Goal: Task Accomplishment & Management: Use online tool/utility

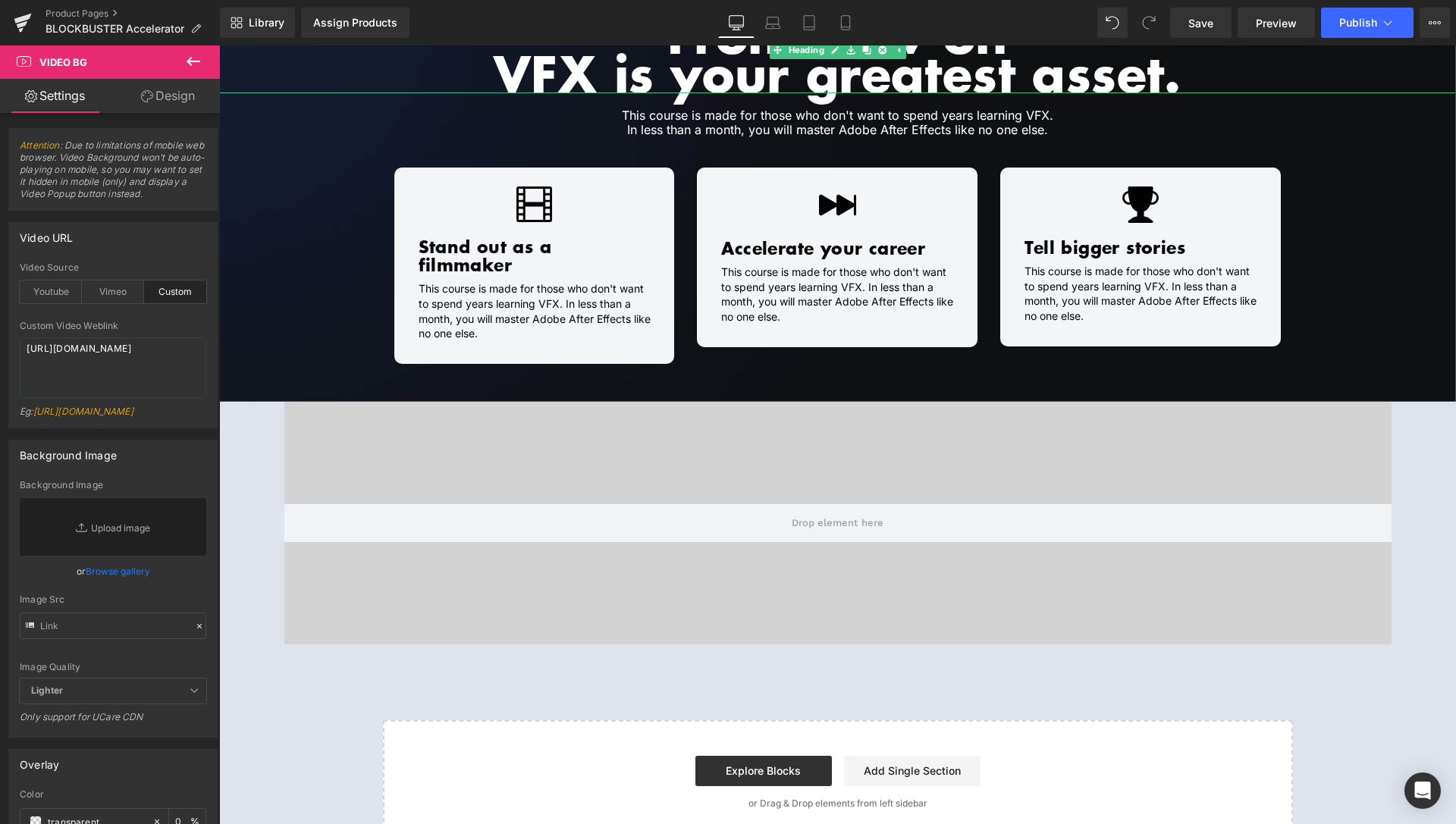
scroll to position [541, 0]
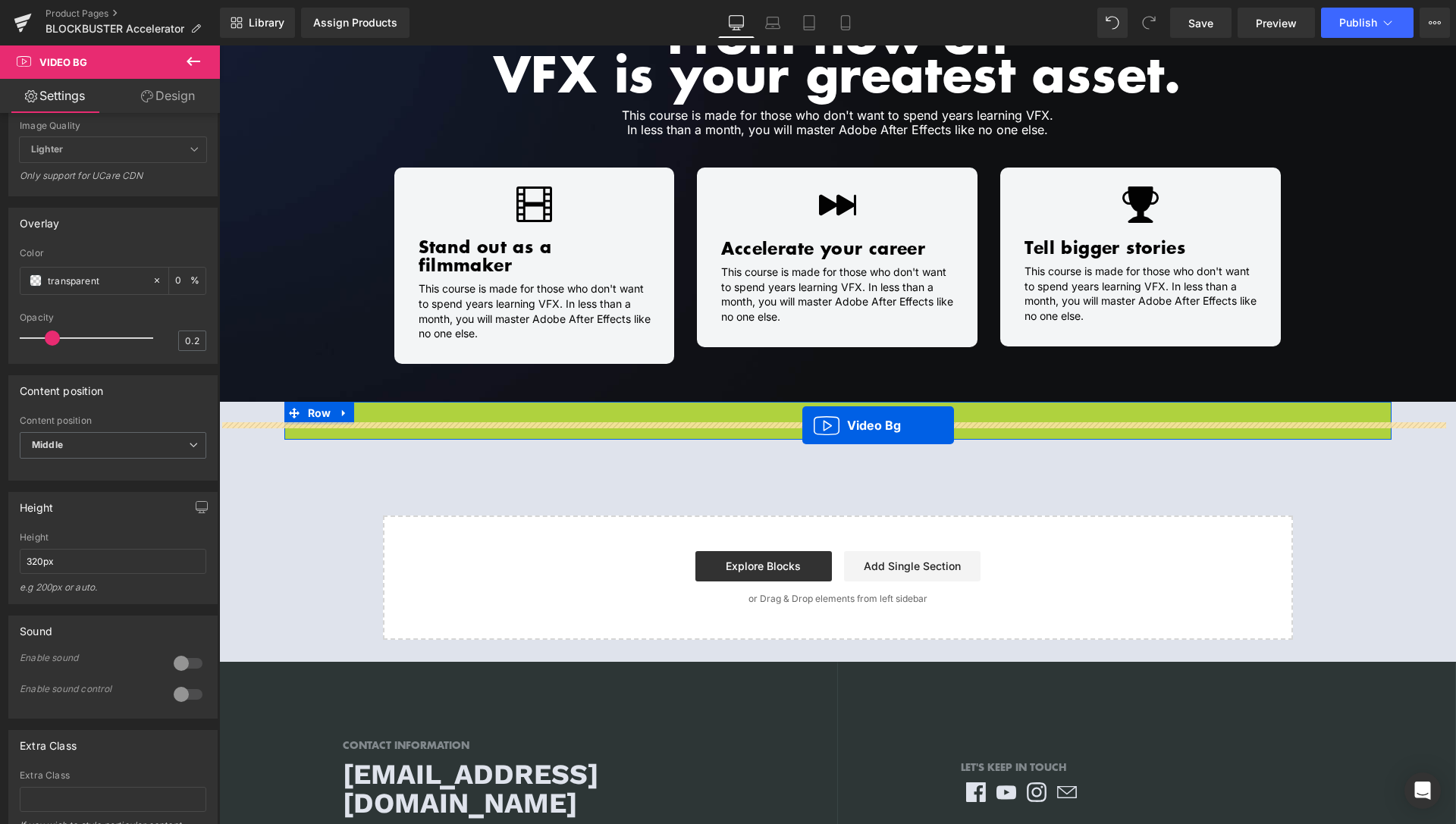
drag, startPoint x: 795, startPoint y: 397, endPoint x: 802, endPoint y: 421, distance: 25.0
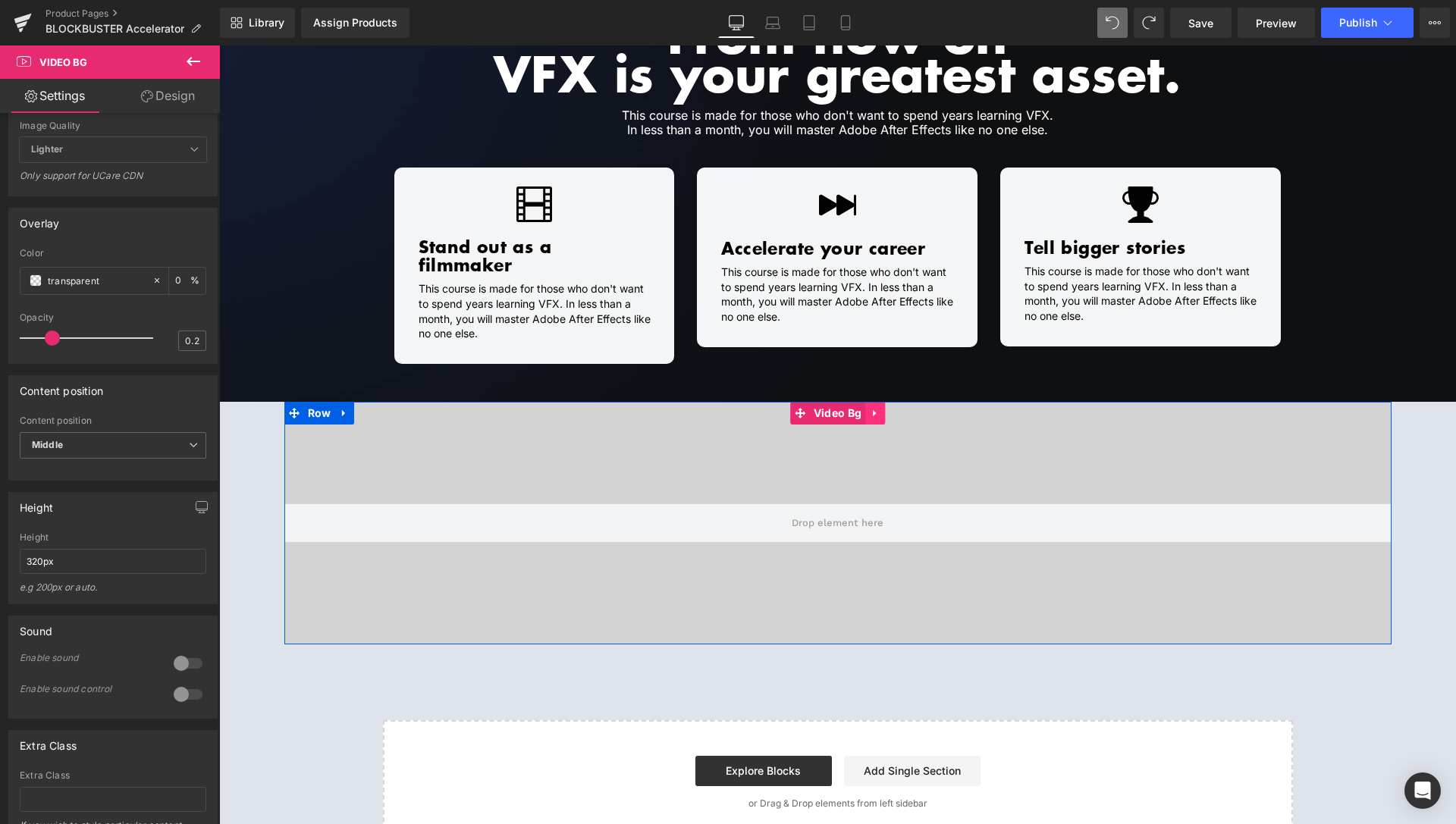
click at [870, 407] on icon at bounding box center [876, 412] width 11 height 11
click at [880, 408] on icon at bounding box center [885, 413] width 11 height 11
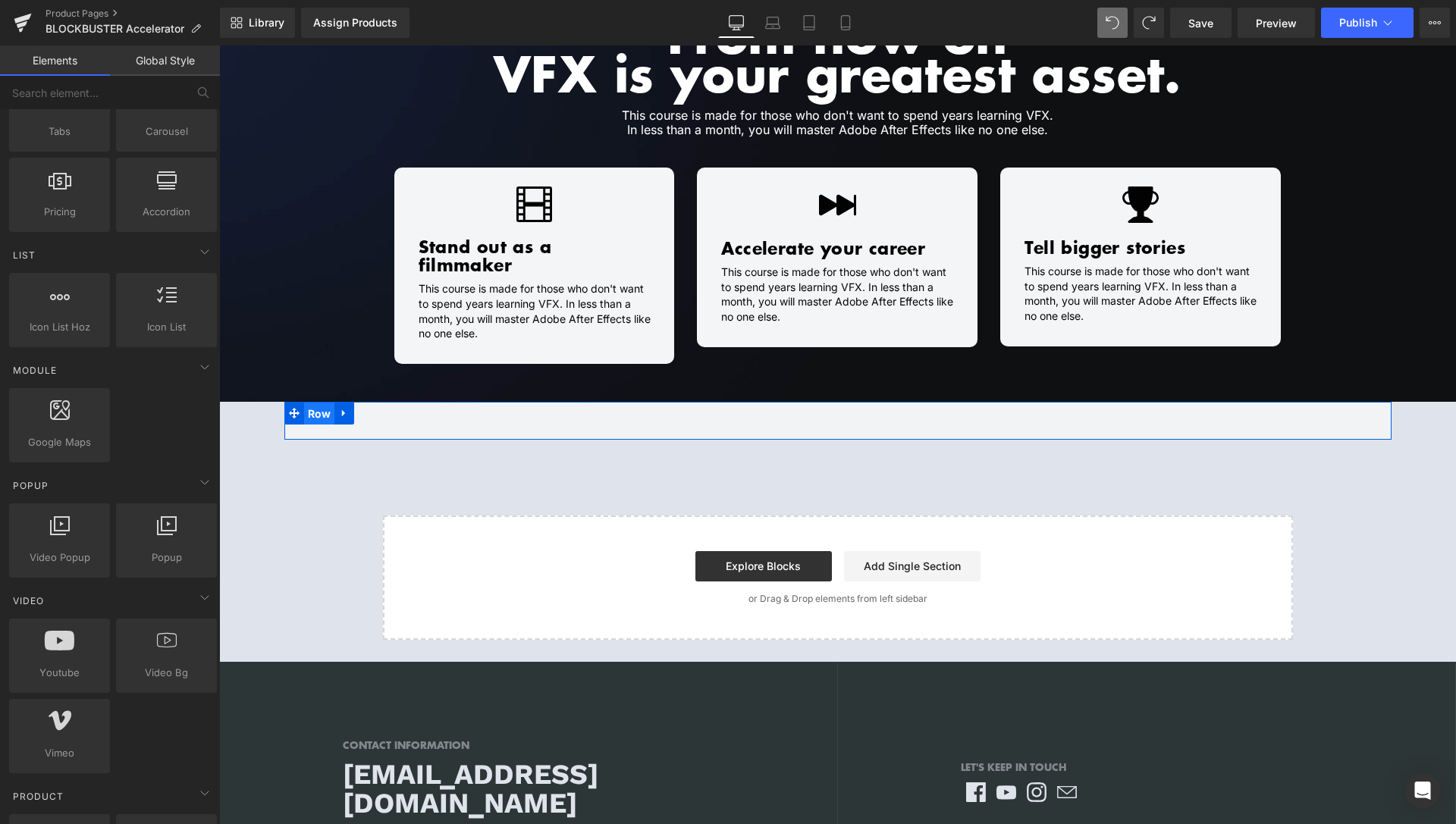
click at [318, 402] on span "Row" at bounding box center [319, 414] width 31 height 23
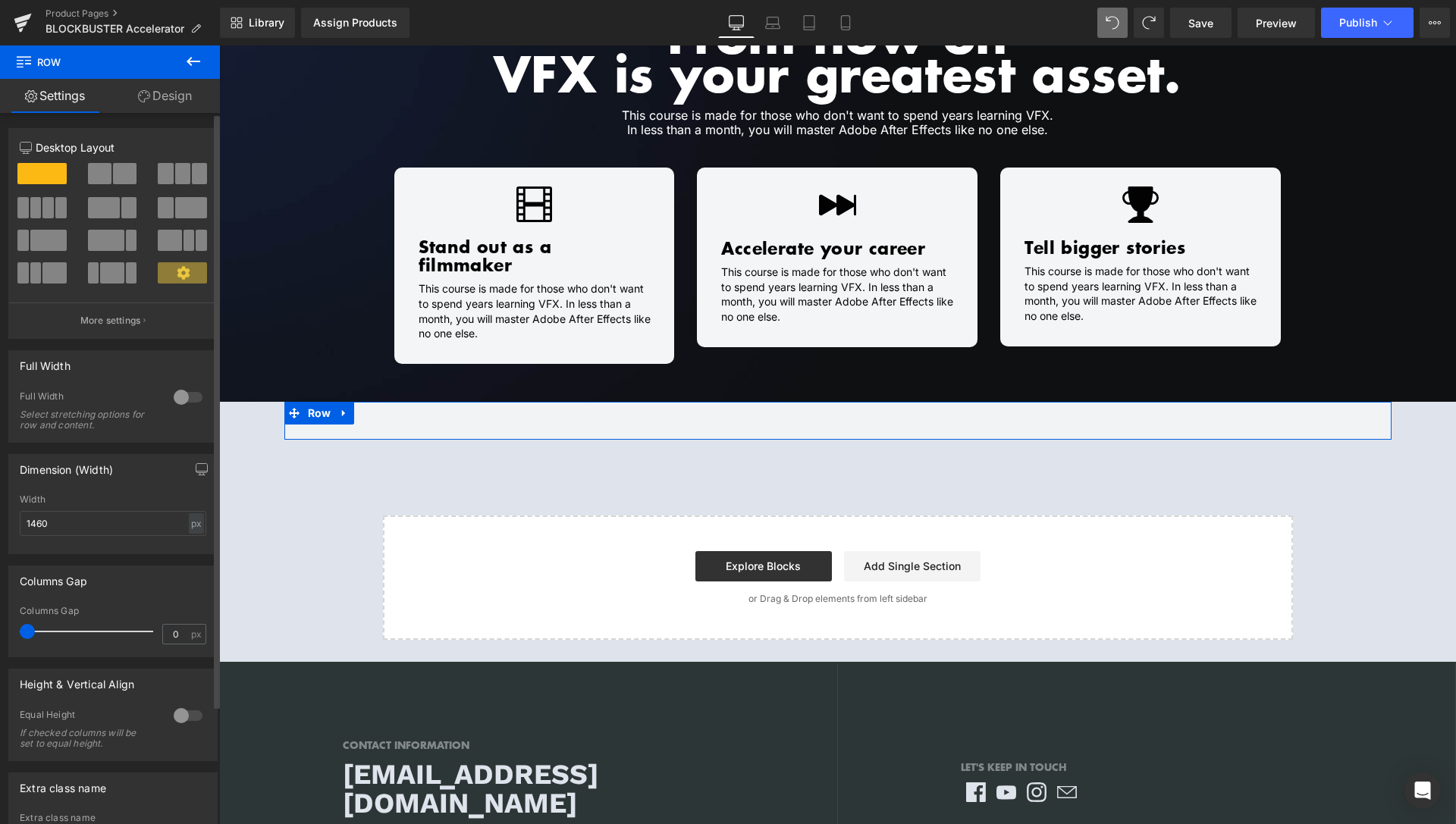
click at [181, 399] on div at bounding box center [188, 397] width 37 height 24
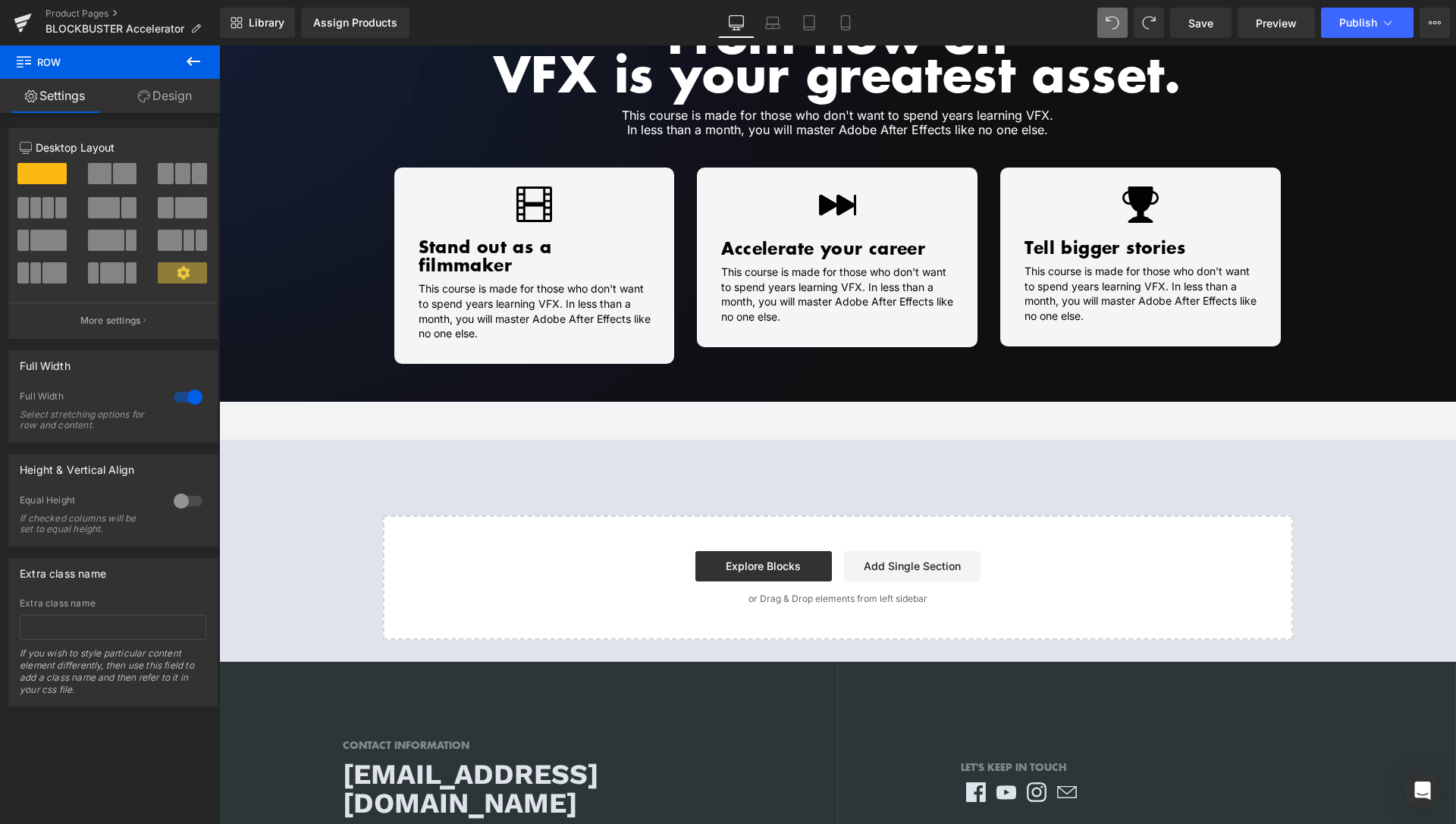
click at [193, 54] on icon at bounding box center [194, 61] width 18 height 18
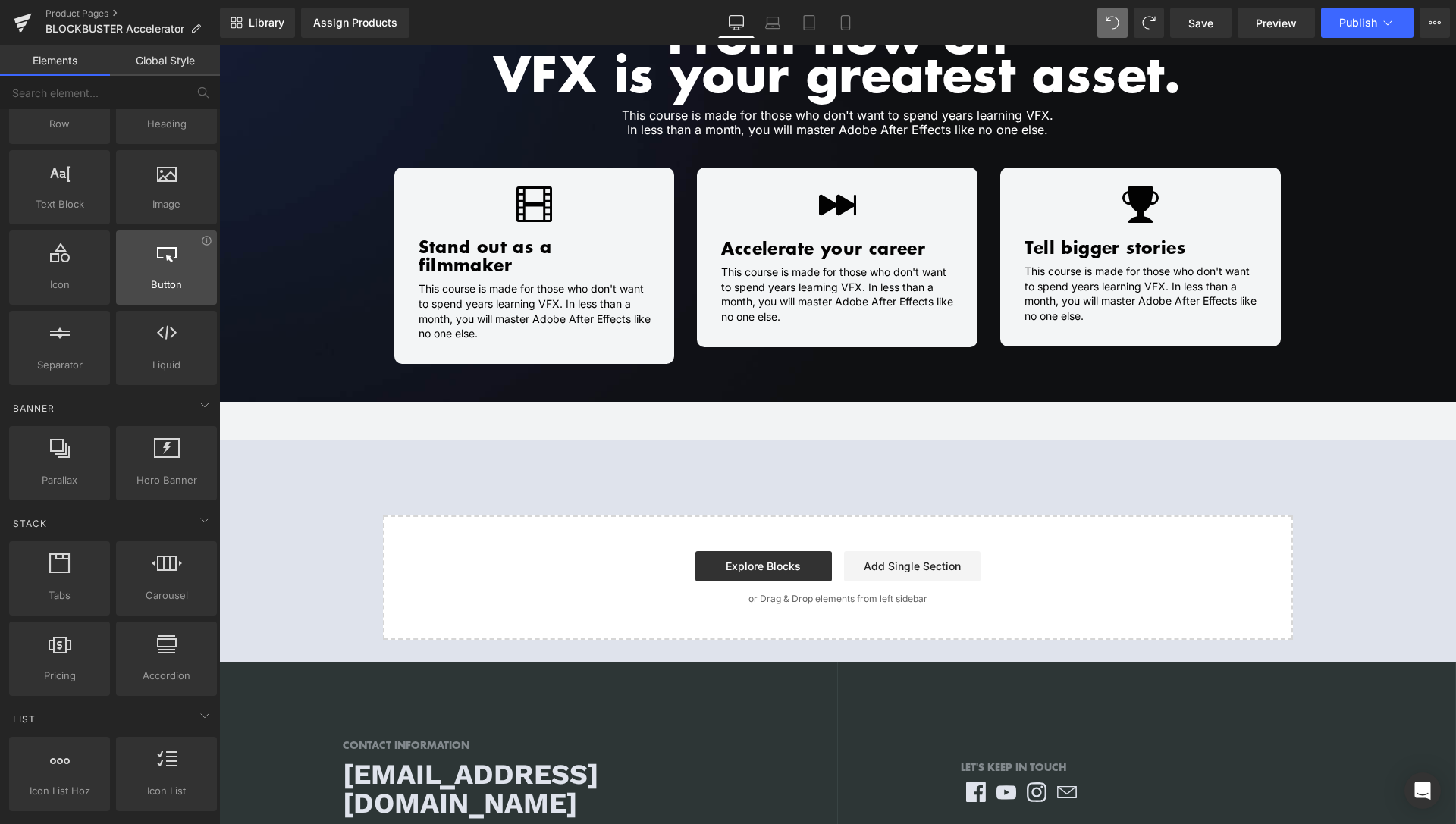
scroll to position [0, 0]
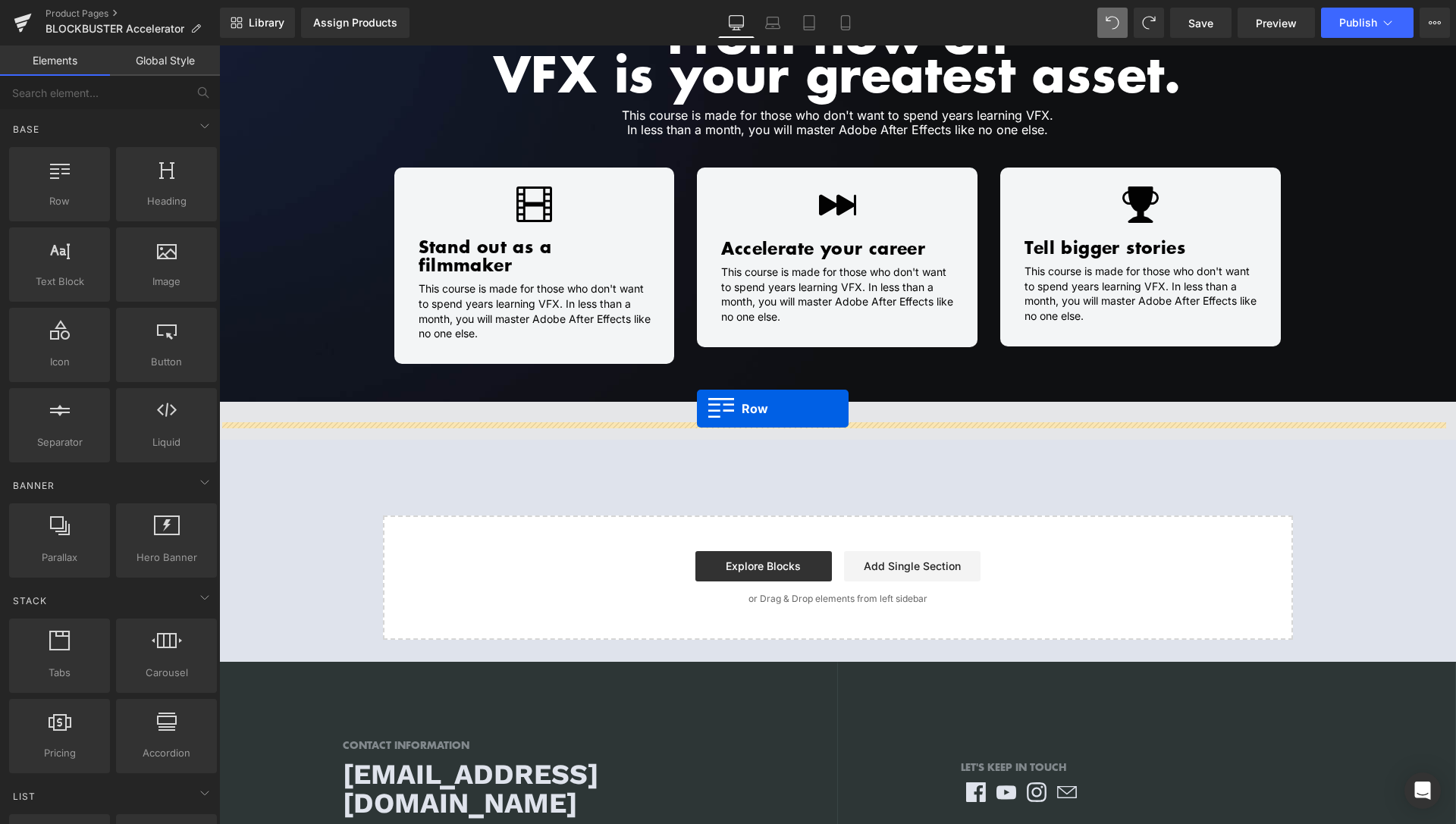
drag, startPoint x: 284, startPoint y: 237, endPoint x: 697, endPoint y: 409, distance: 447.4
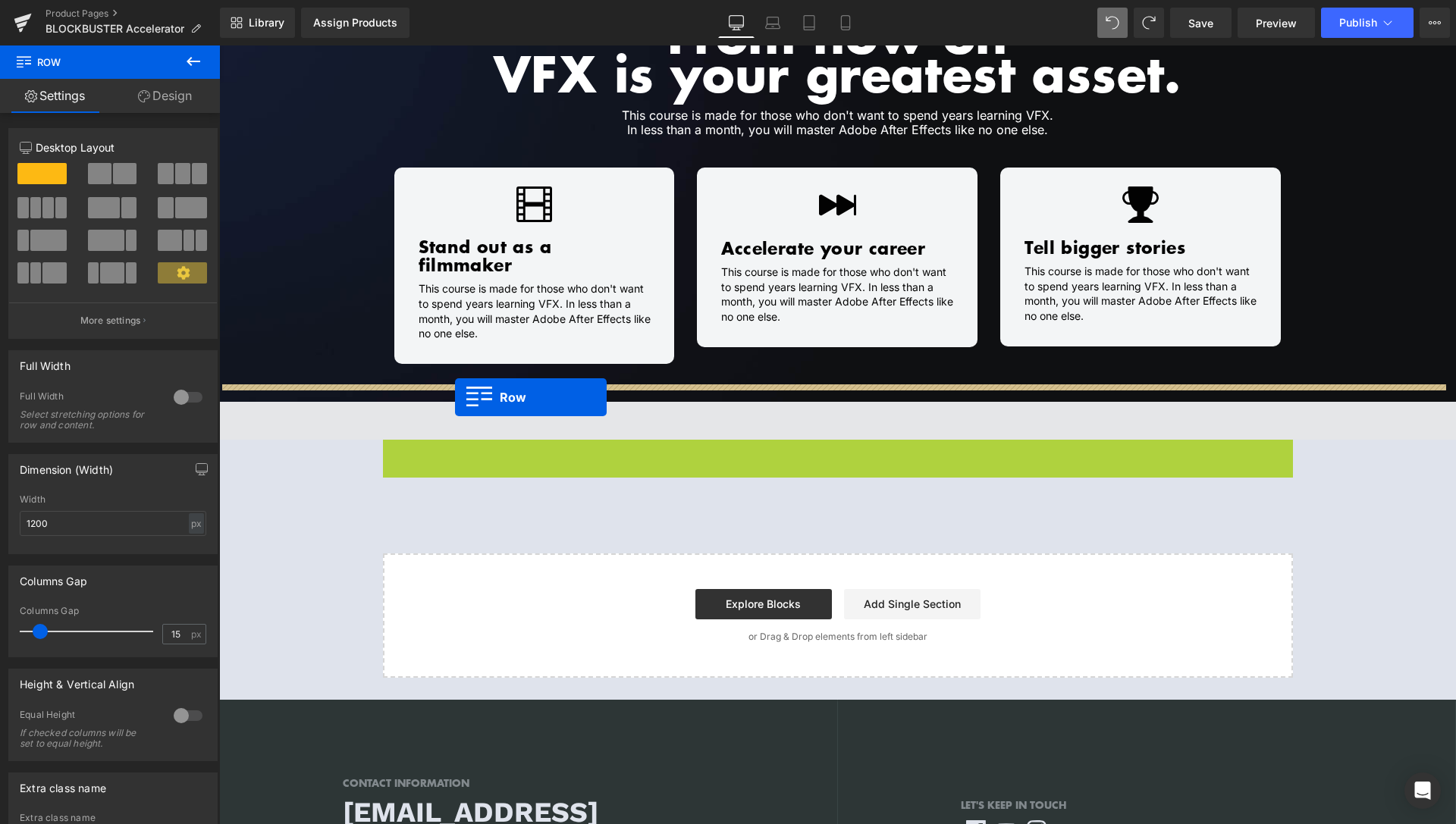
drag, startPoint x: 380, startPoint y: 433, endPoint x: 455, endPoint y: 397, distance: 83.2
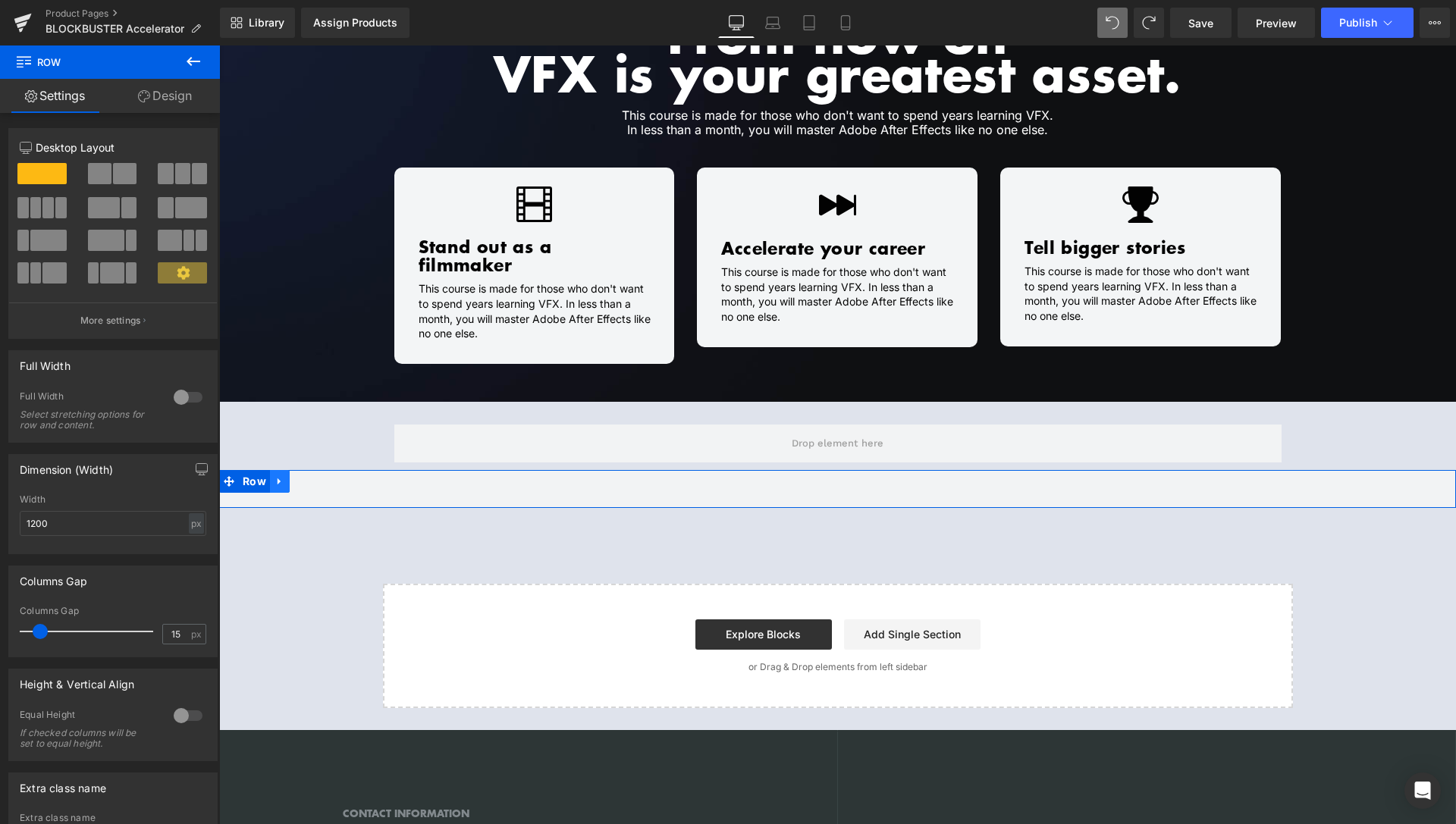
click at [278, 475] on icon at bounding box center [280, 480] width 11 height 11
click at [314, 476] on icon at bounding box center [319, 481] width 11 height 11
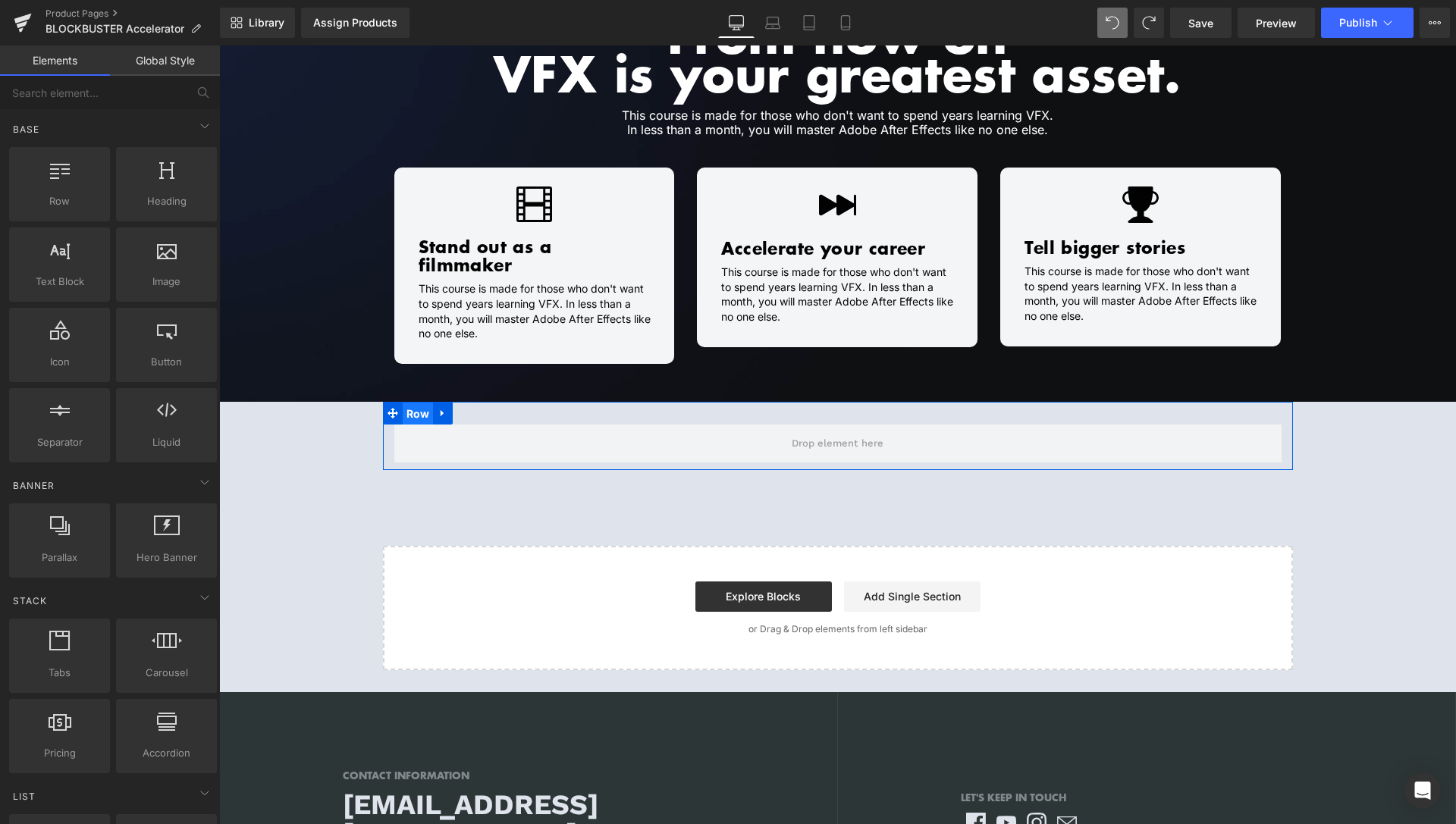
click at [406, 402] on span "Row" at bounding box center [418, 414] width 31 height 23
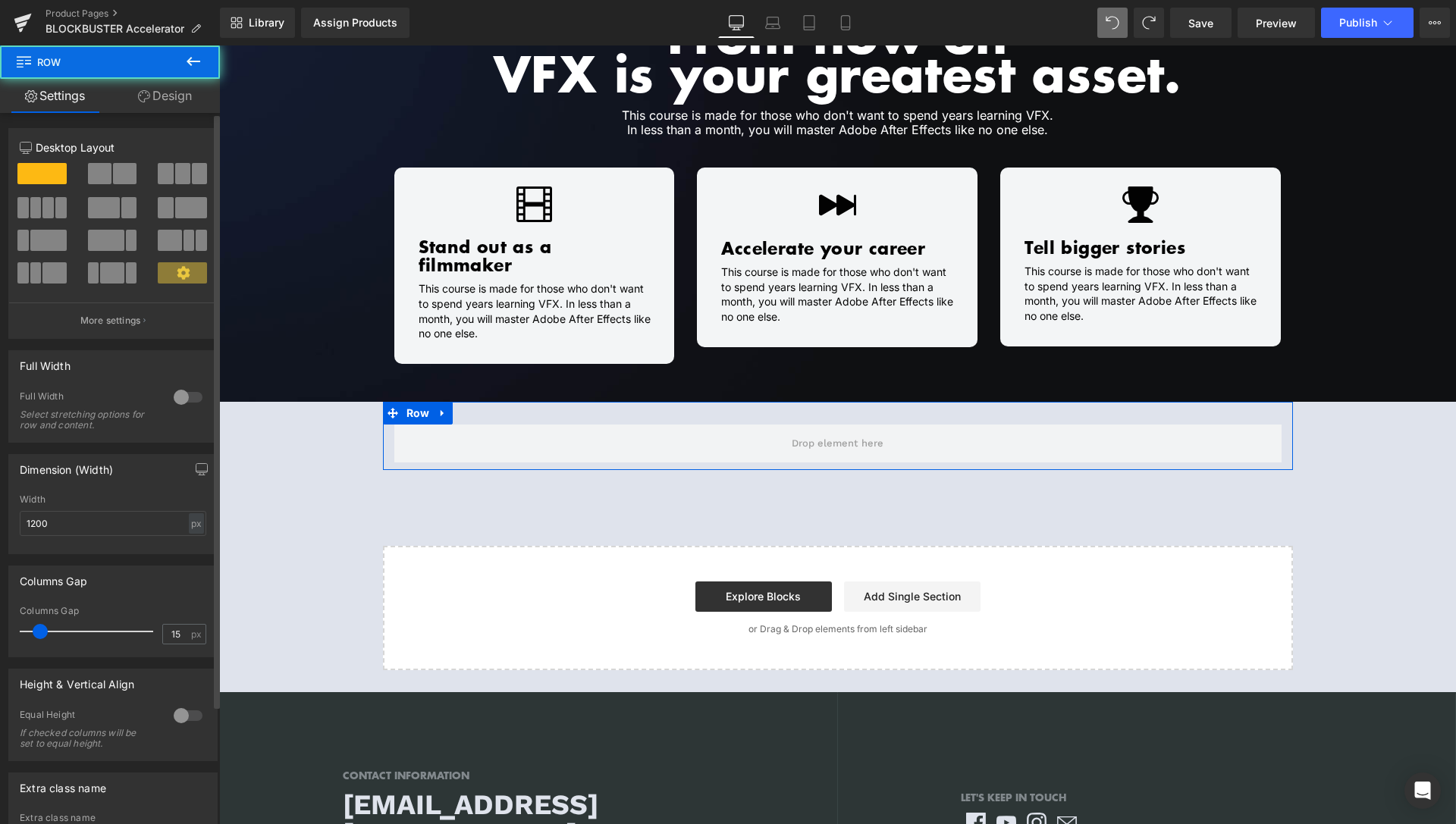
click at [177, 402] on div at bounding box center [188, 397] width 37 height 24
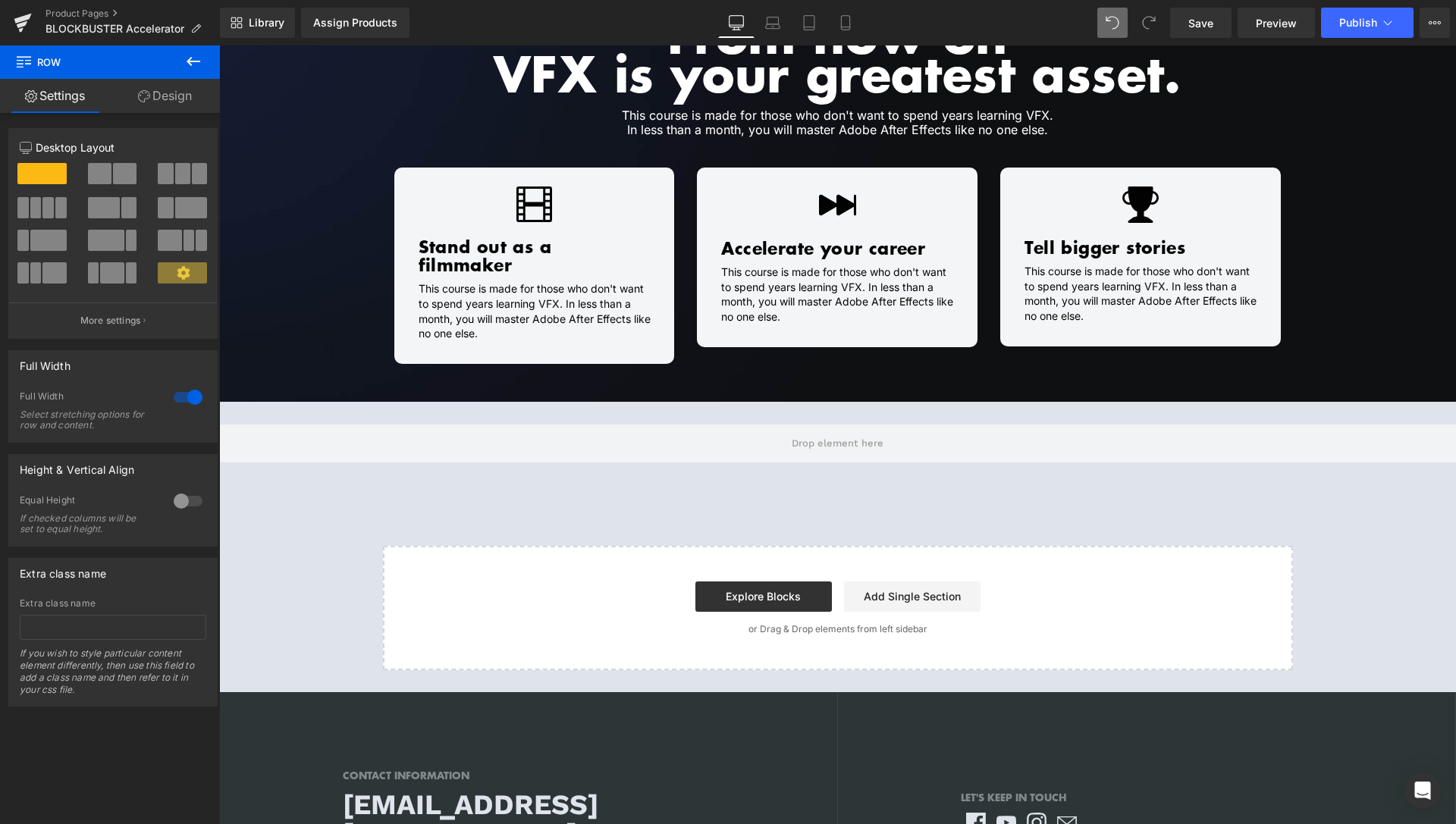
click at [201, 73] on button at bounding box center [193, 62] width 53 height 34
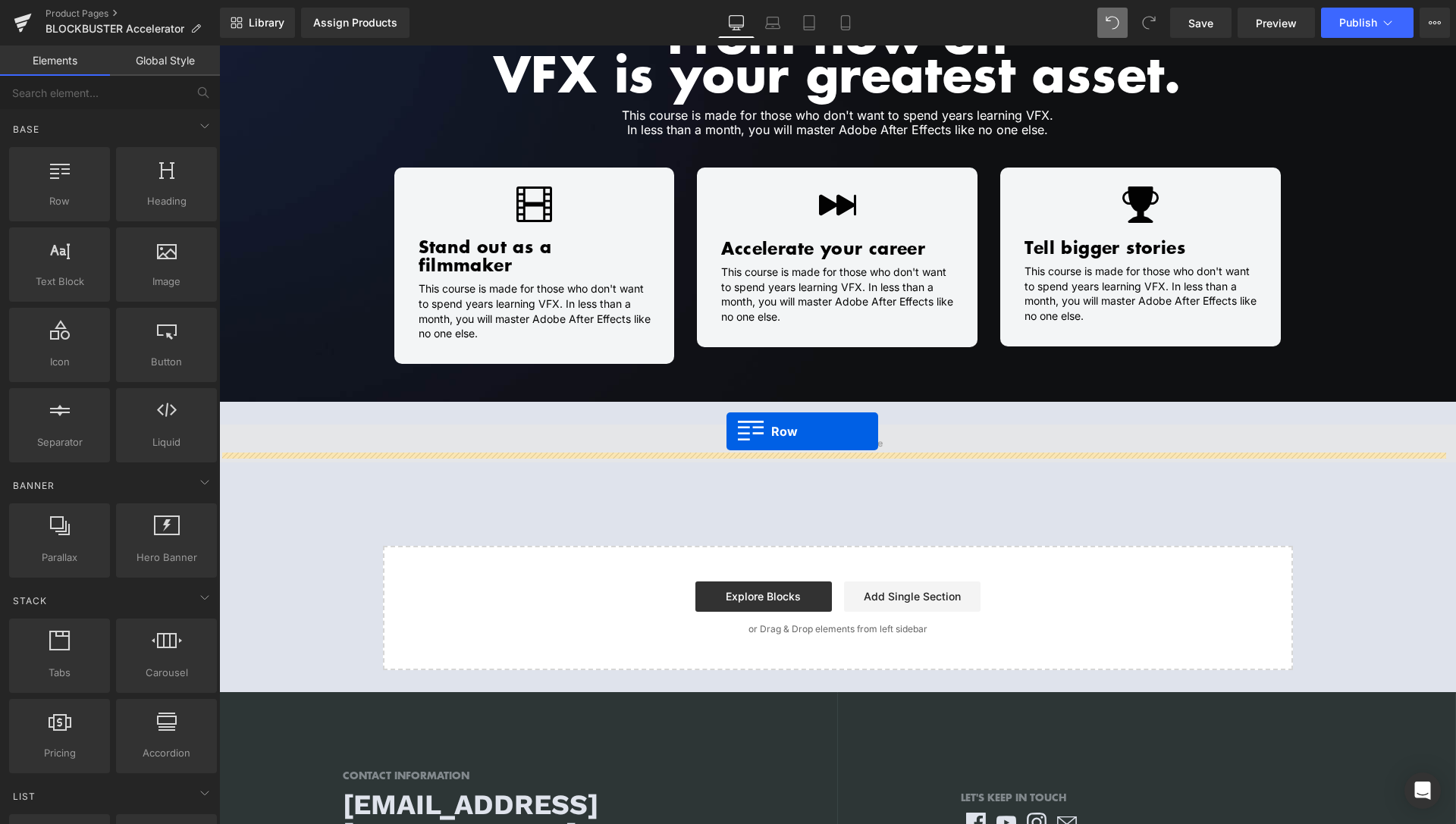
drag, startPoint x: 280, startPoint y: 225, endPoint x: 726, endPoint y: 432, distance: 491.7
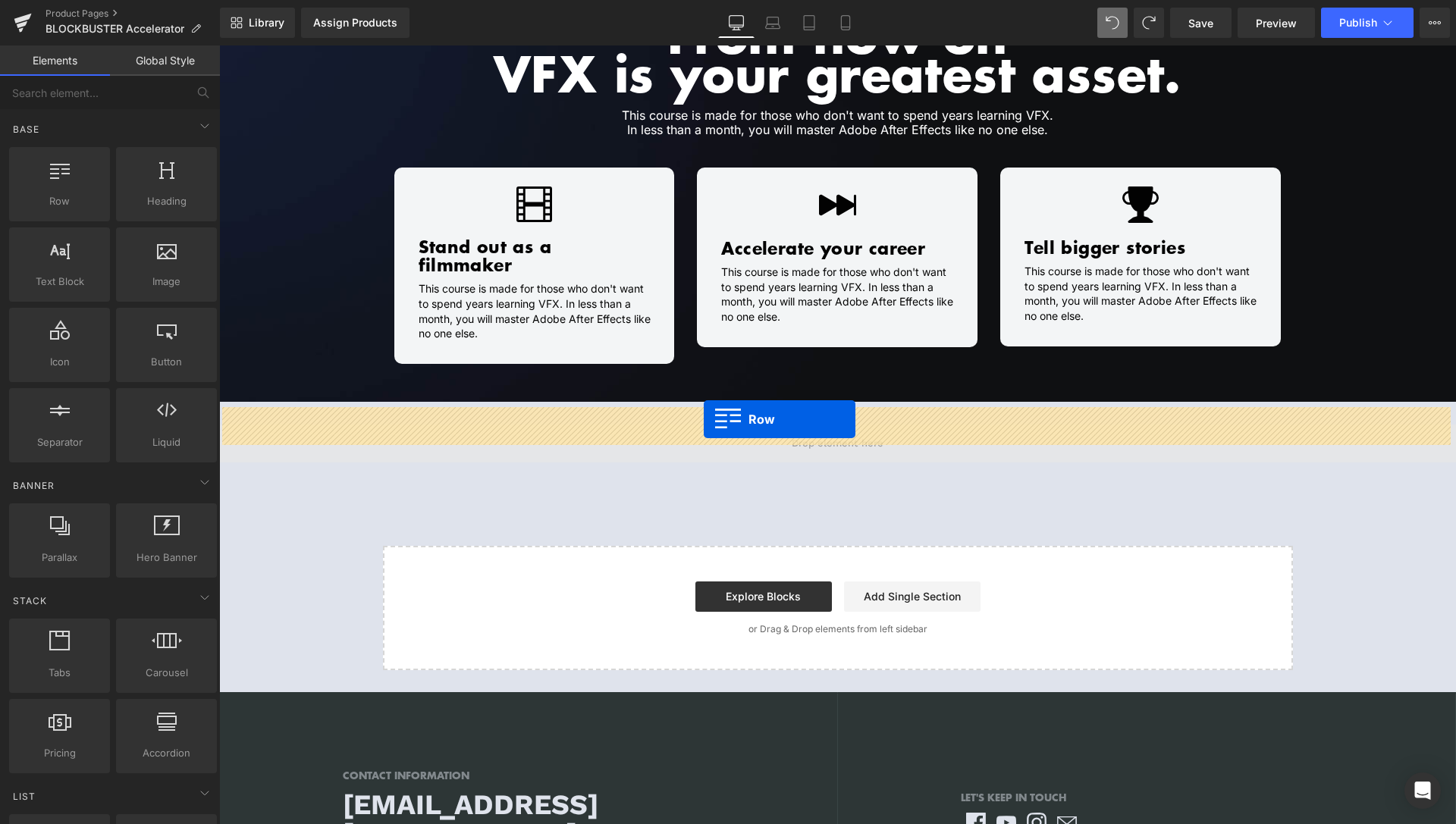
drag, startPoint x: 291, startPoint y: 238, endPoint x: 704, endPoint y: 419, distance: 450.9
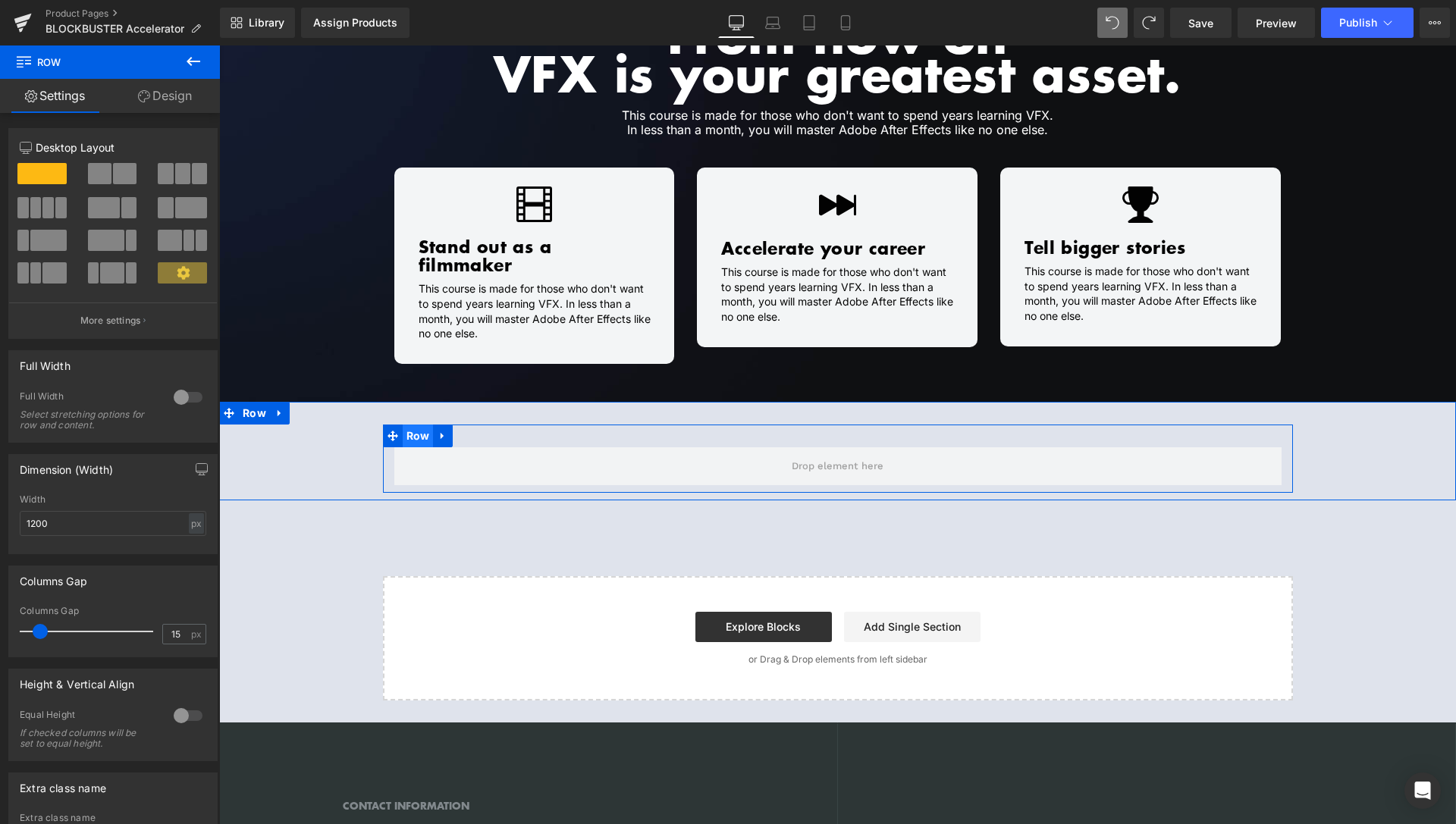
click at [410, 425] on span "Row" at bounding box center [418, 436] width 31 height 23
click at [406, 425] on span "Row" at bounding box center [418, 436] width 31 height 23
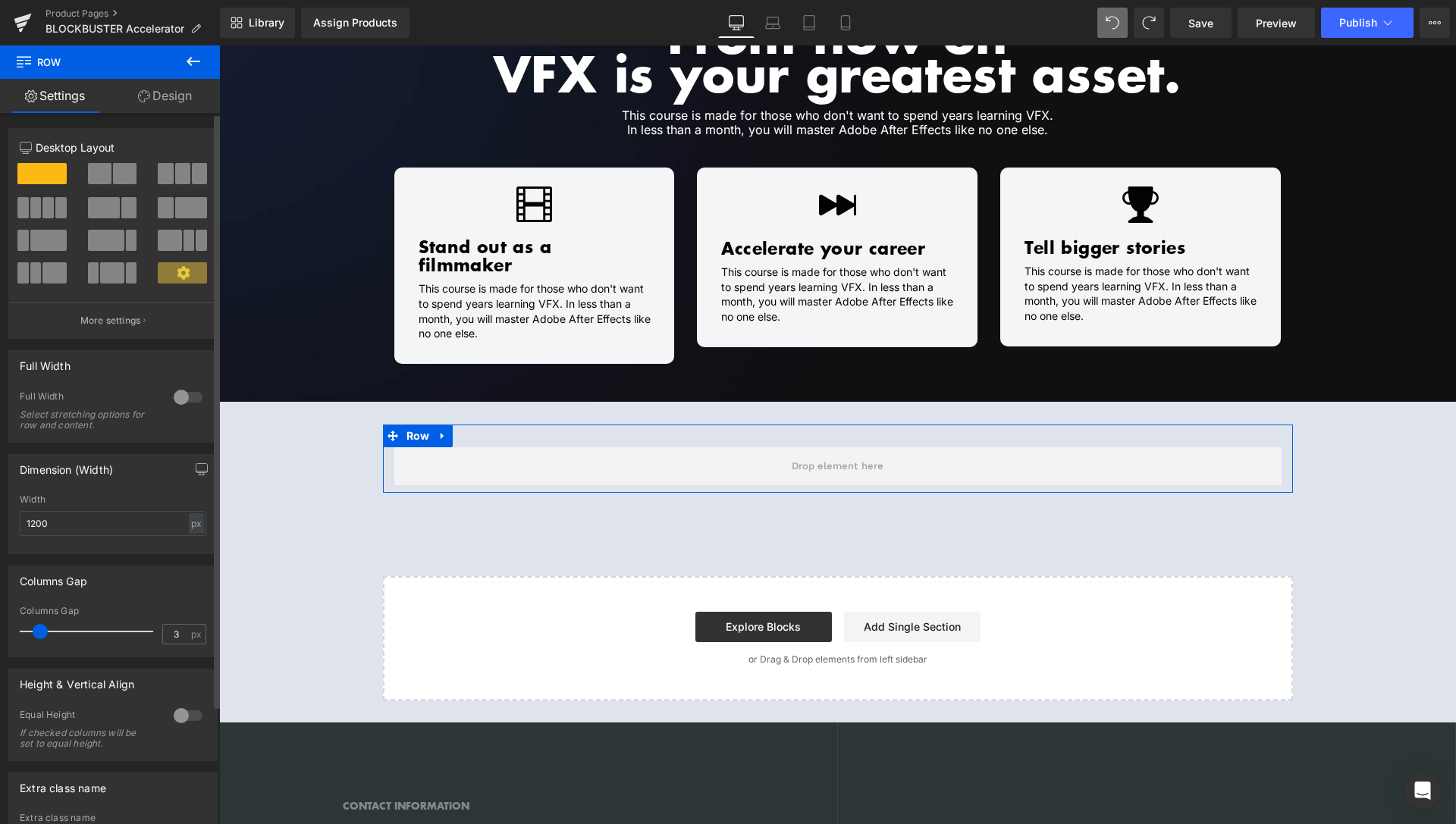
type input "0"
drag, startPoint x: 41, startPoint y: 635, endPoint x: 0, endPoint y: 626, distance: 42.0
click at [4, 634] on div "Columns Gap 0px Columns Gap 0 px" at bounding box center [113, 605] width 227 height 103
drag, startPoint x: 39, startPoint y: 523, endPoint x: 28, endPoint y: 523, distance: 11.0
click at [28, 523] on input "1200" at bounding box center [113, 523] width 187 height 25
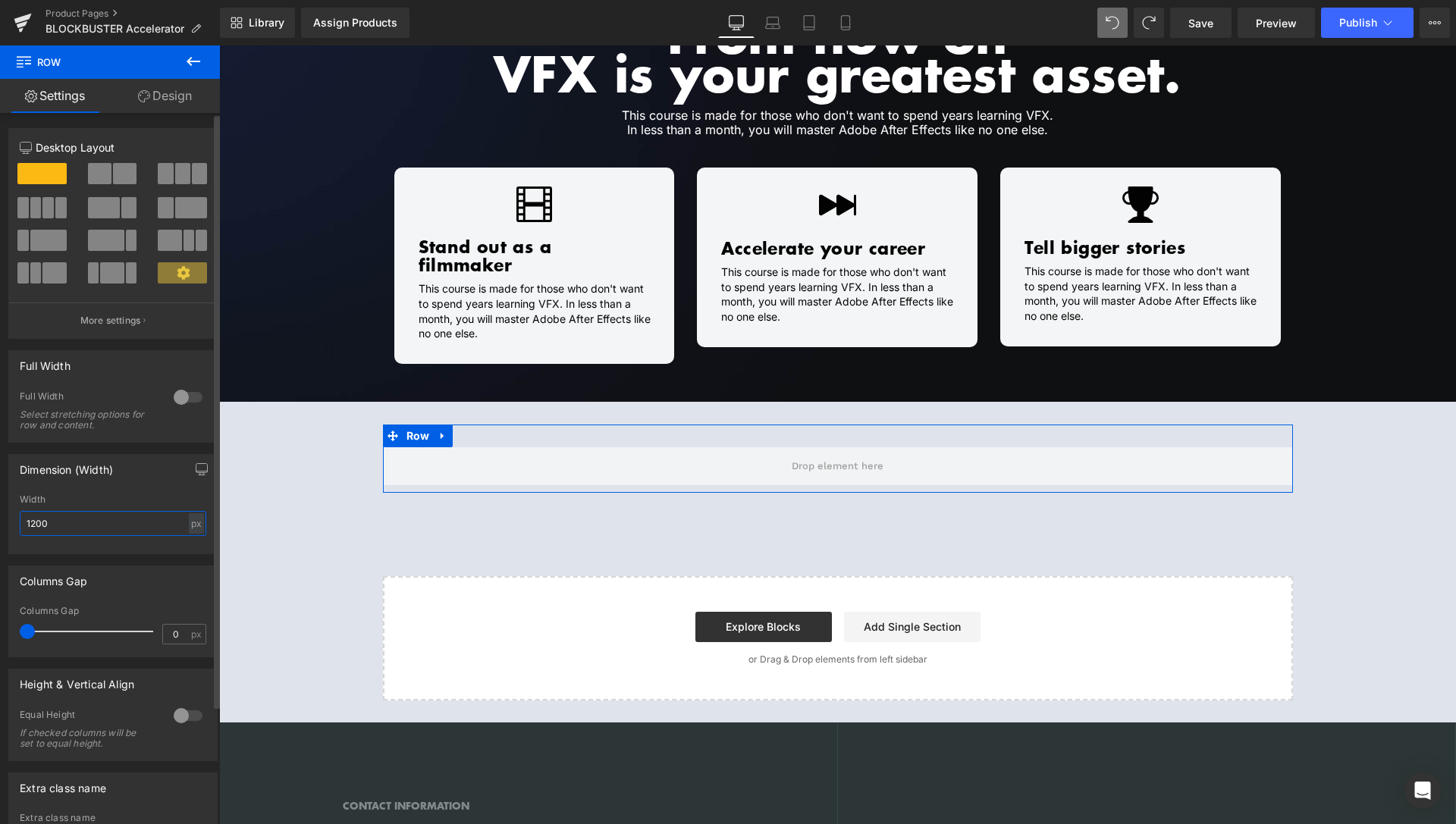
drag, startPoint x: 61, startPoint y: 521, endPoint x: 0, endPoint y: 514, distance: 61.4
click at [20, 518] on input "1200" at bounding box center [113, 523] width 187 height 25
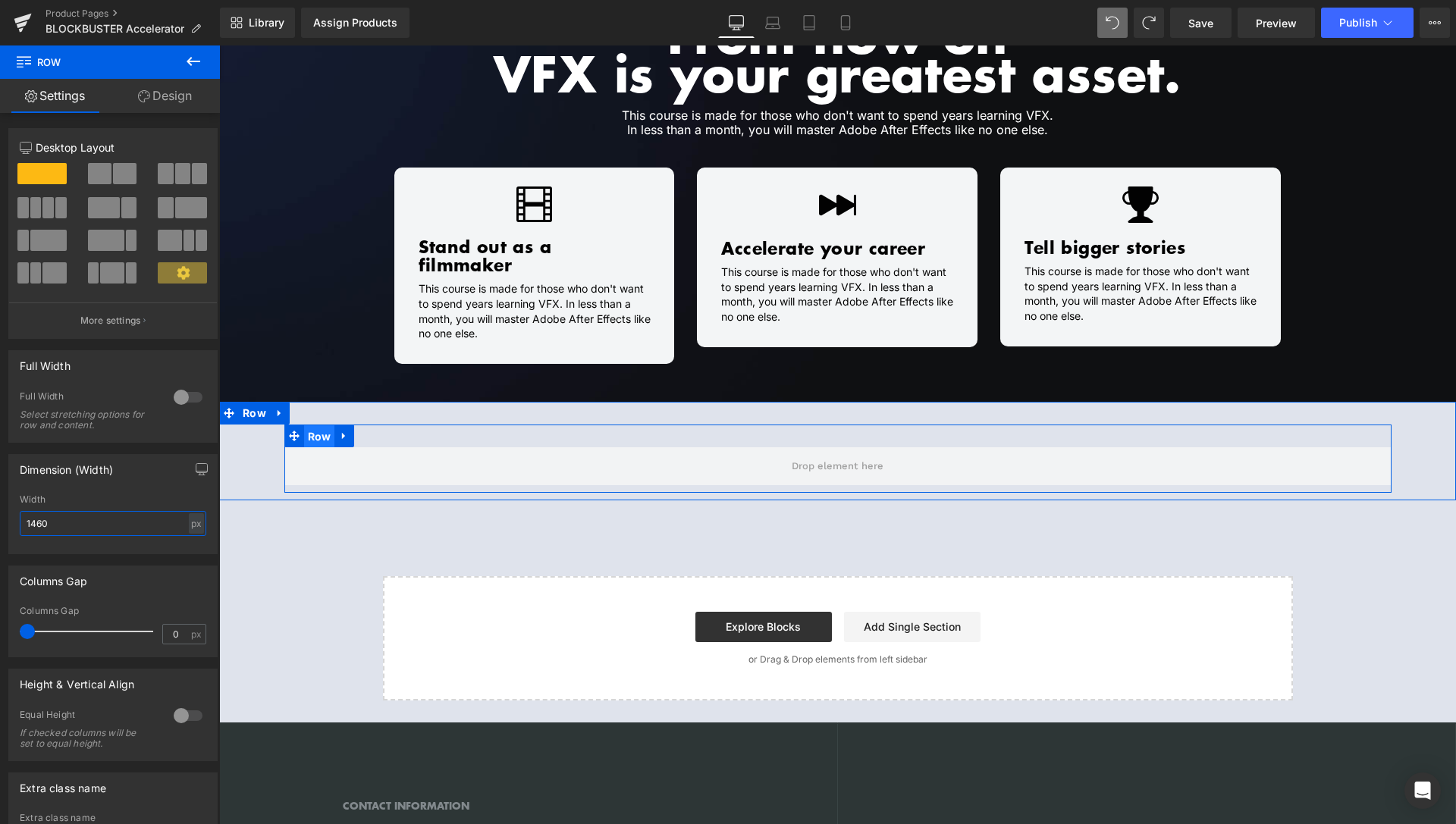
click at [313, 425] on span "Row" at bounding box center [319, 437] width 31 height 23
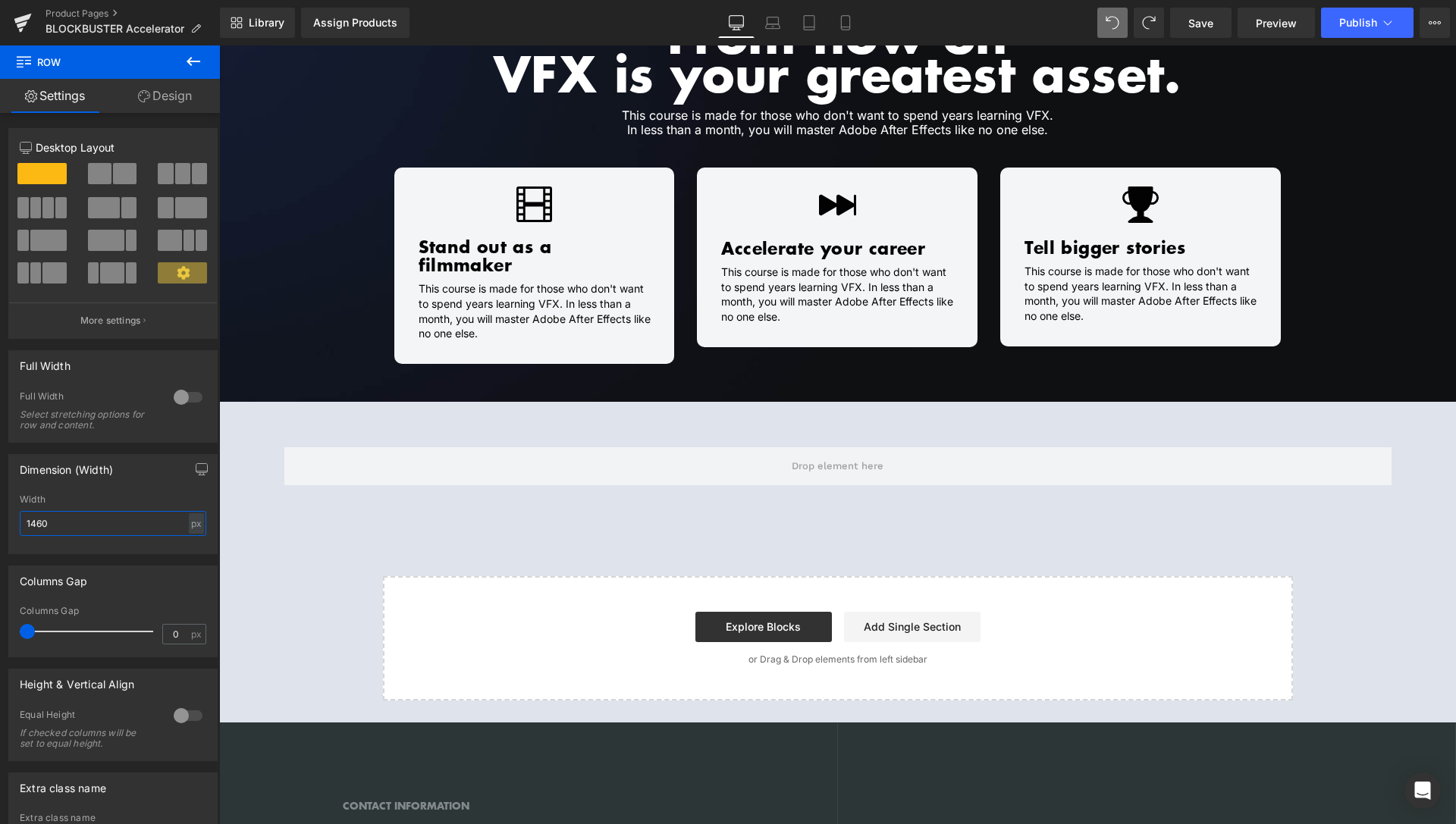
type input "1460"
click at [194, 70] on icon at bounding box center [194, 61] width 18 height 18
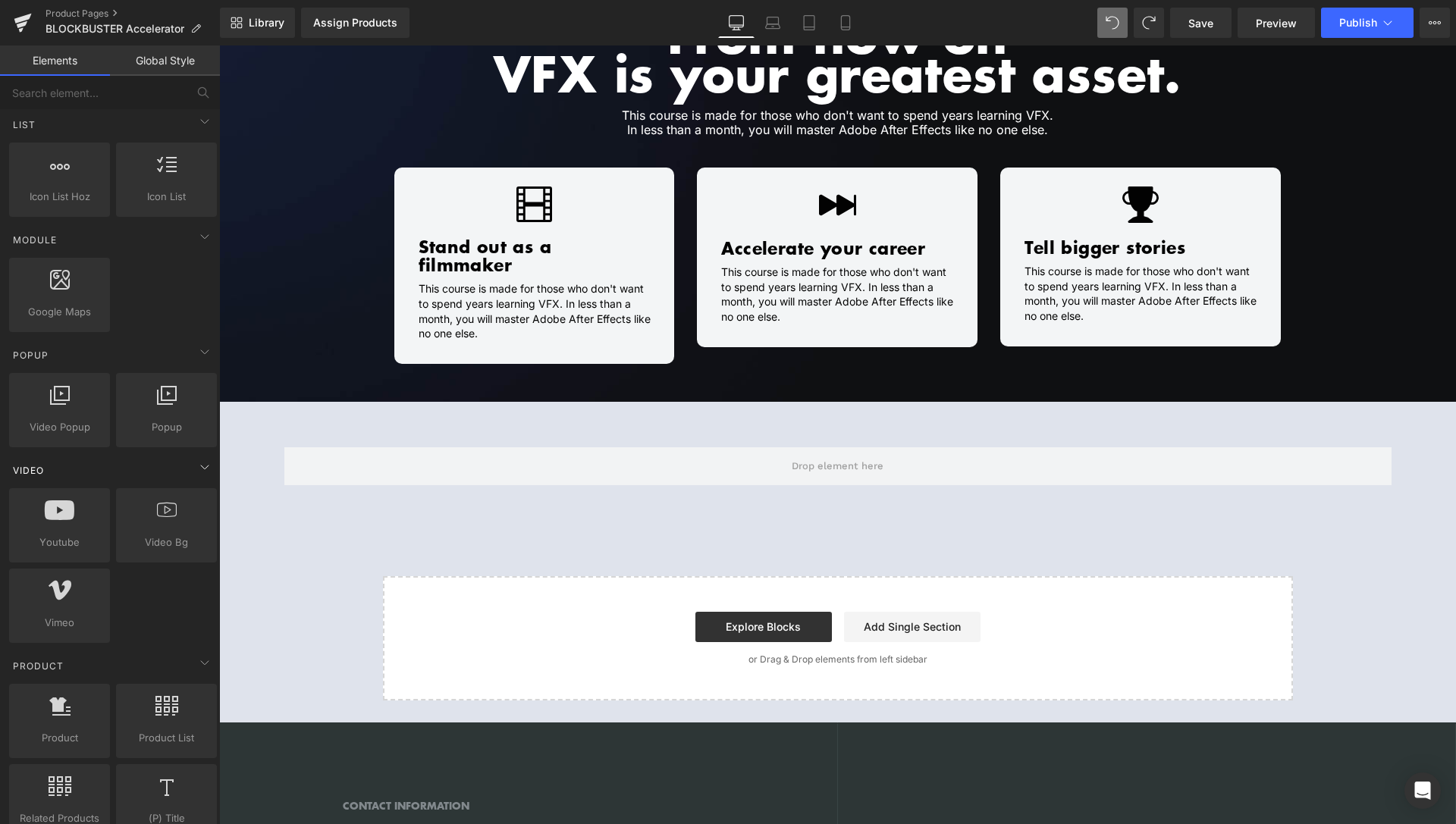
scroll to position [696, 0]
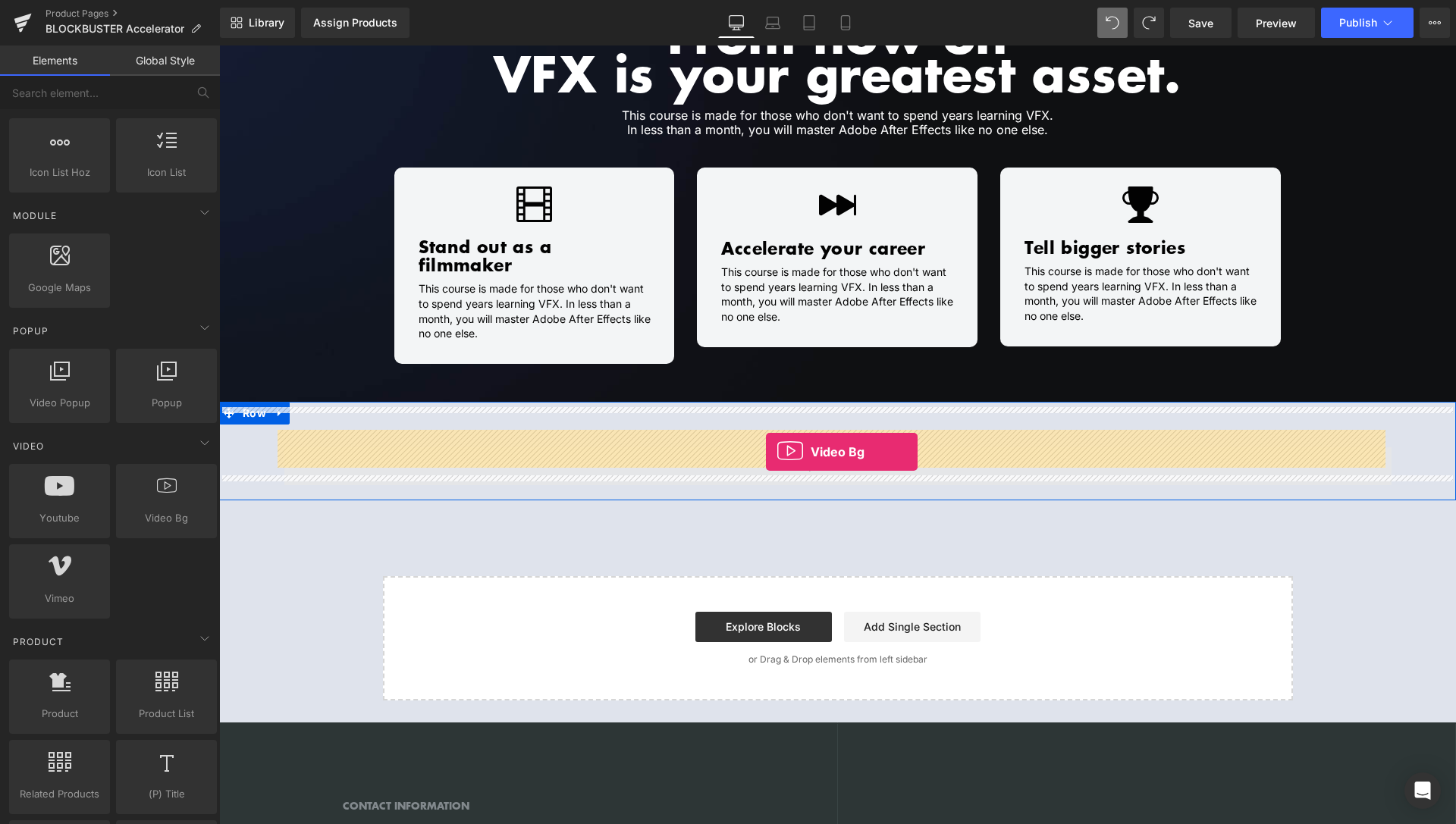
drag, startPoint x: 376, startPoint y: 544, endPoint x: 766, endPoint y: 452, distance: 400.7
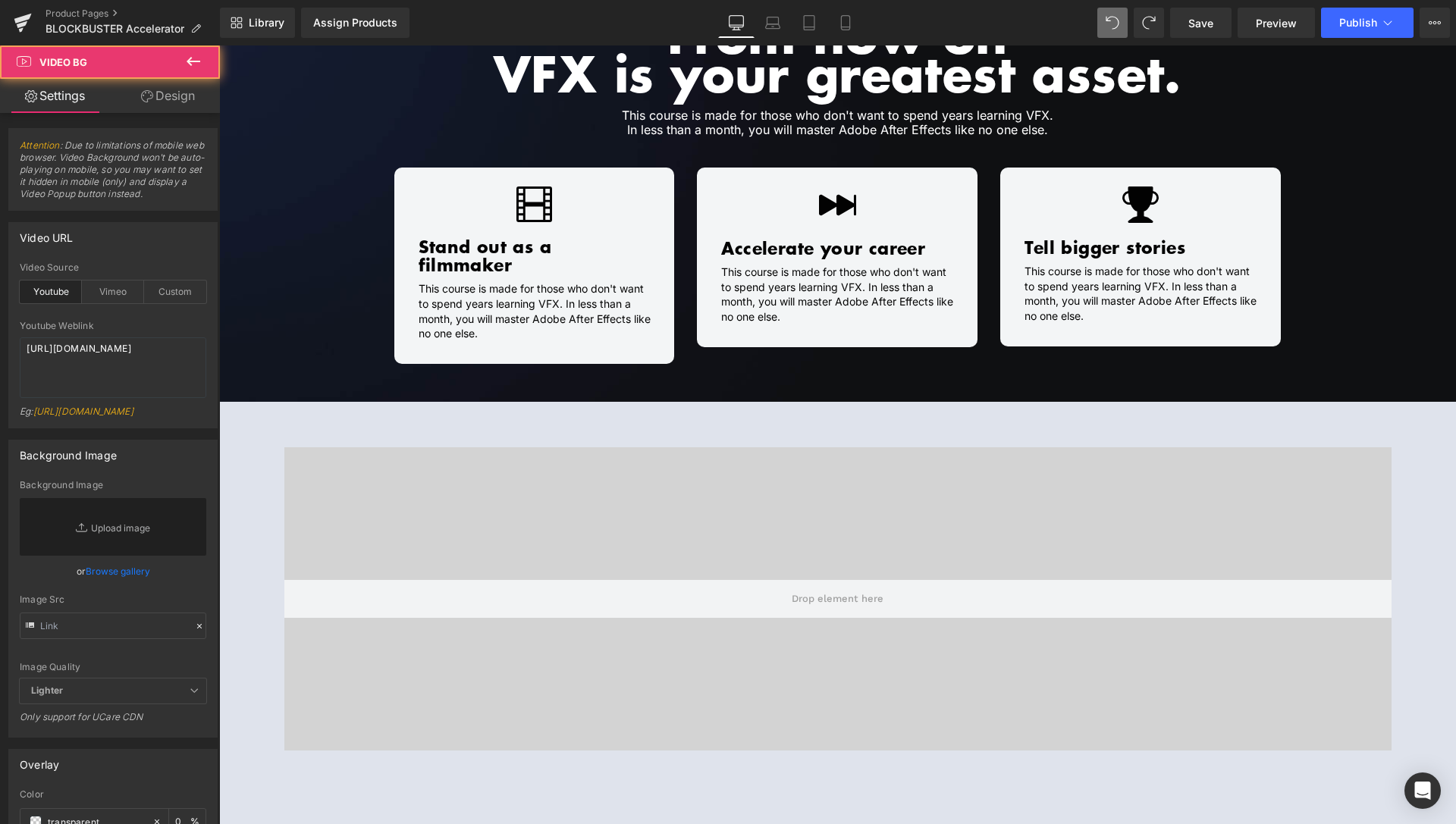
scroll to position [541, 0]
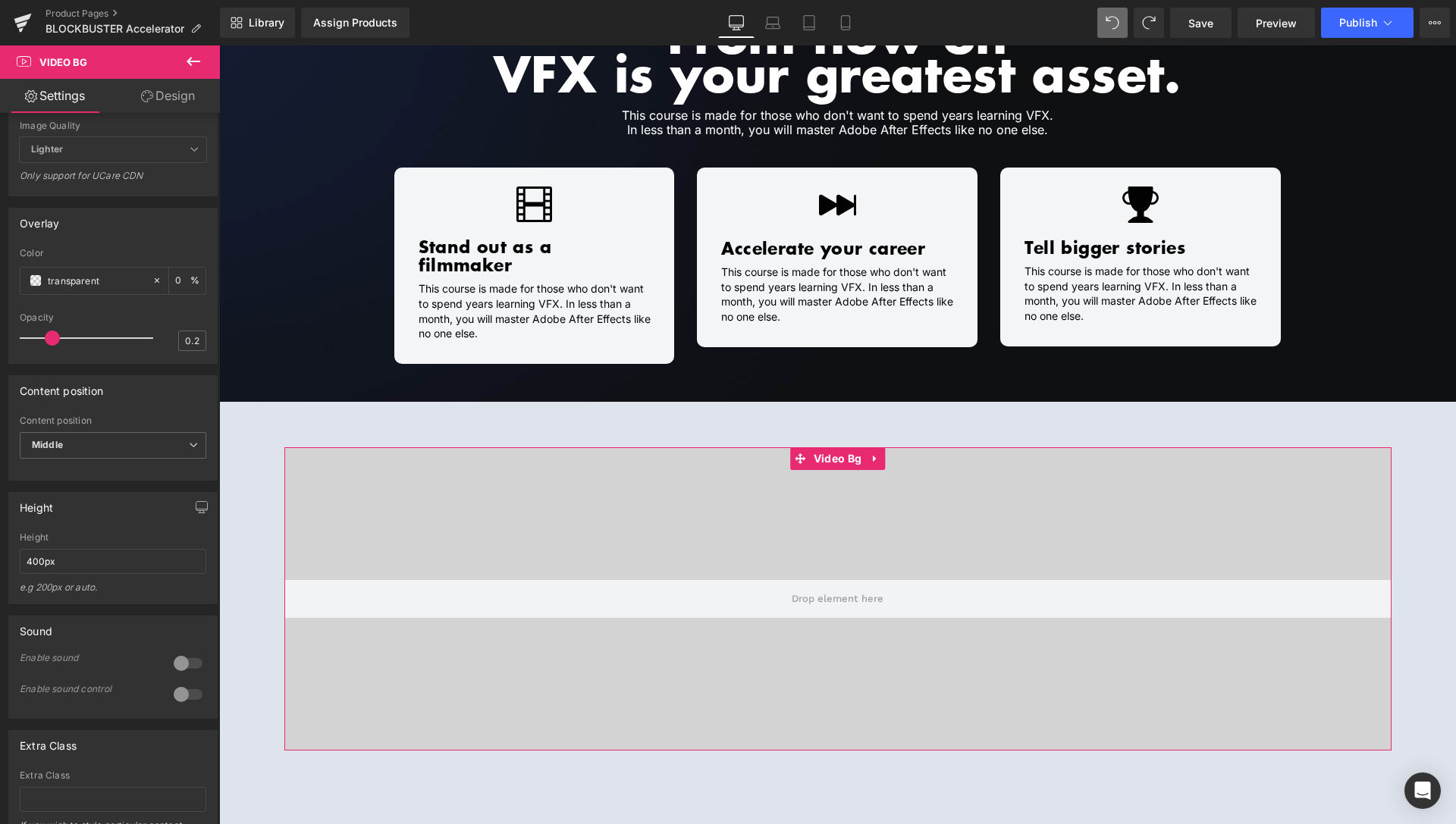
click at [176, 93] on link "Design" at bounding box center [168, 96] width 110 height 34
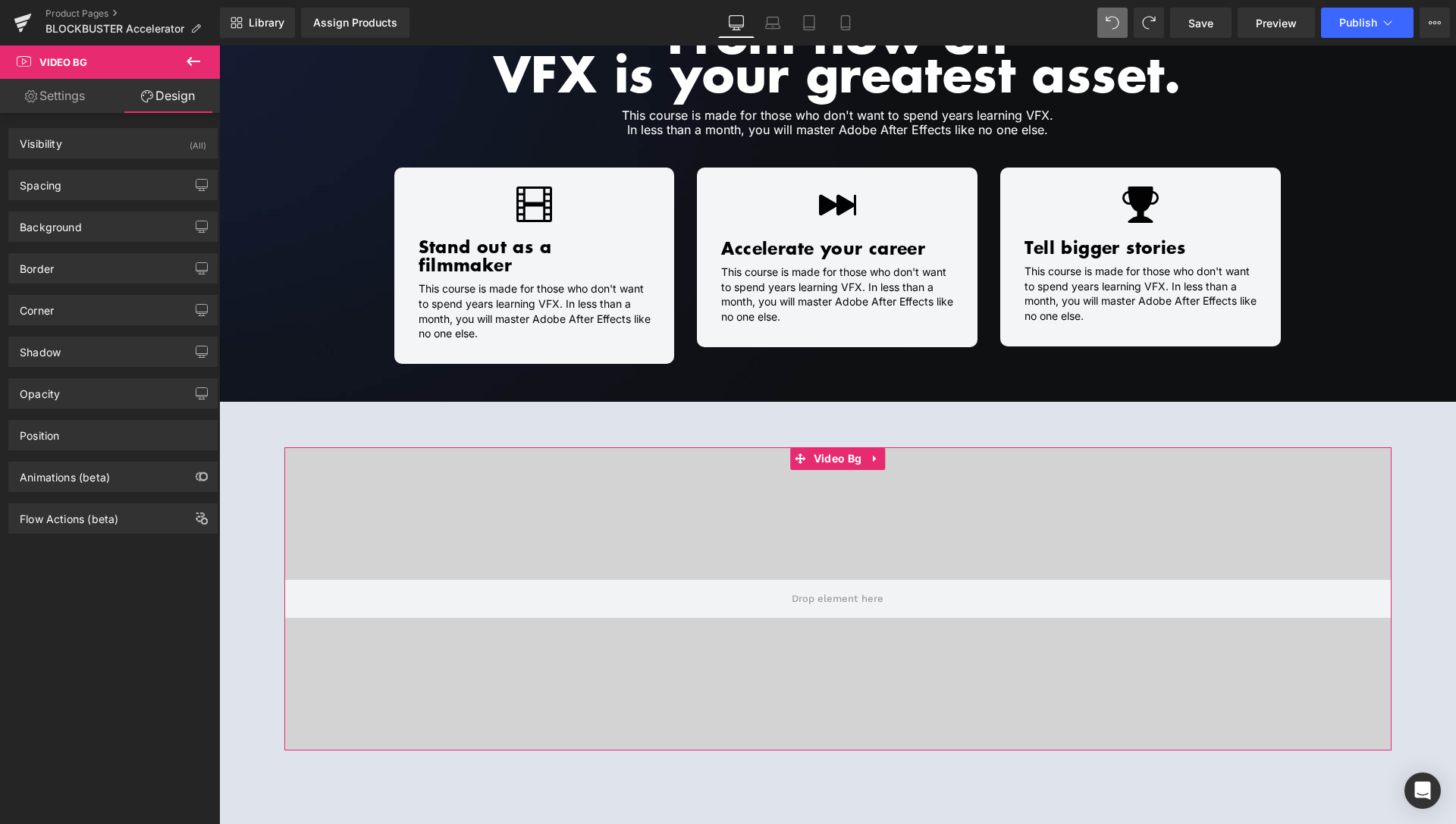
click at [73, 102] on link "Settings" at bounding box center [55, 96] width 110 height 34
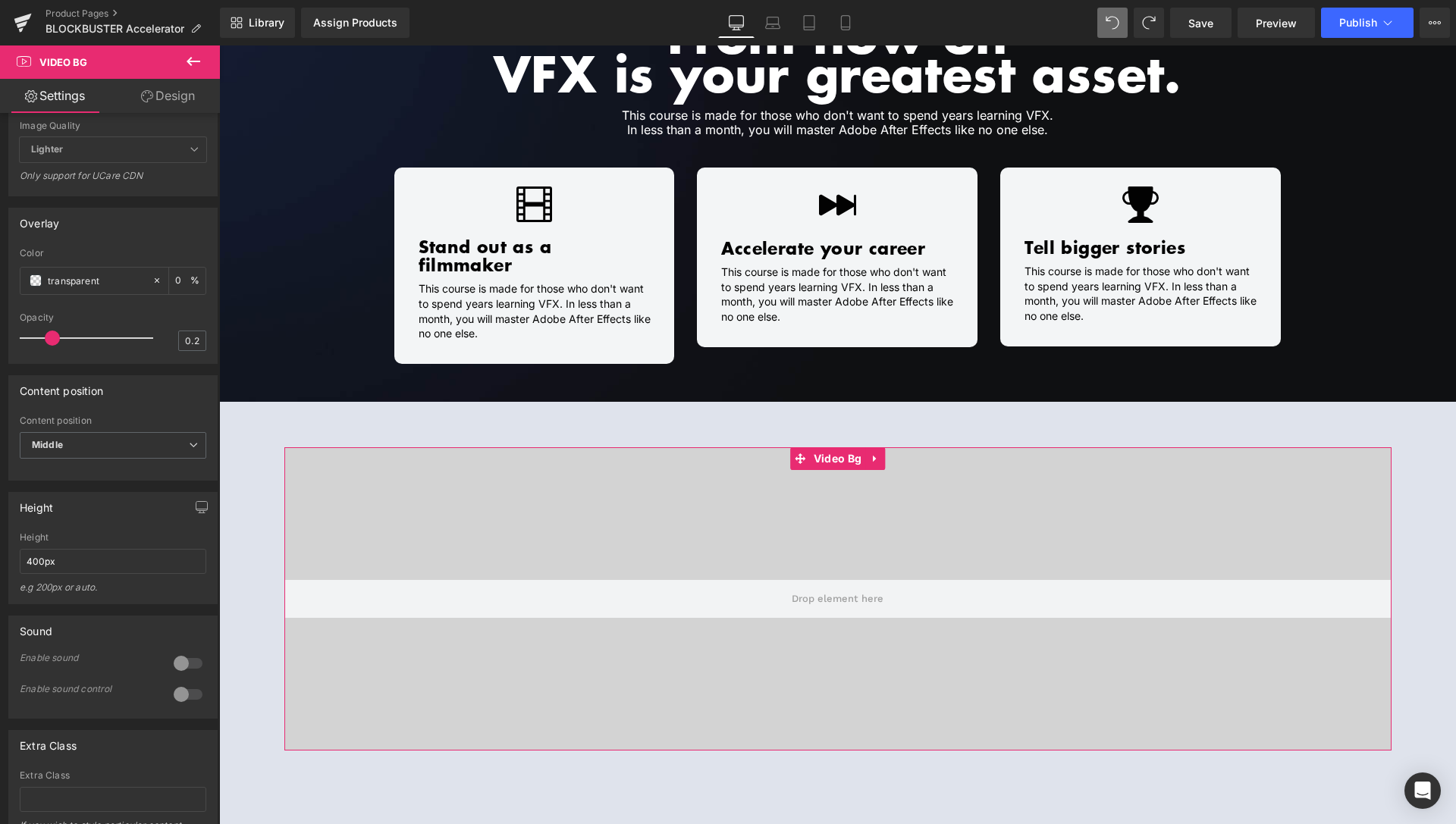
scroll to position [0, 0]
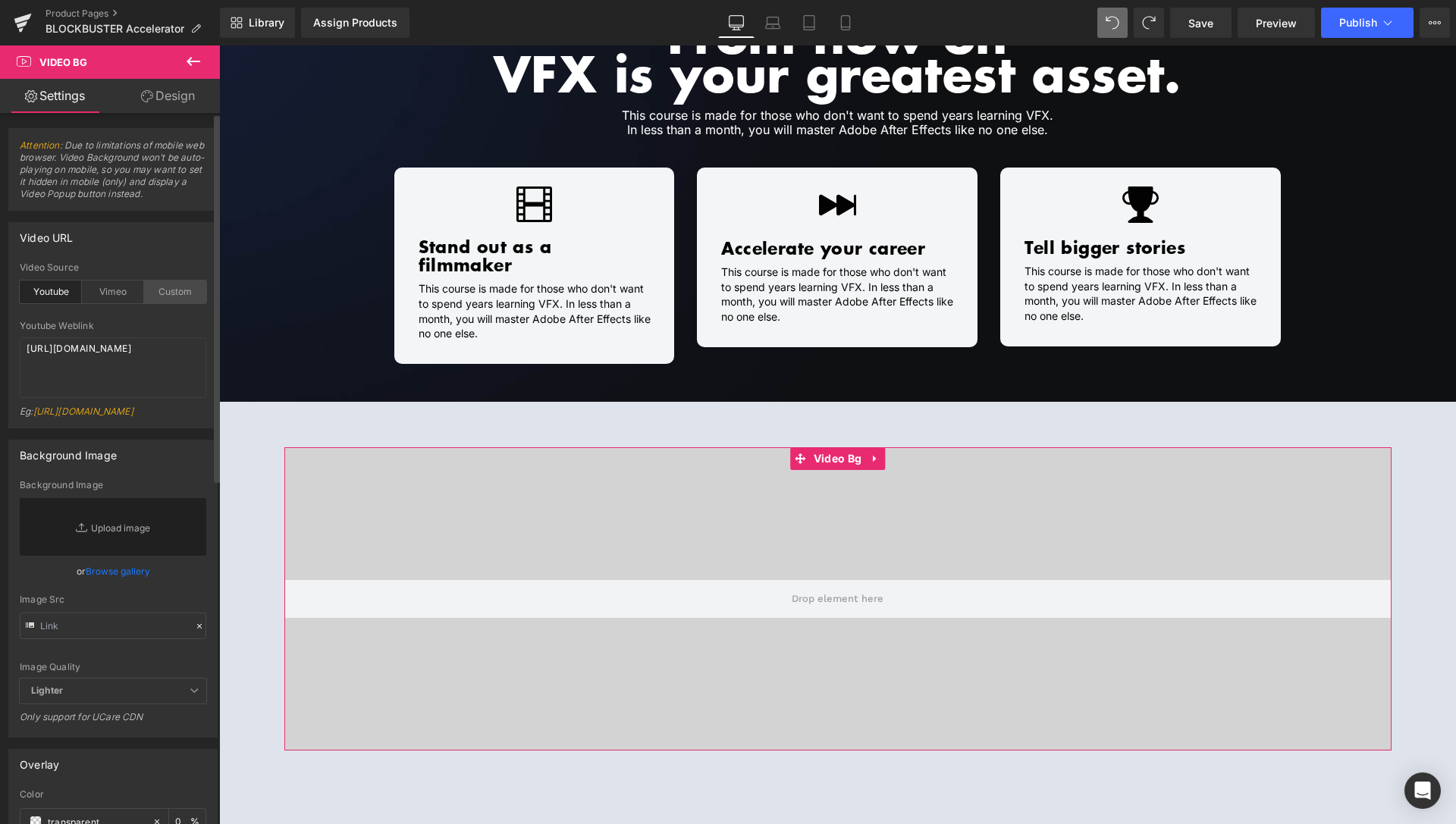
click at [167, 303] on div "Custom" at bounding box center [175, 292] width 62 height 23
drag, startPoint x: 129, startPoint y: 400, endPoint x: 0, endPoint y: 315, distance: 154.5
click at [20, 337] on textarea "[URL][DOMAIN_NAME]" at bounding box center [113, 367] width 187 height 60
paste textarea "videos/c/o/v/72a2e69bdf024696a917bac4886fffc6.mp4"
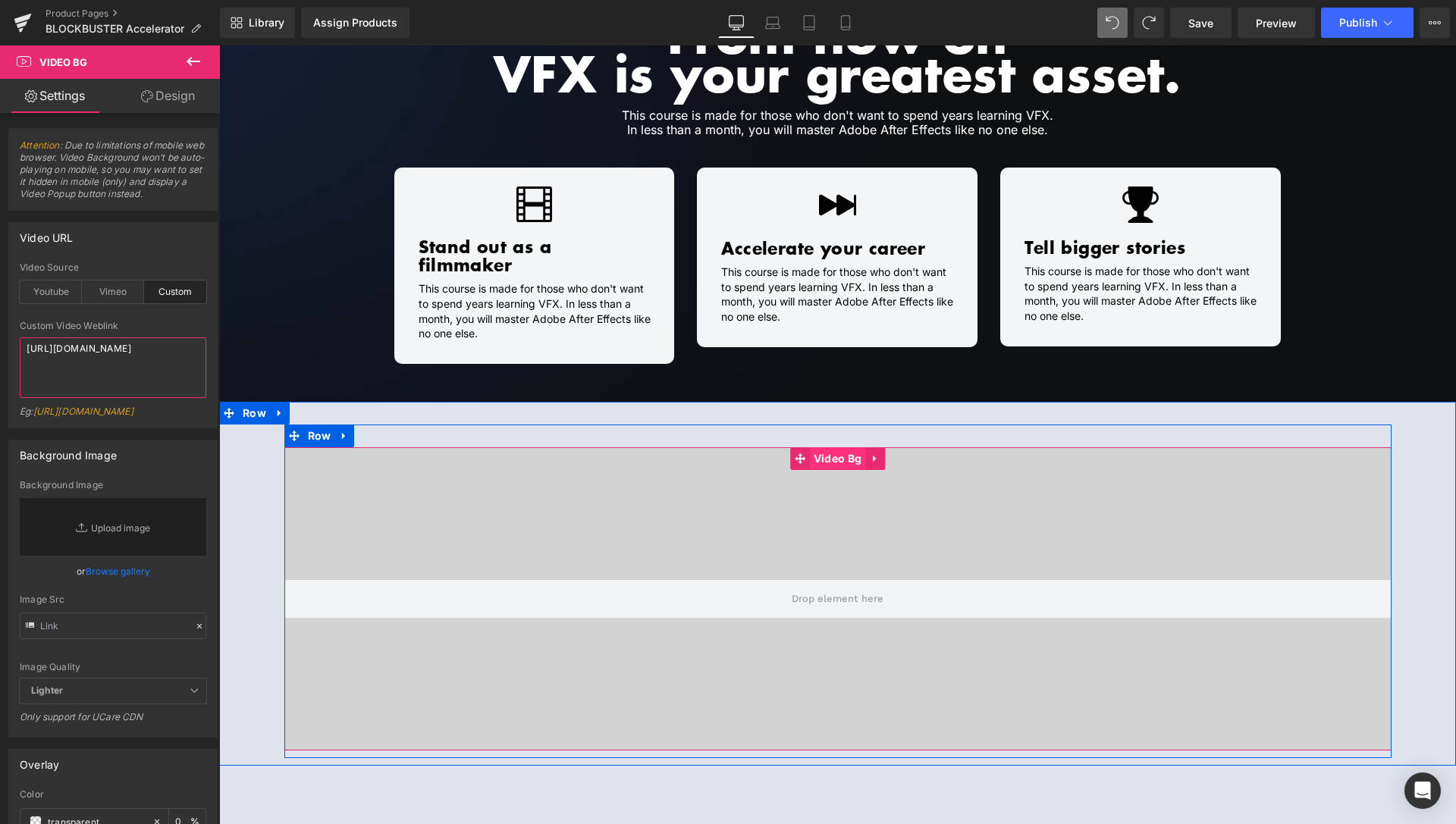
click at [828, 448] on span "Video Bg" at bounding box center [837, 459] width 55 height 23
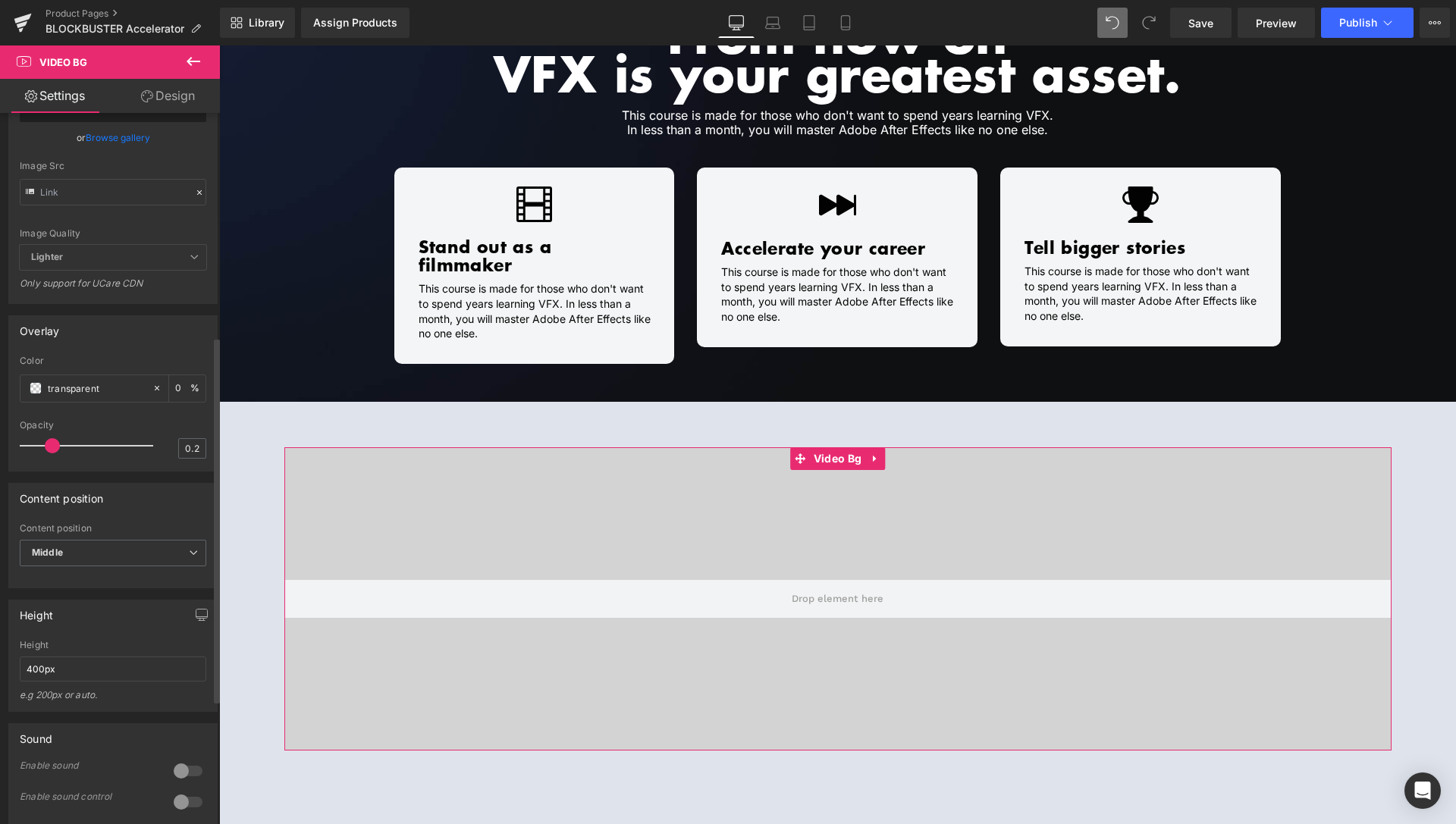
scroll to position [464, 0]
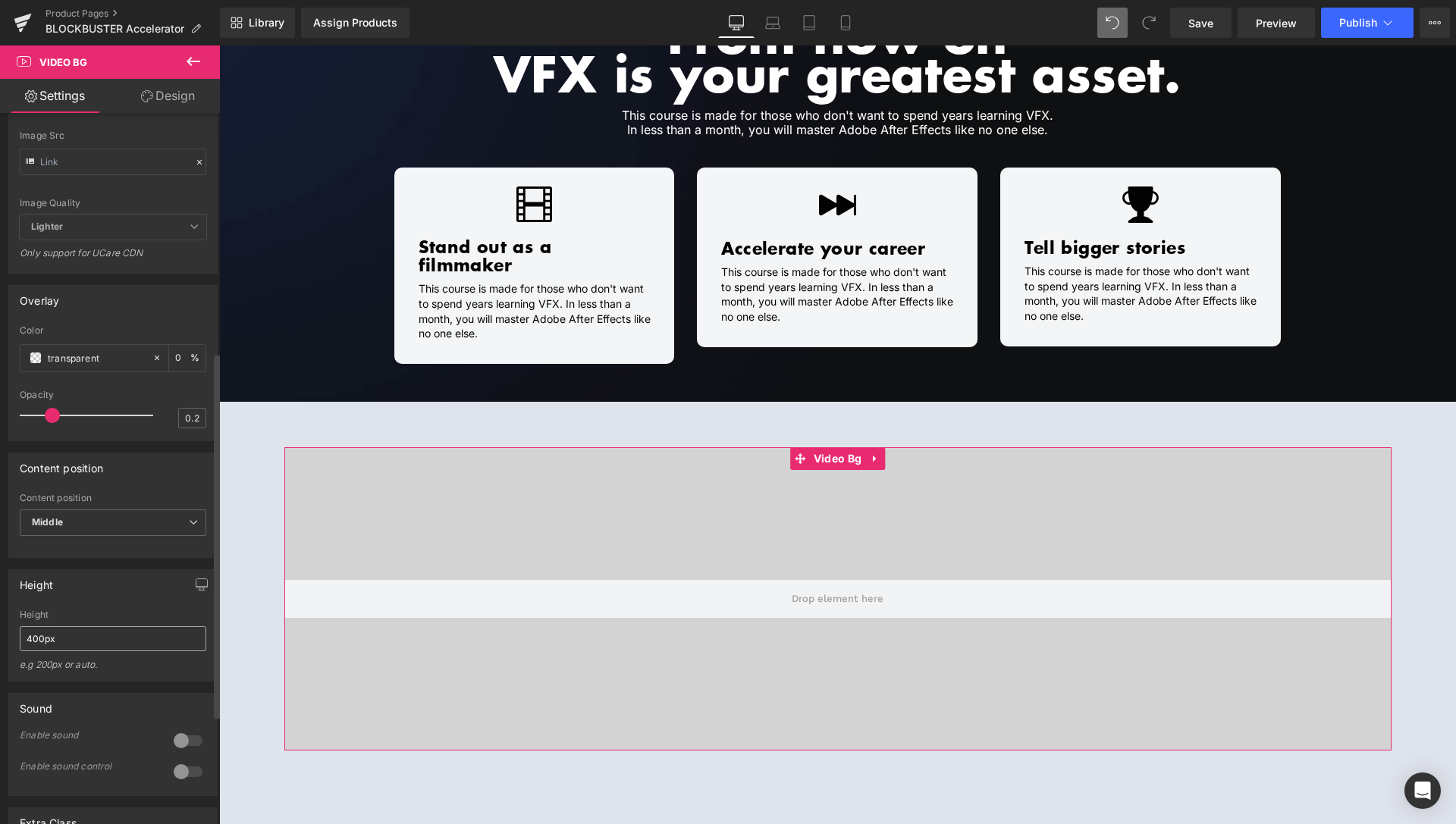
type textarea "[URL][DOMAIN_NAME]"
drag, startPoint x: 70, startPoint y: 676, endPoint x: 0, endPoint y: 669, distance: 70.3
click at [20, 651] on input "400px" at bounding box center [113, 638] width 187 height 25
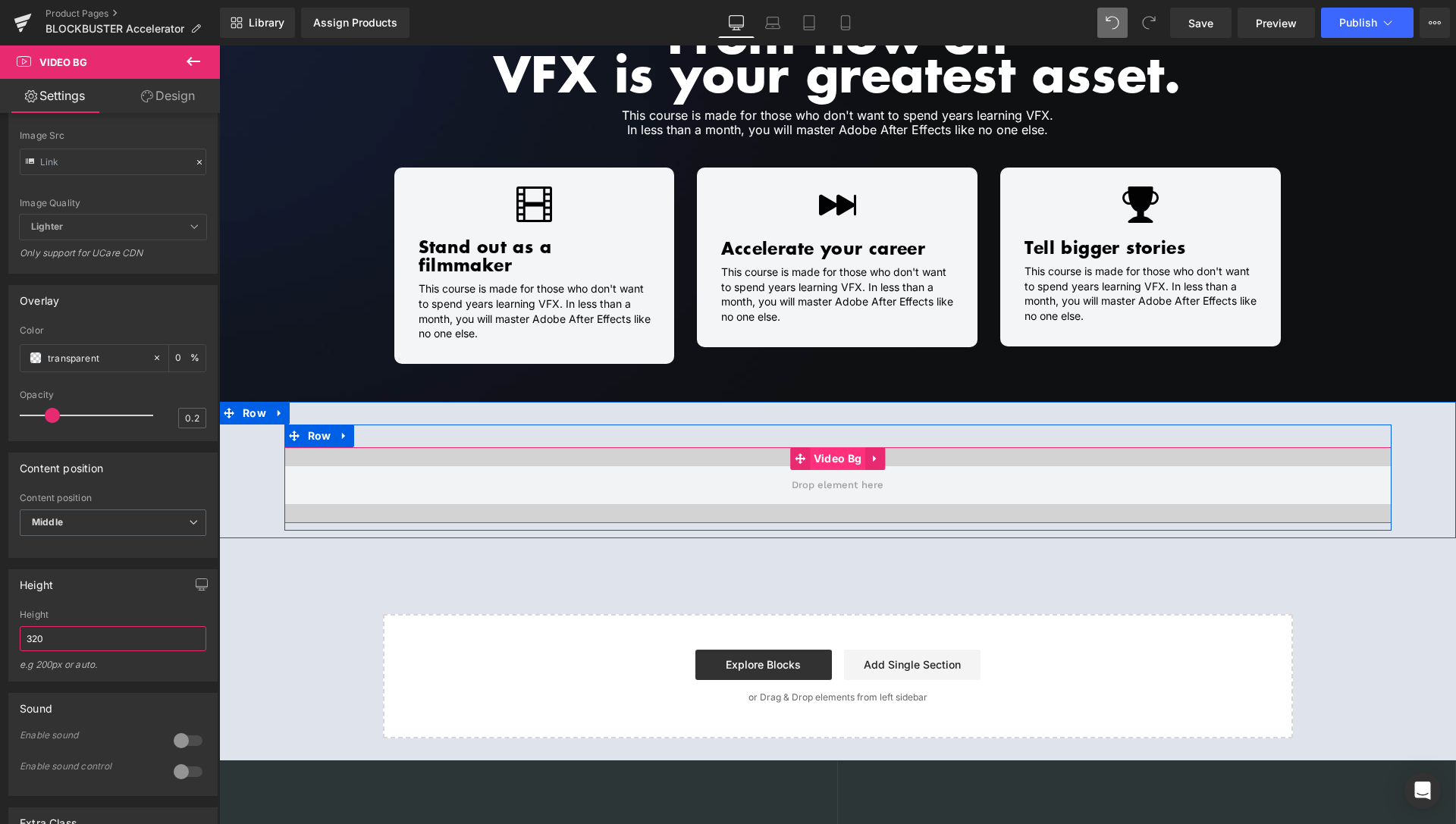
click at [834, 448] on span "Video Bg" at bounding box center [837, 459] width 55 height 23
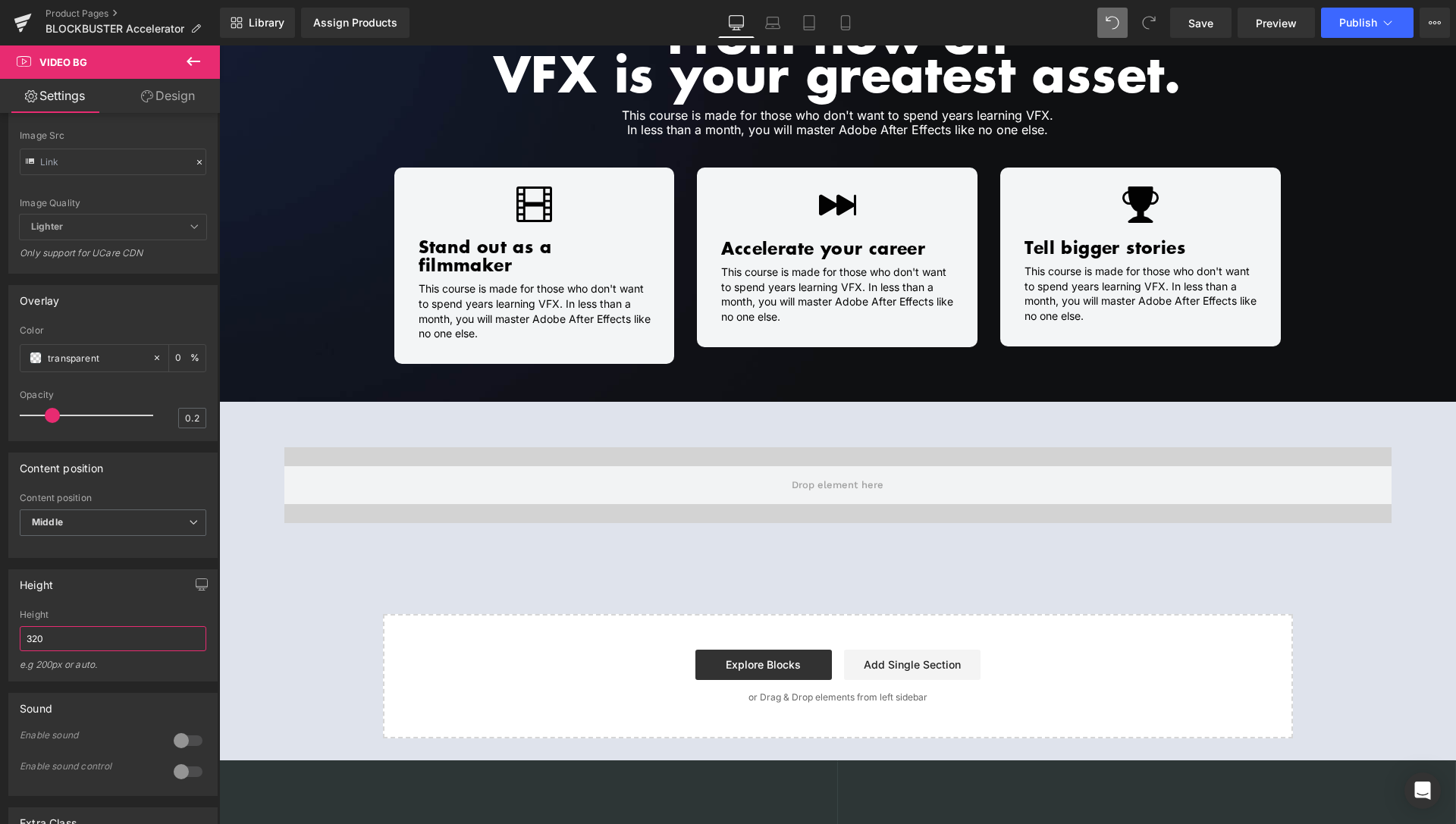
type input "320"
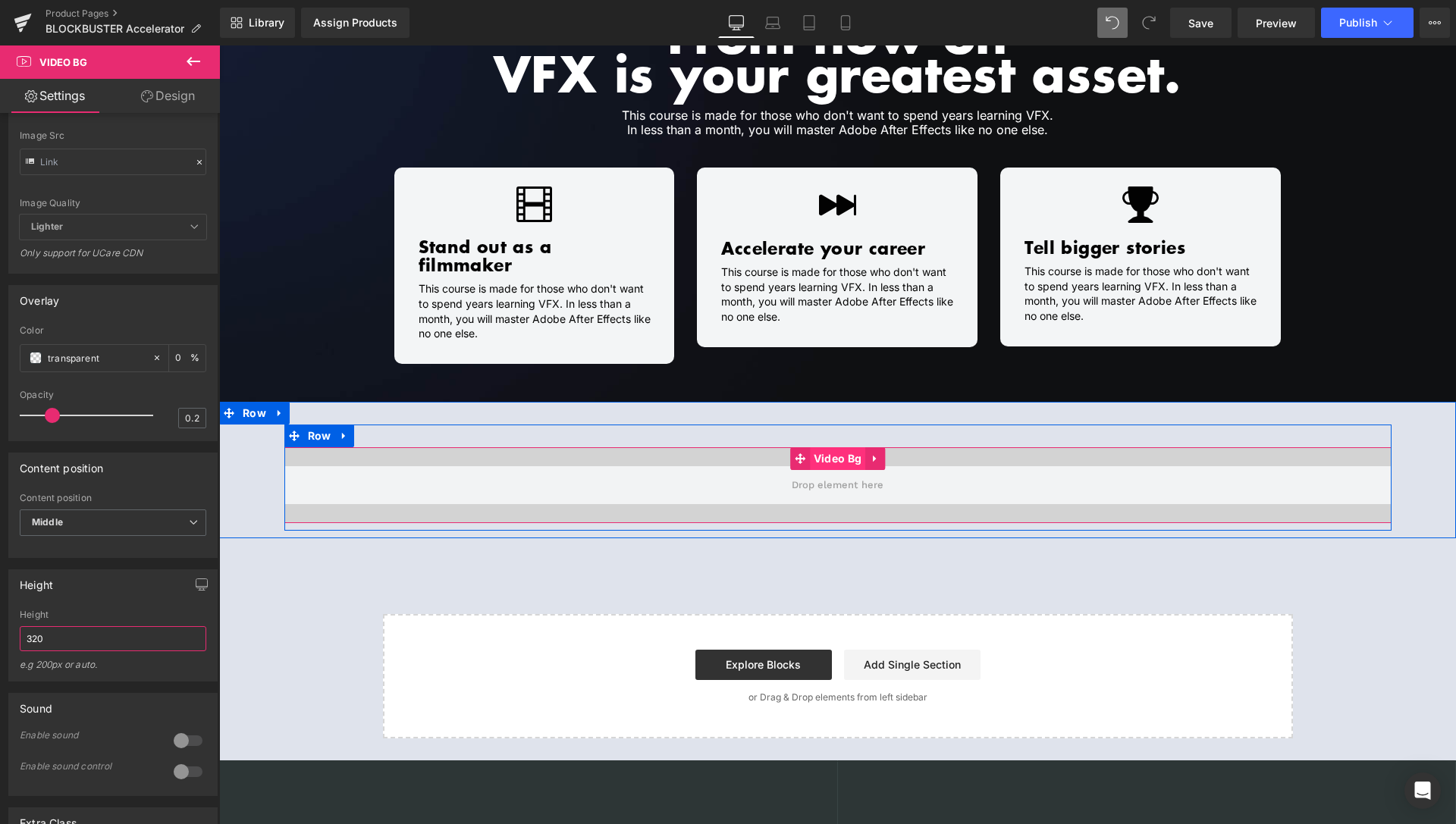
click at [824, 448] on span "Video Bg" at bounding box center [837, 459] width 55 height 23
click at [313, 425] on span "Row" at bounding box center [319, 436] width 31 height 23
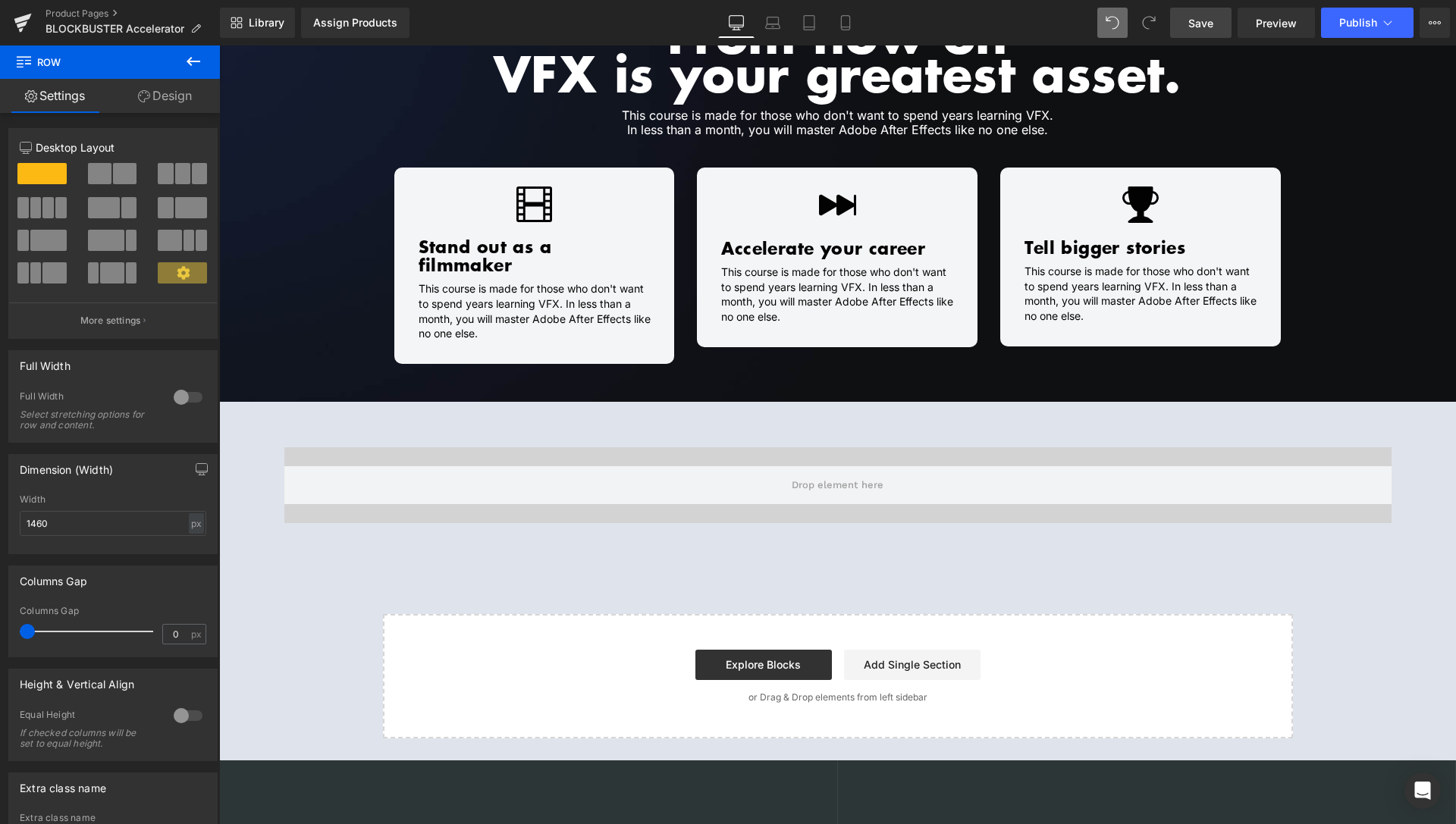
click at [1196, 25] on span "Save" at bounding box center [1201, 23] width 25 height 16
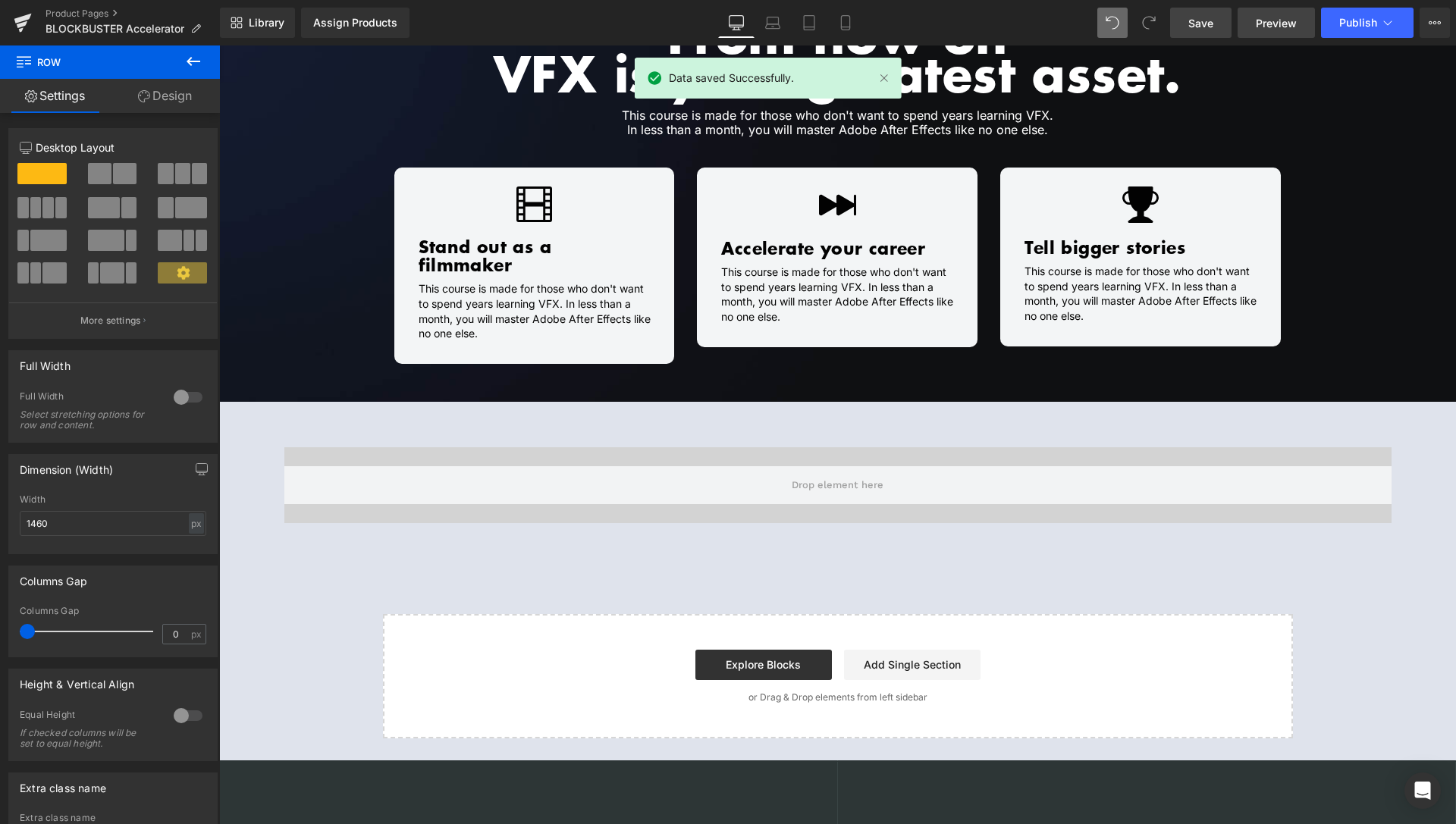
click at [1282, 17] on span "Preview" at bounding box center [1277, 23] width 41 height 16
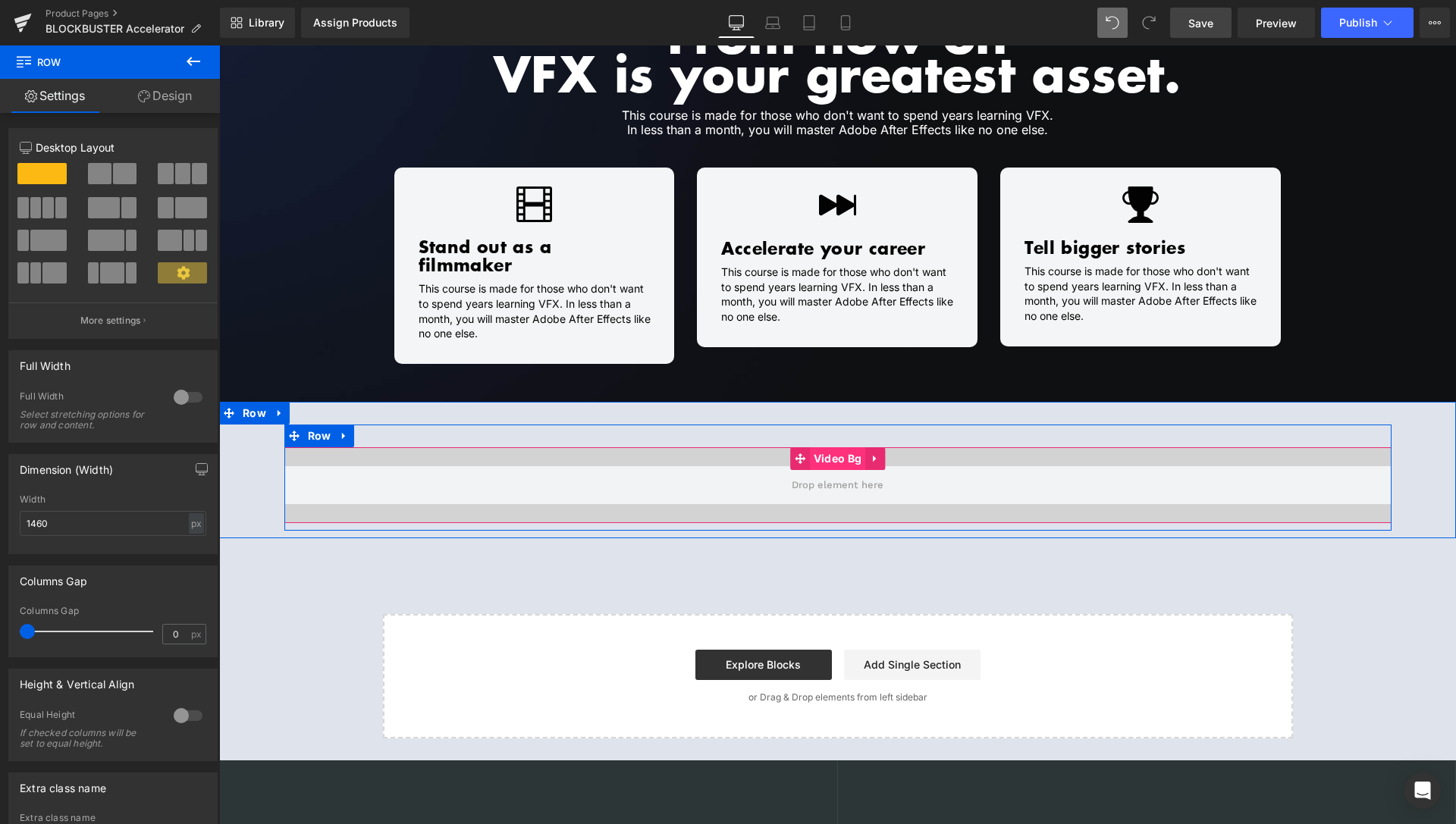
click at [821, 448] on span "Video Bg" at bounding box center [837, 459] width 55 height 23
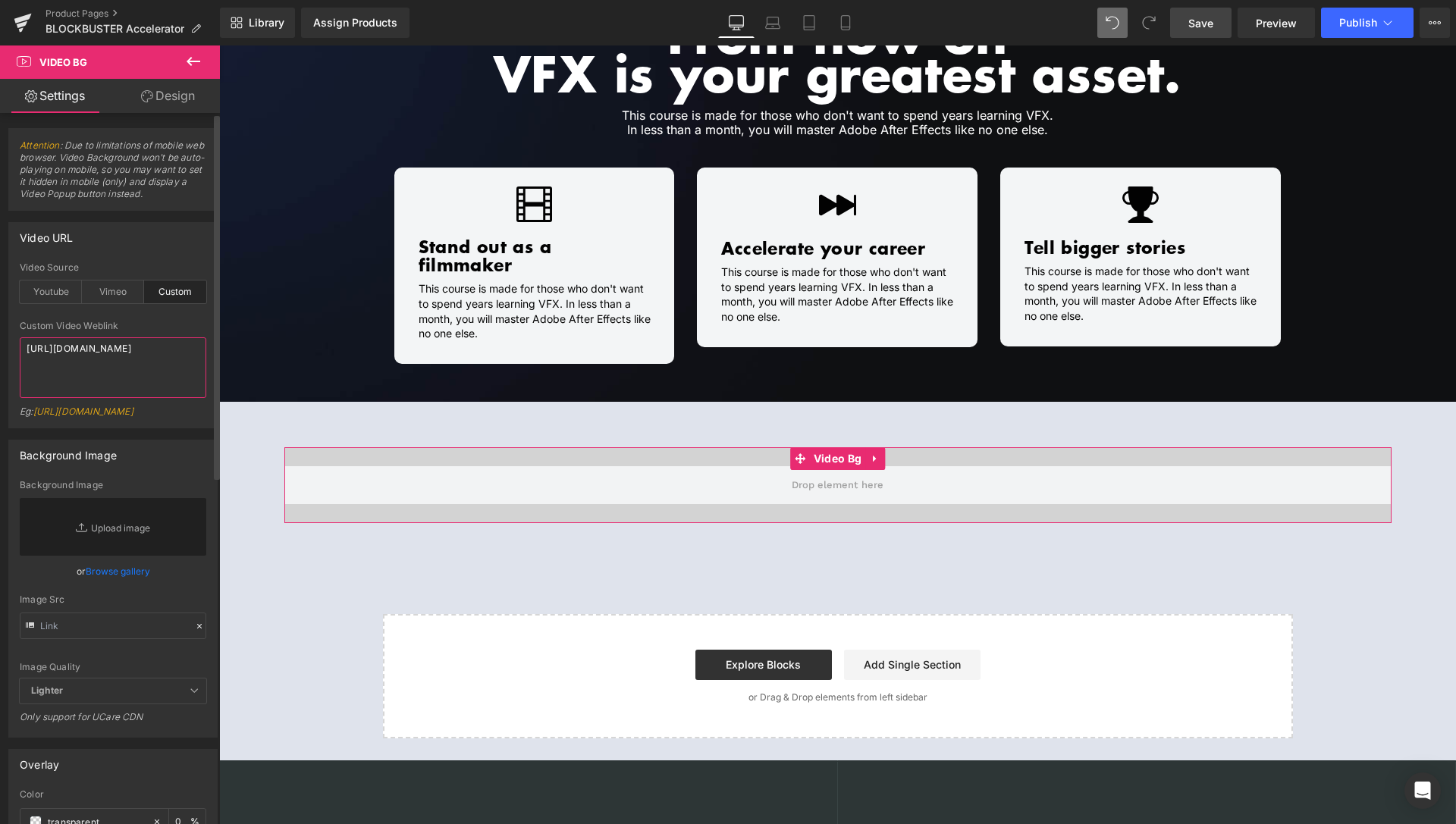
click at [157, 392] on textarea "[URL][DOMAIN_NAME]" at bounding box center [113, 367] width 187 height 60
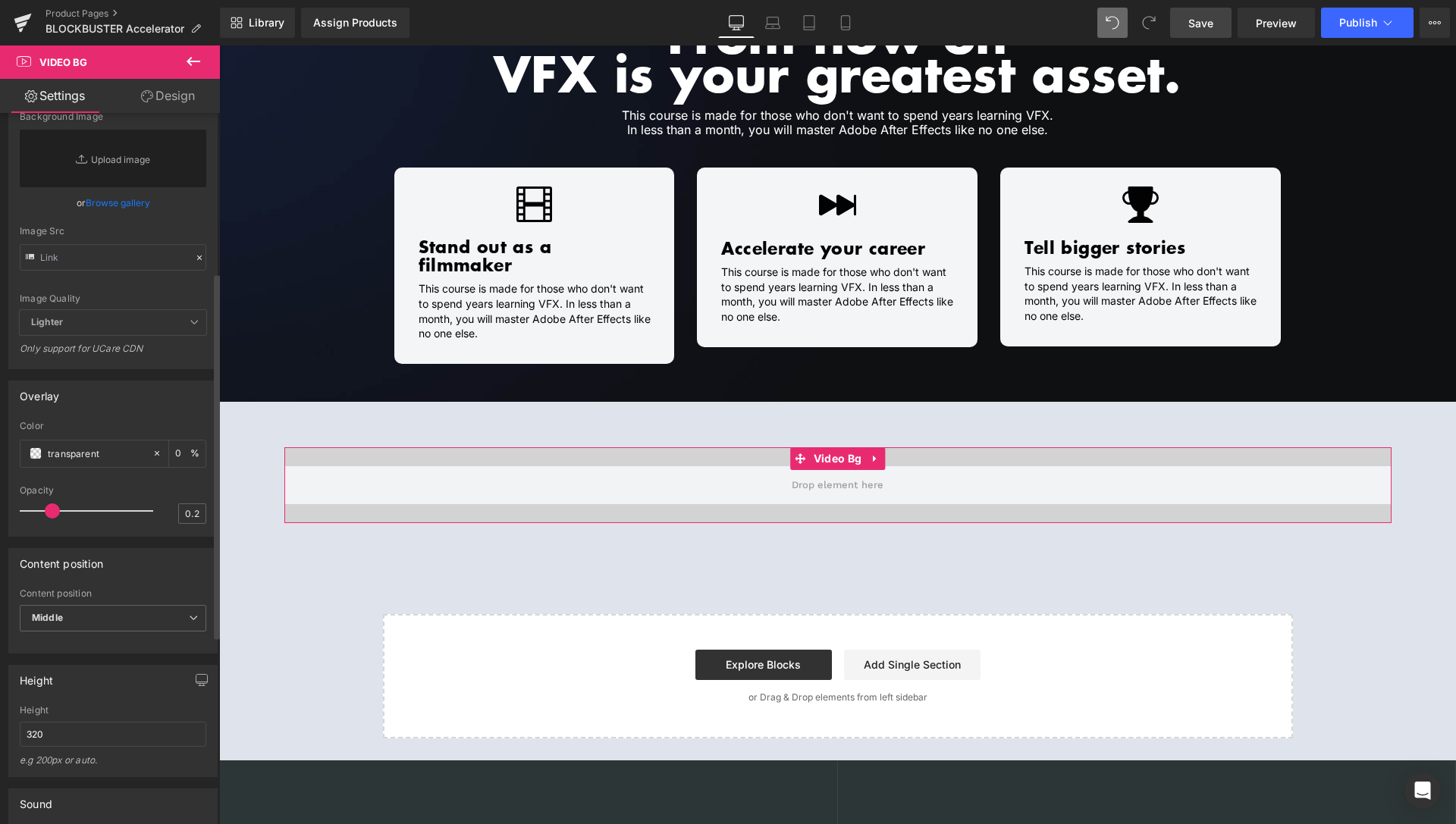
scroll to position [386, 0]
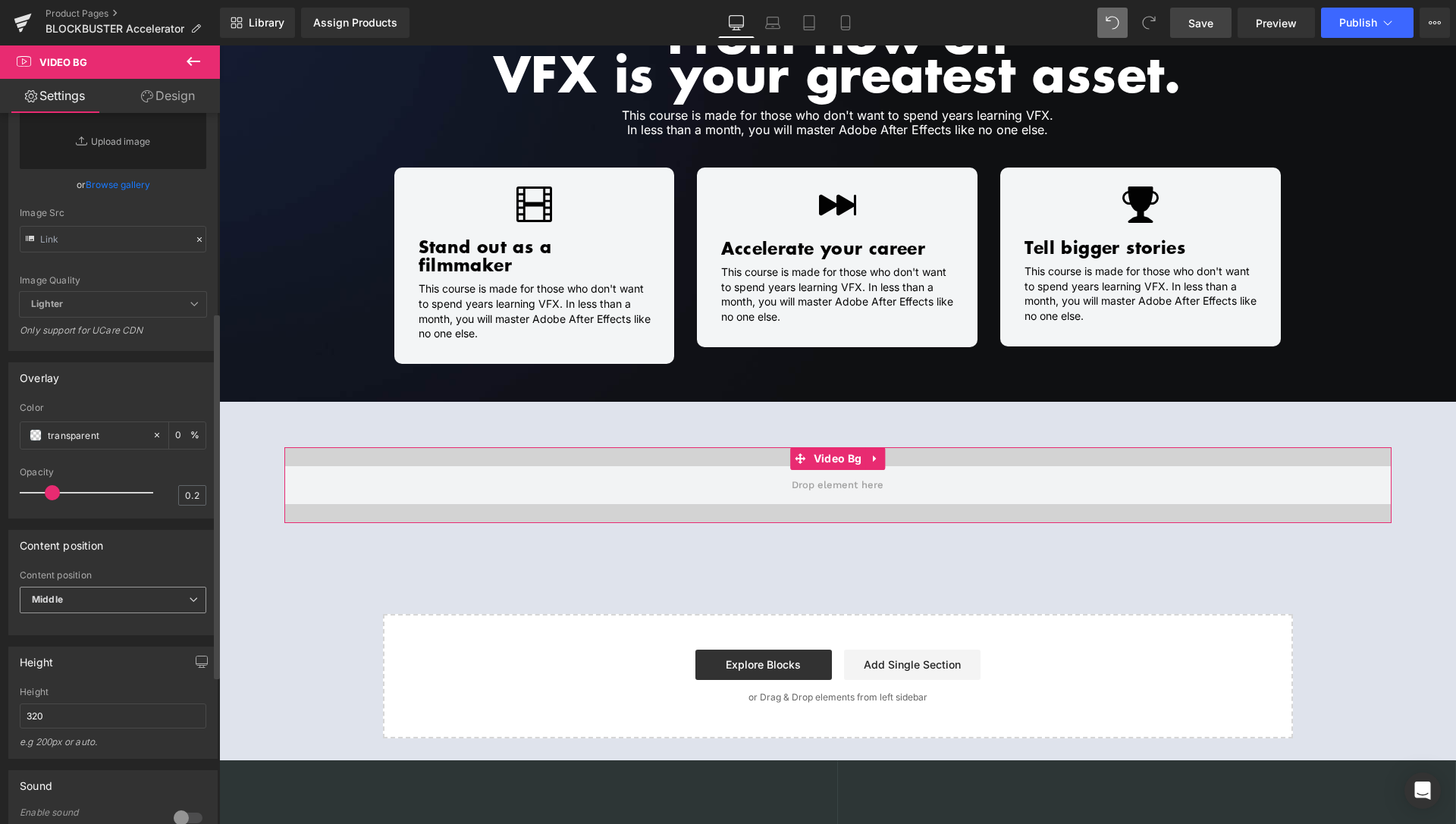
click at [74, 614] on span "Middle" at bounding box center [113, 600] width 187 height 27
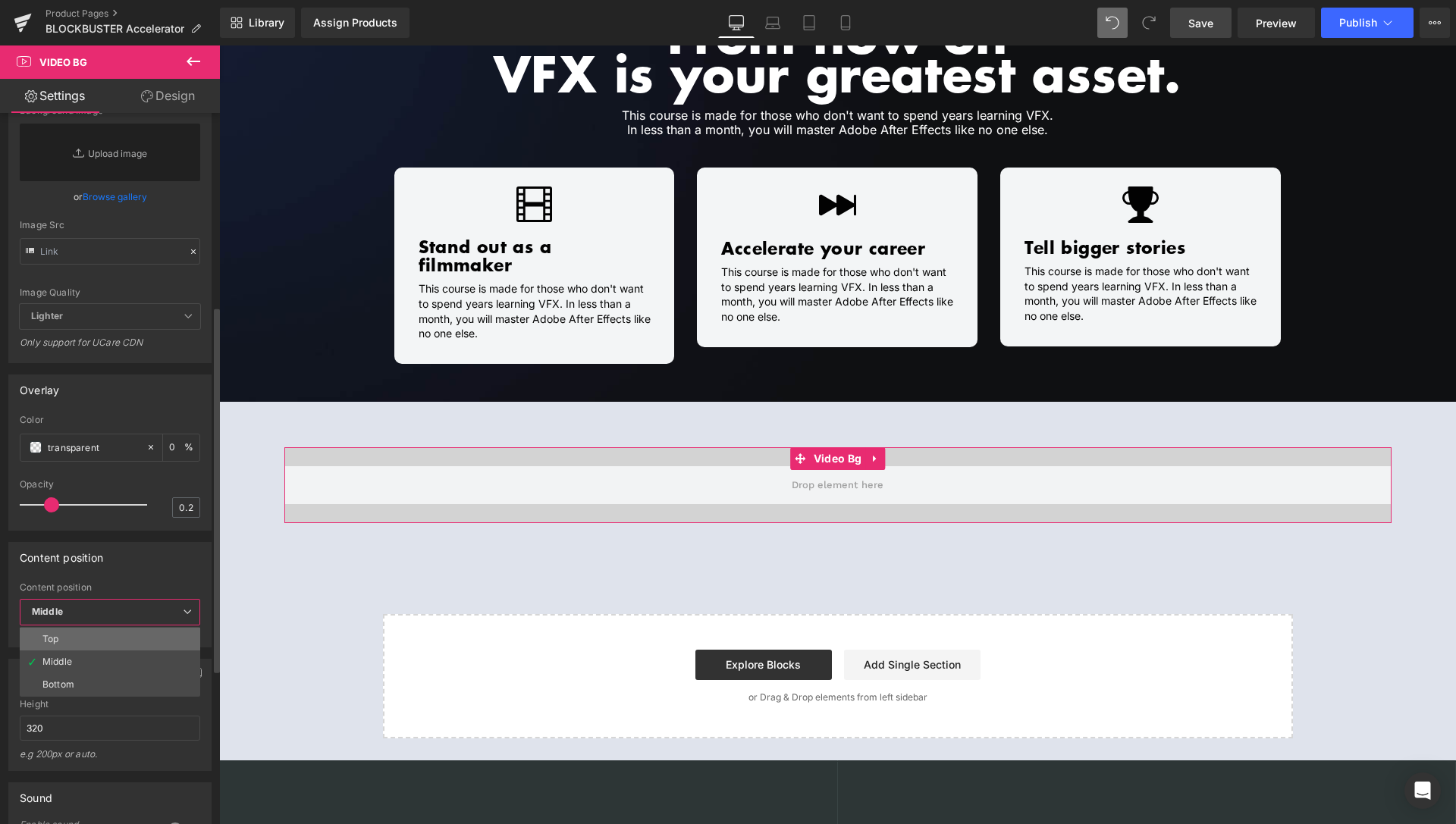
click at [72, 650] on li "Top" at bounding box center [110, 639] width 181 height 23
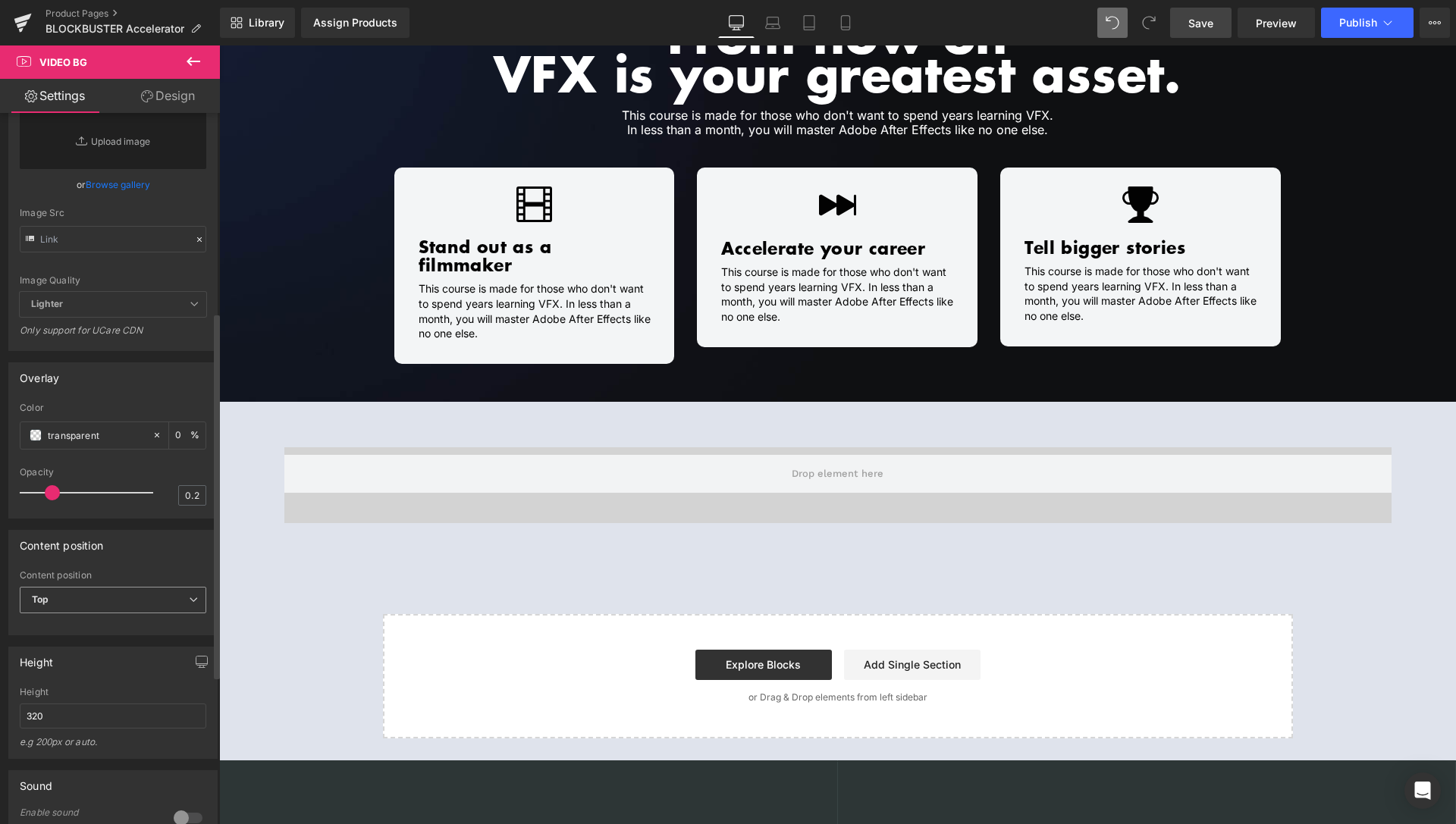
click at [77, 614] on span "Top" at bounding box center [113, 600] width 187 height 27
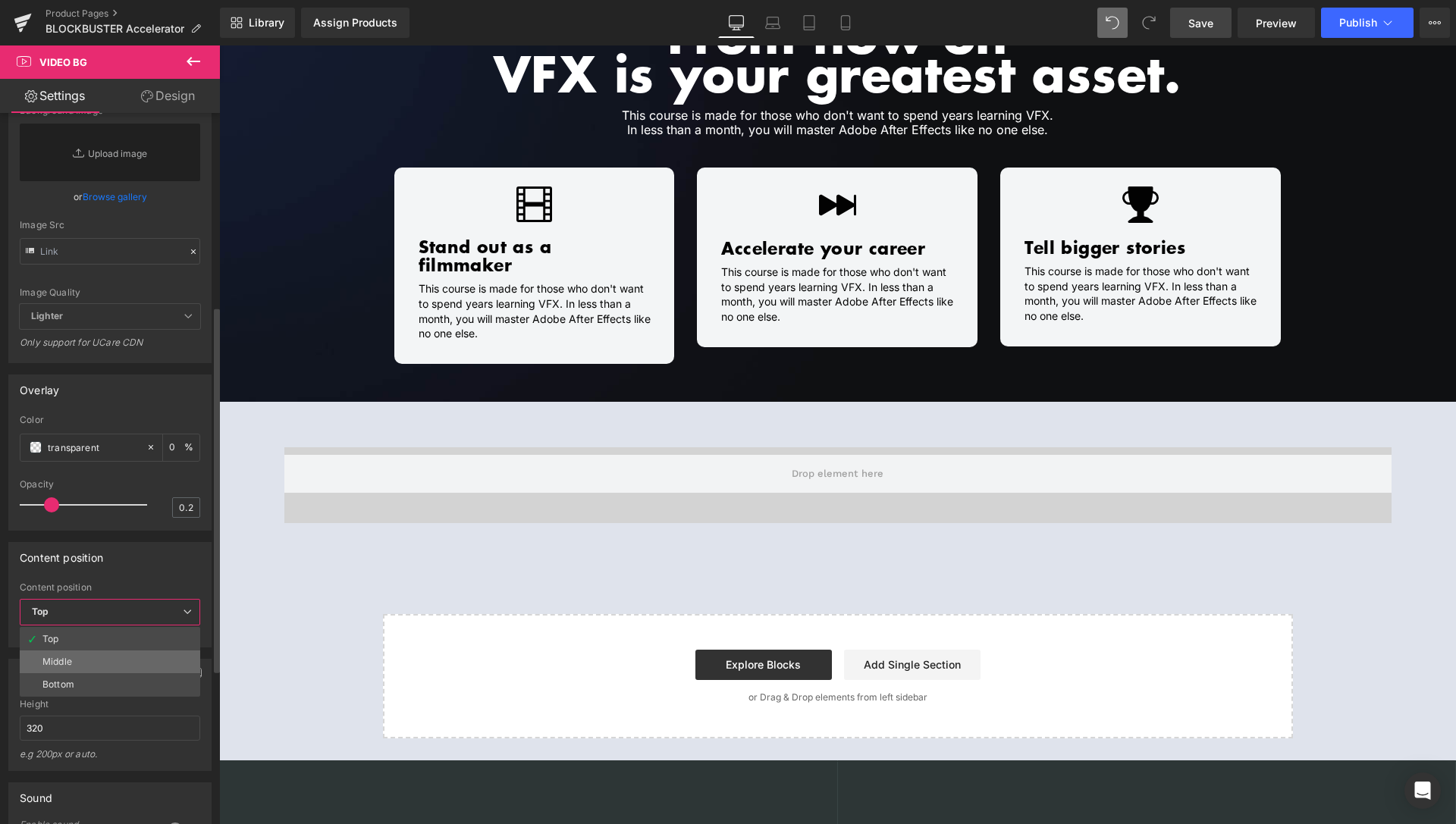
click at [77, 673] on li "Middle" at bounding box center [110, 662] width 181 height 23
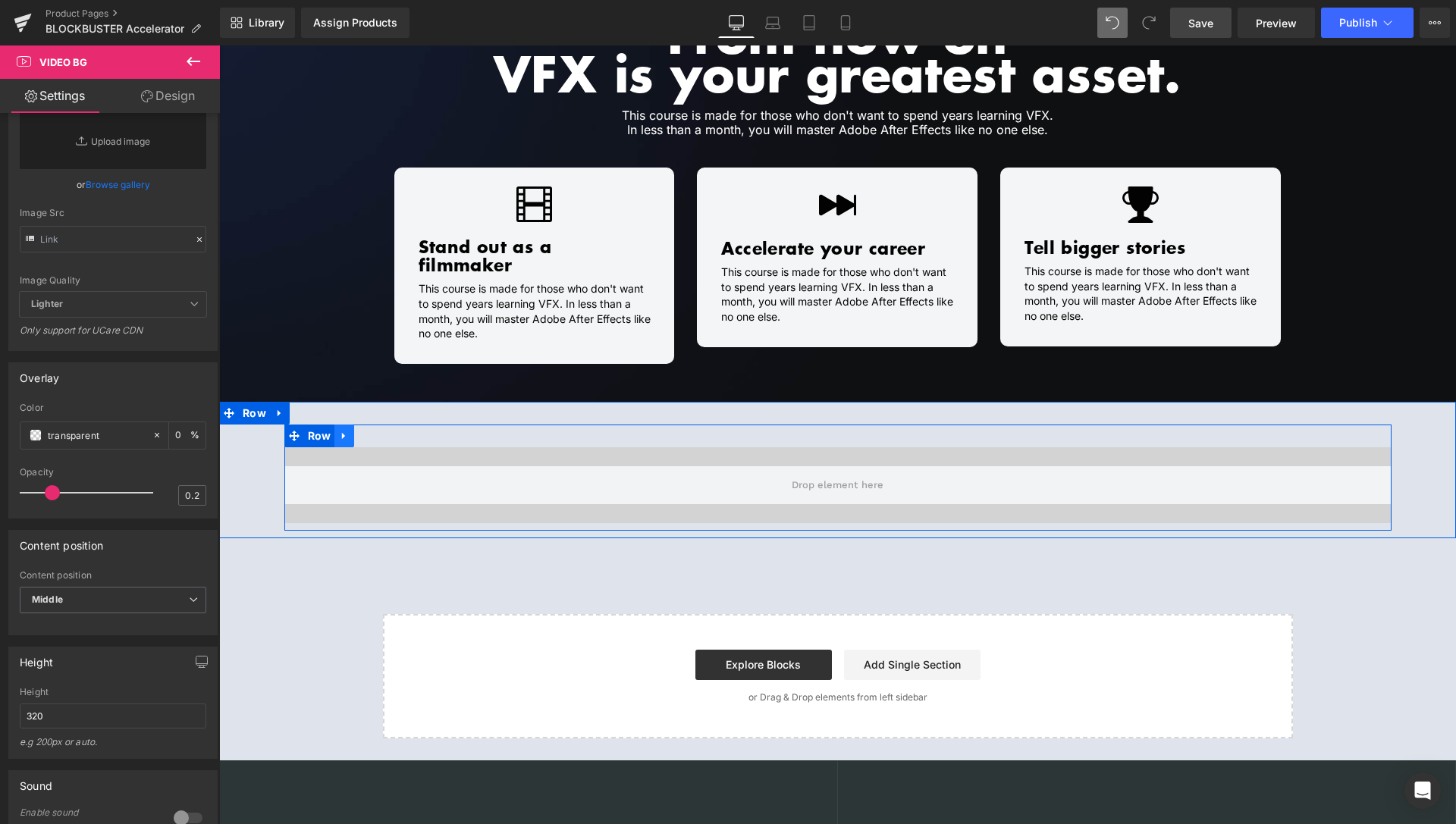
click at [342, 432] on icon at bounding box center [344, 435] width 3 height 7
click at [378, 431] on icon at bounding box center [384, 436] width 11 height 11
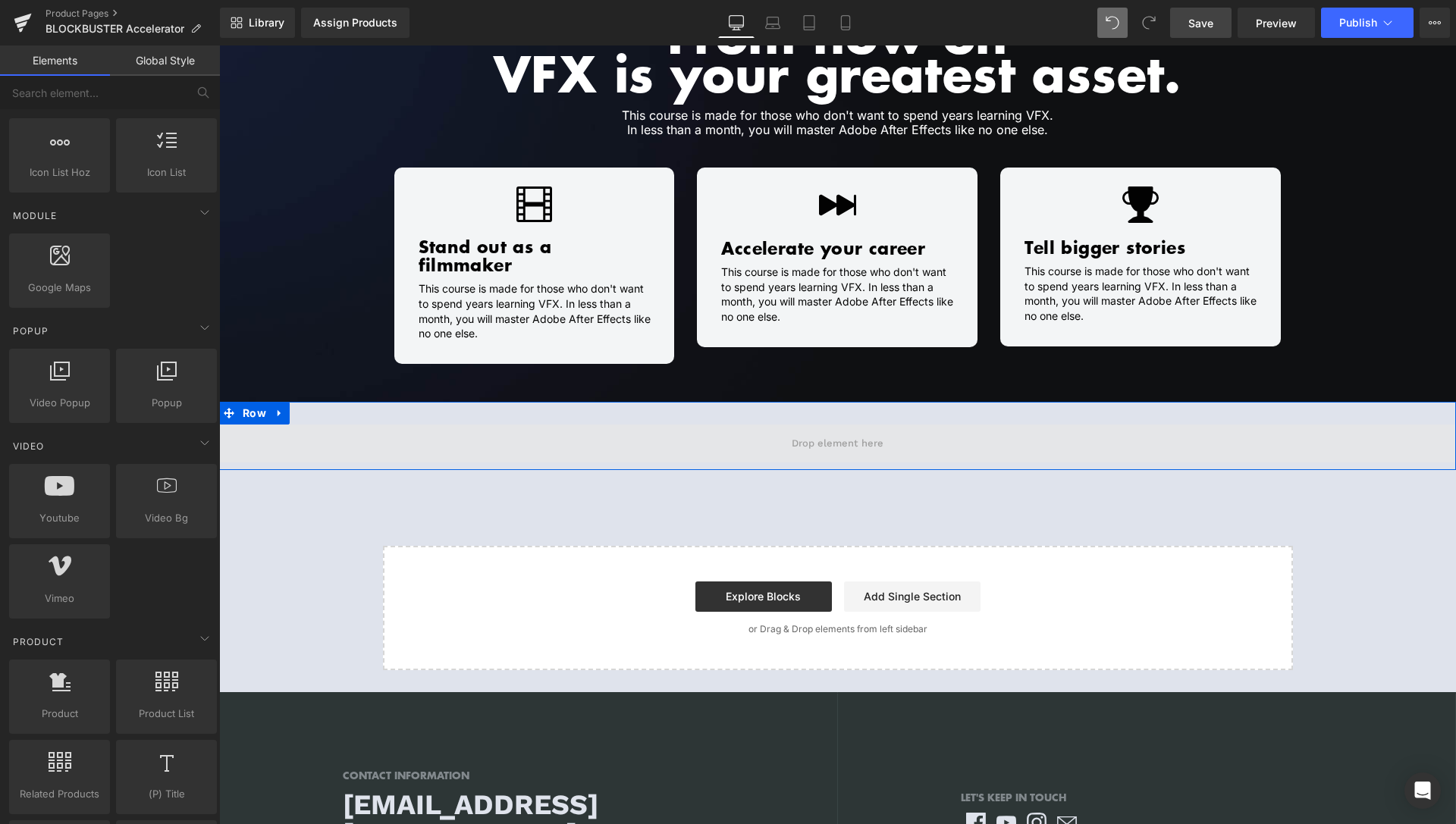
scroll to position [696, 0]
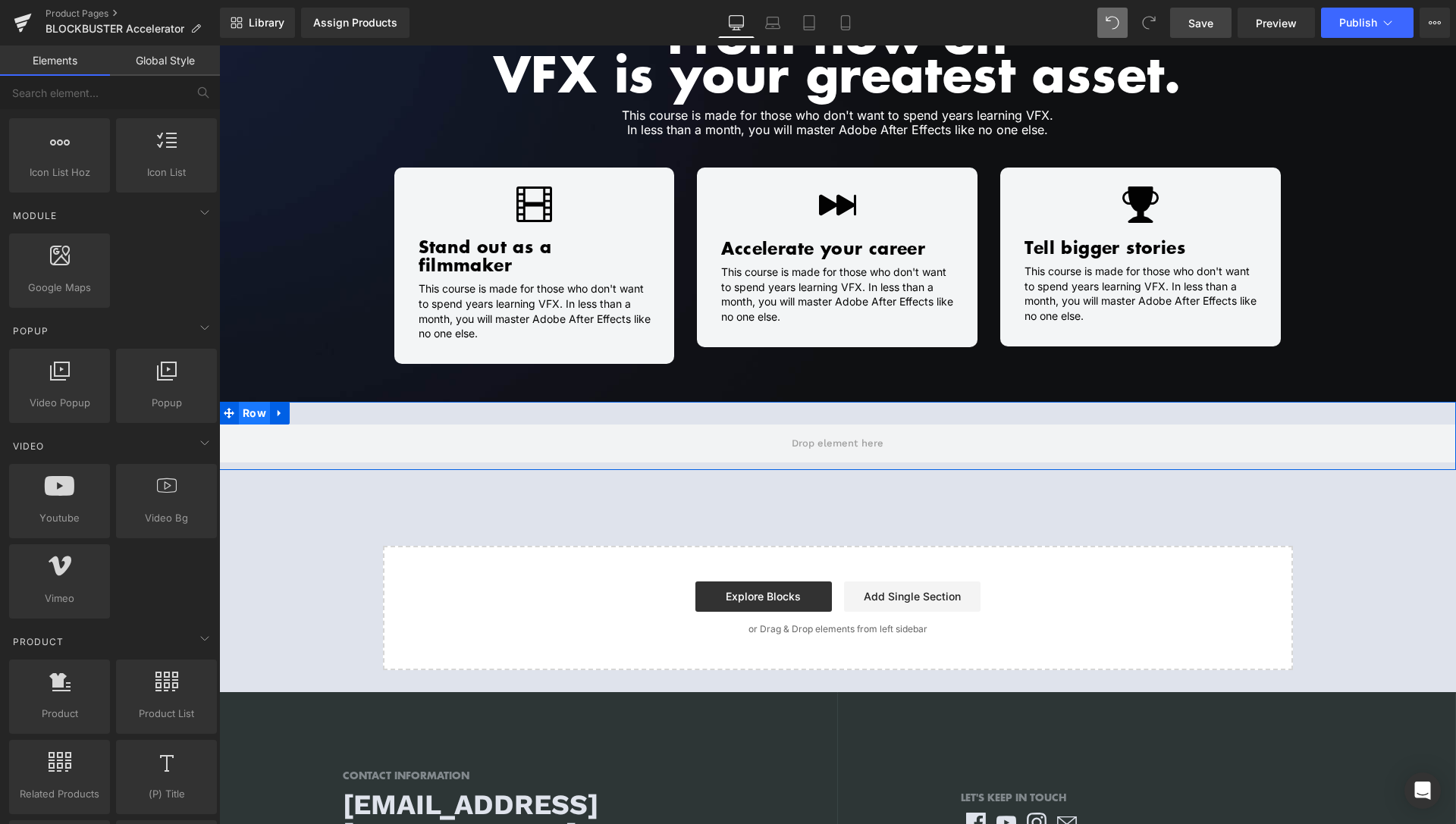
click at [254, 402] on span "Row" at bounding box center [254, 413] width 31 height 23
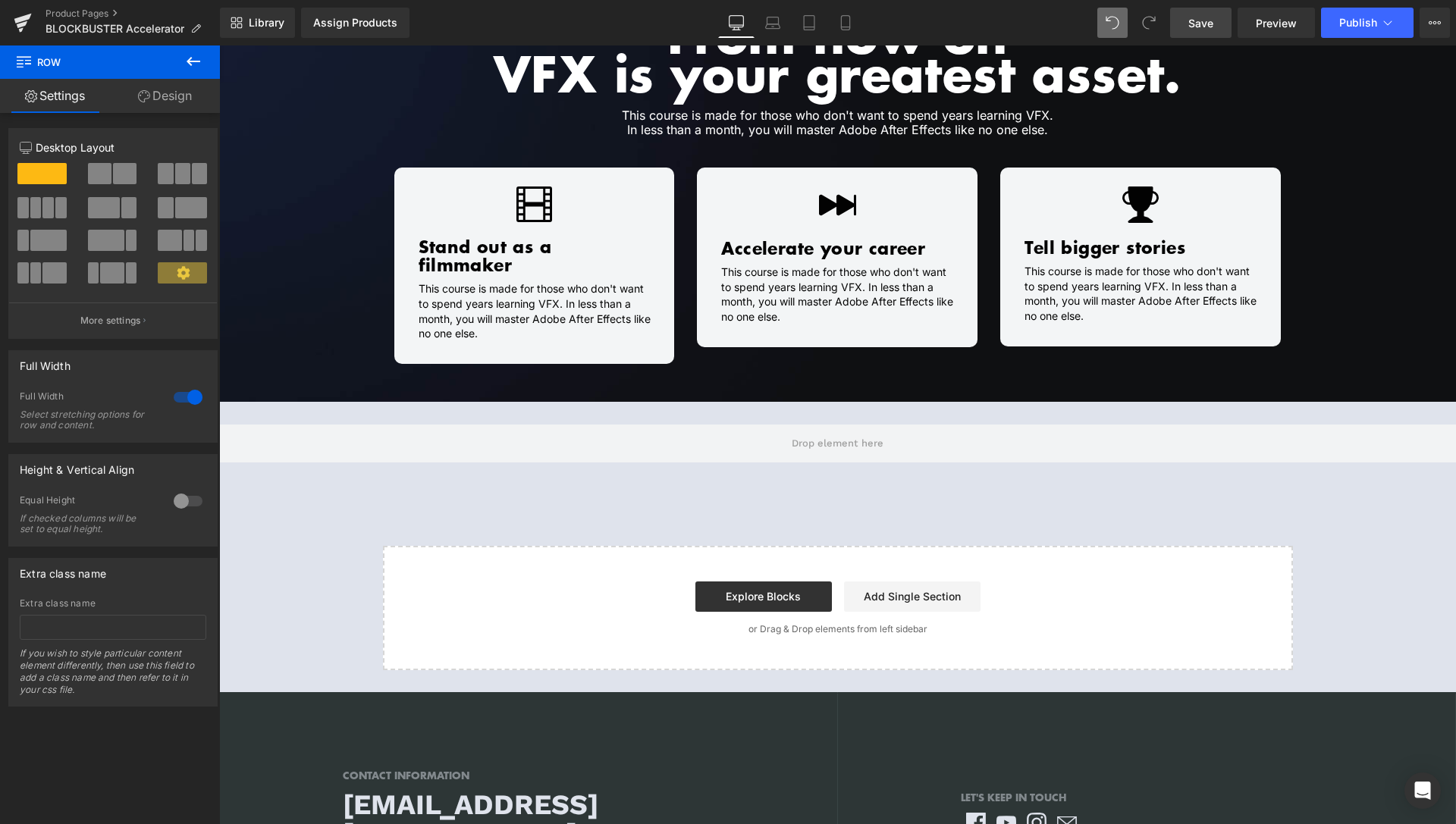
click at [194, 69] on icon at bounding box center [194, 61] width 18 height 18
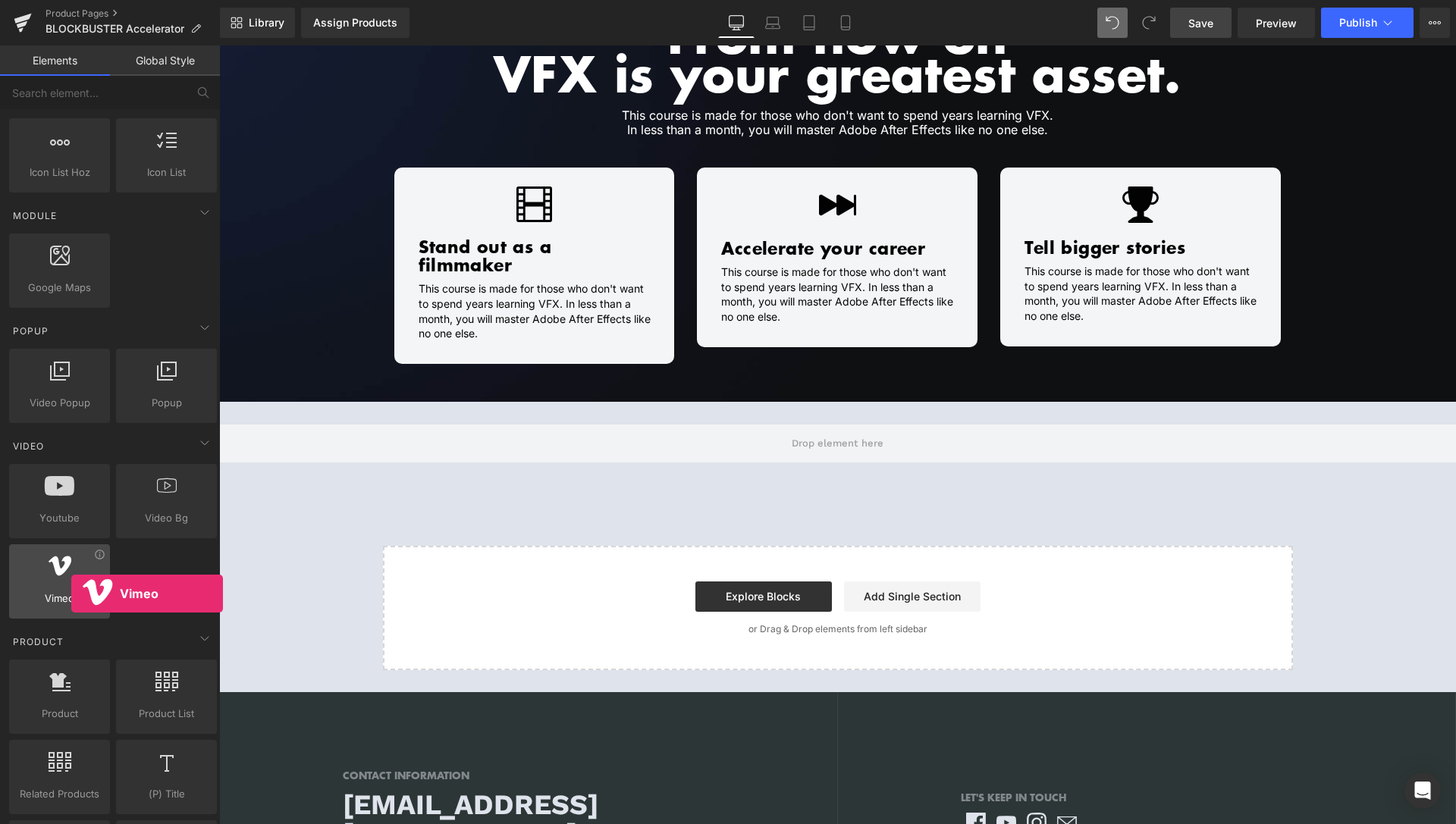
click at [71, 594] on span "Vimeo" at bounding box center [60, 598] width 92 height 16
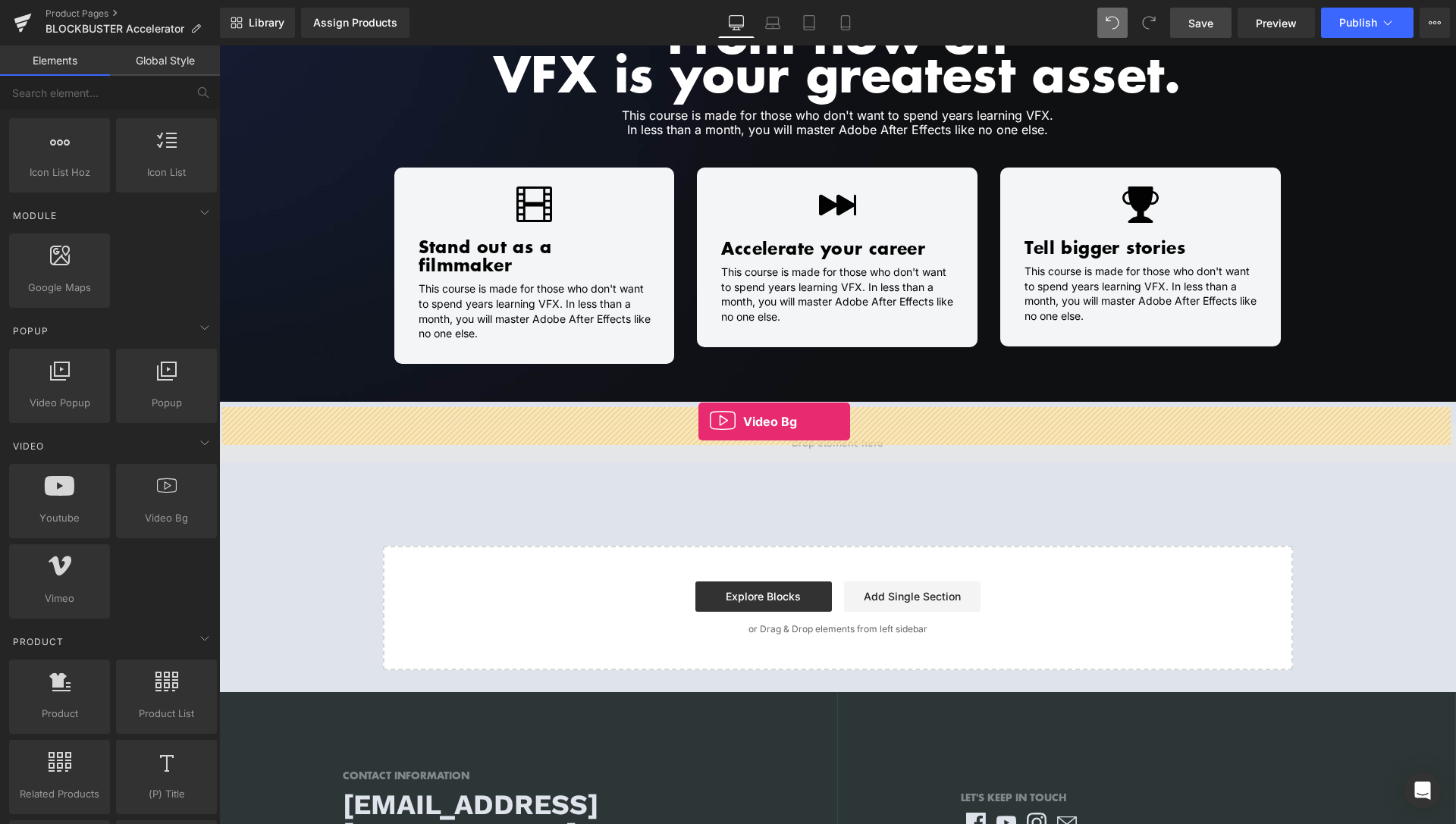
drag, startPoint x: 367, startPoint y: 562, endPoint x: 699, endPoint y: 422, distance: 360.3
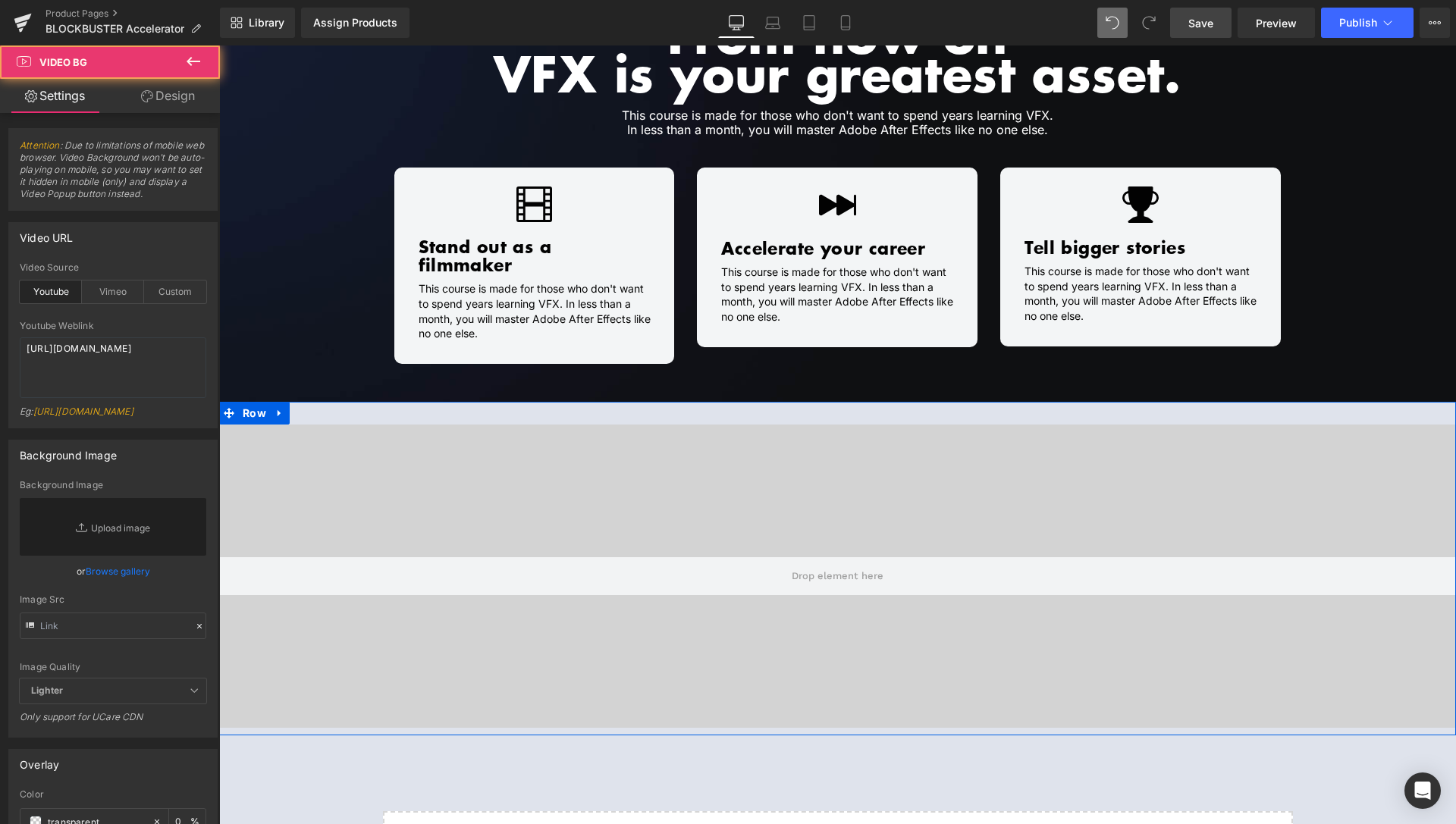
scroll to position [386, 0]
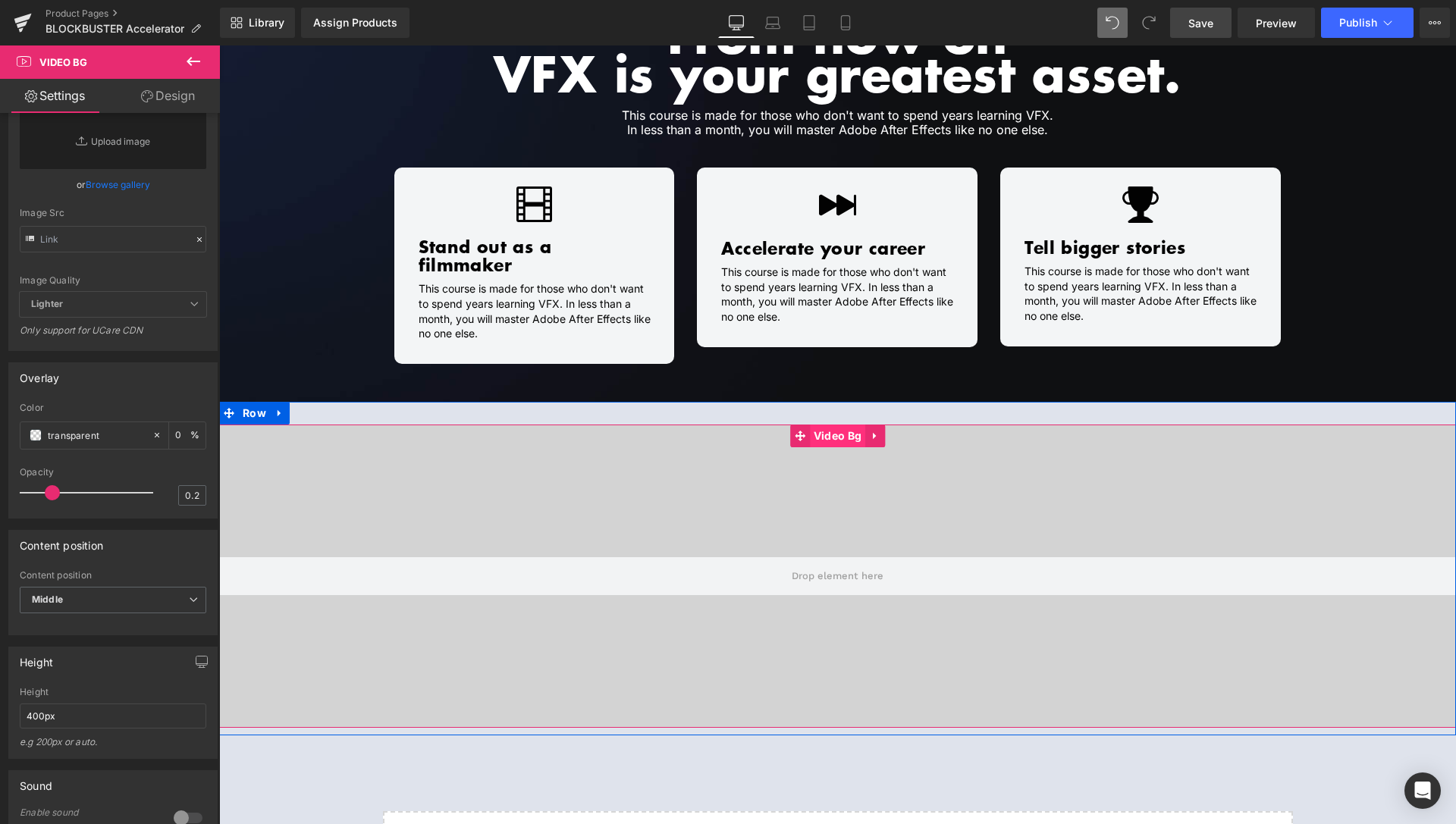
click at [828, 425] on span "Video Bg" at bounding box center [837, 436] width 55 height 23
drag, startPoint x: 842, startPoint y: 422, endPoint x: 832, endPoint y: 421, distance: 10.0
click at [842, 425] on span "Video Bg" at bounding box center [837, 436] width 55 height 23
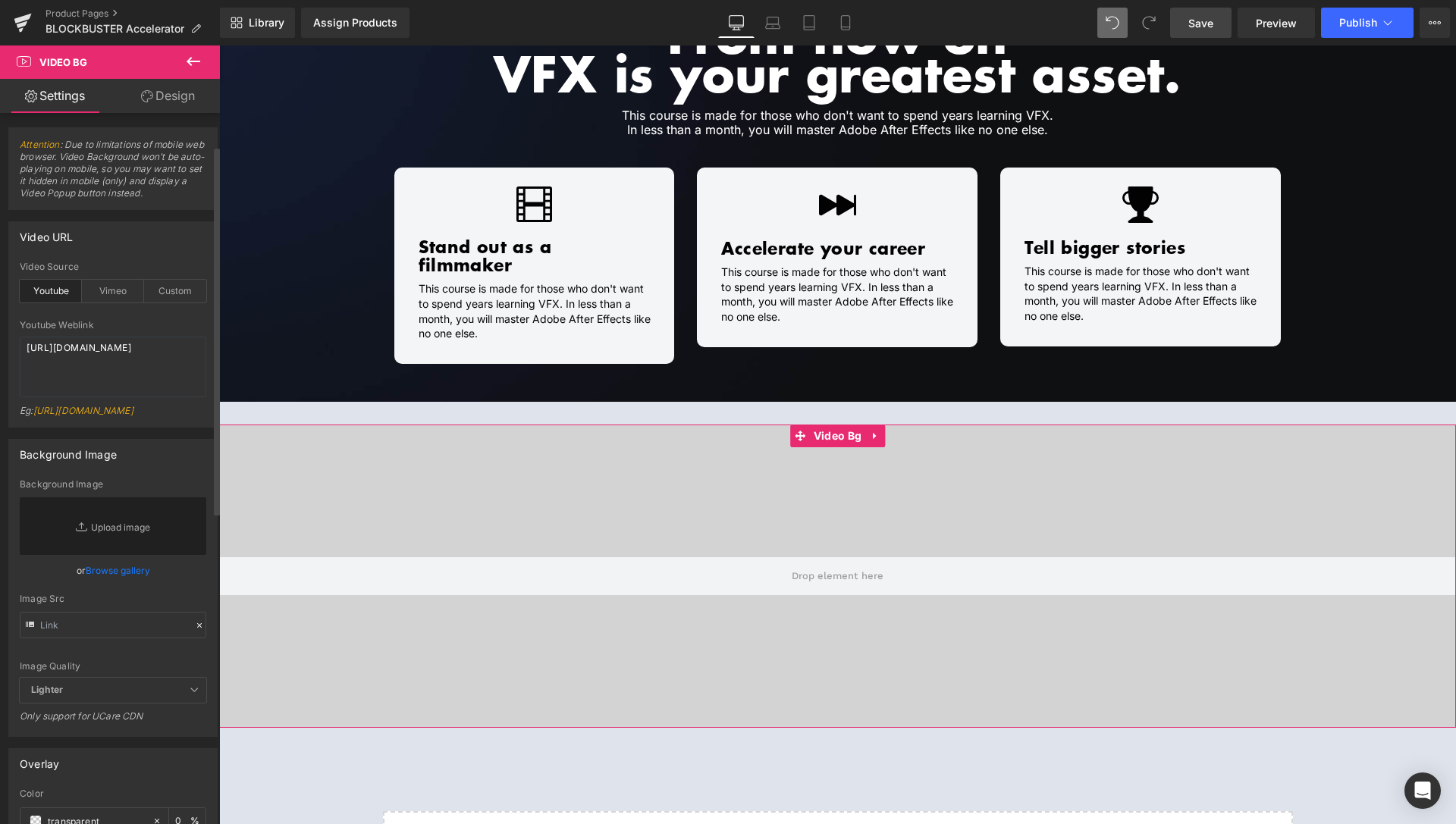
scroll to position [0, 0]
click at [166, 303] on div "Custom" at bounding box center [175, 292] width 62 height 23
drag, startPoint x: 78, startPoint y: 384, endPoint x: 0, endPoint y: 293, distance: 119.9
click at [20, 337] on textarea "[URL][DOMAIN_NAME]" at bounding box center [113, 367] width 187 height 60
paste textarea "videos/c/o/v/44251ef1cf6c4b168e4e7b9e8db1f665.mp4"
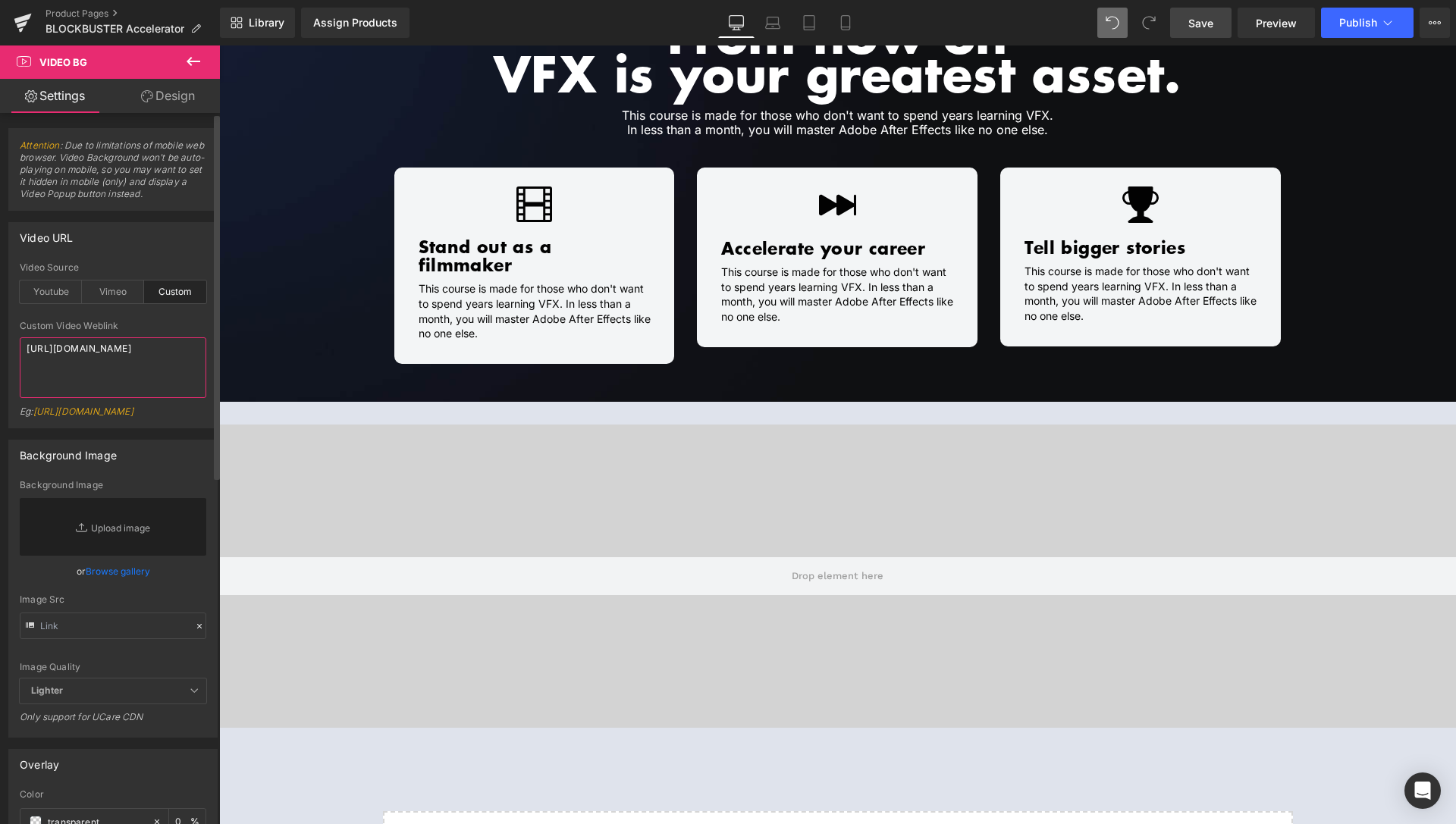
type textarea "[URL][DOMAIN_NAME]"
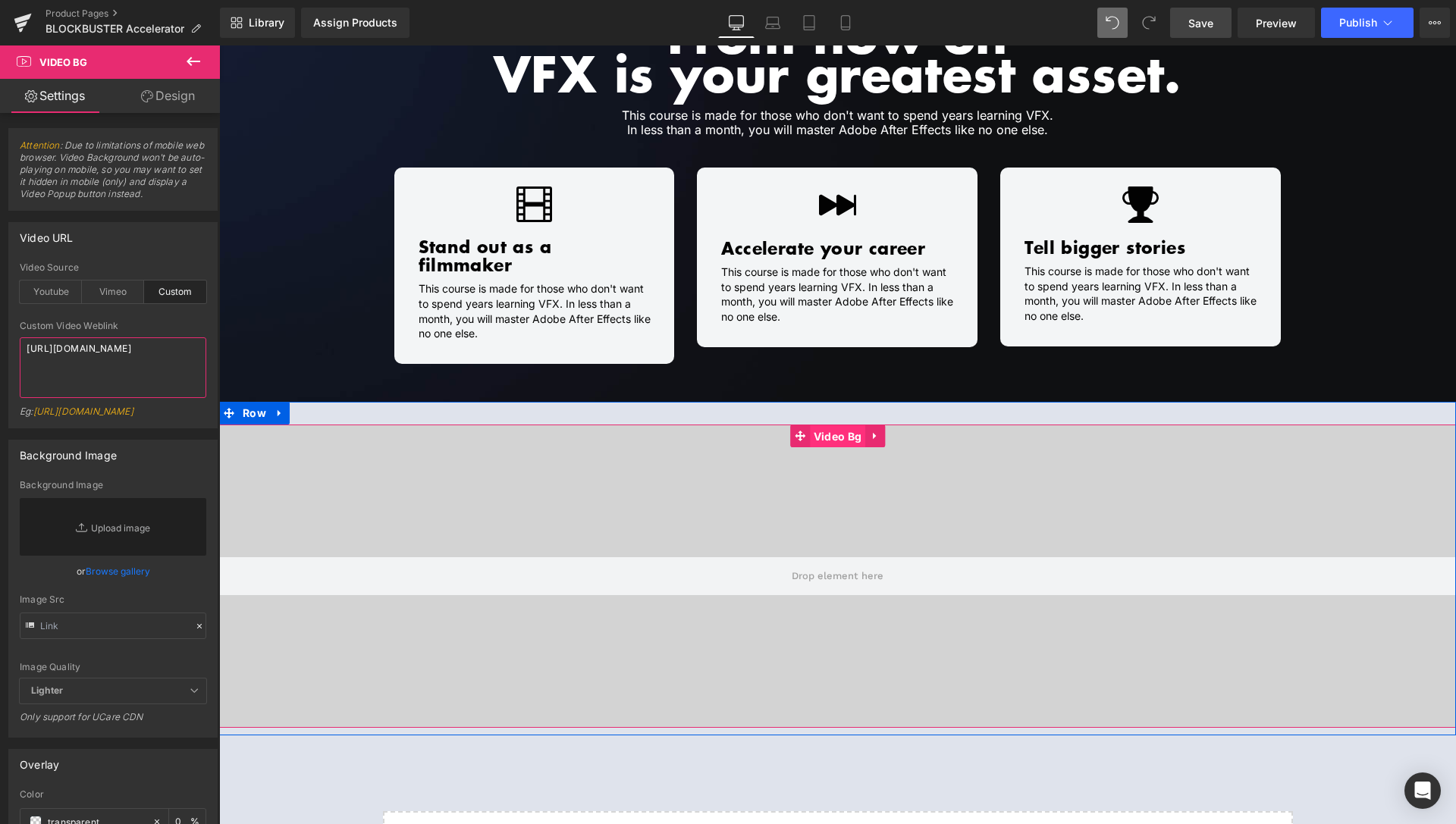
click at [834, 425] on span "Video Bg" at bounding box center [837, 437] width 55 height 23
click at [259, 402] on span "Row" at bounding box center [254, 413] width 31 height 23
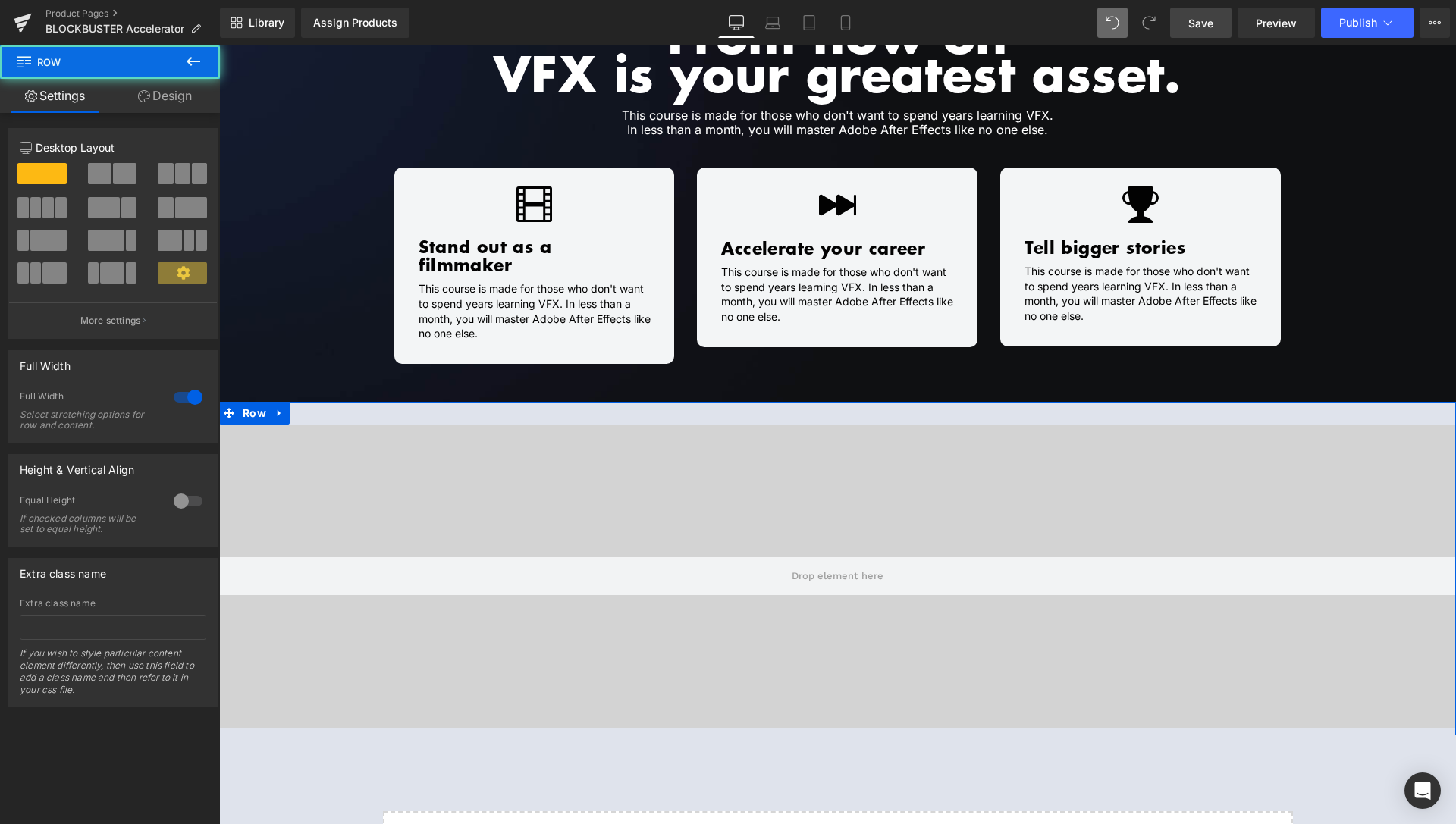
click at [195, 98] on link "Design" at bounding box center [165, 96] width 110 height 34
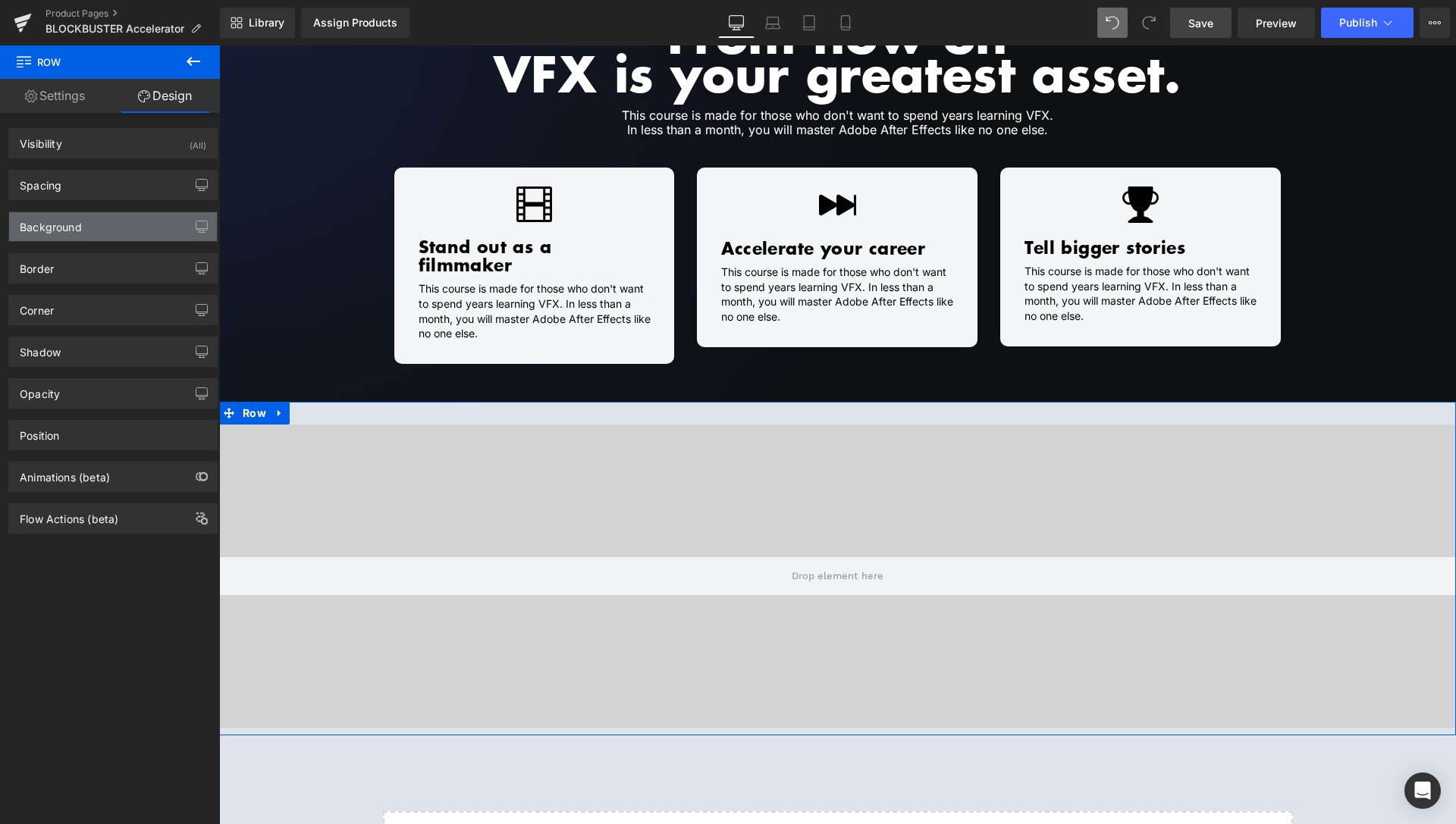
click at [64, 230] on div "Background" at bounding box center [51, 223] width 62 height 21
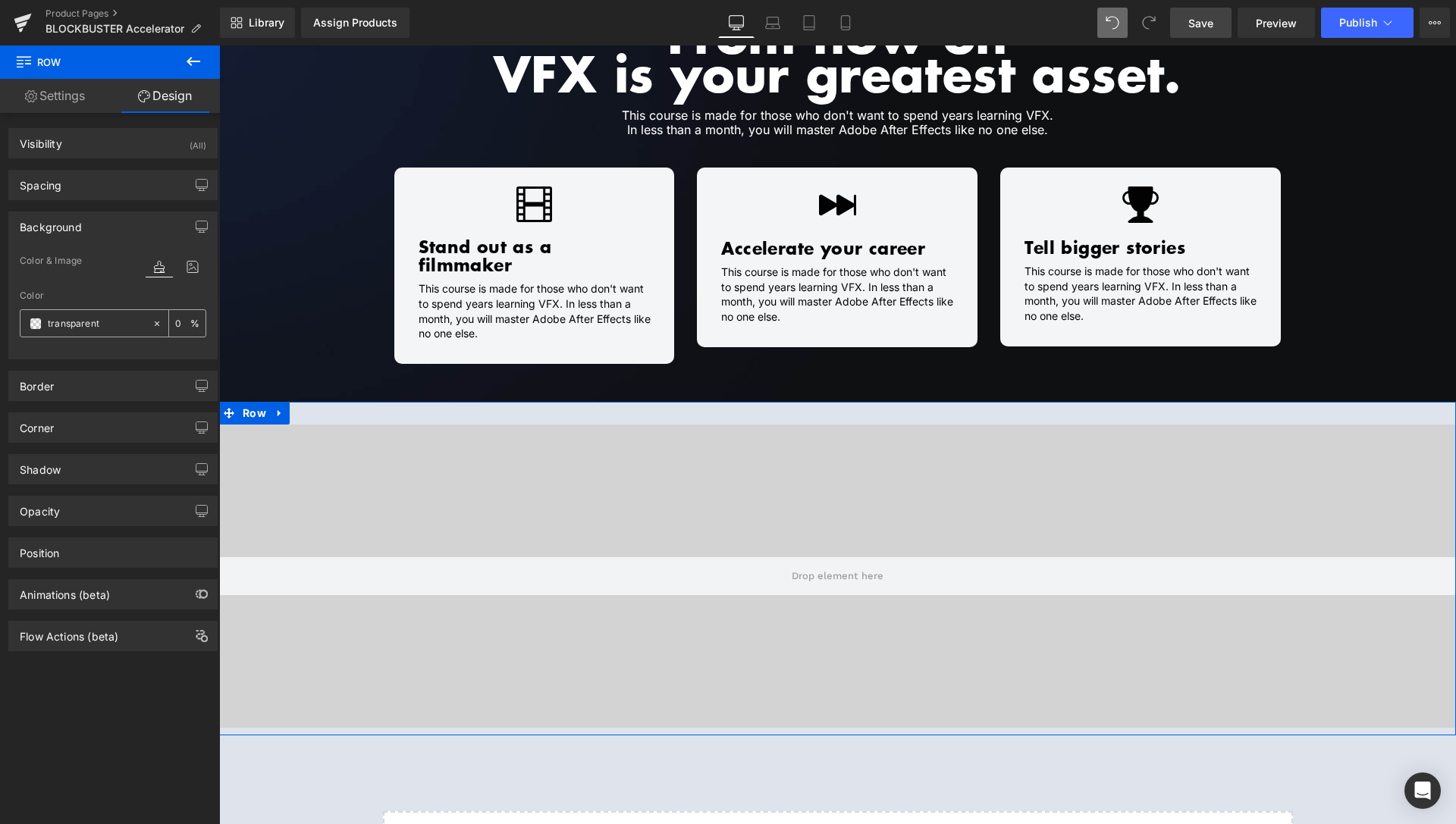
click at [76, 327] on input "transparent" at bounding box center [96, 324] width 97 height 17
click at [32, 327] on span at bounding box center [36, 324] width 12 height 12
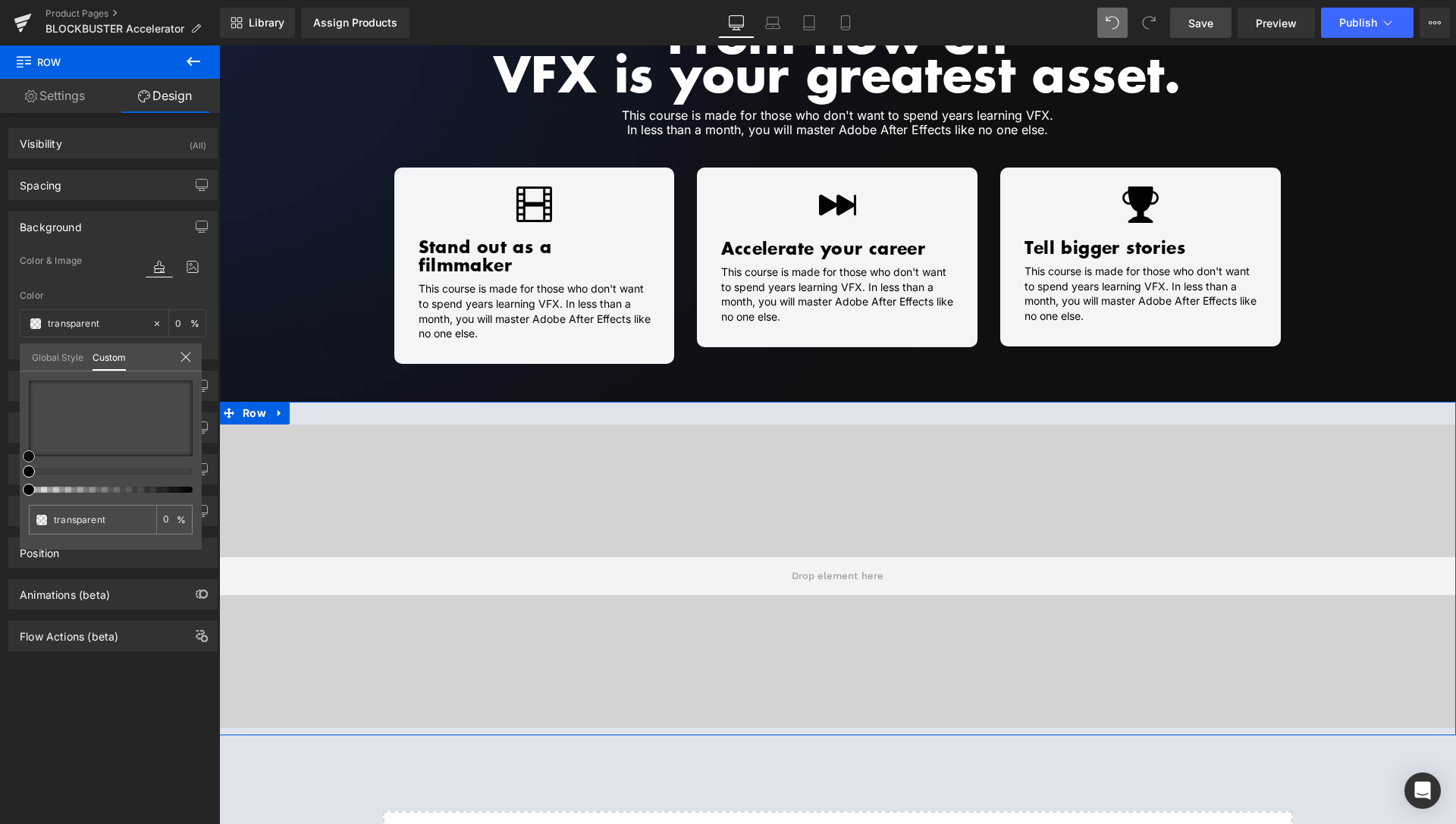
type input "#362020"
type input "100"
type input "#362020"
type input "100"
type input "#301c1c"
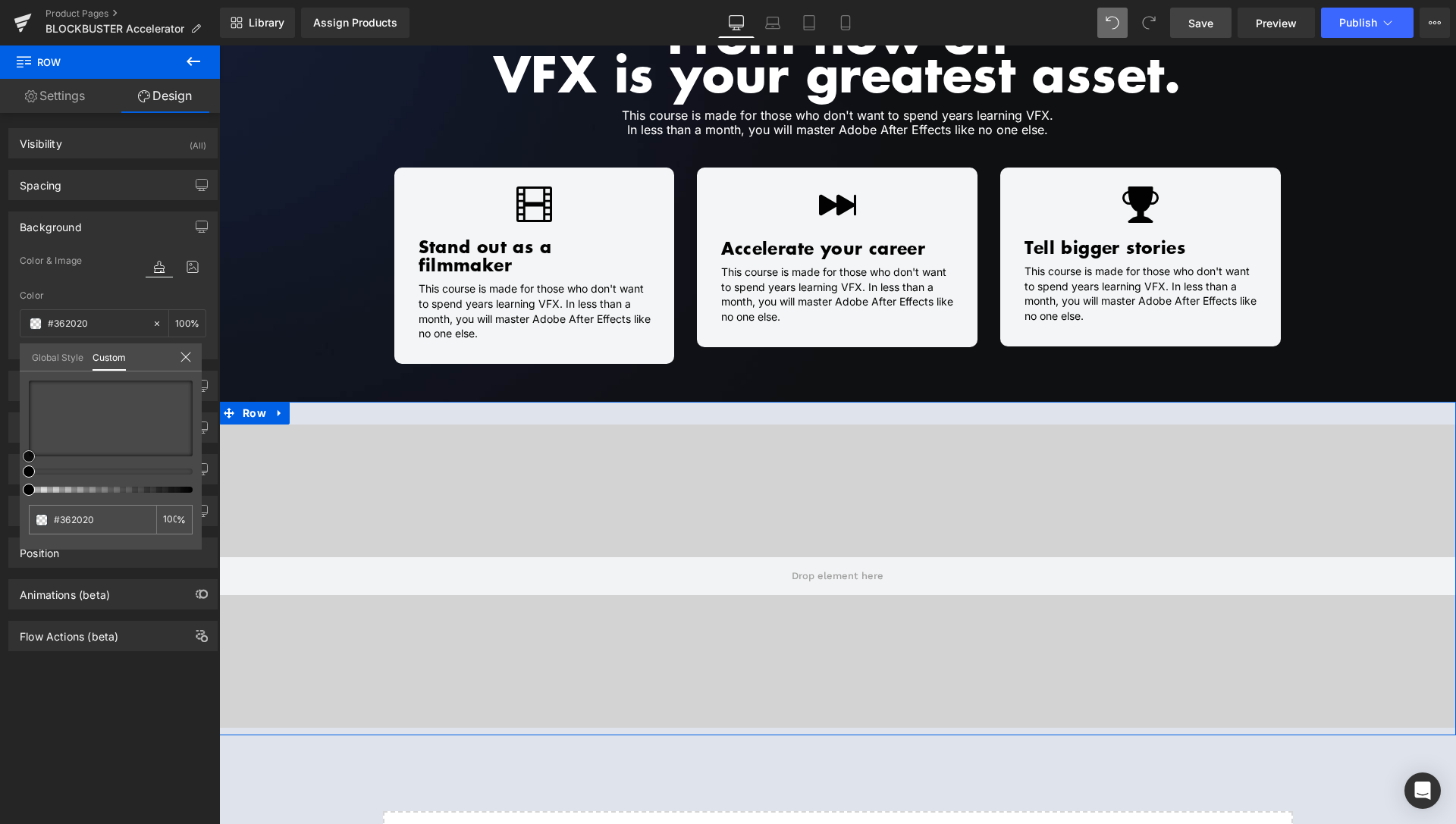
type input "#301c1c"
type input "#211616"
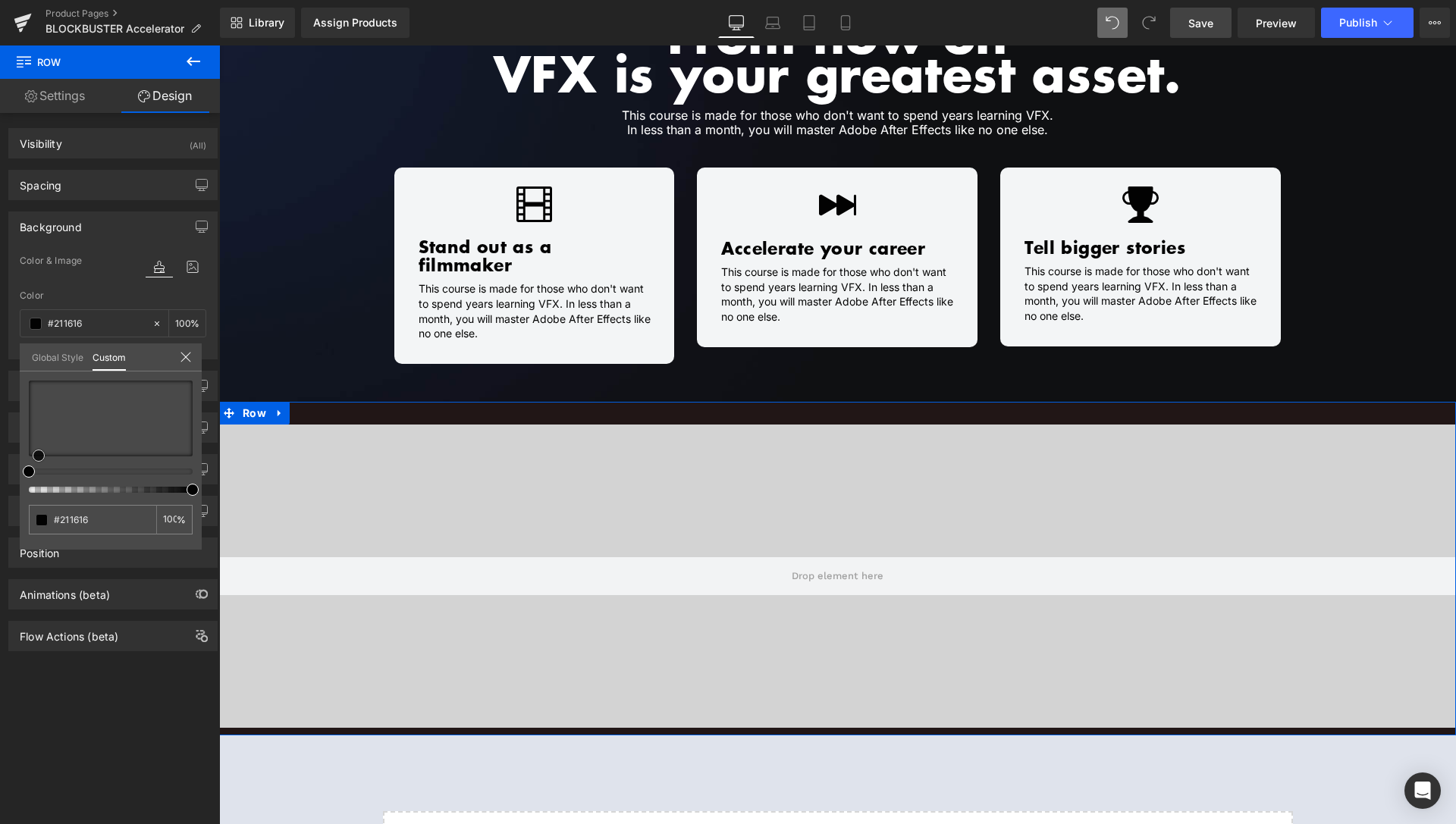
type input "#020202"
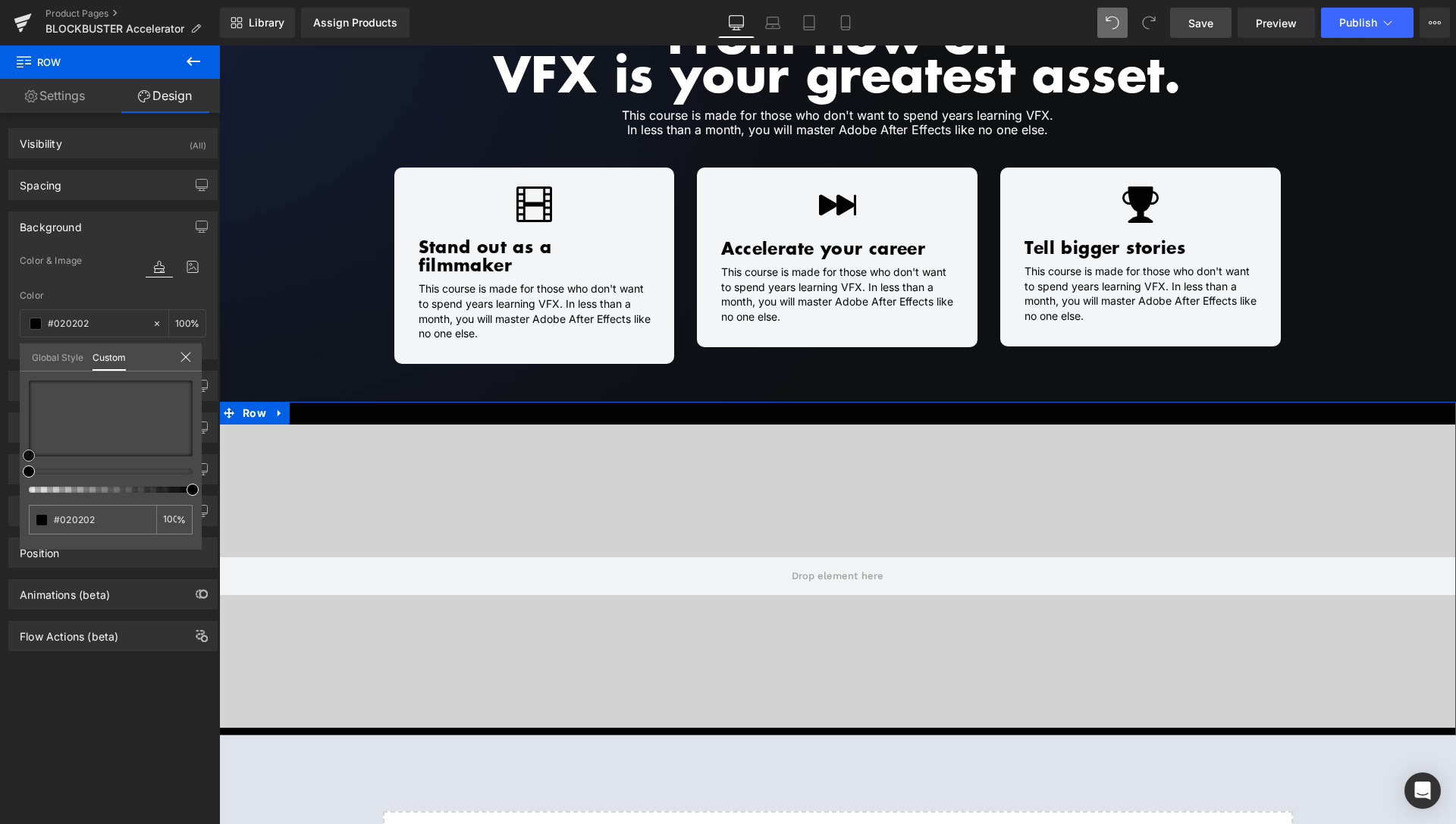
drag, startPoint x: 71, startPoint y: 444, endPoint x: 0, endPoint y: 493, distance: 86.3
click at [0, 360] on div "Background Color & Image color rgba(2, 2, 2, 1) Color #020202 100 % Image Repla…" at bounding box center [113, 280] width 227 height 159
drag, startPoint x: 113, startPoint y: 521, endPoint x: 67, endPoint y: 518, distance: 46.1
click at [67, 518] on input "#020202" at bounding box center [93, 519] width 80 height 16
type input "#00"
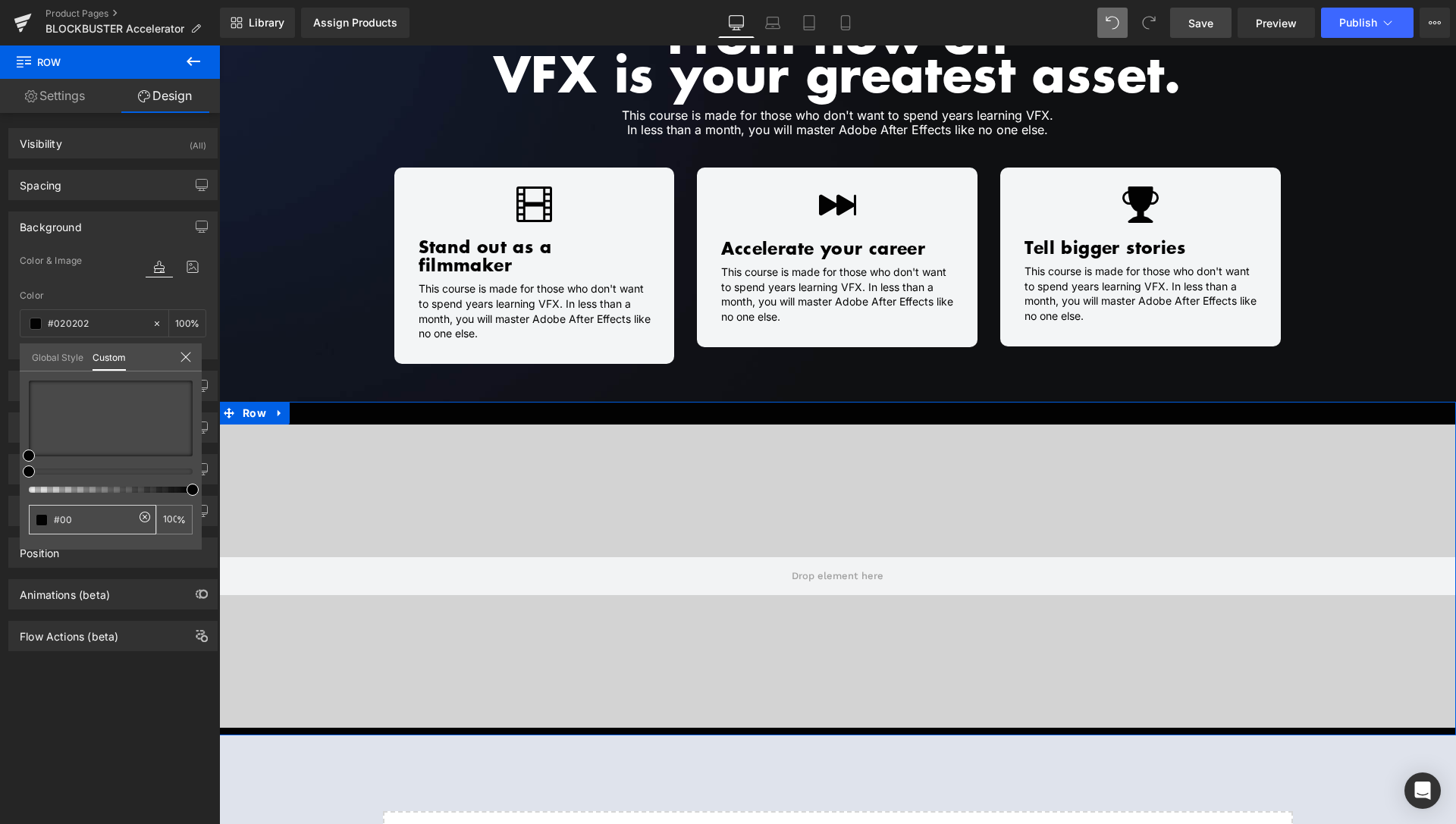
type input "#00"
type input "0"
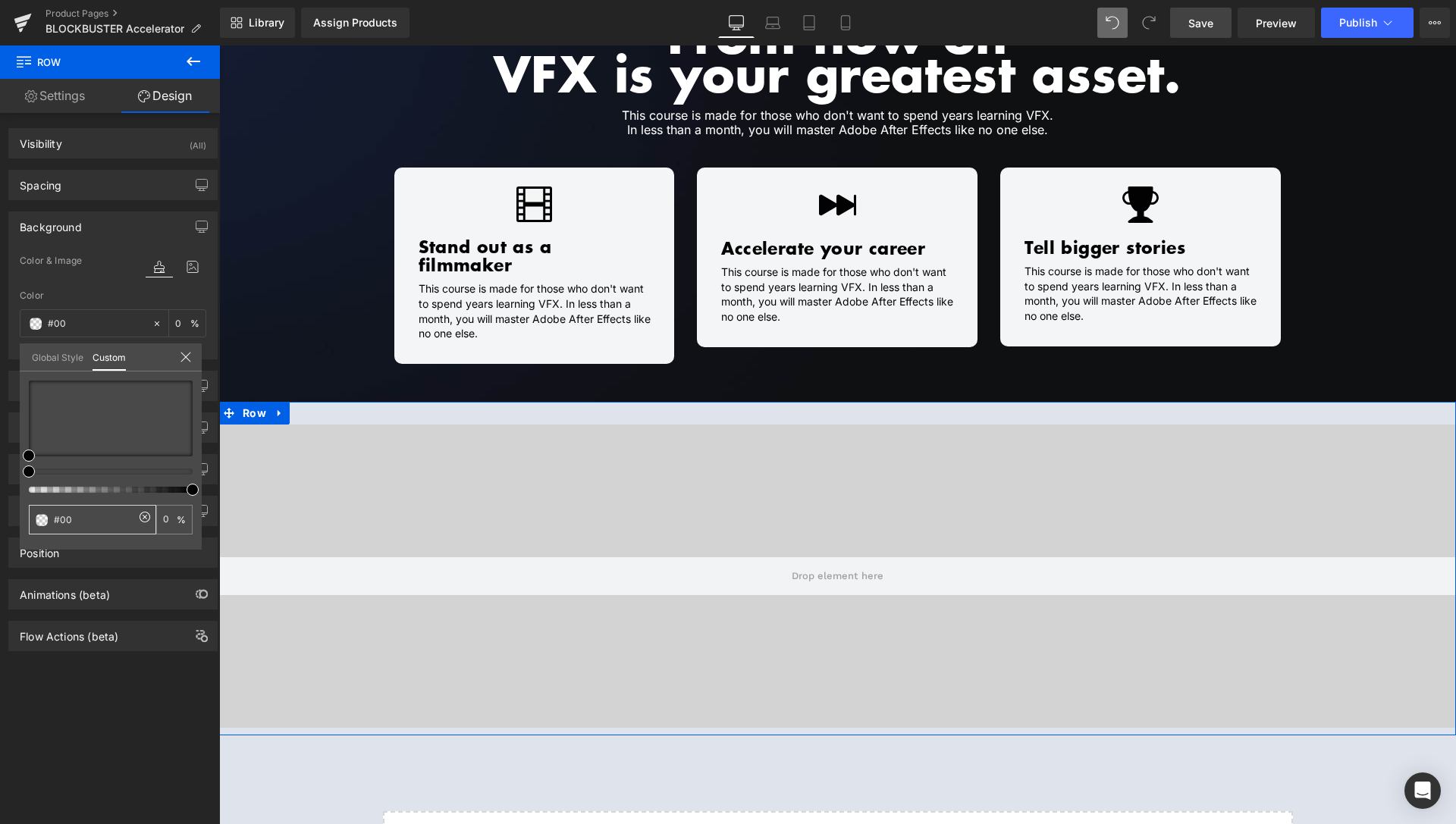
type input "#000"
type input "100"
type input "#0000"
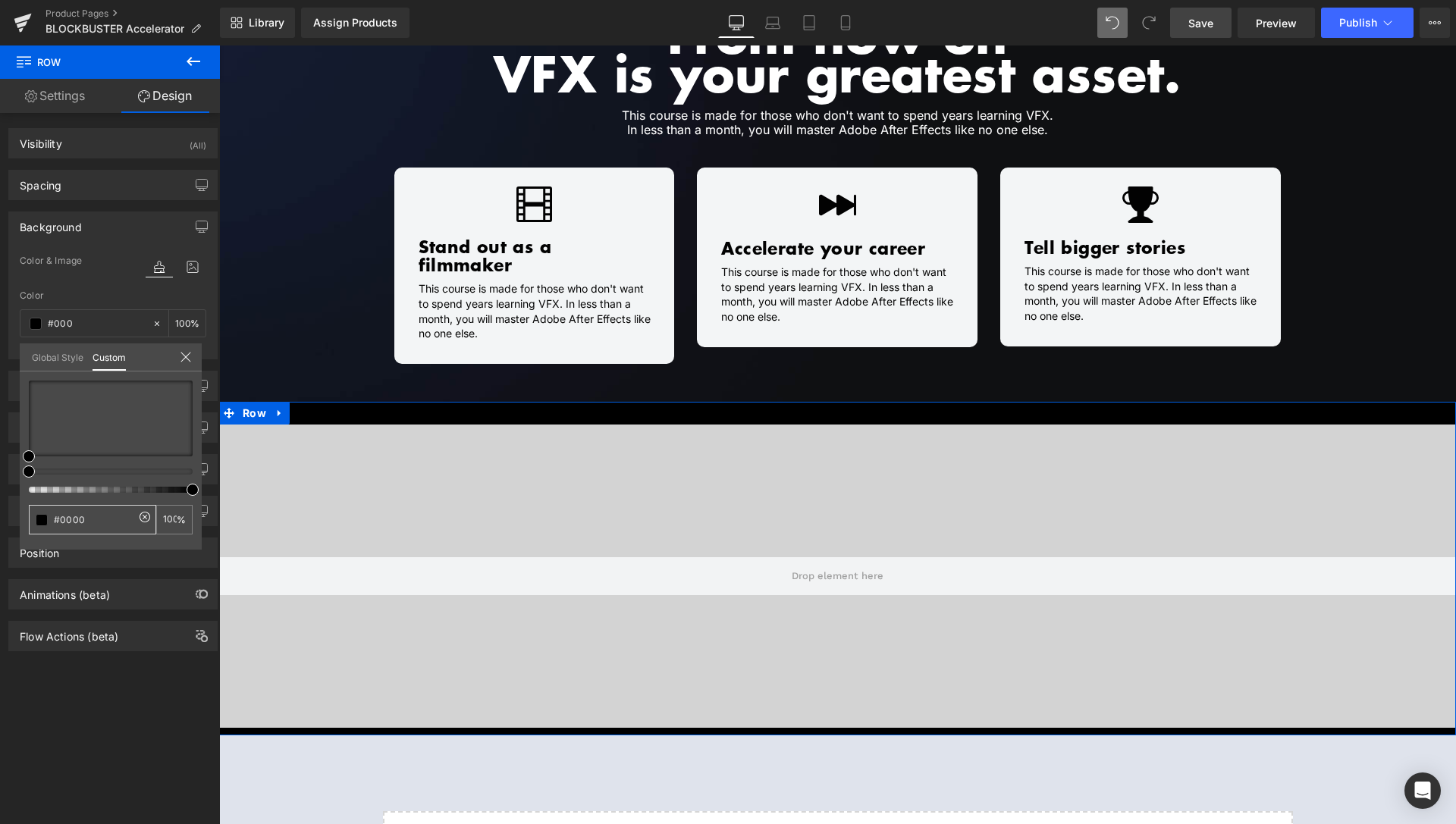
type input "#0000"
type input "0"
type input "#00000"
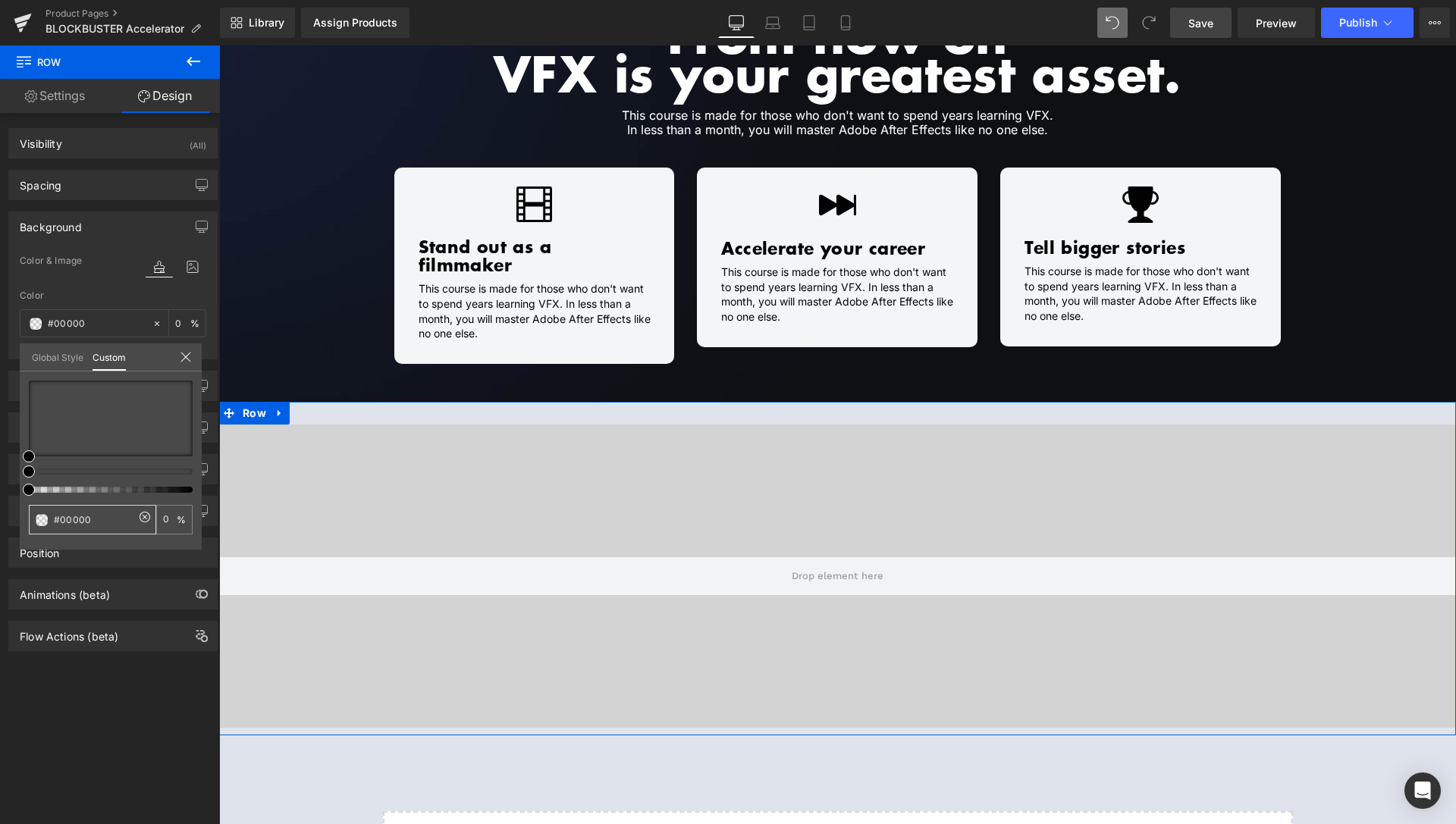
type input "#000000"
type input "100"
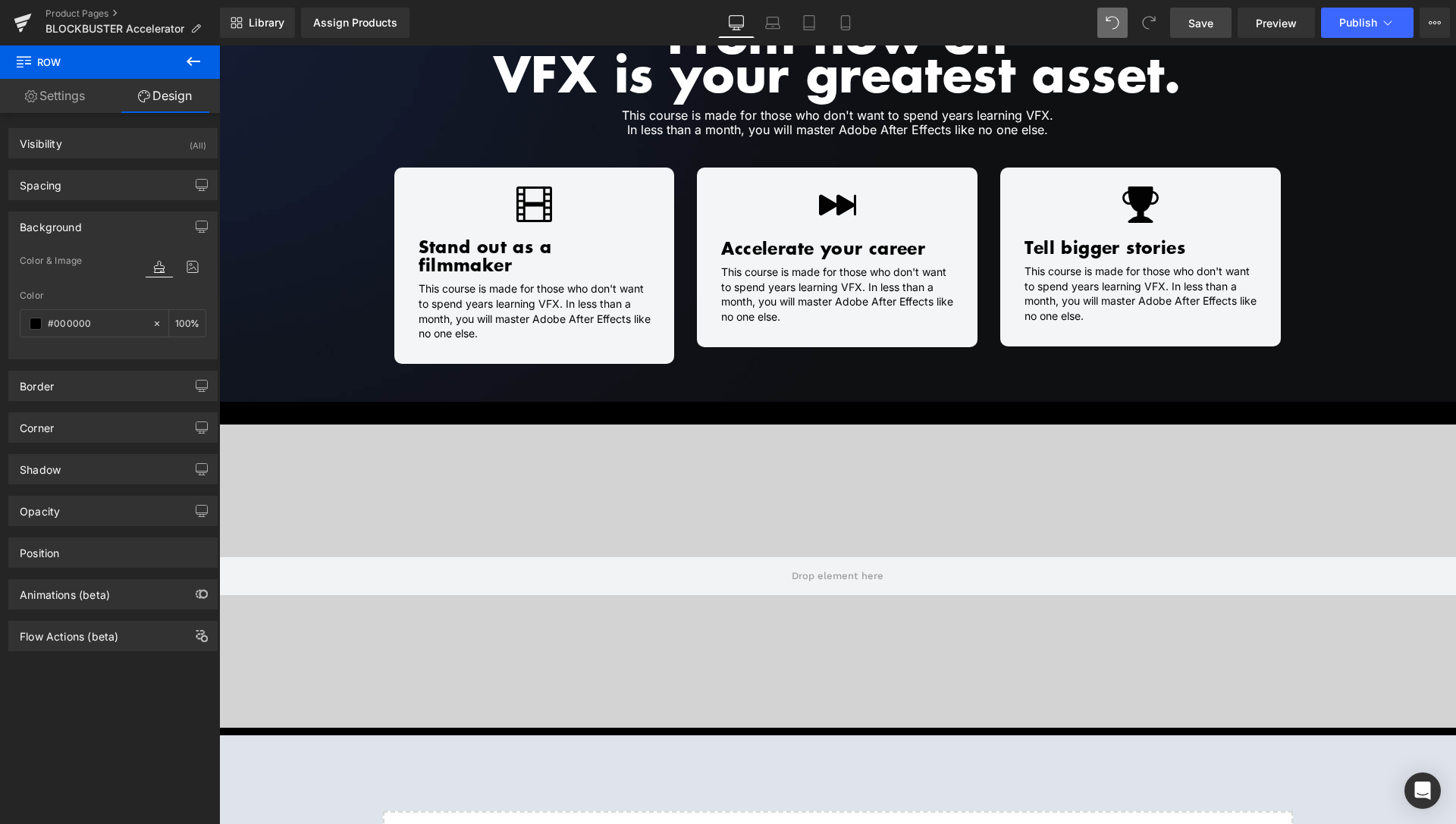
click at [843, 537] on body "About FX Packs 0 Currency AUD FJD NGN NZD PGK SBD TOP USD VUV WST XOF XPF USD M…" at bounding box center [837, 96] width 1237 height 2577
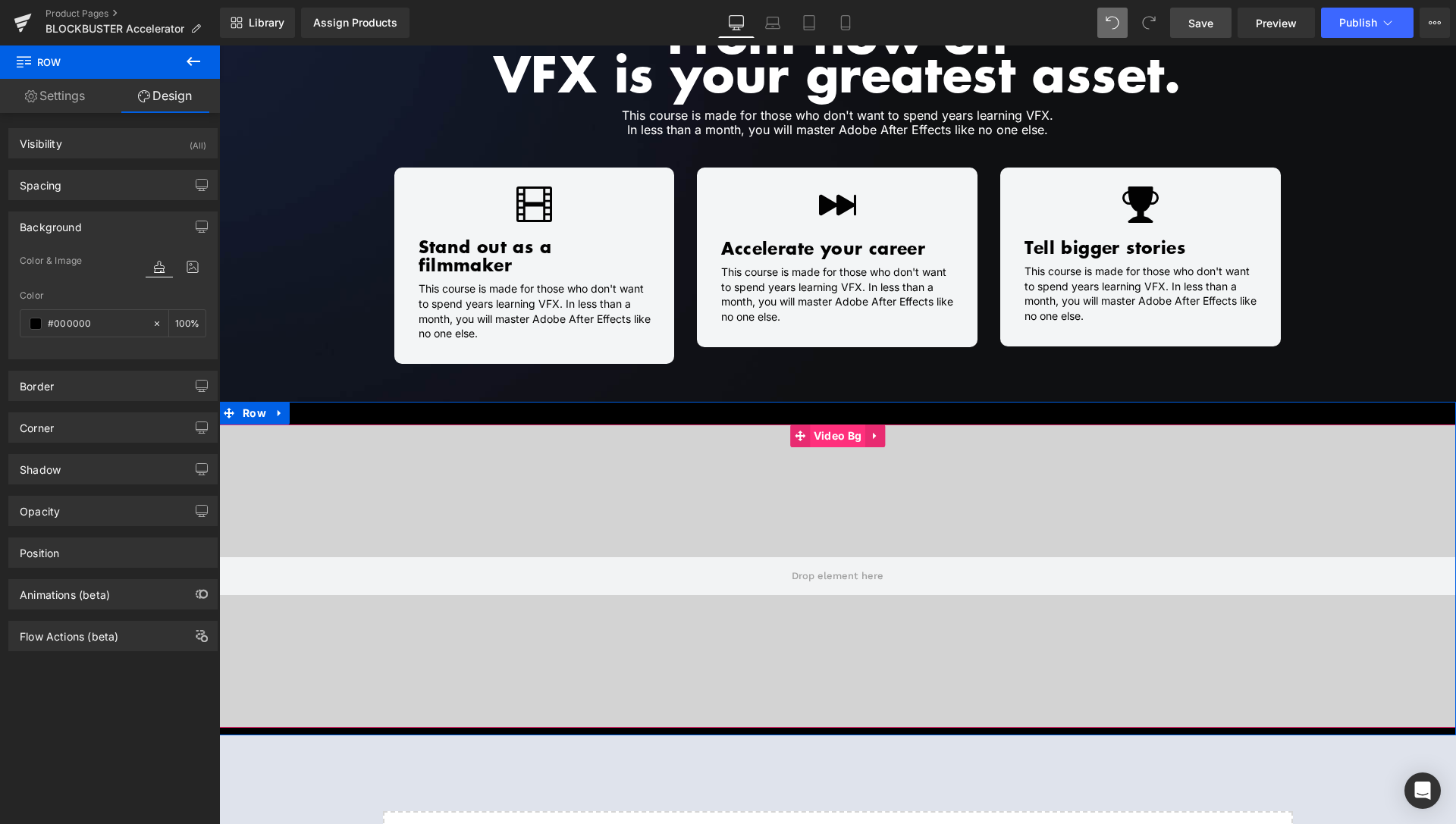
click at [832, 425] on span "Video Bg" at bounding box center [837, 436] width 55 height 23
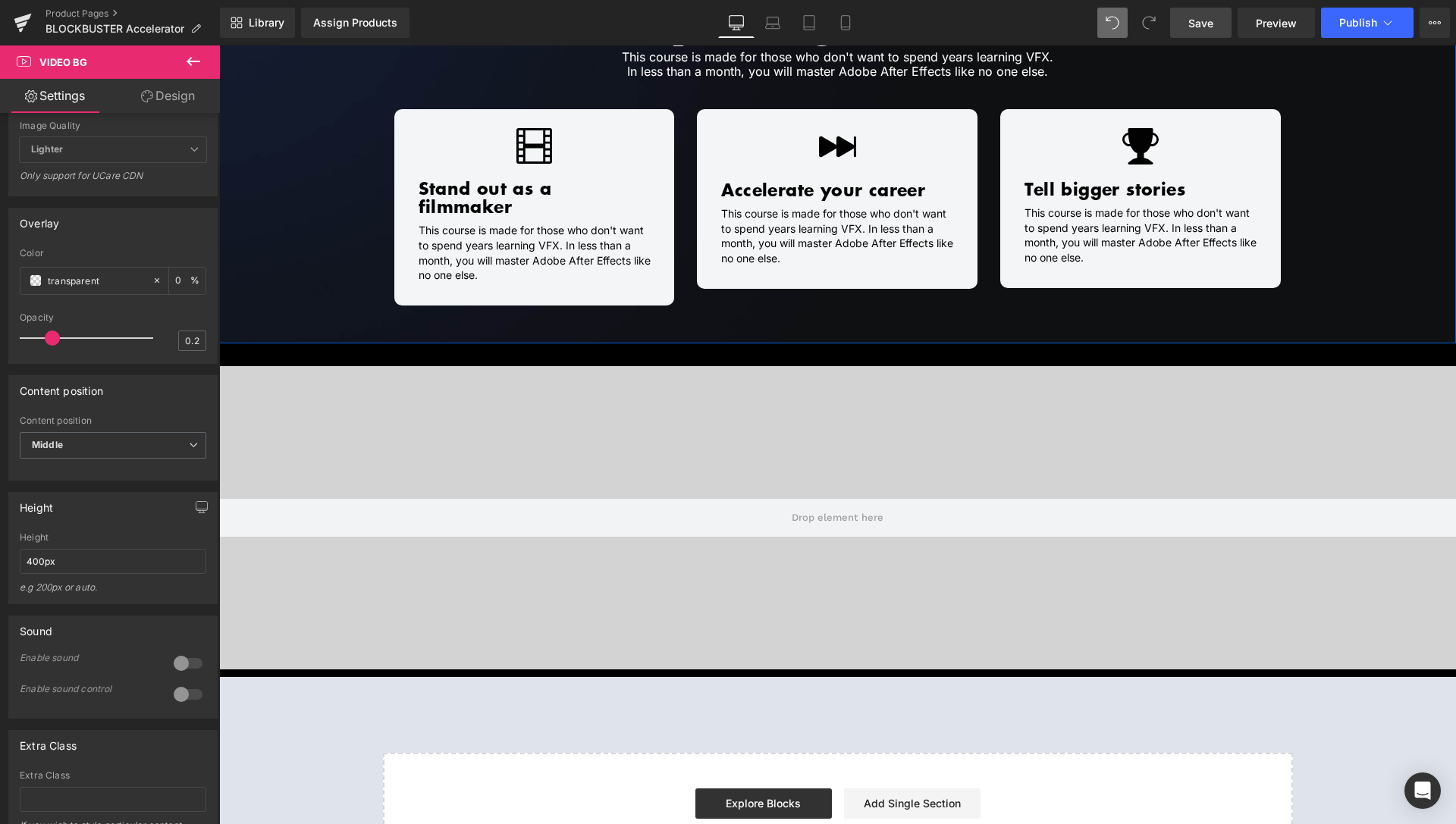
scroll to position [1314, 0]
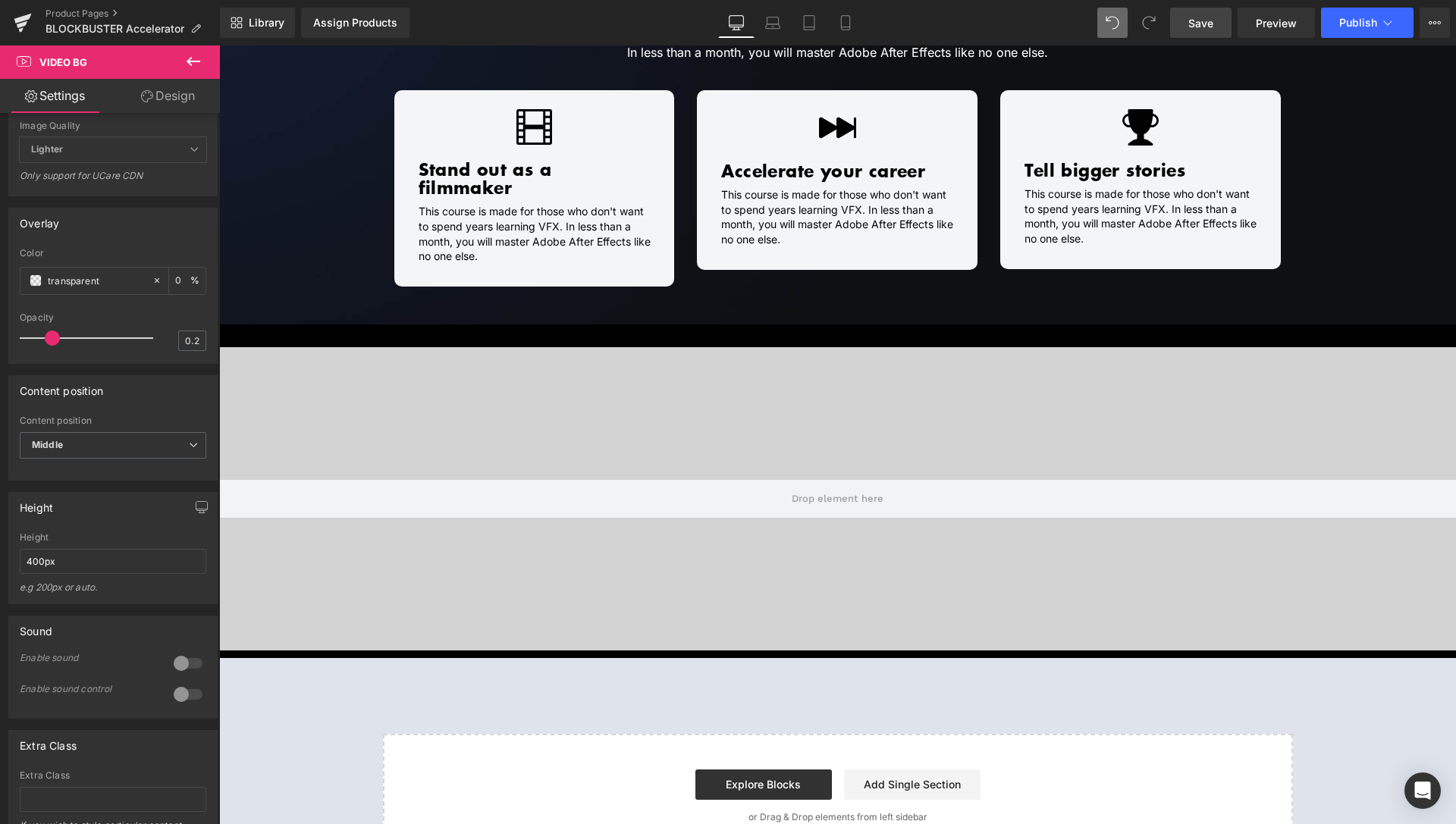
click at [179, 65] on button at bounding box center [193, 62] width 53 height 34
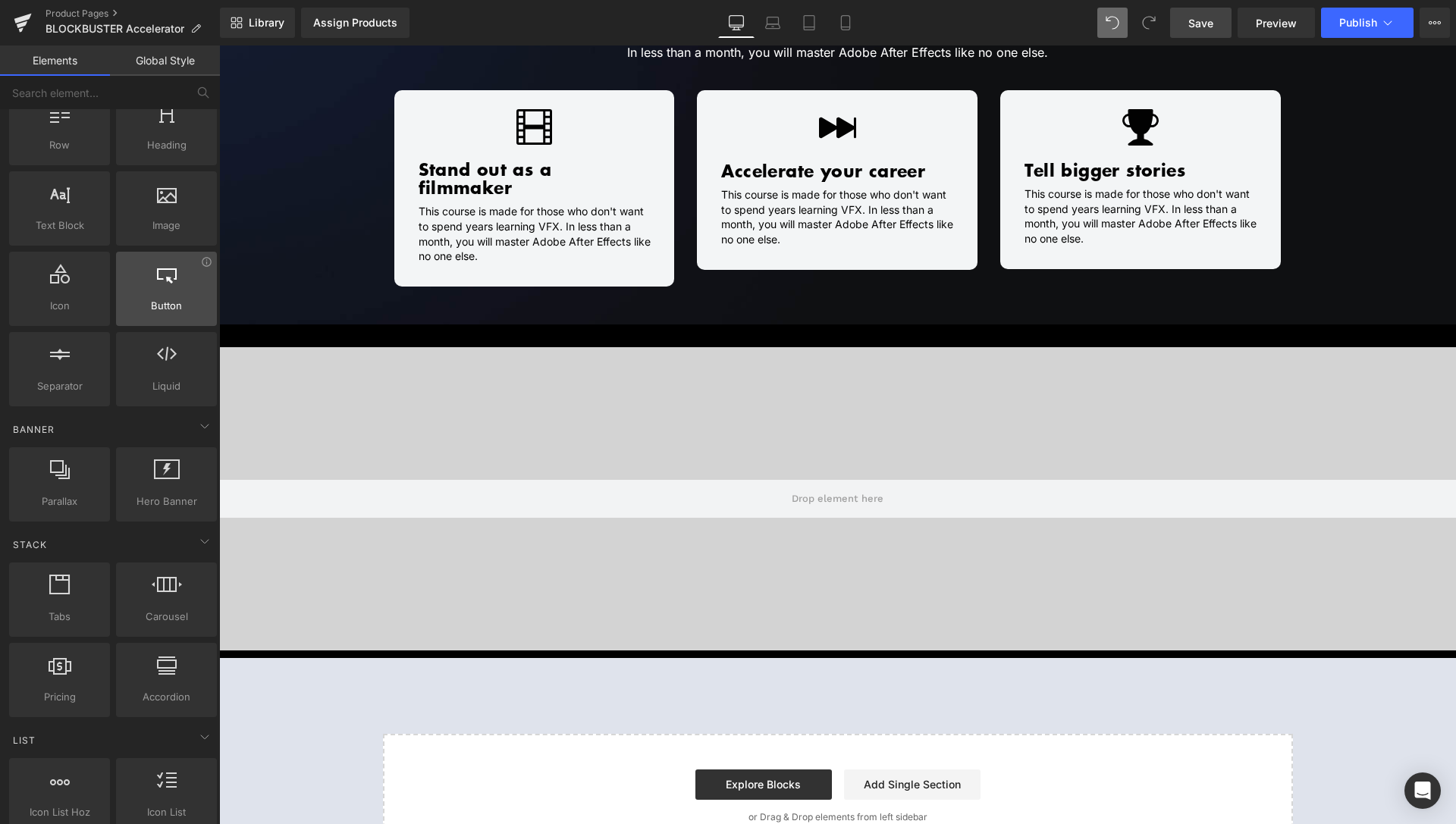
scroll to position [0, 0]
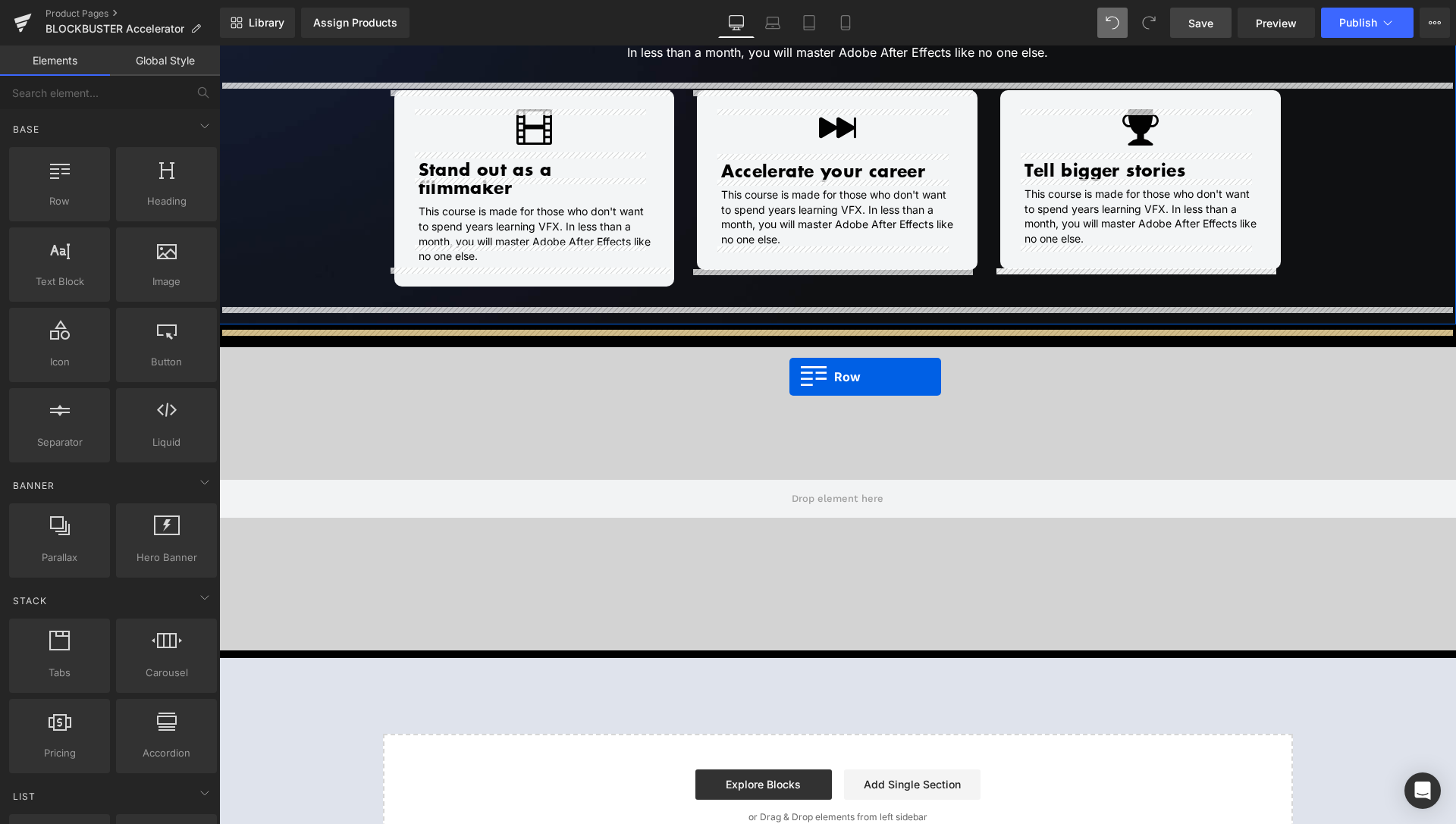
drag, startPoint x: 293, startPoint y: 243, endPoint x: 789, endPoint y: 376, distance: 513.5
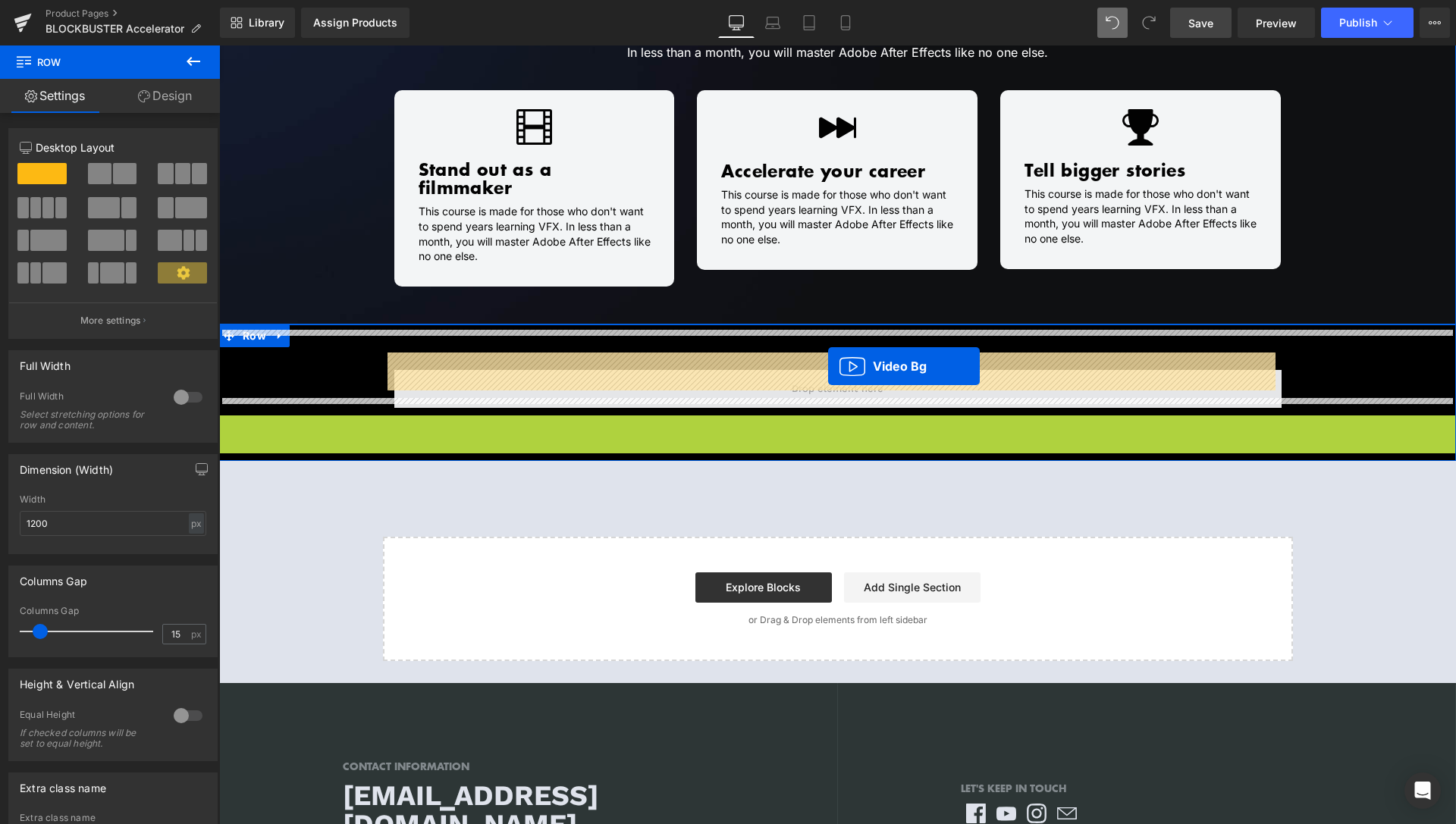
drag, startPoint x: 795, startPoint y: 413, endPoint x: 829, endPoint y: 366, distance: 58.0
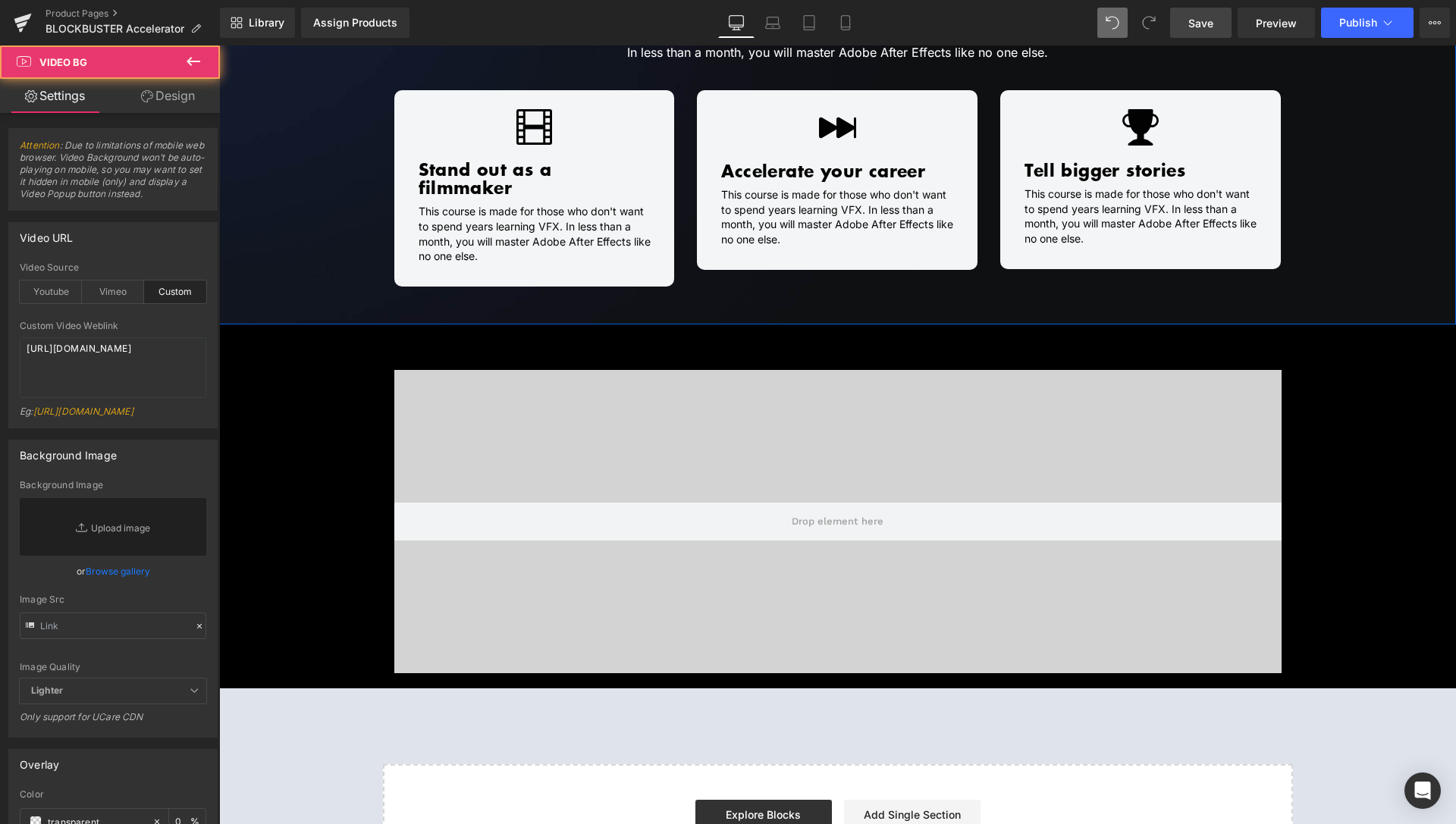
scroll to position [279, 0]
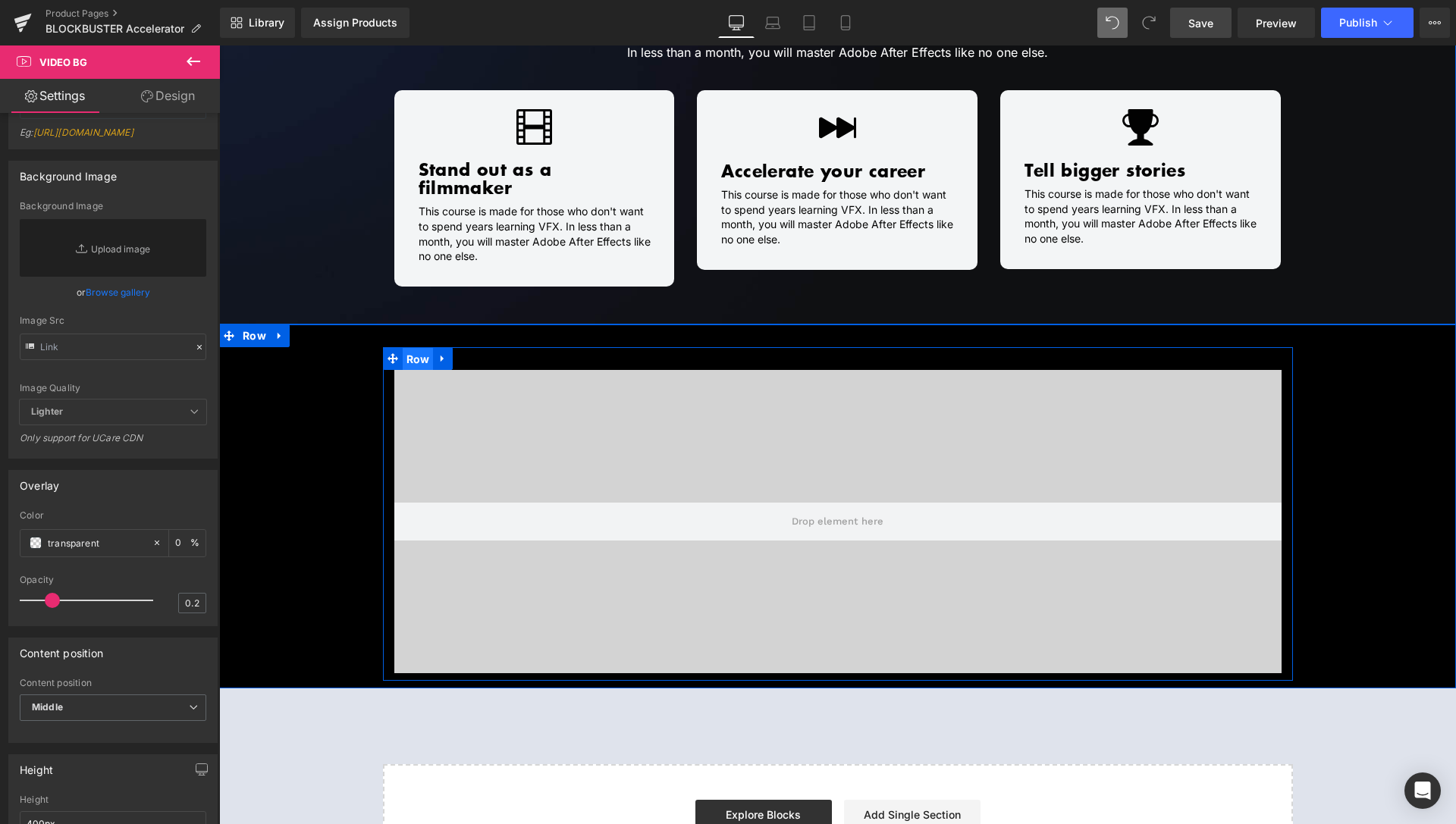
click at [406, 348] on span "Row" at bounding box center [418, 360] width 31 height 23
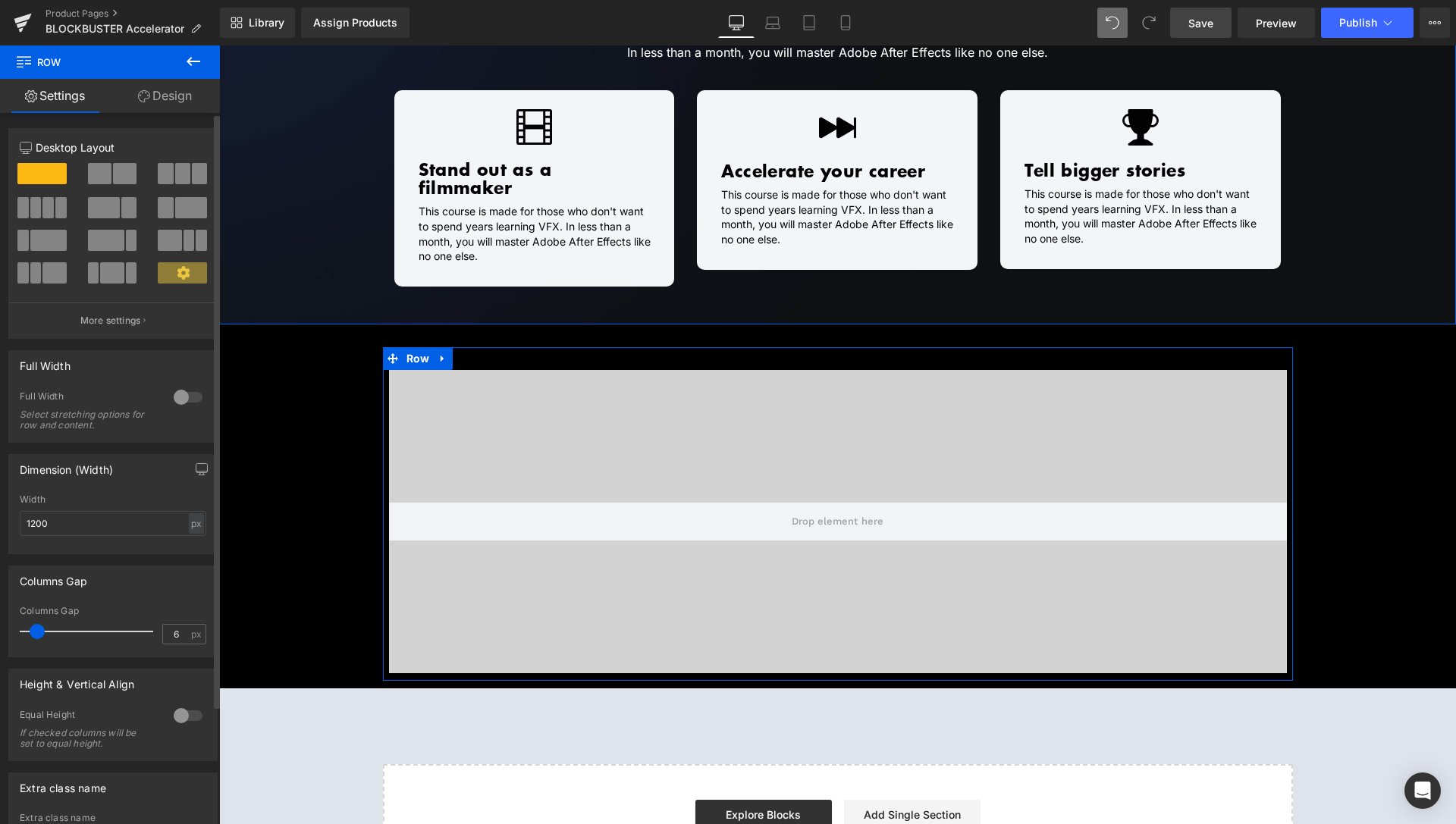
type input "0"
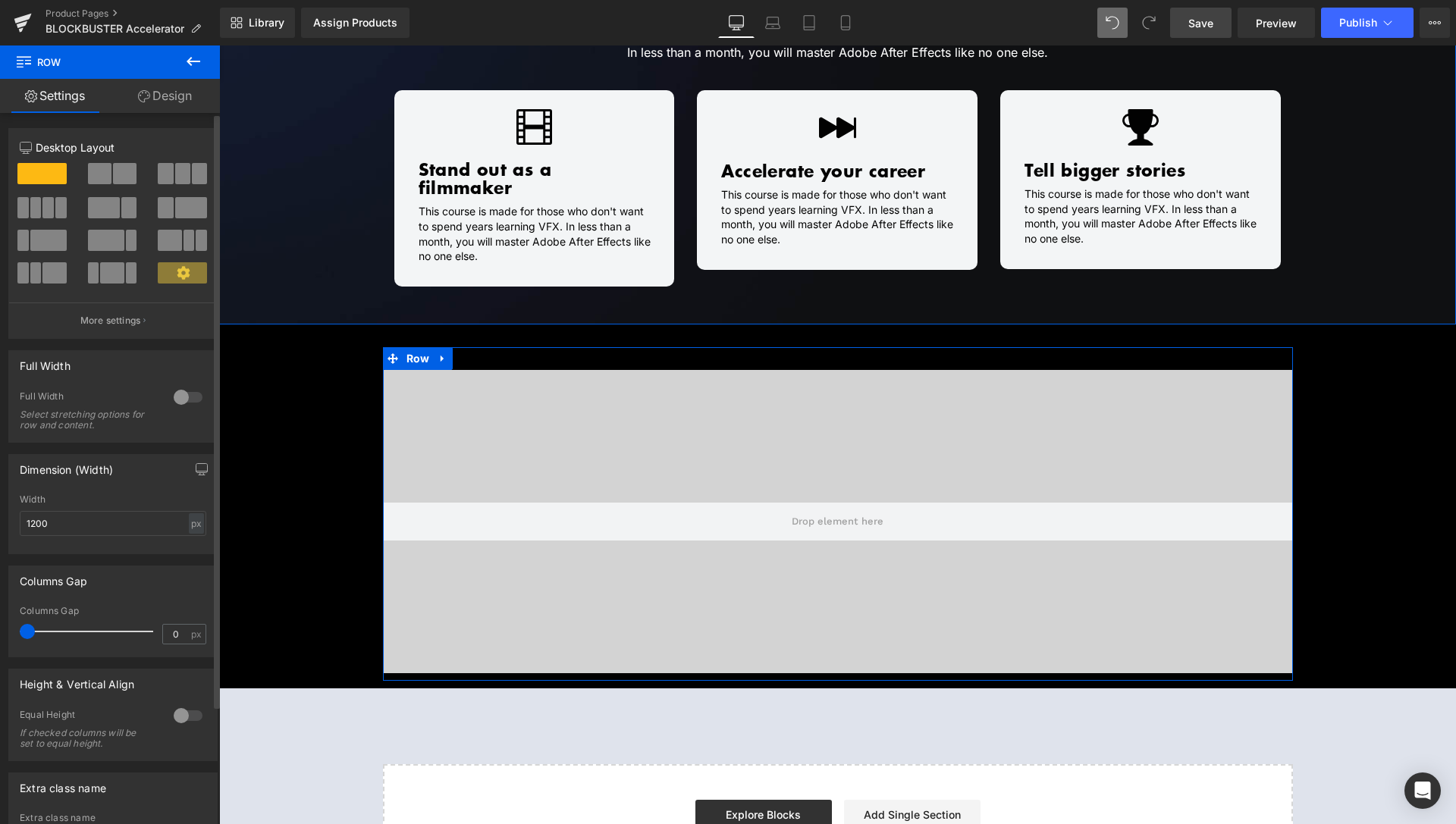
drag, startPoint x: 40, startPoint y: 633, endPoint x: 0, endPoint y: 633, distance: 40.0
click at [0, 633] on div "Columns Gap 0px Columns Gap 0 px" at bounding box center [113, 605] width 227 height 103
click at [416, 348] on span "Row" at bounding box center [418, 360] width 31 height 23
click at [178, 116] on div "12 12 12 Column Size Customizer 12 Desktop Layout Laptop Layout Tablet Layout M…" at bounding box center [113, 517] width 227 height 808
click at [179, 110] on link "Design" at bounding box center [165, 96] width 110 height 34
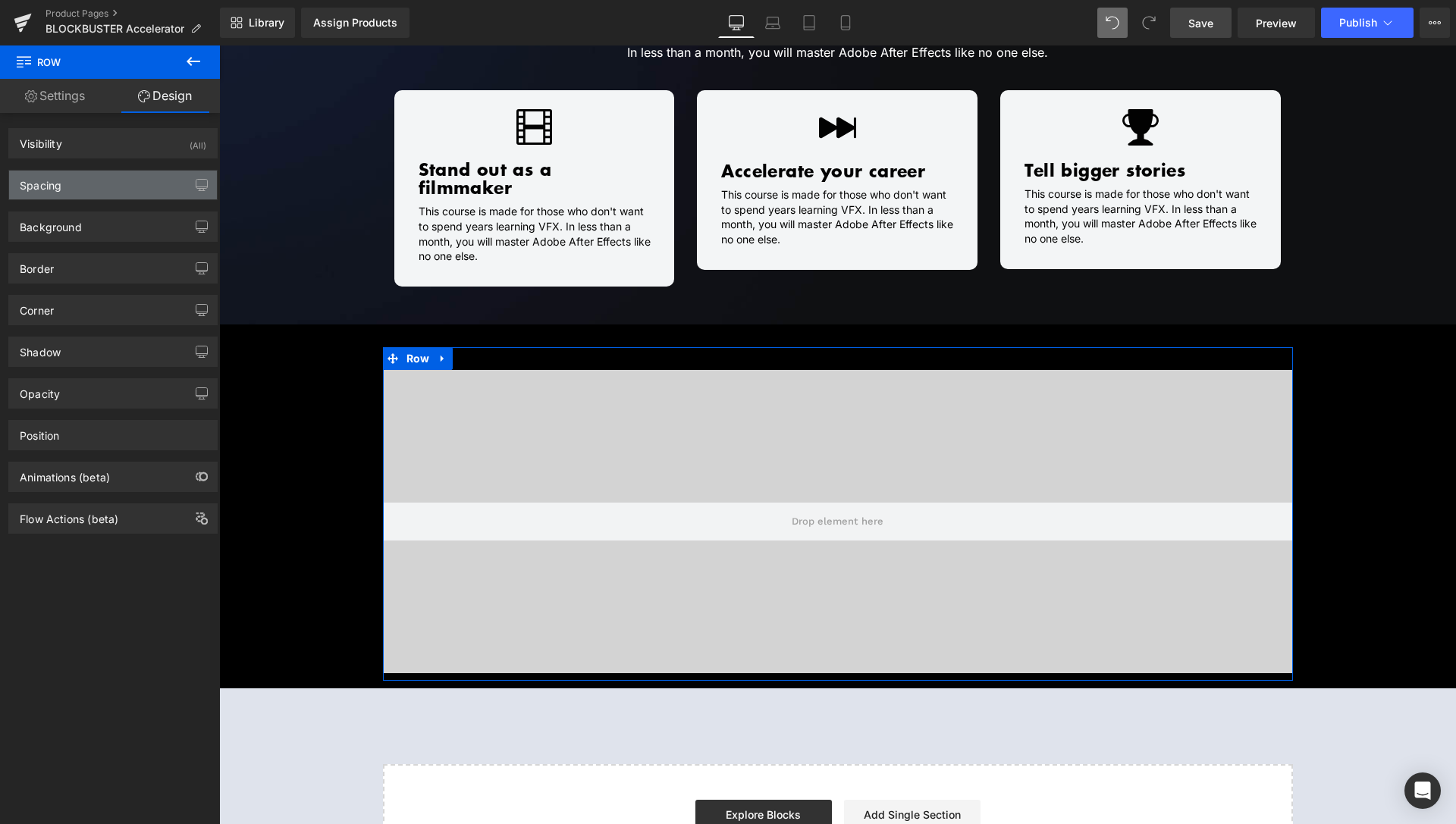
type input "0"
type input "30"
type input "0"
type input "10"
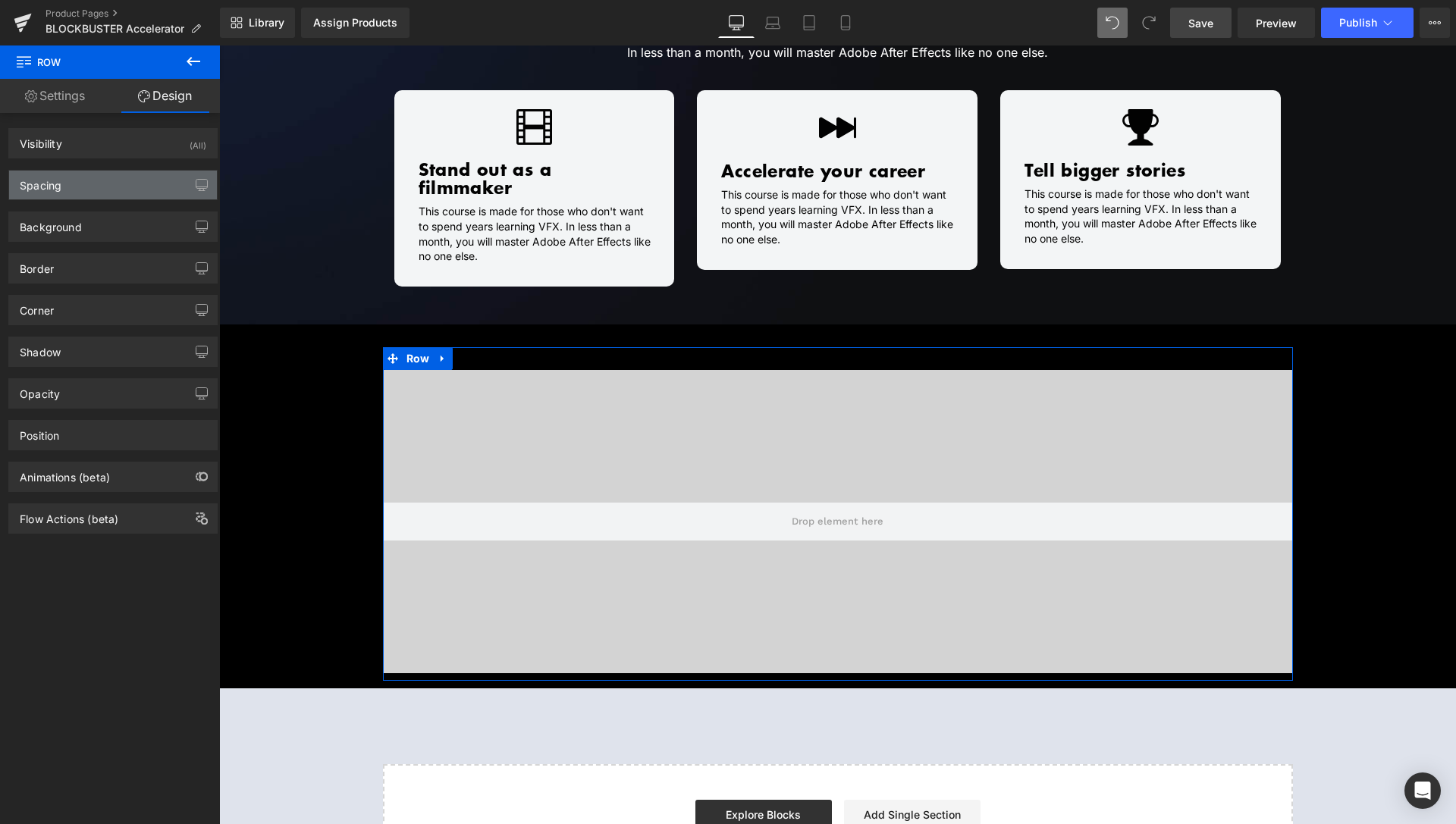
type input "0"
click at [45, 195] on div "Spacing" at bounding box center [113, 185] width 207 height 29
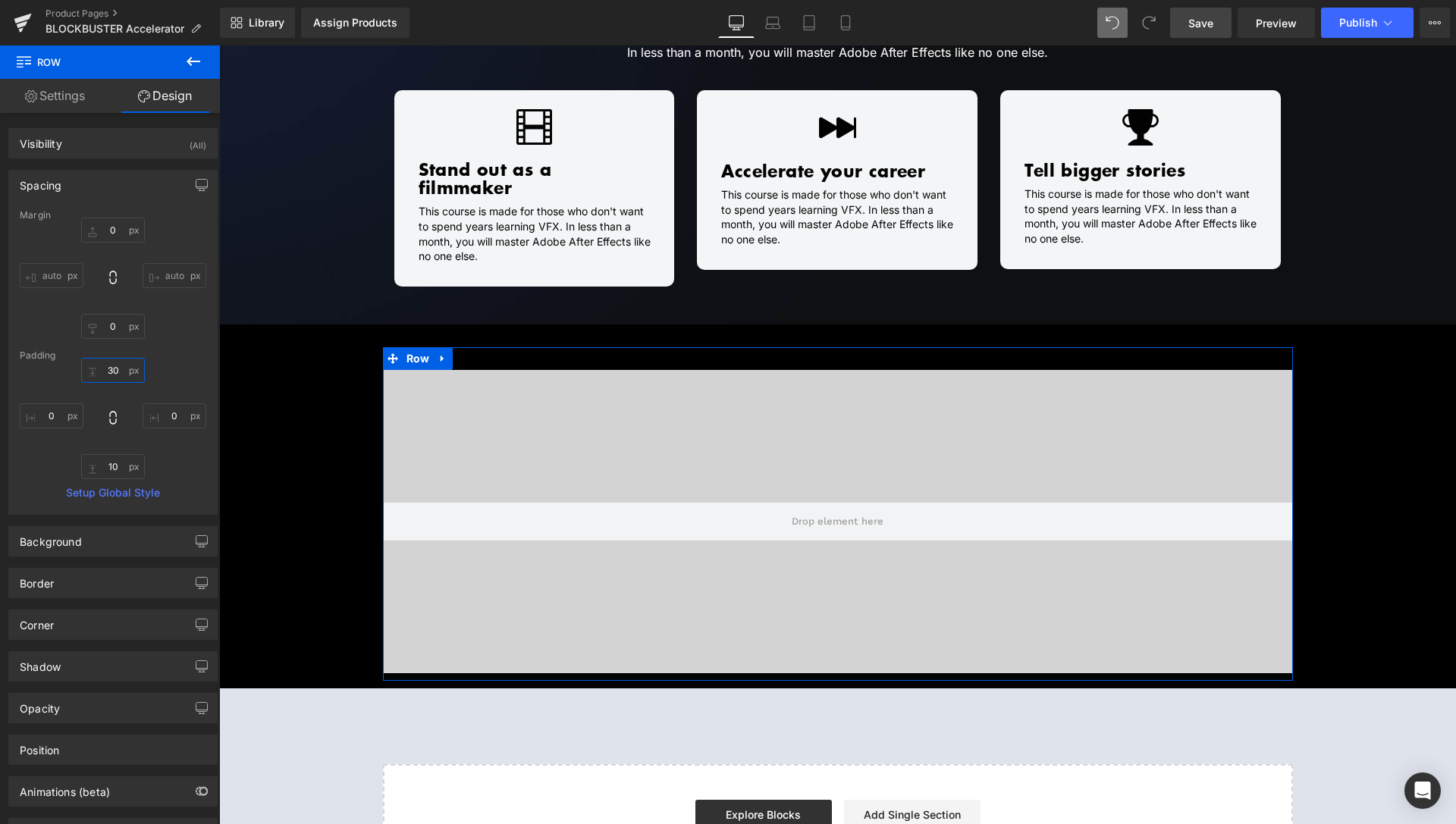
click at [108, 376] on input "30" at bounding box center [113, 370] width 64 height 25
click at [108, 370] on input "30" at bounding box center [113, 370] width 64 height 25
click at [109, 370] on input "30" at bounding box center [113, 370] width 64 height 25
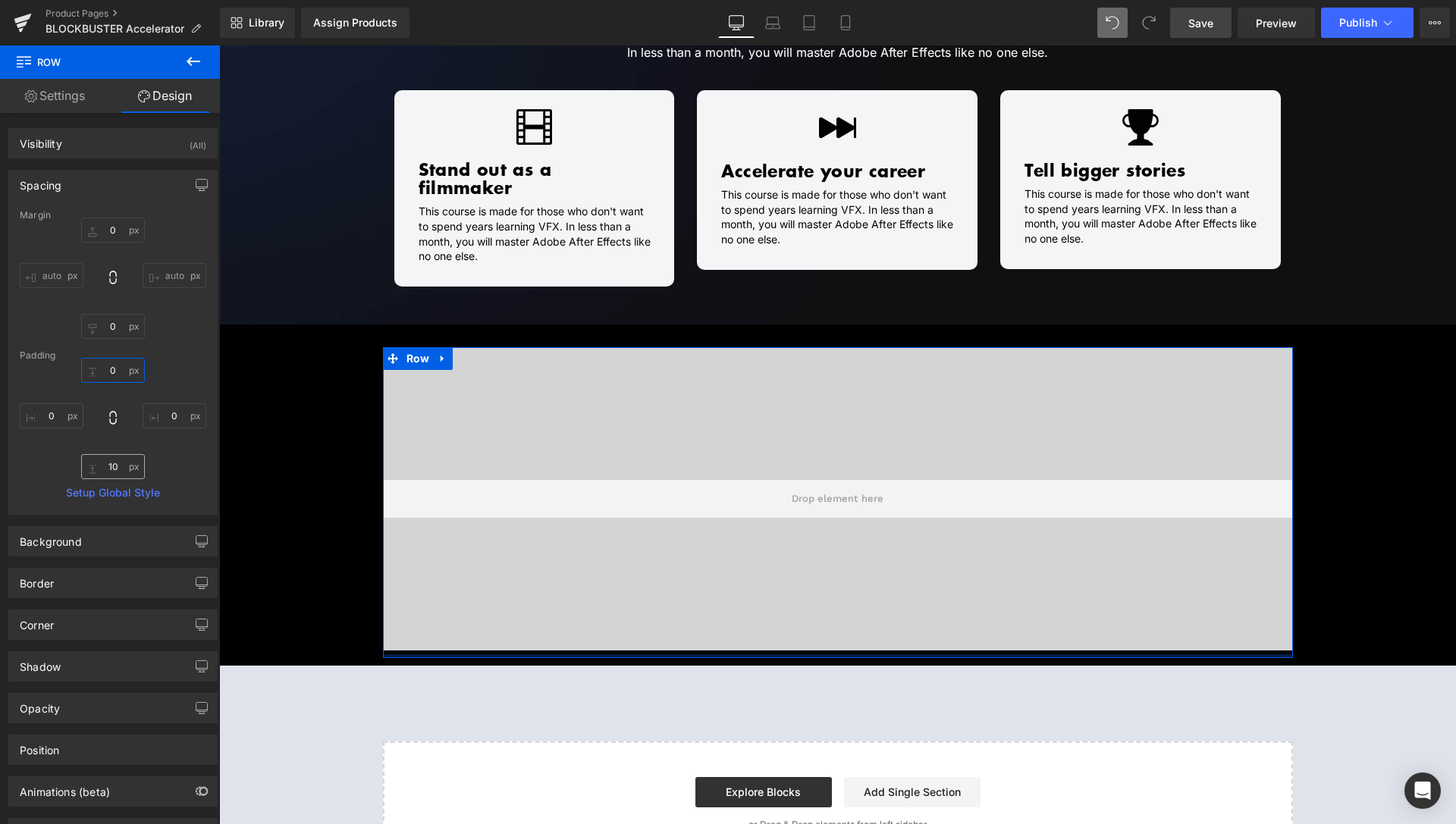
type input "0"
click at [115, 464] on input "10" at bounding box center [113, 467] width 64 height 25
type input "0"
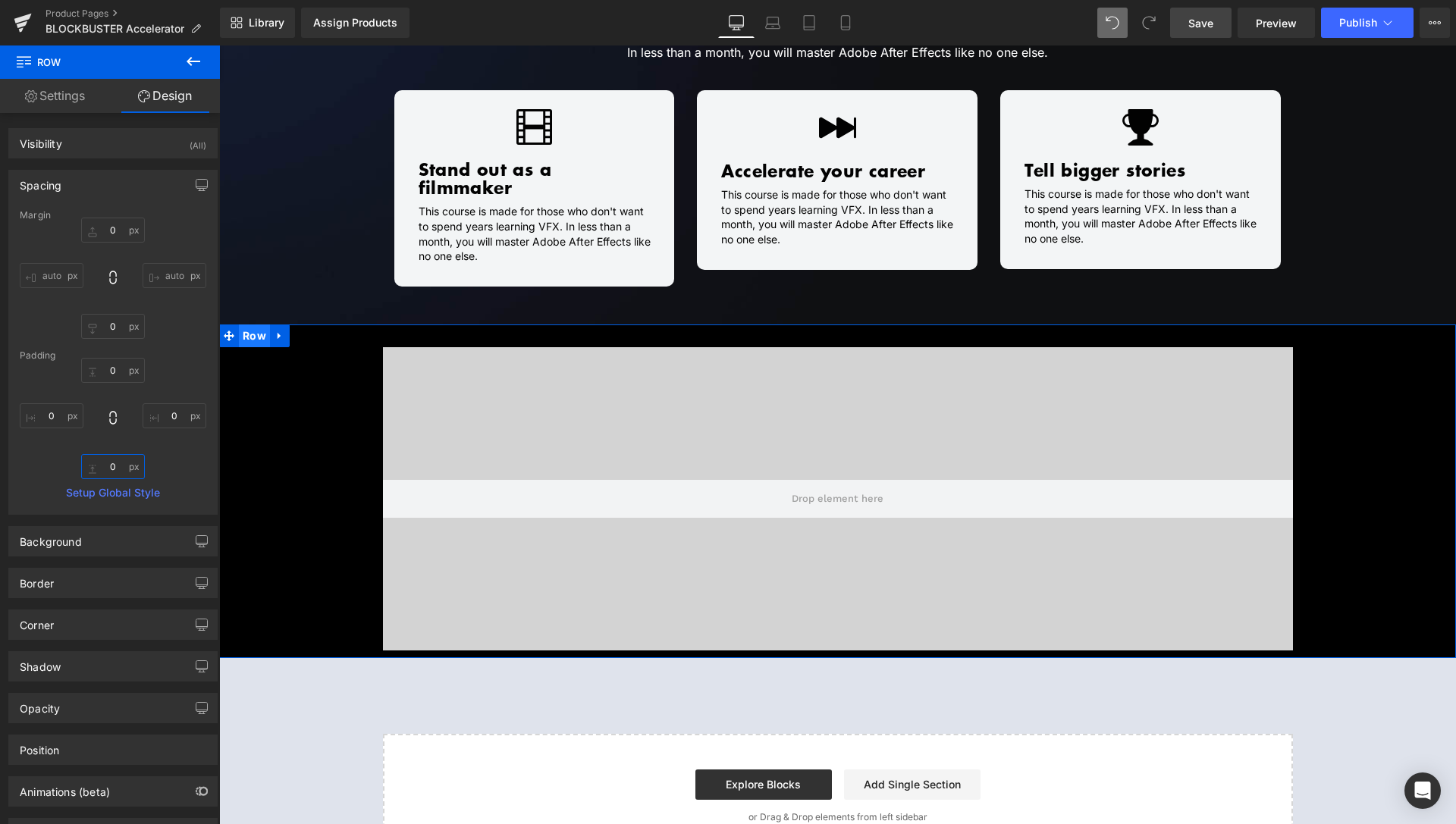
click at [251, 324] on span "Row" at bounding box center [254, 336] width 31 height 23
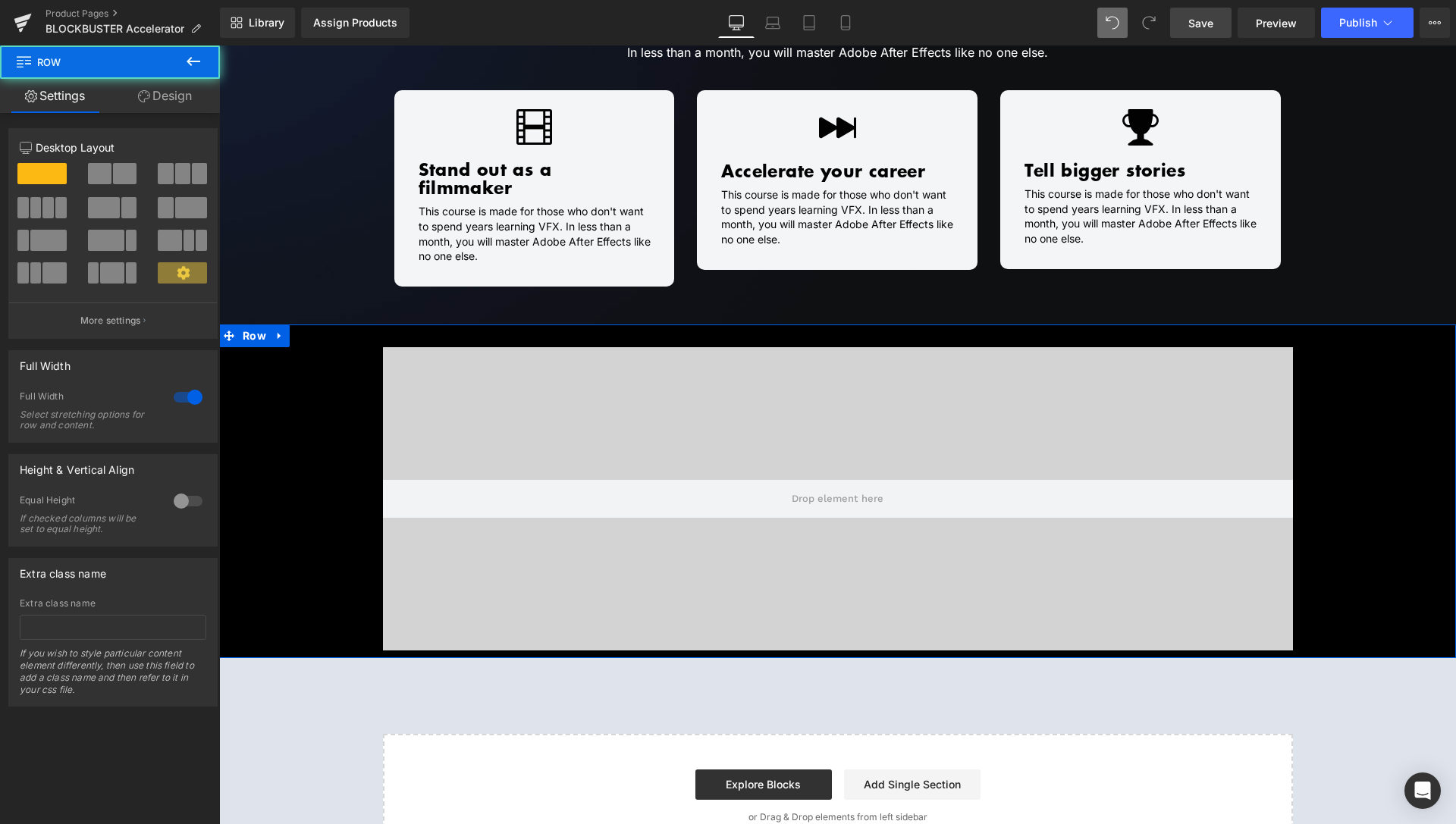
click at [187, 101] on link "Design" at bounding box center [165, 96] width 110 height 34
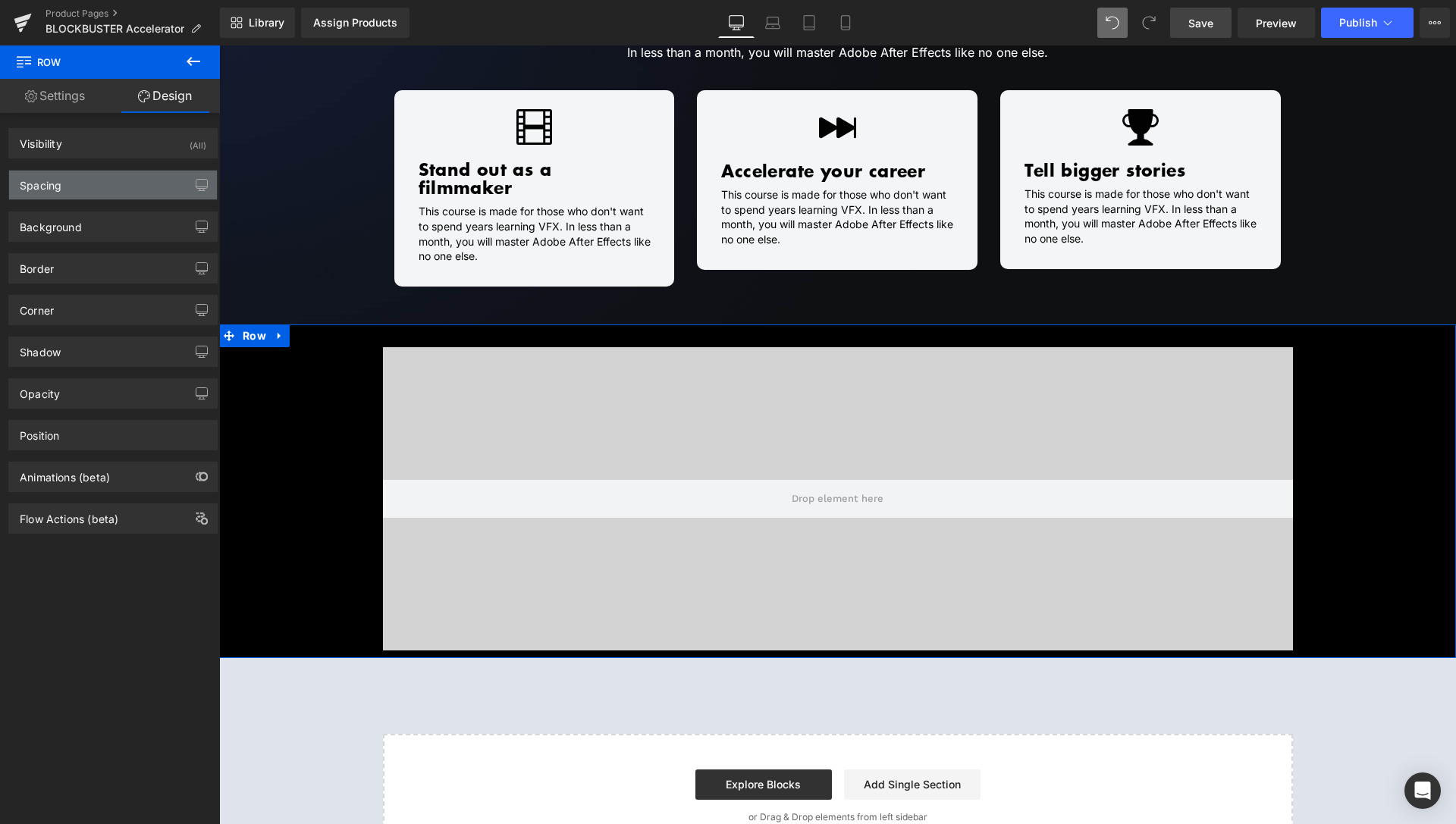
click at [79, 187] on div "Spacing" at bounding box center [113, 185] width 207 height 29
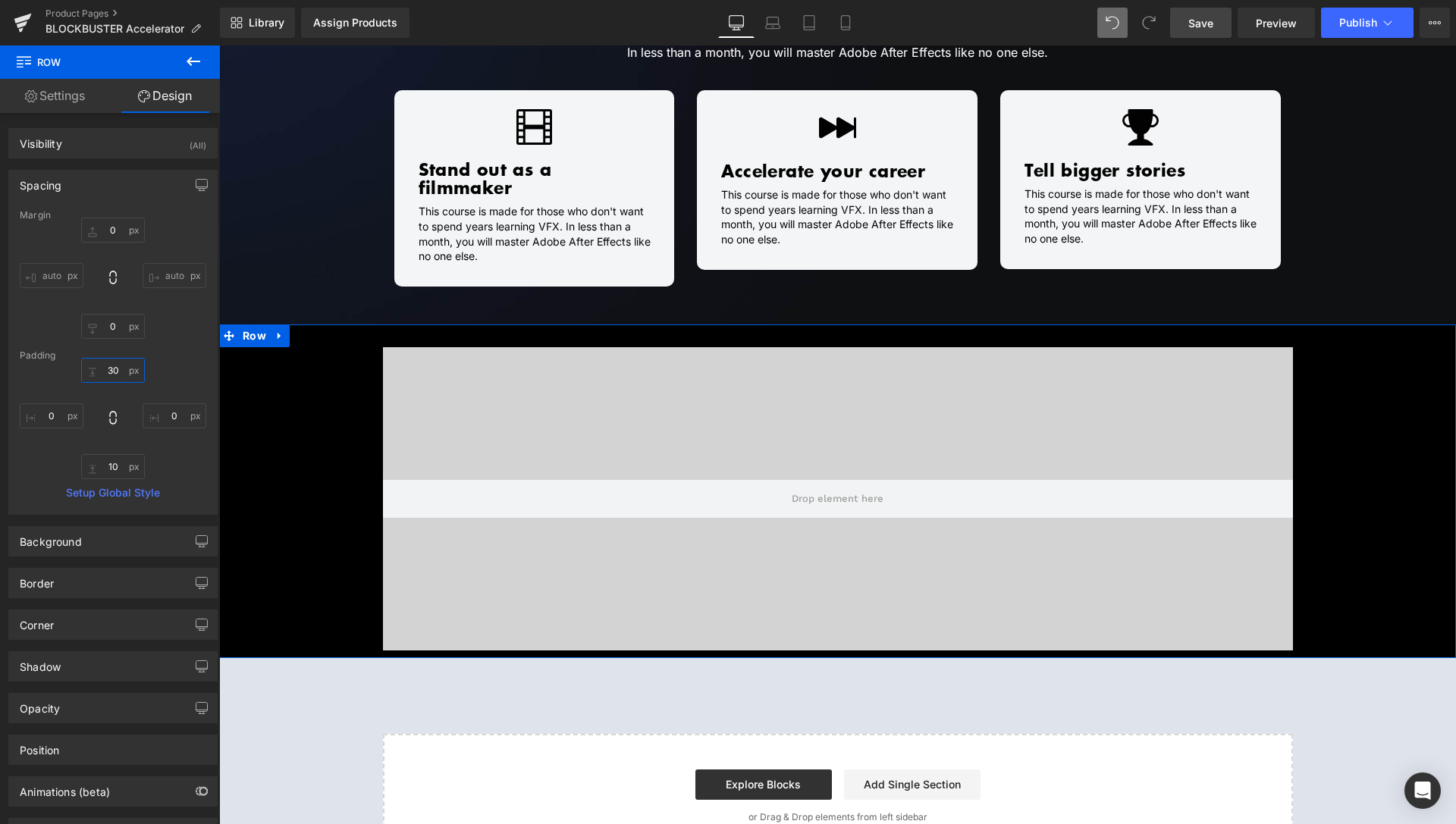
click at [103, 370] on input "30" at bounding box center [113, 370] width 64 height 25
click at [104, 370] on input "30" at bounding box center [113, 370] width 64 height 25
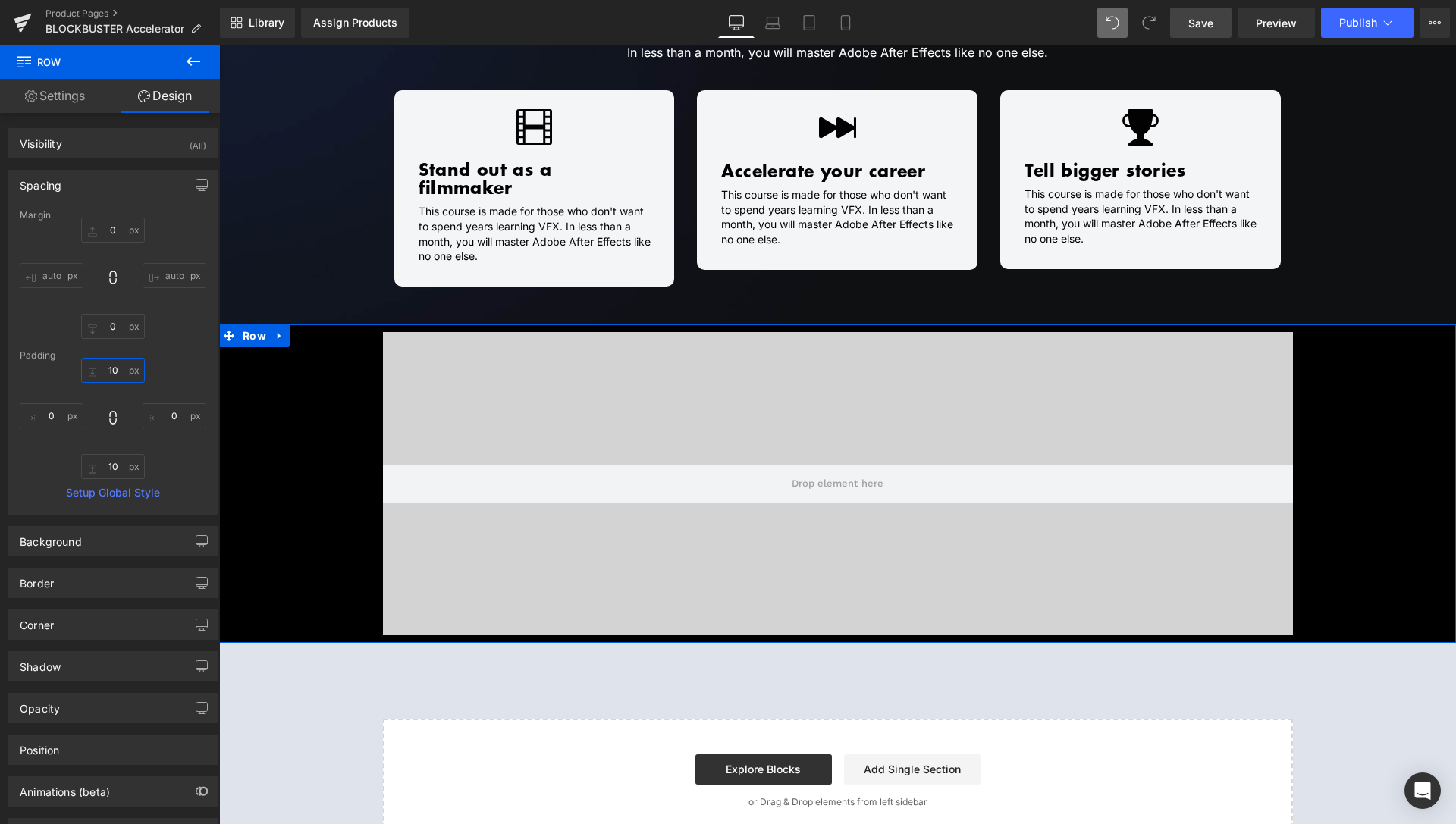
click at [101, 373] on input "10" at bounding box center [113, 370] width 64 height 25
type input "0"
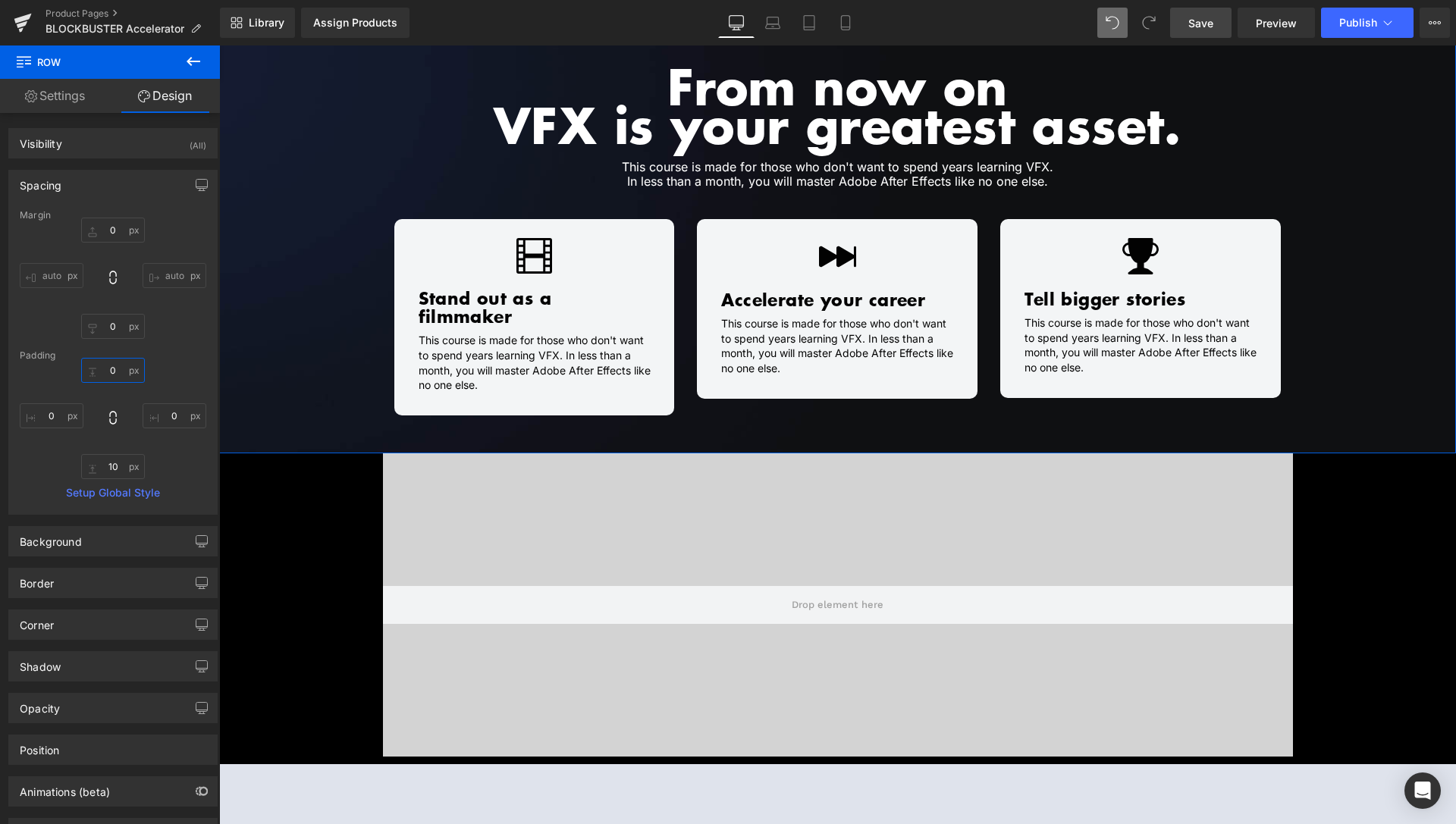
scroll to position [1237, 0]
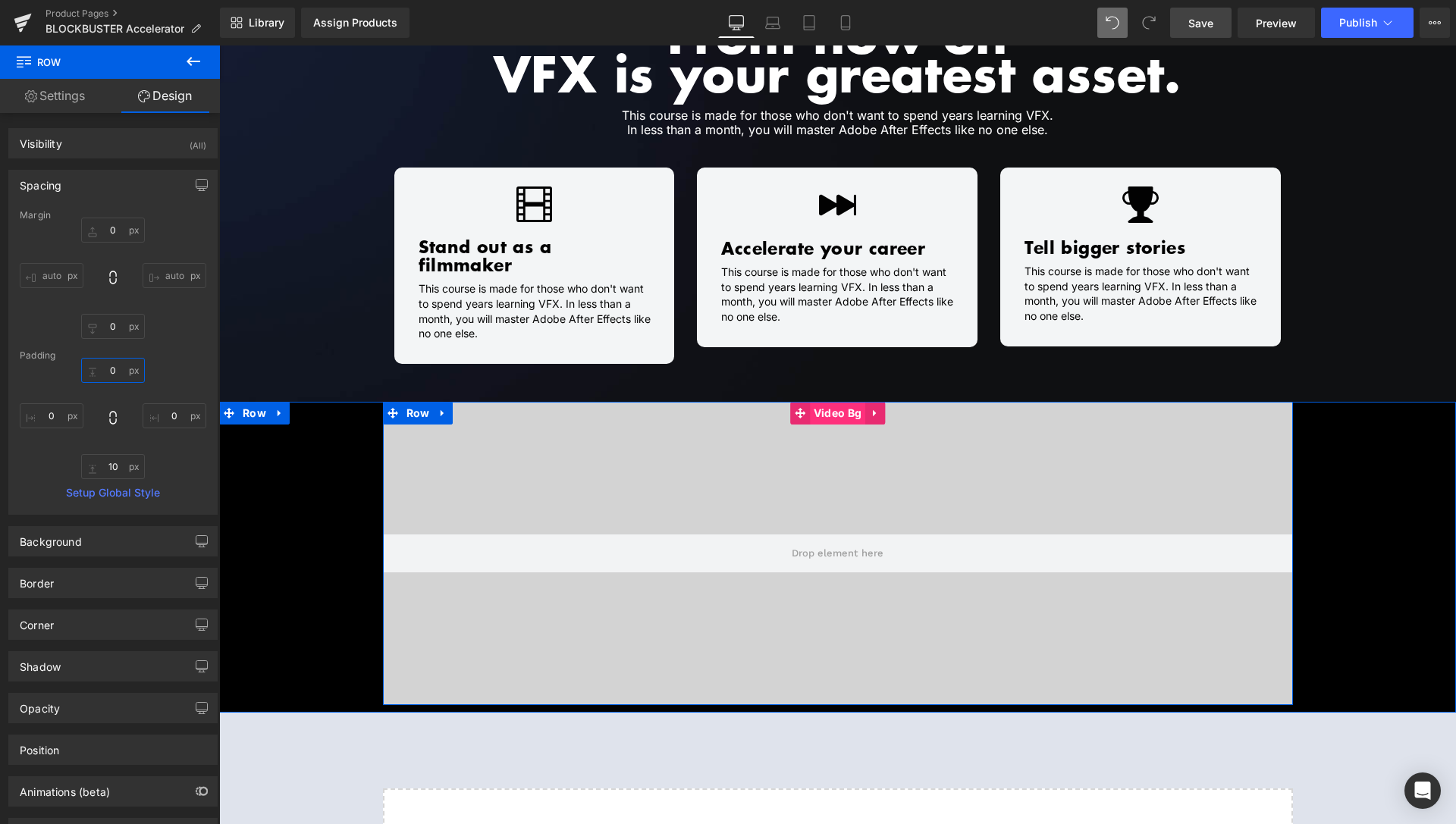
click at [824, 402] on span "Video Bg" at bounding box center [837, 413] width 55 height 23
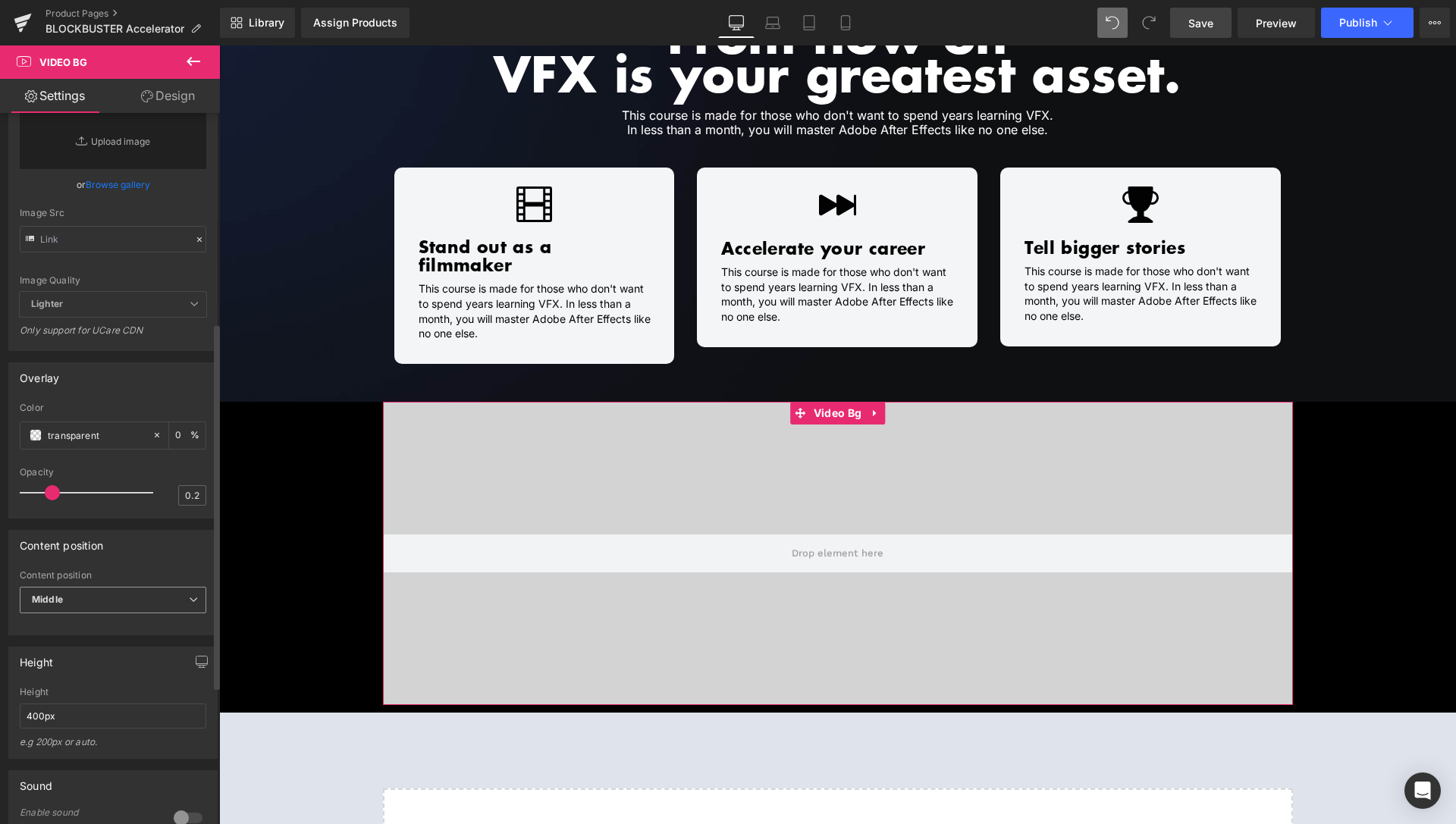
scroll to position [464, 0]
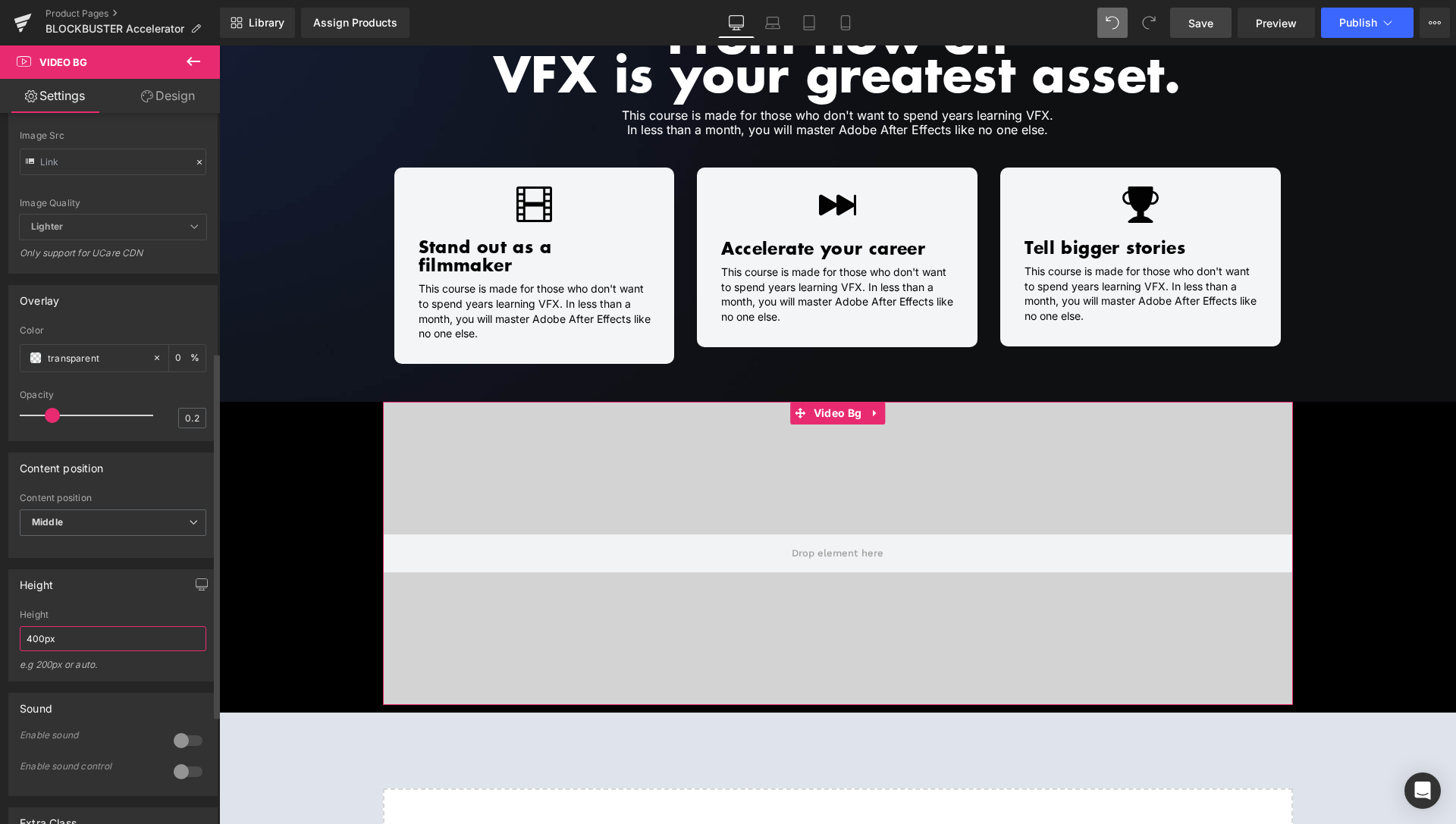
drag, startPoint x: 32, startPoint y: 669, endPoint x: 16, endPoint y: 673, distance: 16.5
click at [20, 651] on input "400px" at bounding box center [113, 638] width 187 height 25
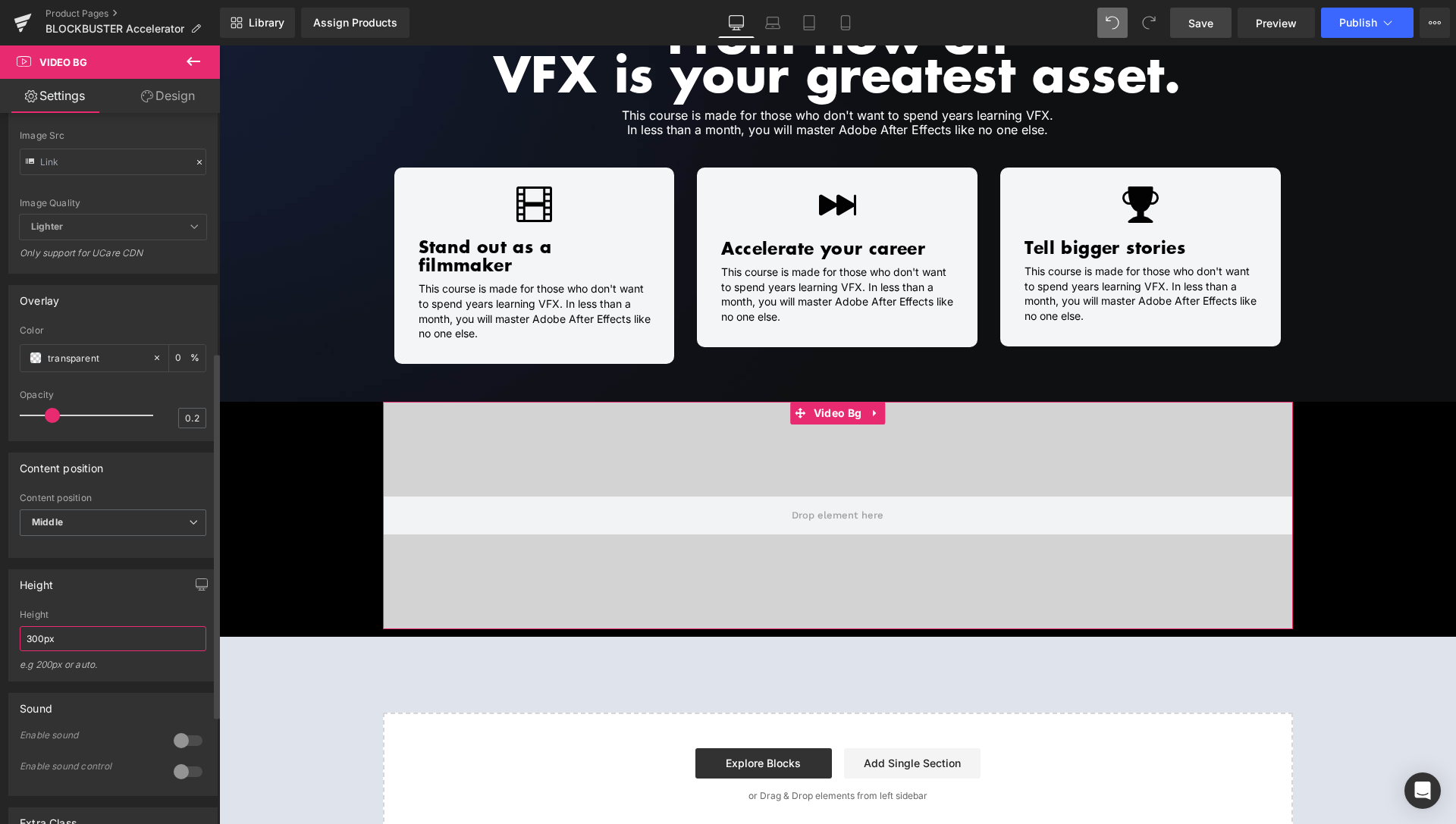
click at [38, 651] on input "300px" at bounding box center [113, 638] width 187 height 25
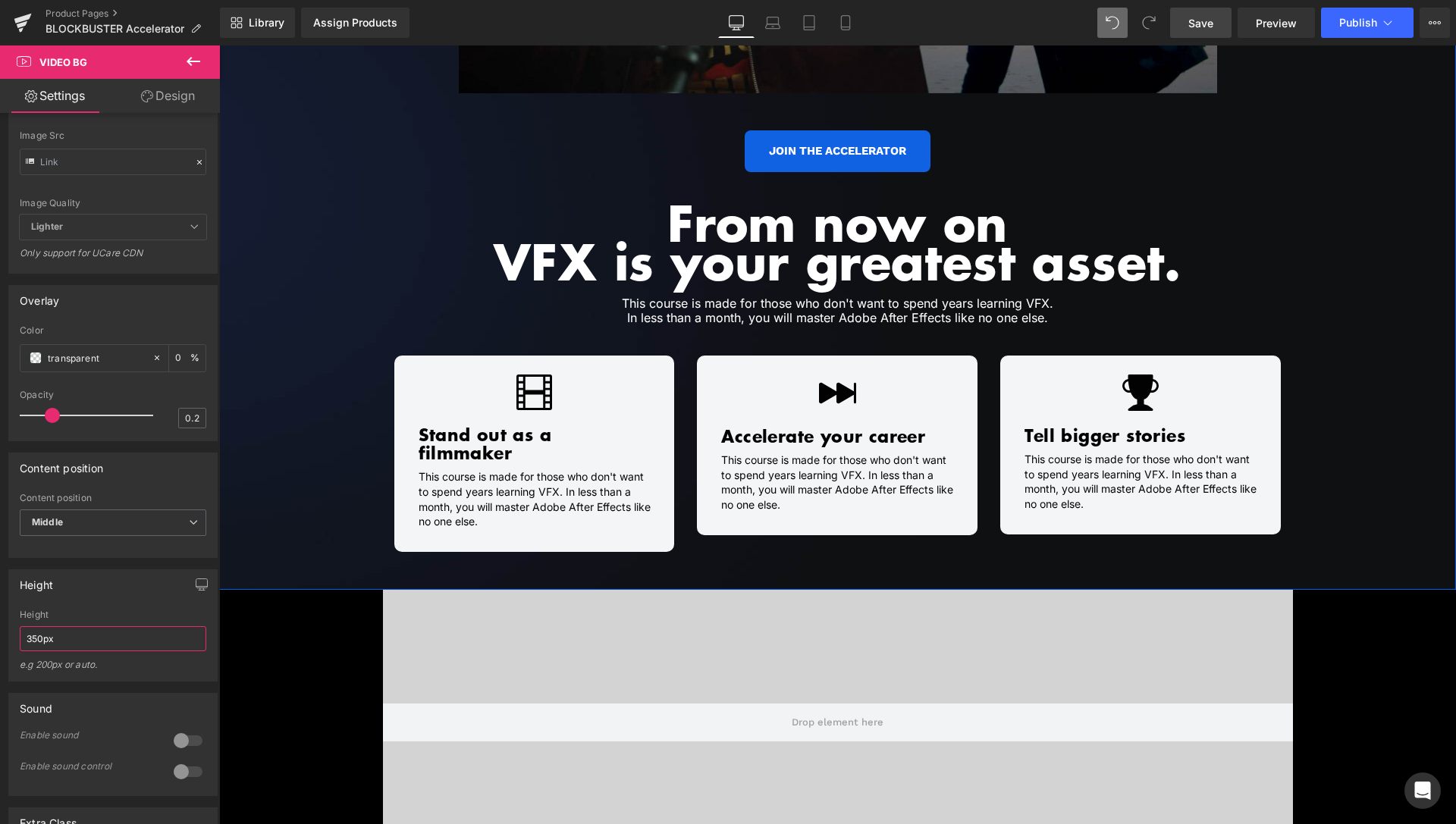
scroll to position [1392, 0]
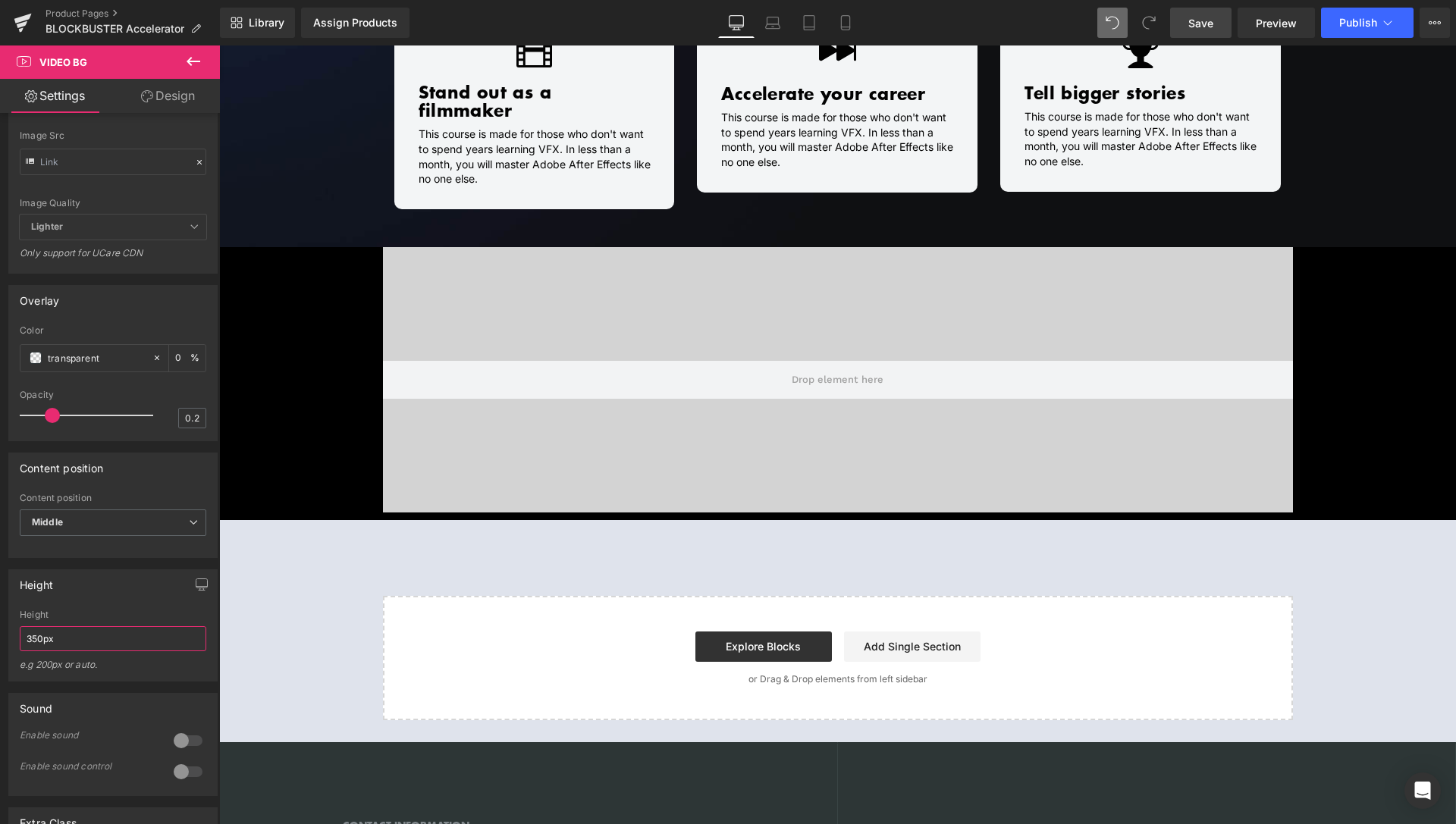
type input "350px"
click at [1191, 31] on link "Save" at bounding box center [1201, 23] width 61 height 31
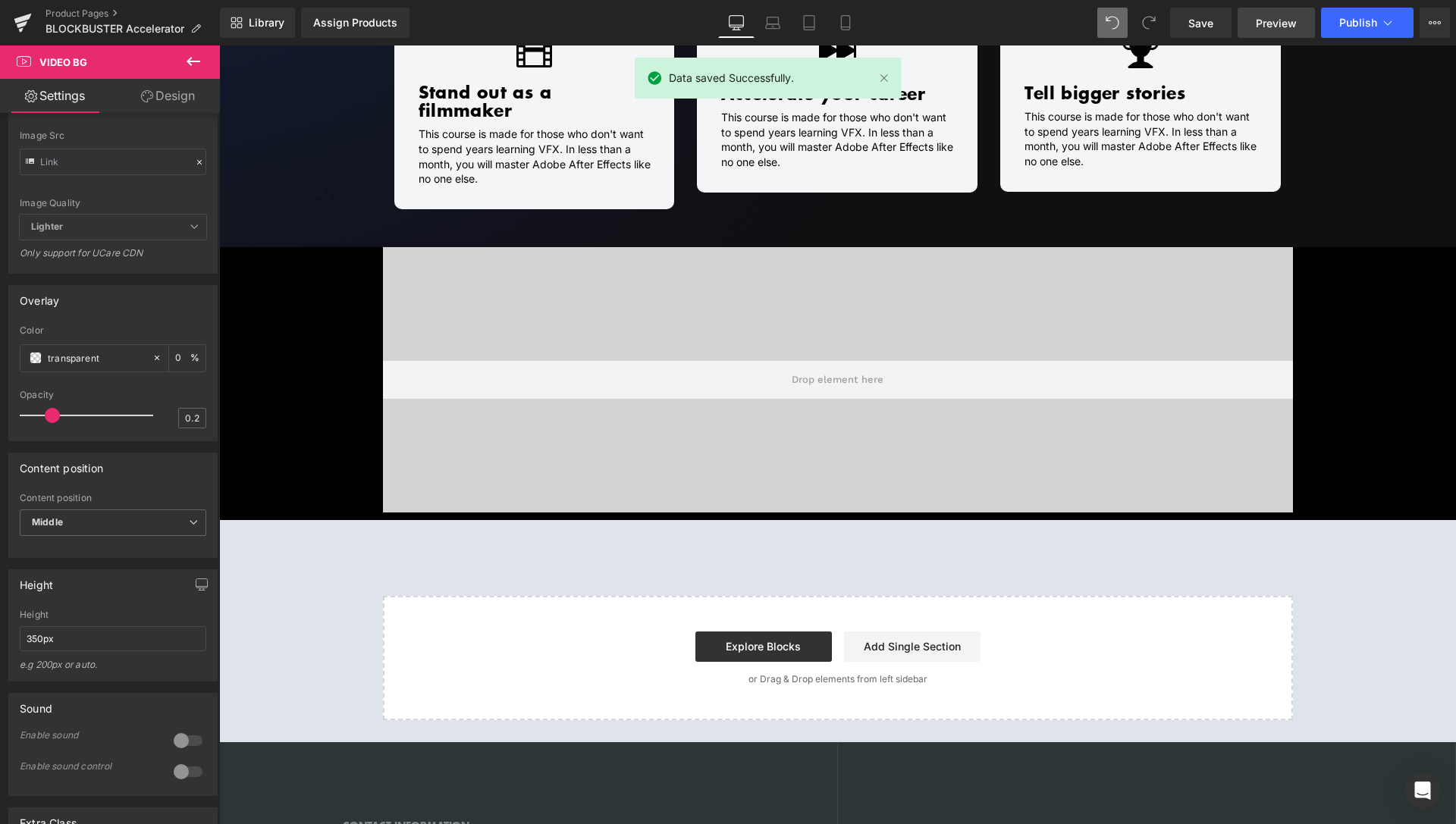
click at [1277, 18] on span "Preview" at bounding box center [1277, 23] width 41 height 16
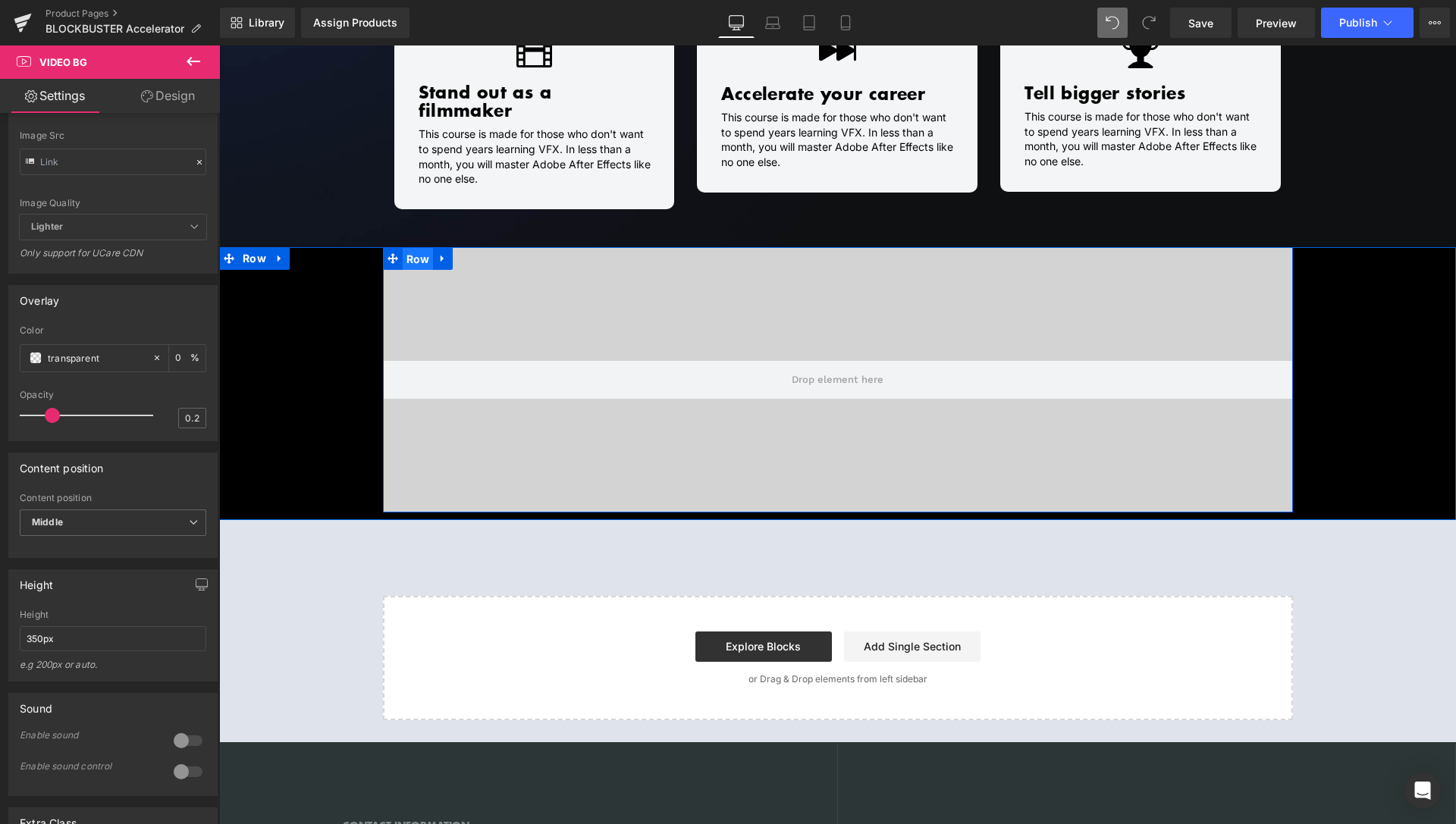
click at [423, 248] on span "Row" at bounding box center [418, 259] width 31 height 23
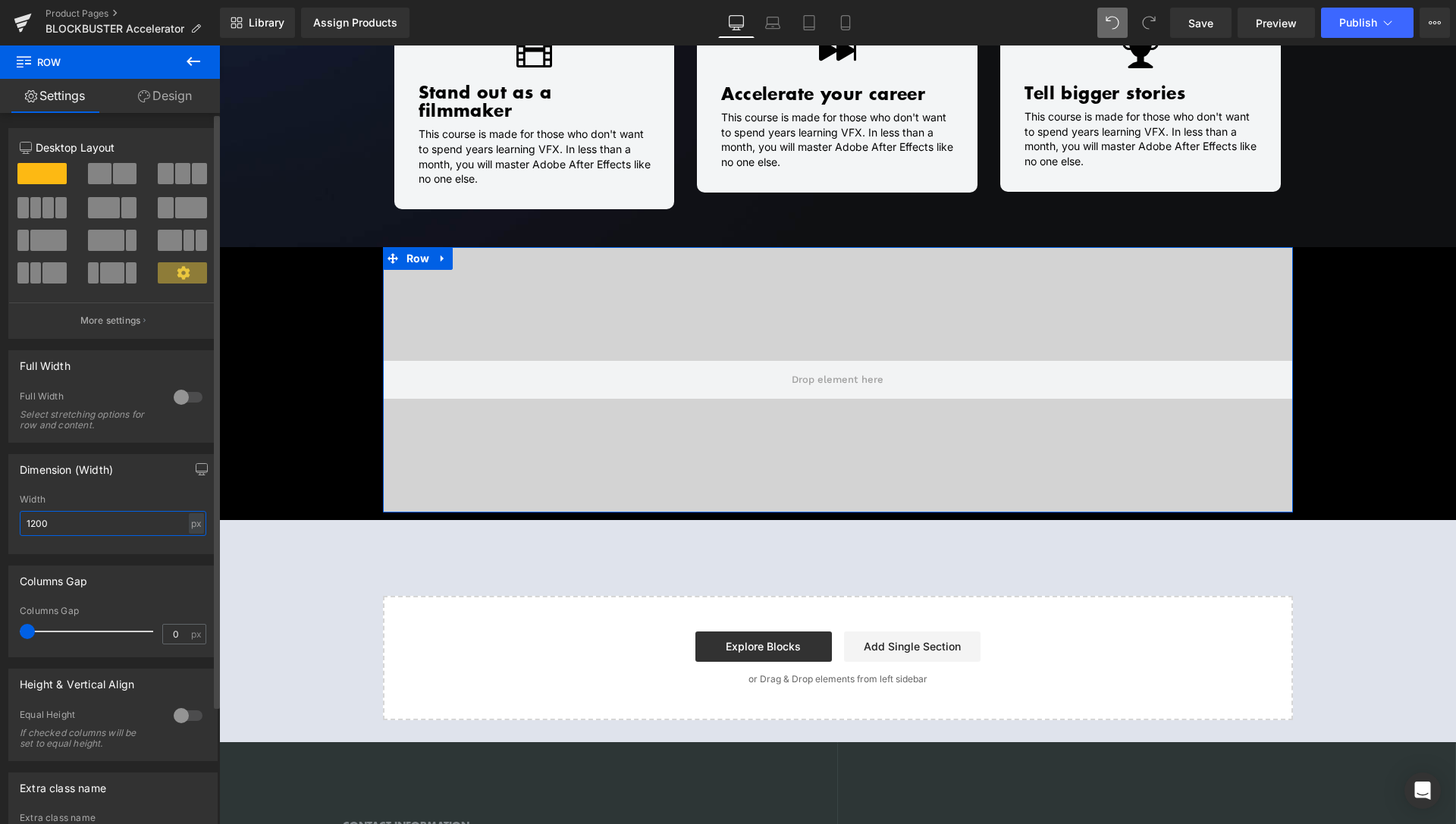
click at [32, 519] on input "1200" at bounding box center [113, 523] width 187 height 25
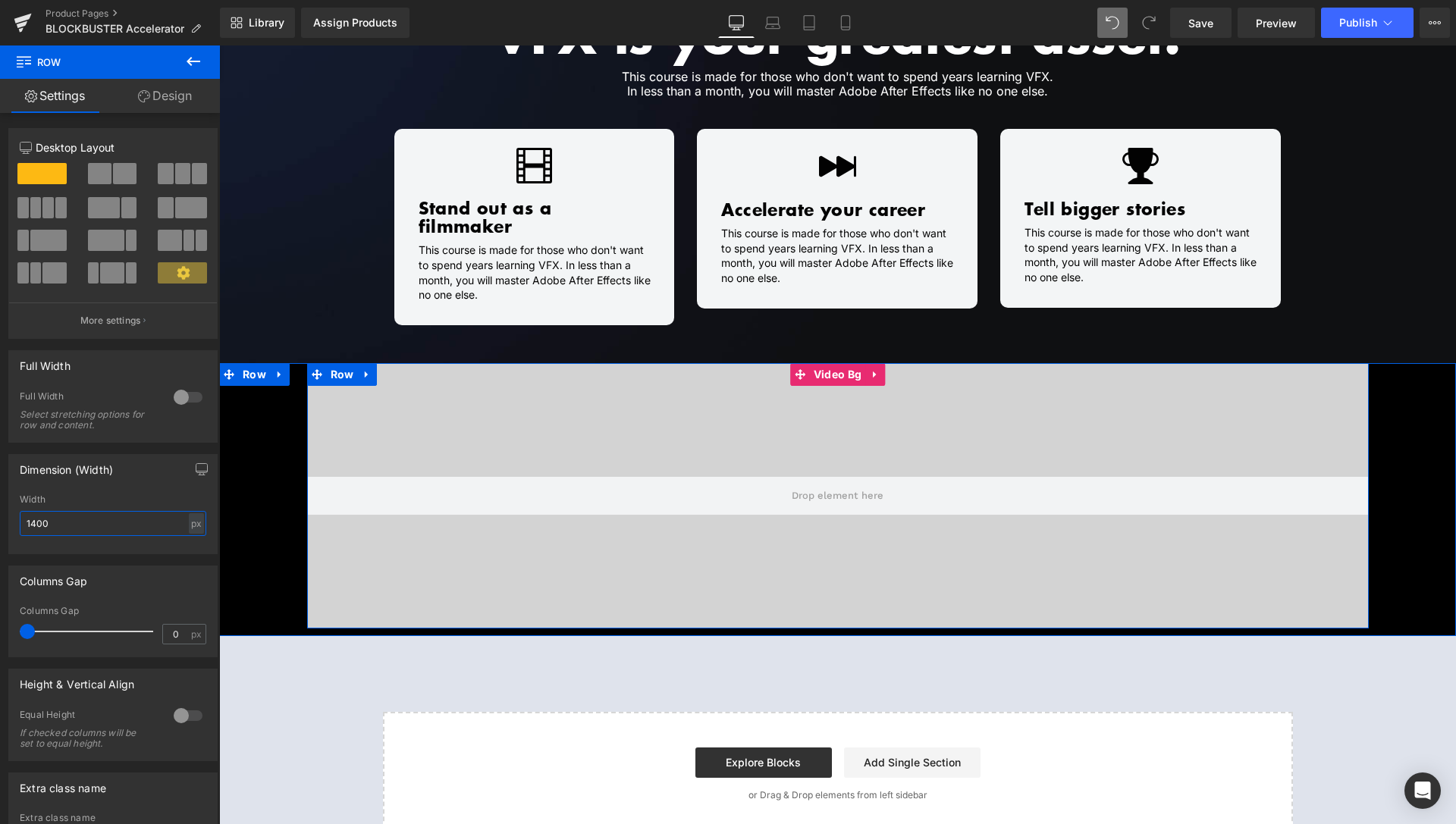
scroll to position [1237, 0]
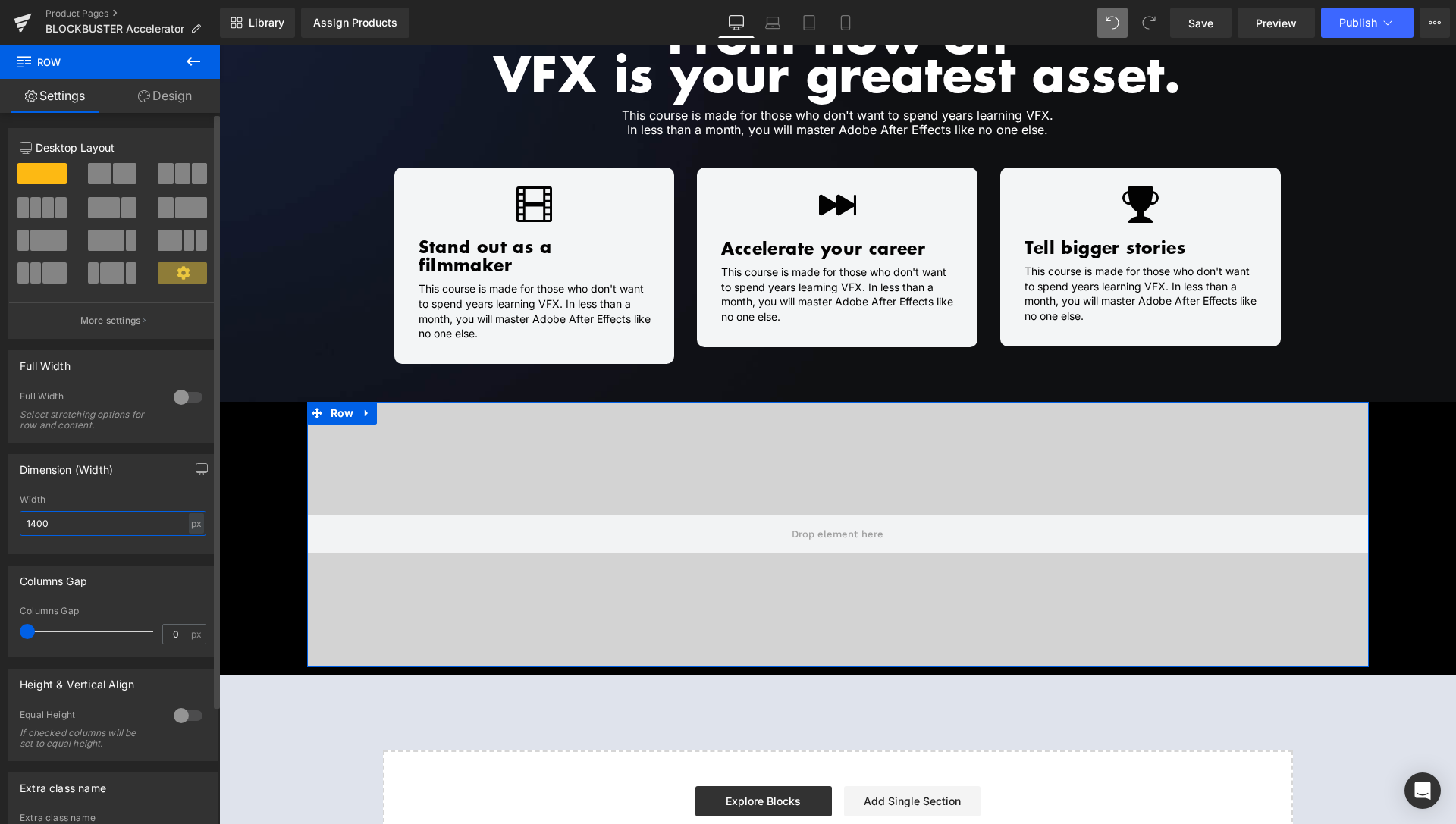
click at [35, 525] on input "1400" at bounding box center [113, 523] width 187 height 25
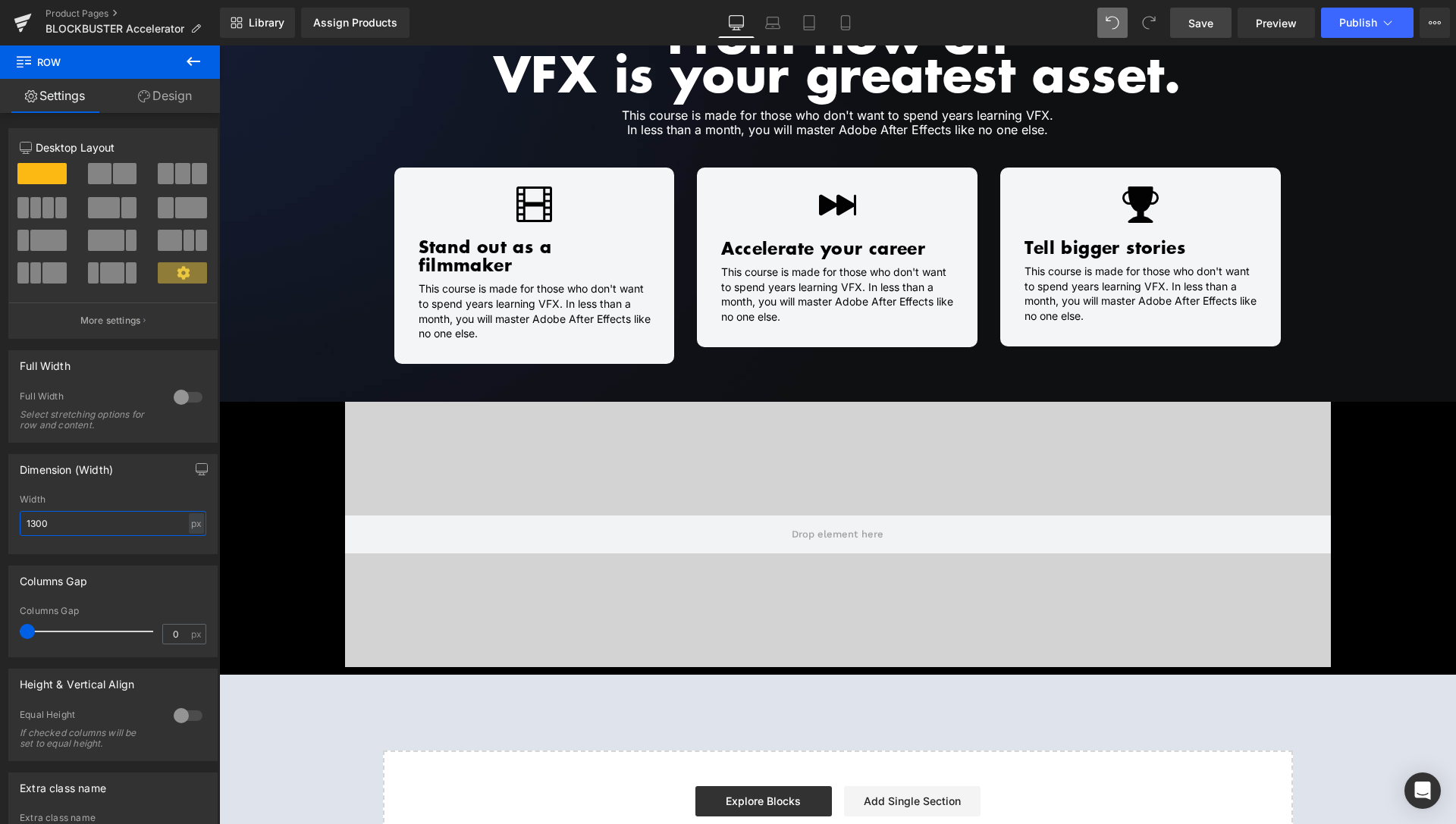
type input "1300"
click at [1221, 28] on link "Save" at bounding box center [1201, 23] width 61 height 31
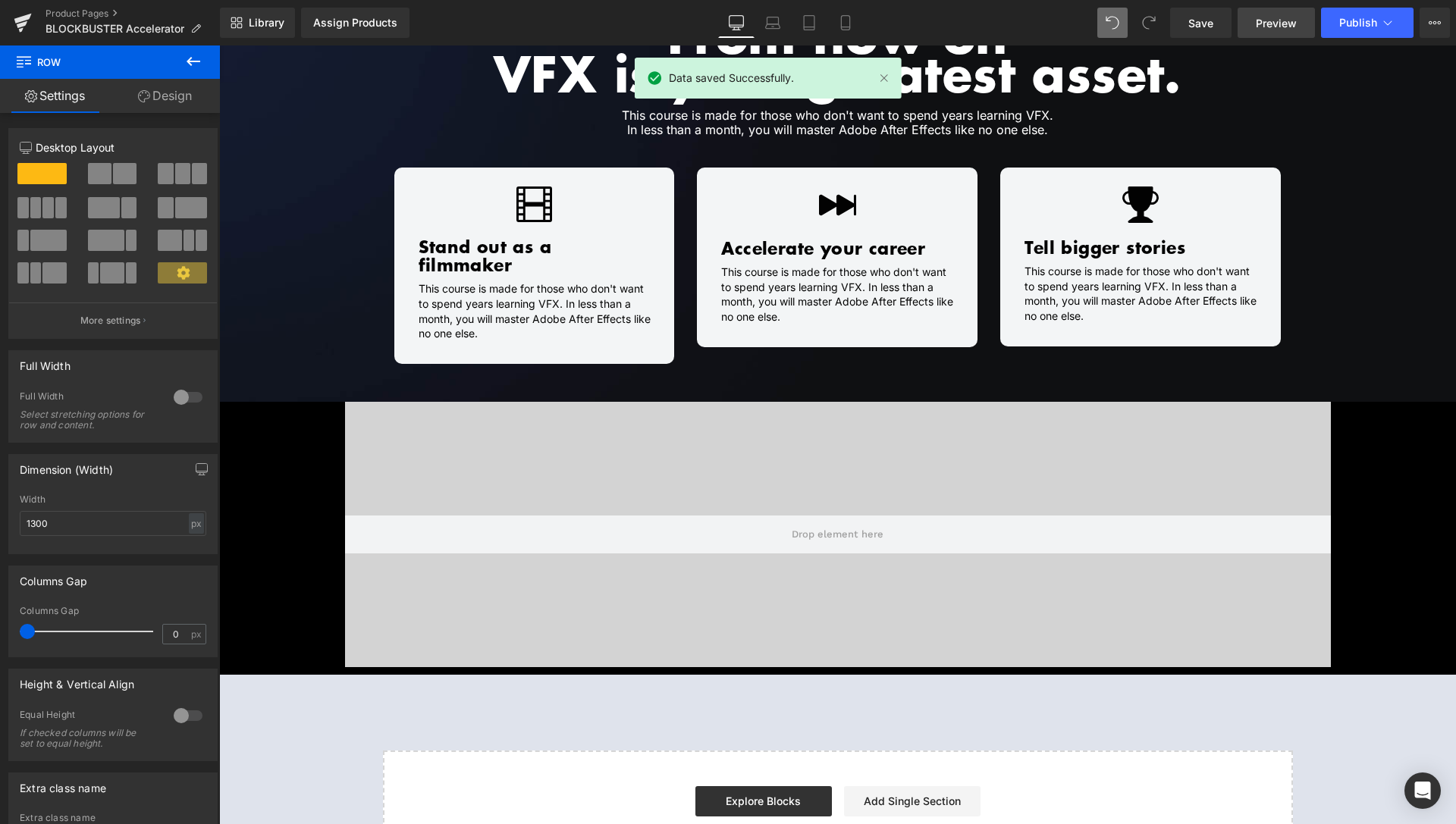
click at [1284, 21] on span "Preview" at bounding box center [1277, 23] width 41 height 16
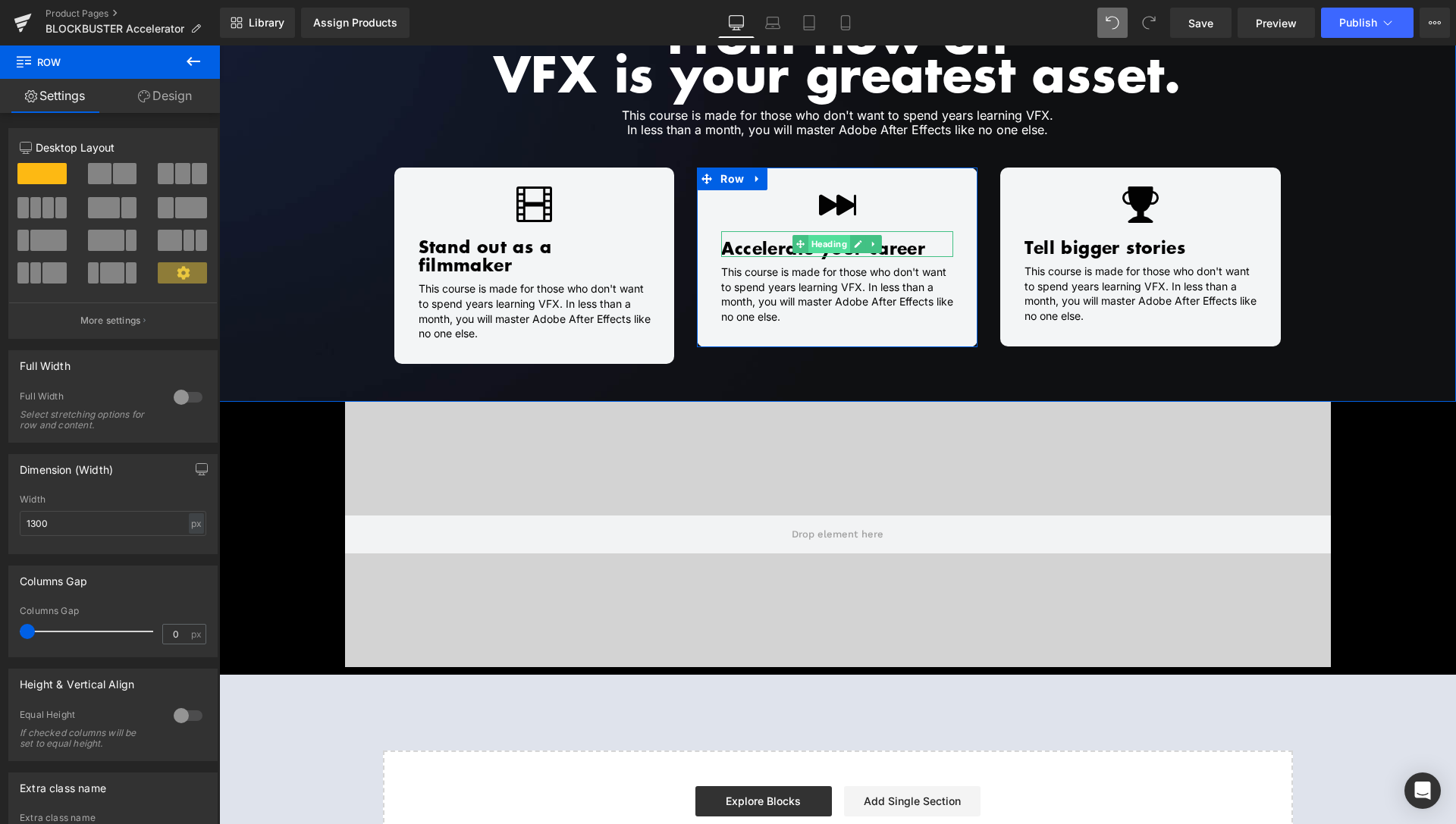
click at [818, 241] on span "Heading" at bounding box center [829, 244] width 41 height 18
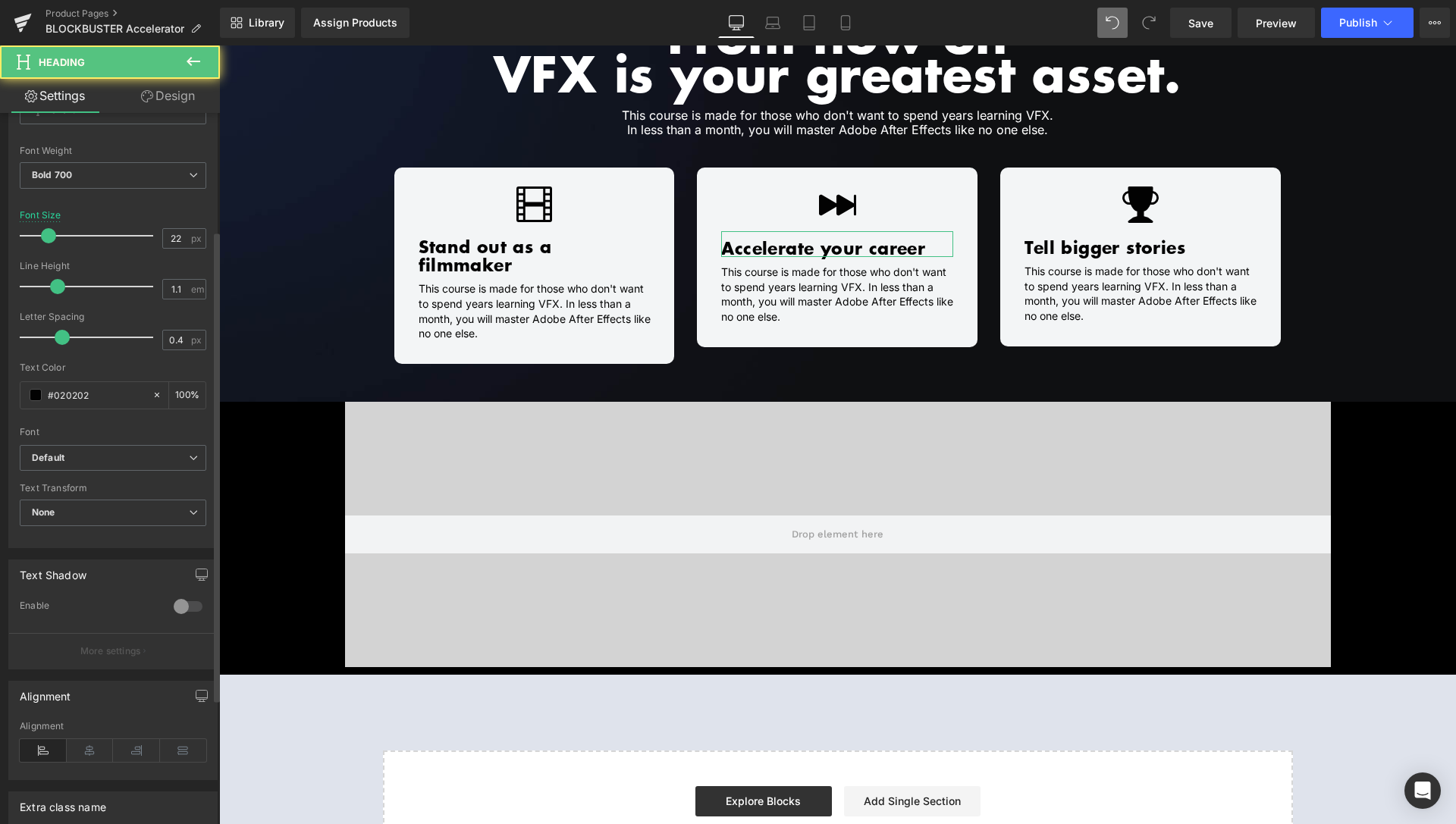
scroll to position [232, 0]
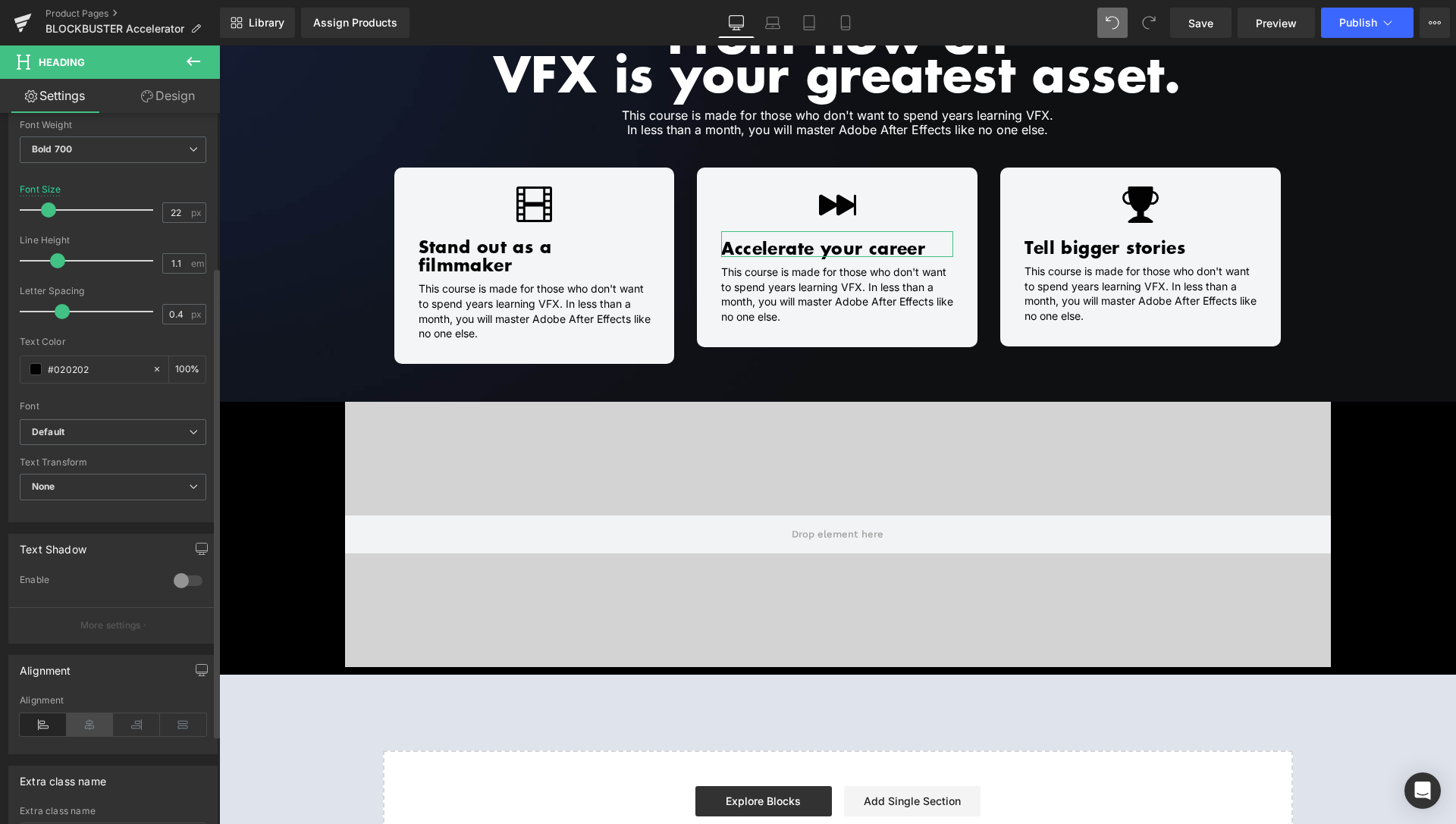
click at [91, 729] on icon at bounding box center [90, 725] width 47 height 23
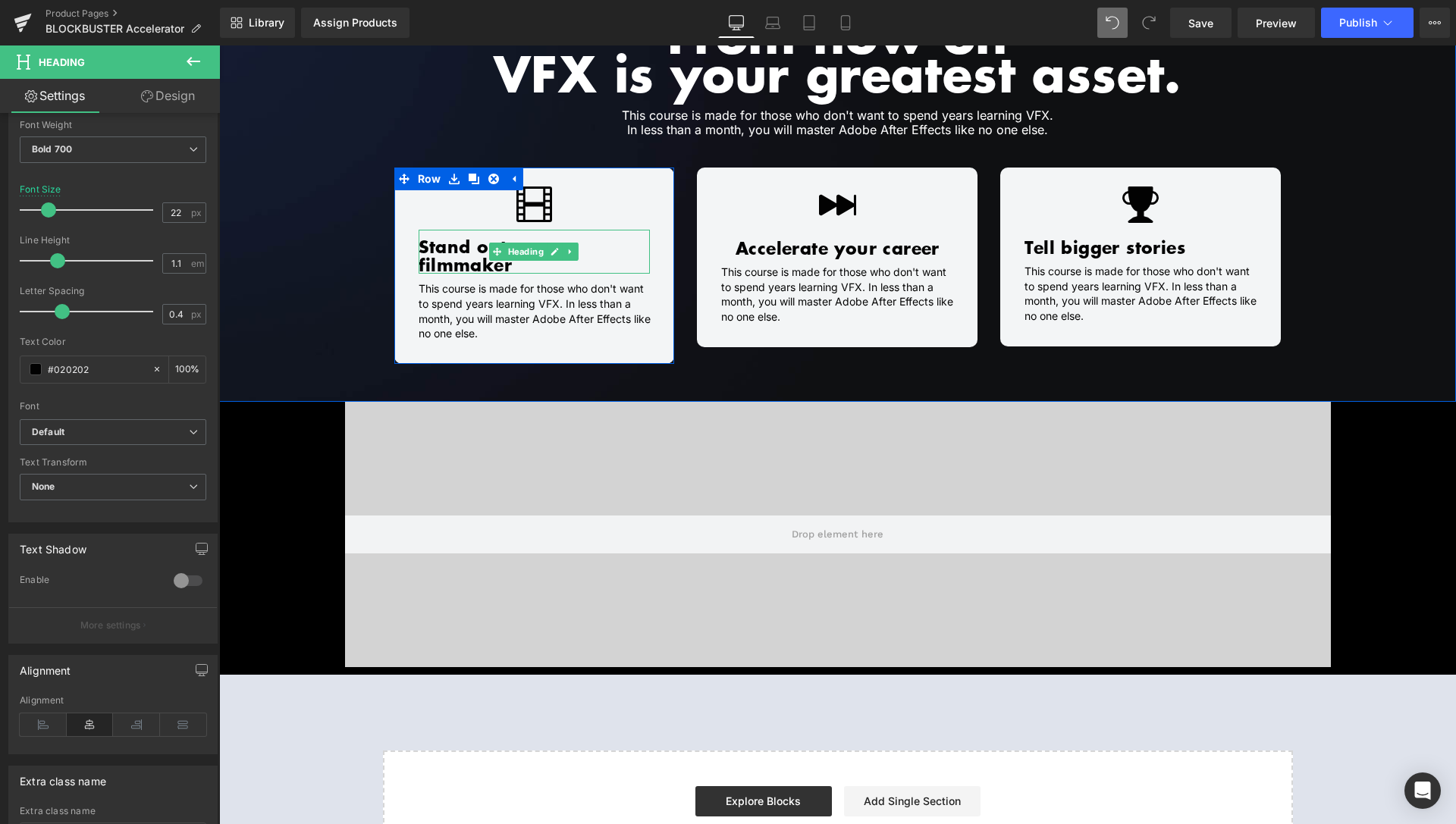
click at [514, 246] on span "Heading" at bounding box center [526, 252] width 41 height 18
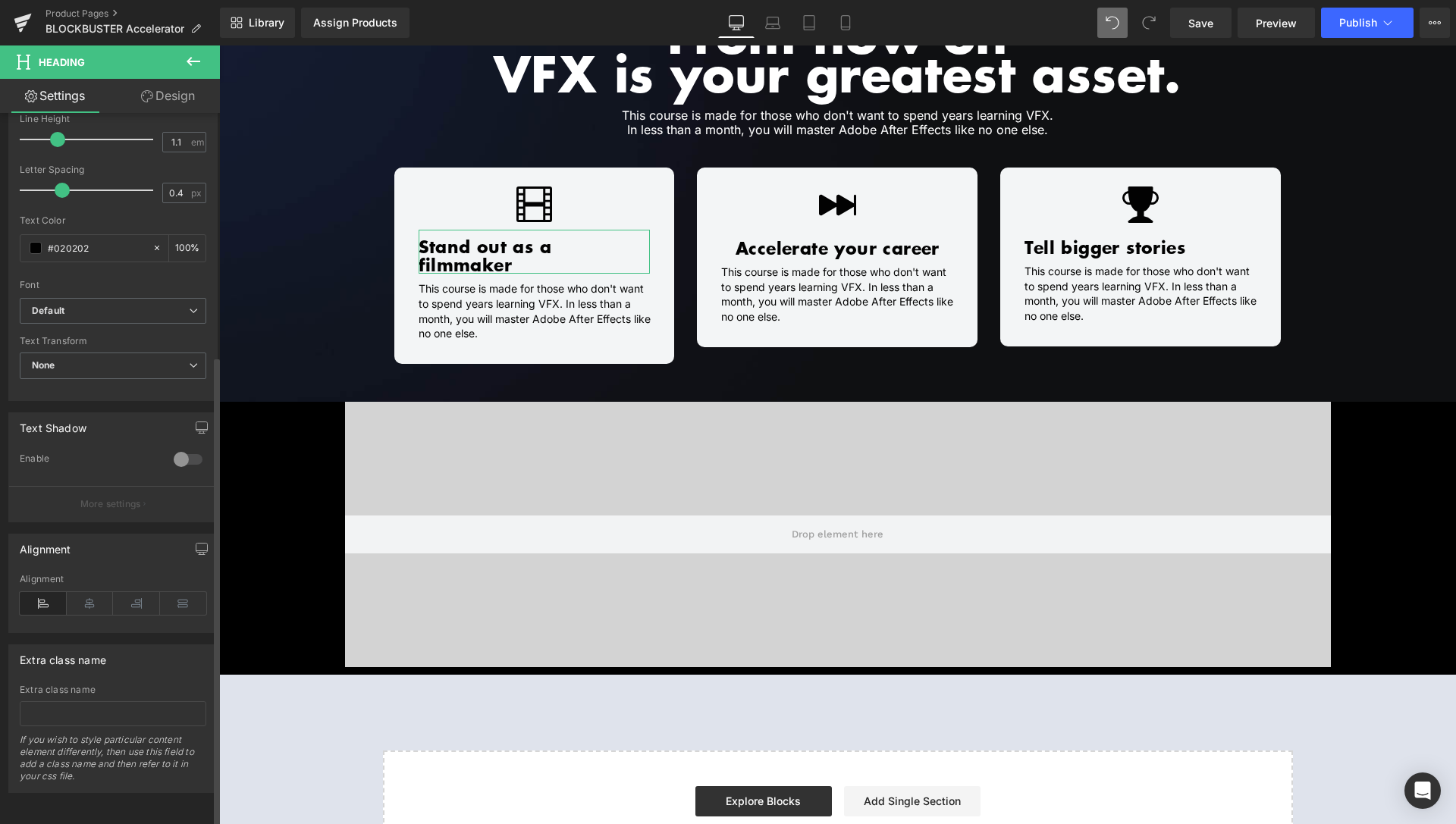
scroll to position [366, 0]
click at [83, 595] on icon at bounding box center [90, 604] width 47 height 23
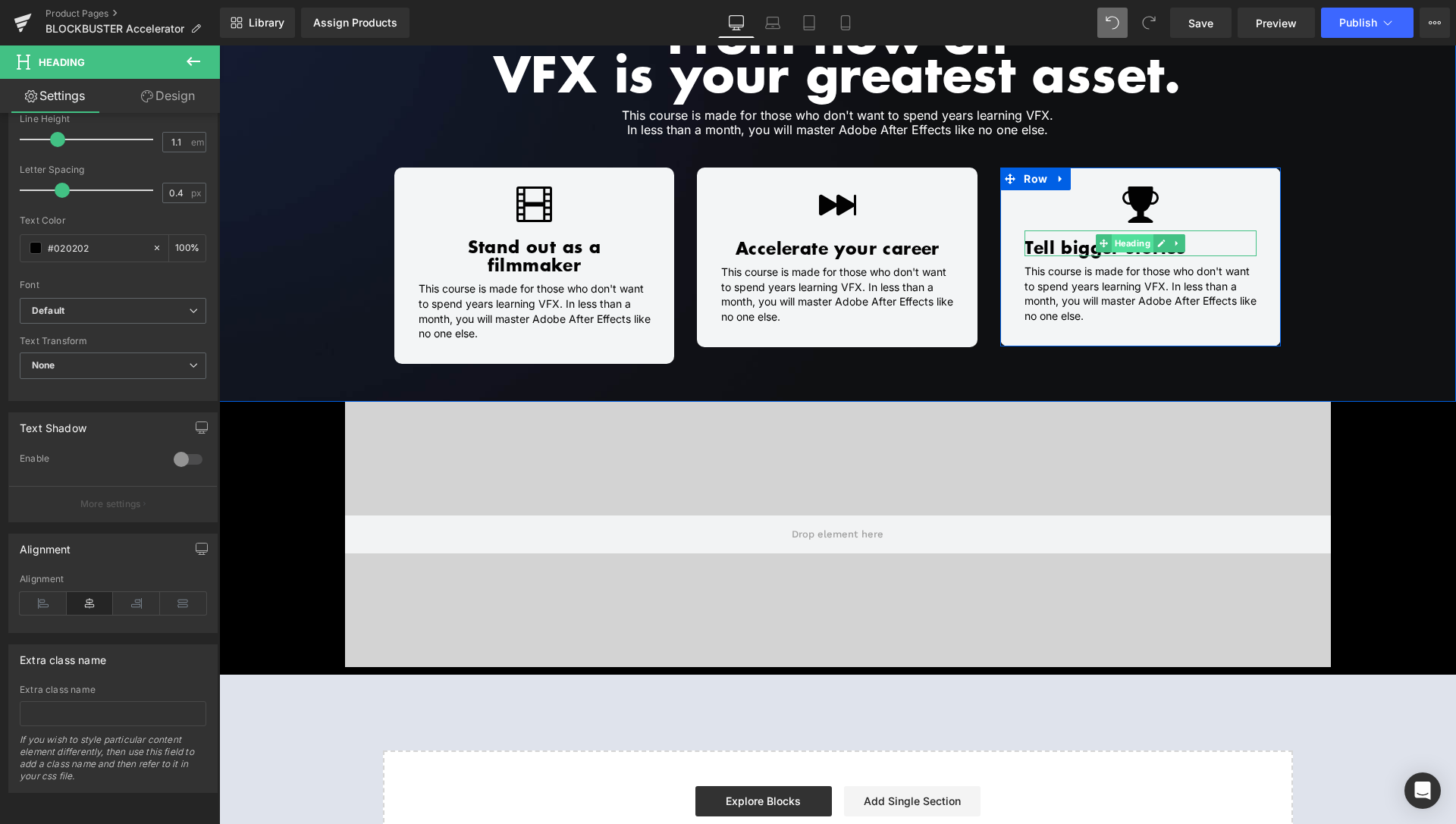
click at [1128, 243] on span "Heading" at bounding box center [1133, 243] width 41 height 18
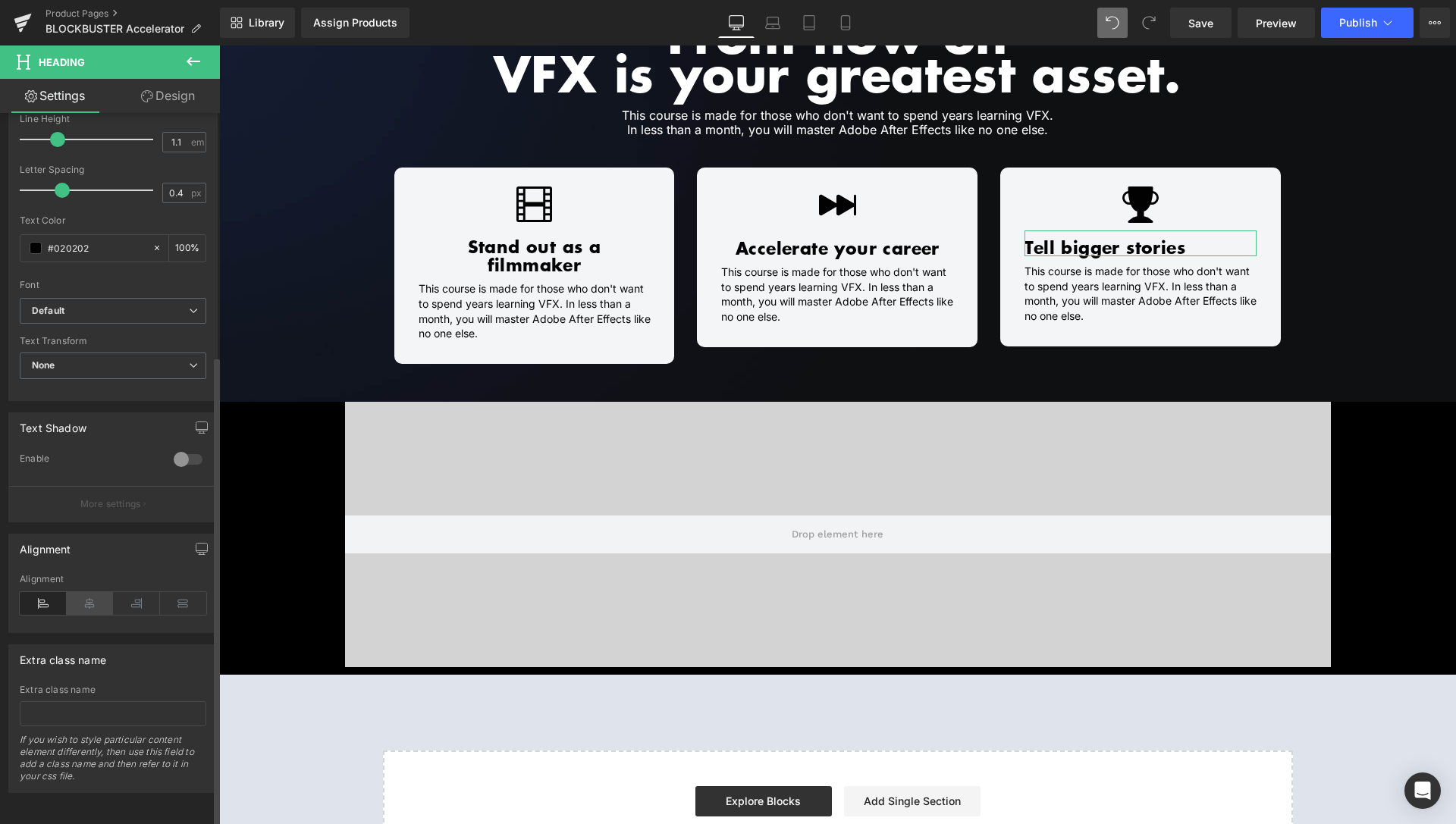
click at [87, 592] on icon at bounding box center [90, 604] width 47 height 23
click at [1186, 21] on link "Save" at bounding box center [1201, 23] width 61 height 31
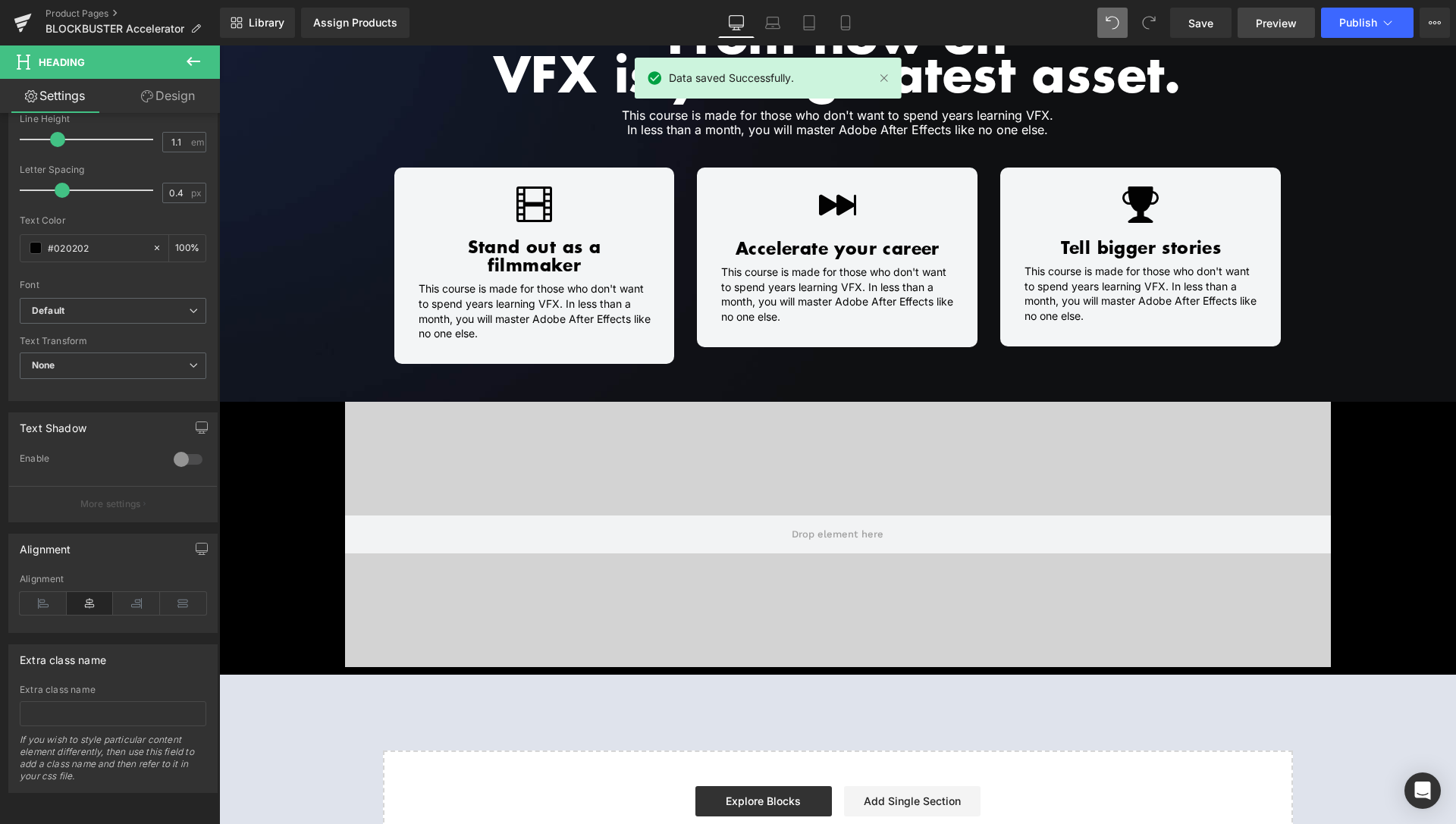
click at [1271, 24] on span "Preview" at bounding box center [1277, 23] width 41 height 16
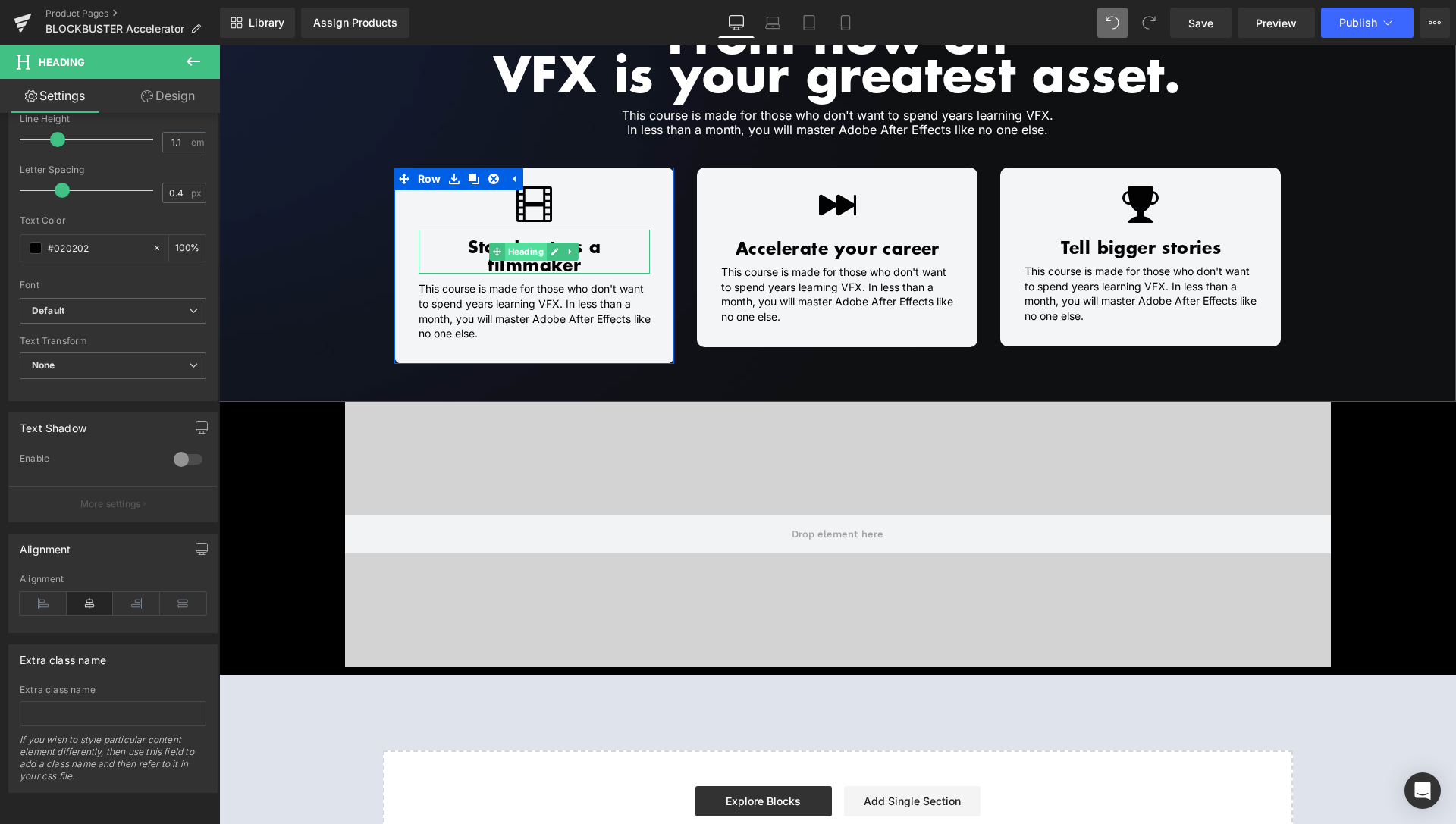
click at [525, 243] on span "Heading" at bounding box center [526, 252] width 41 height 18
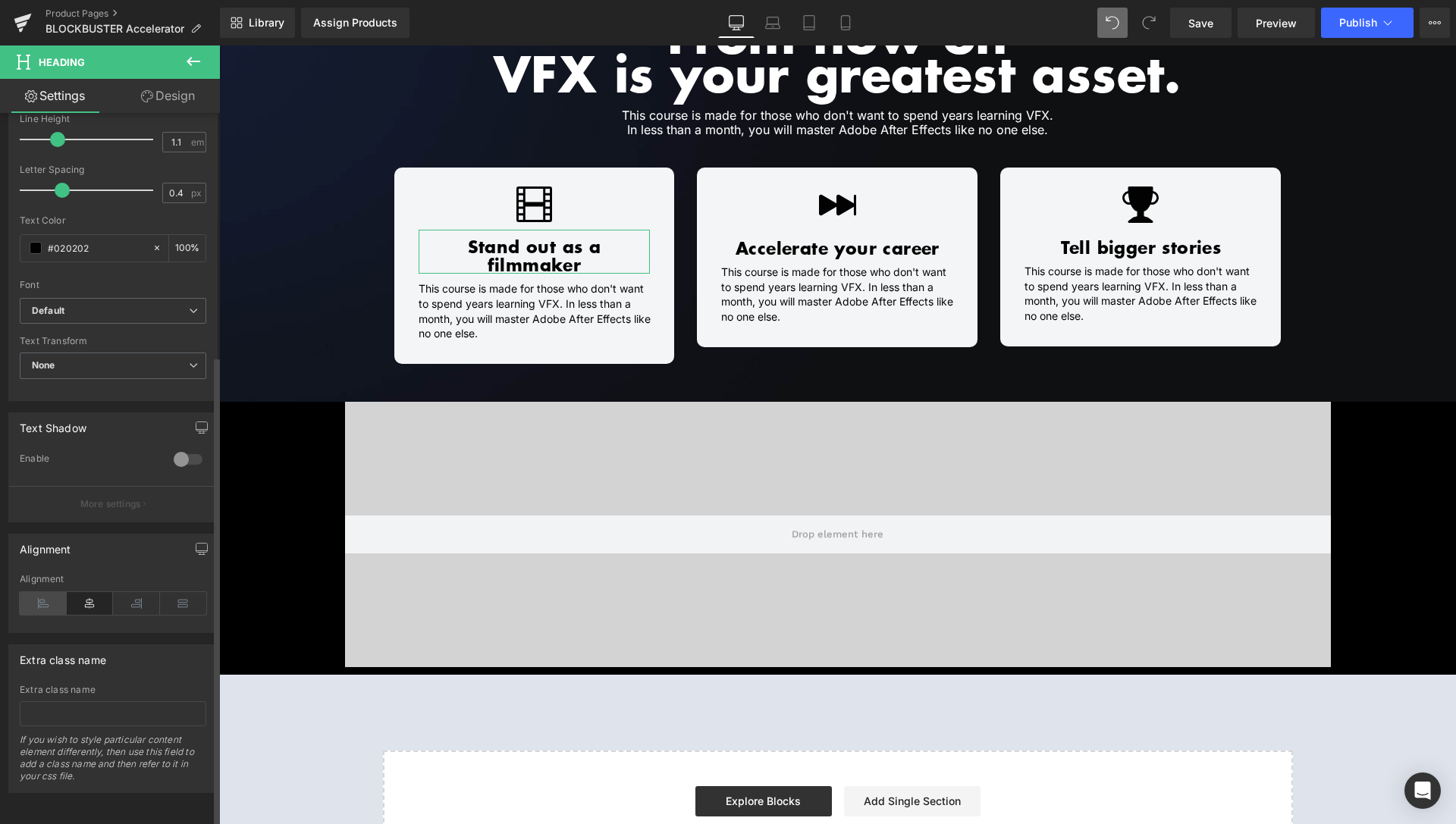
click at [41, 597] on icon at bounding box center [43, 604] width 47 height 23
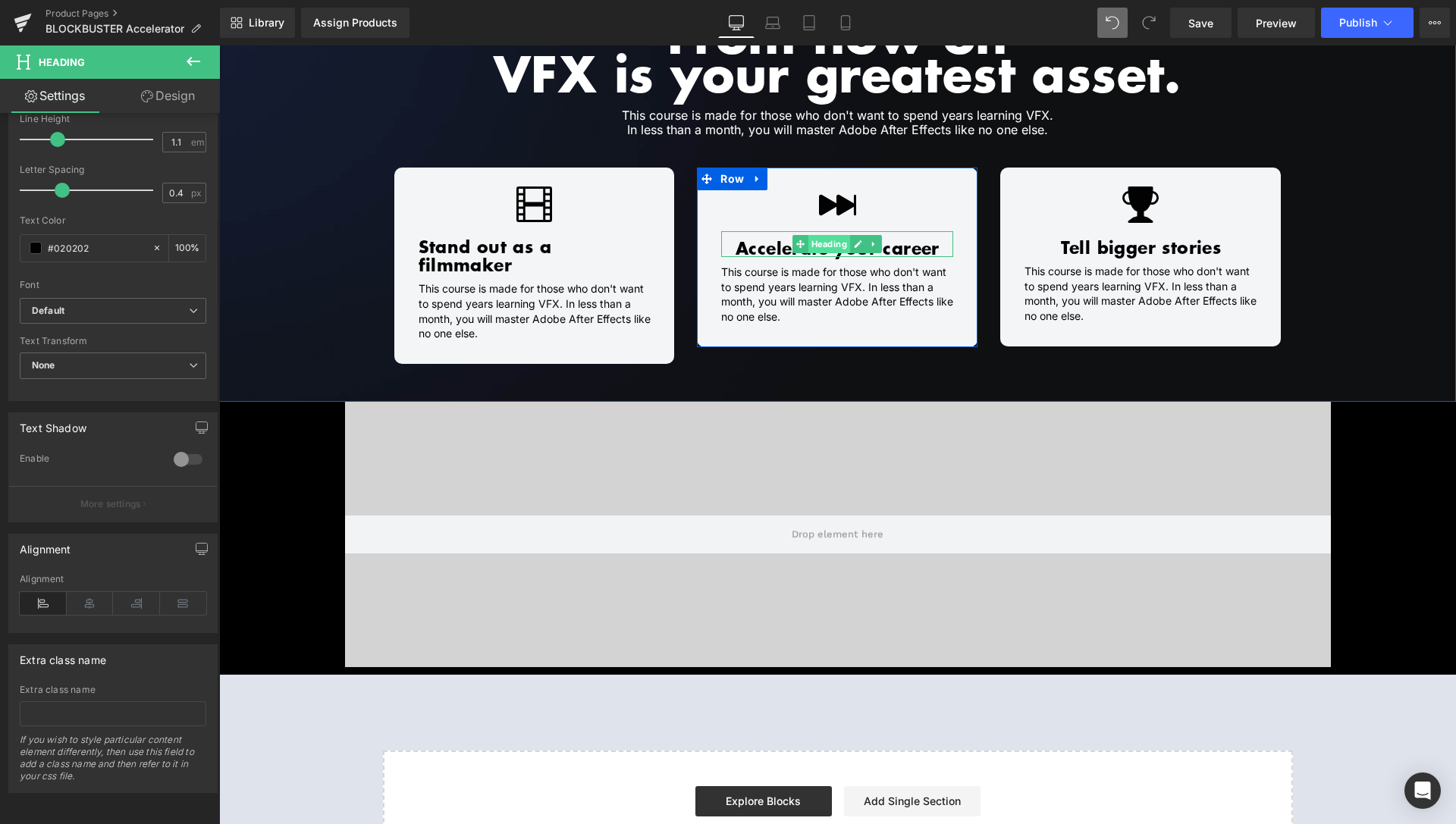
click at [821, 248] on span "Heading" at bounding box center [829, 244] width 41 height 18
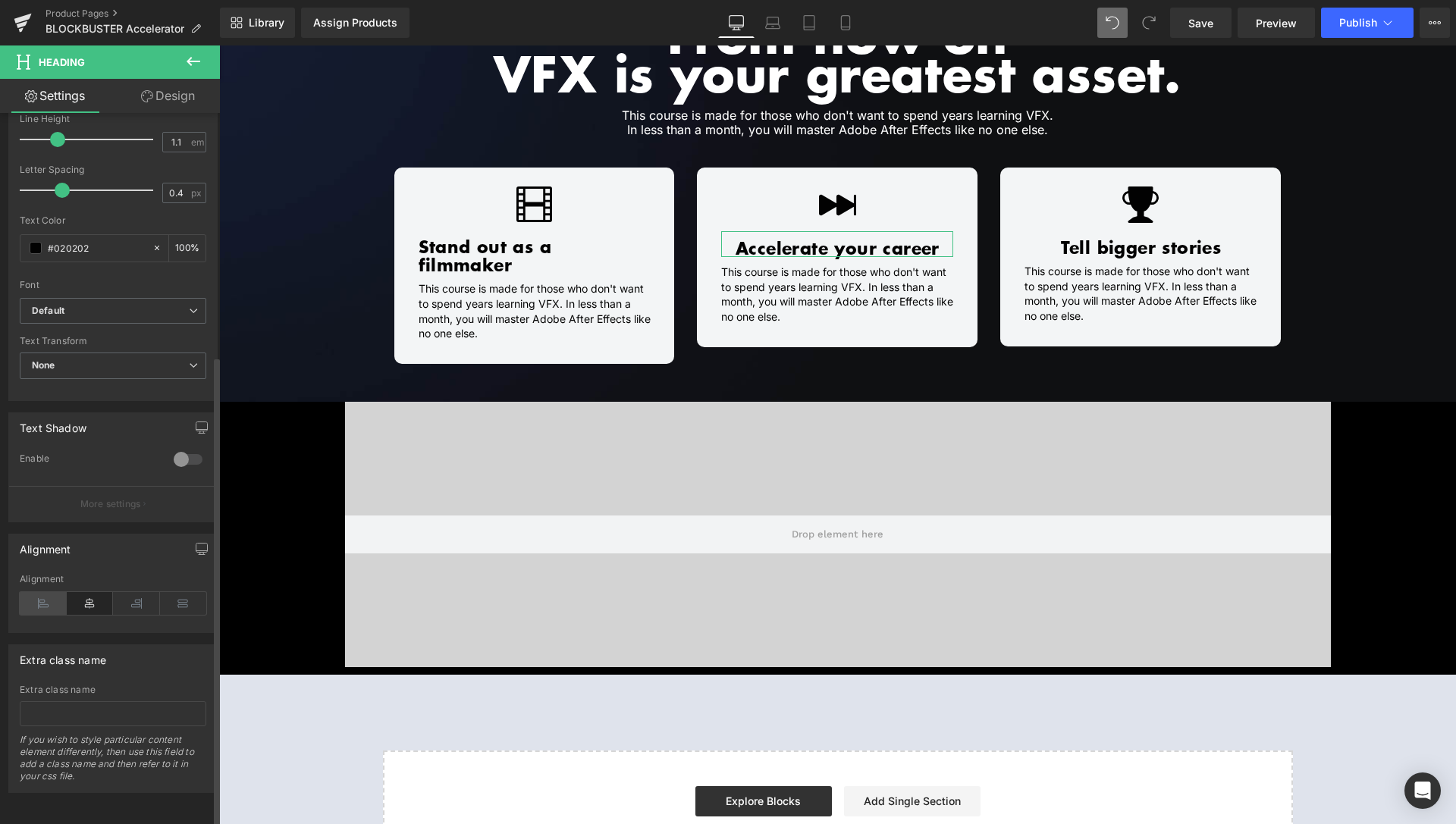
click at [38, 594] on icon at bounding box center [43, 604] width 47 height 23
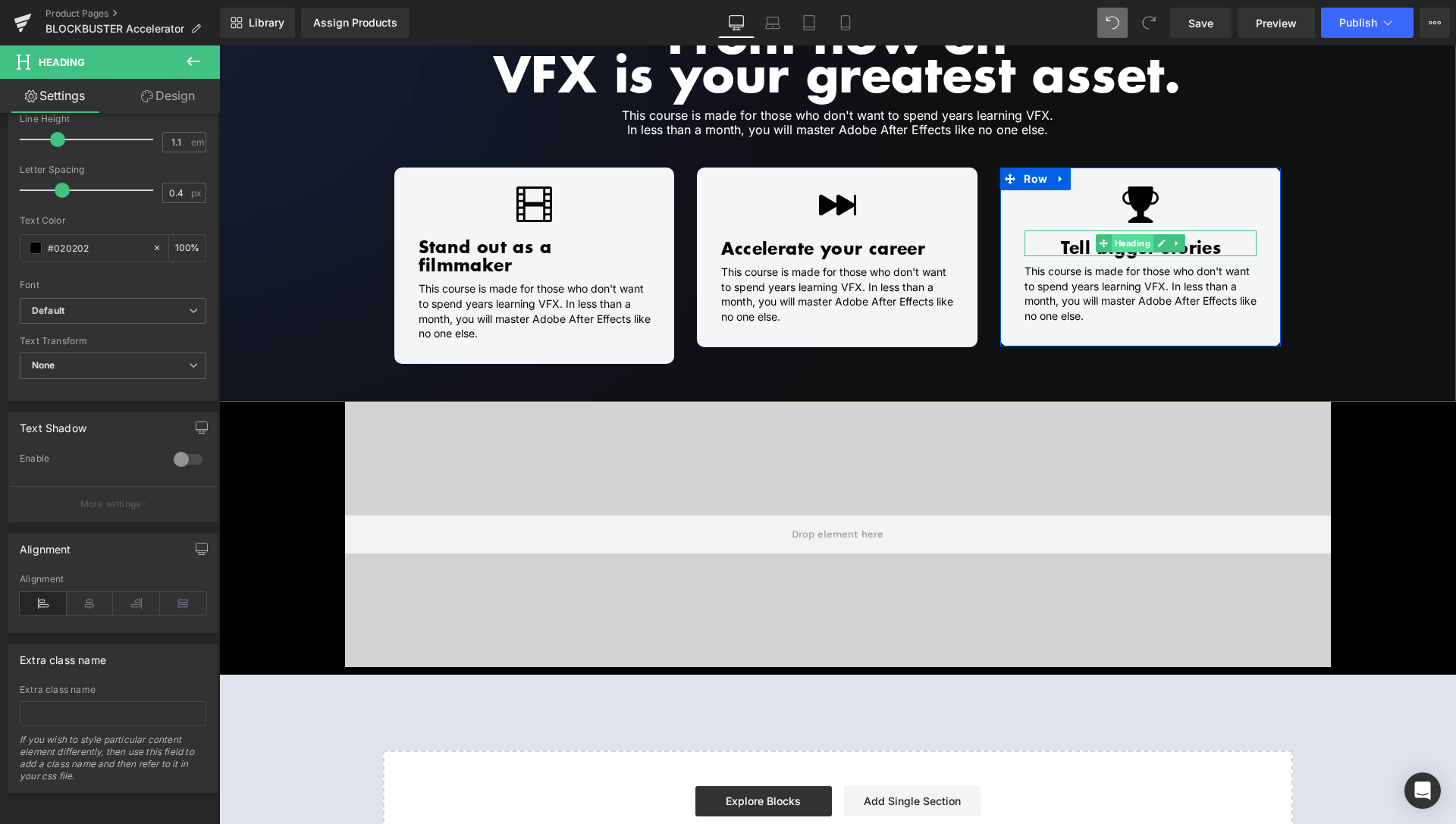
click at [1127, 238] on span "Heading" at bounding box center [1133, 243] width 41 height 18
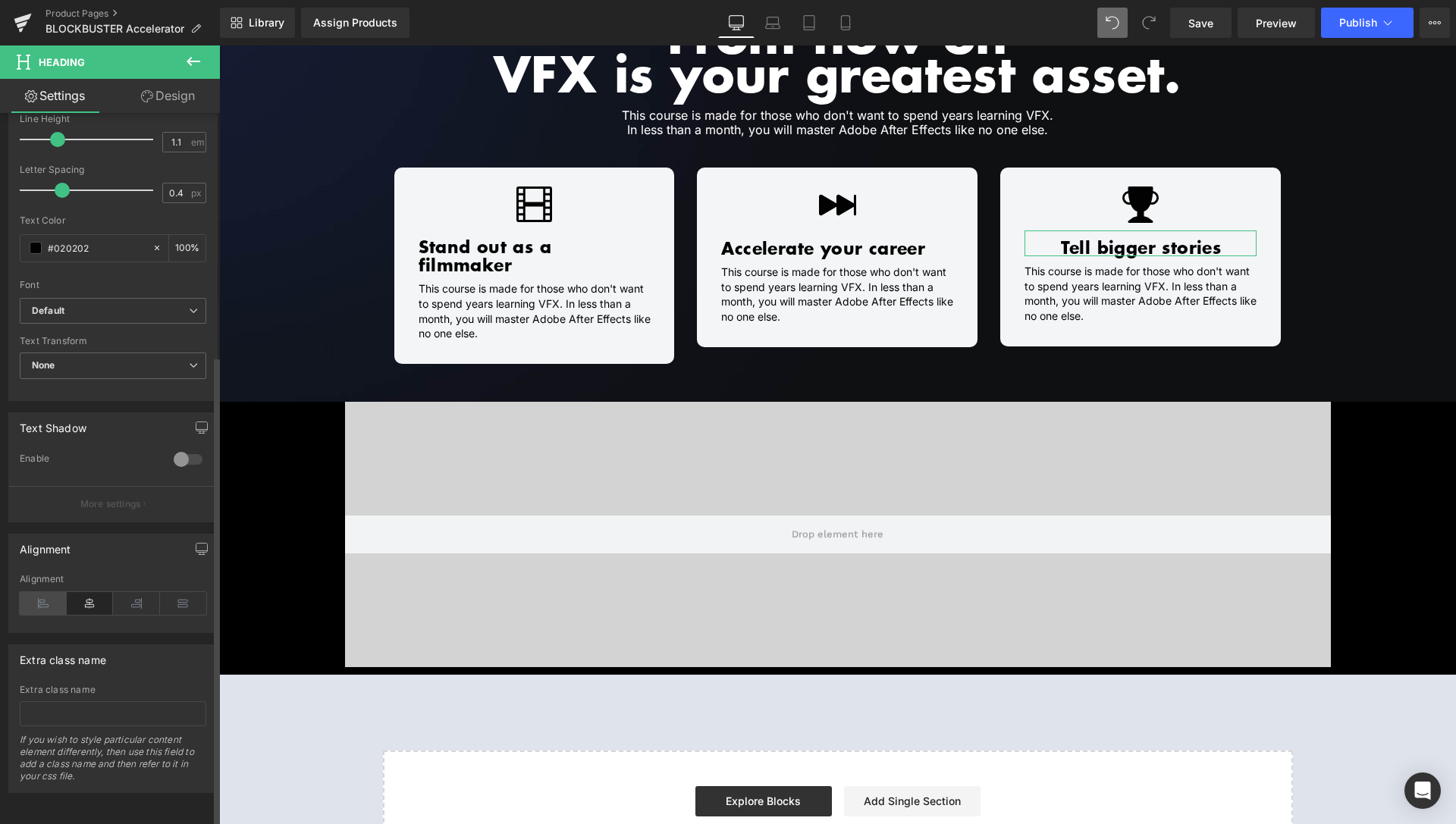
click at [43, 593] on icon at bounding box center [43, 604] width 47 height 23
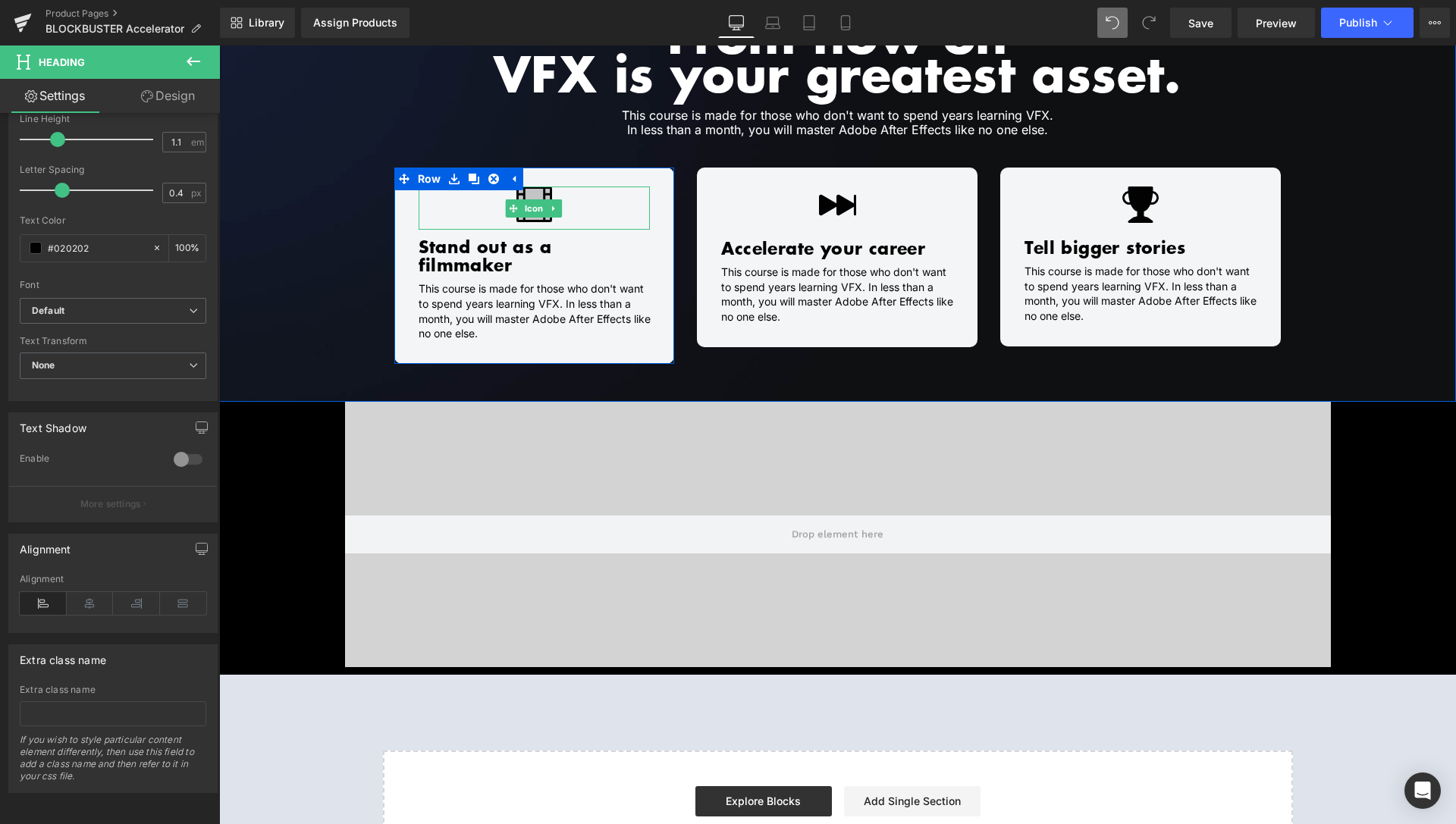
click at [523, 207] on span "Icon" at bounding box center [534, 209] width 25 height 18
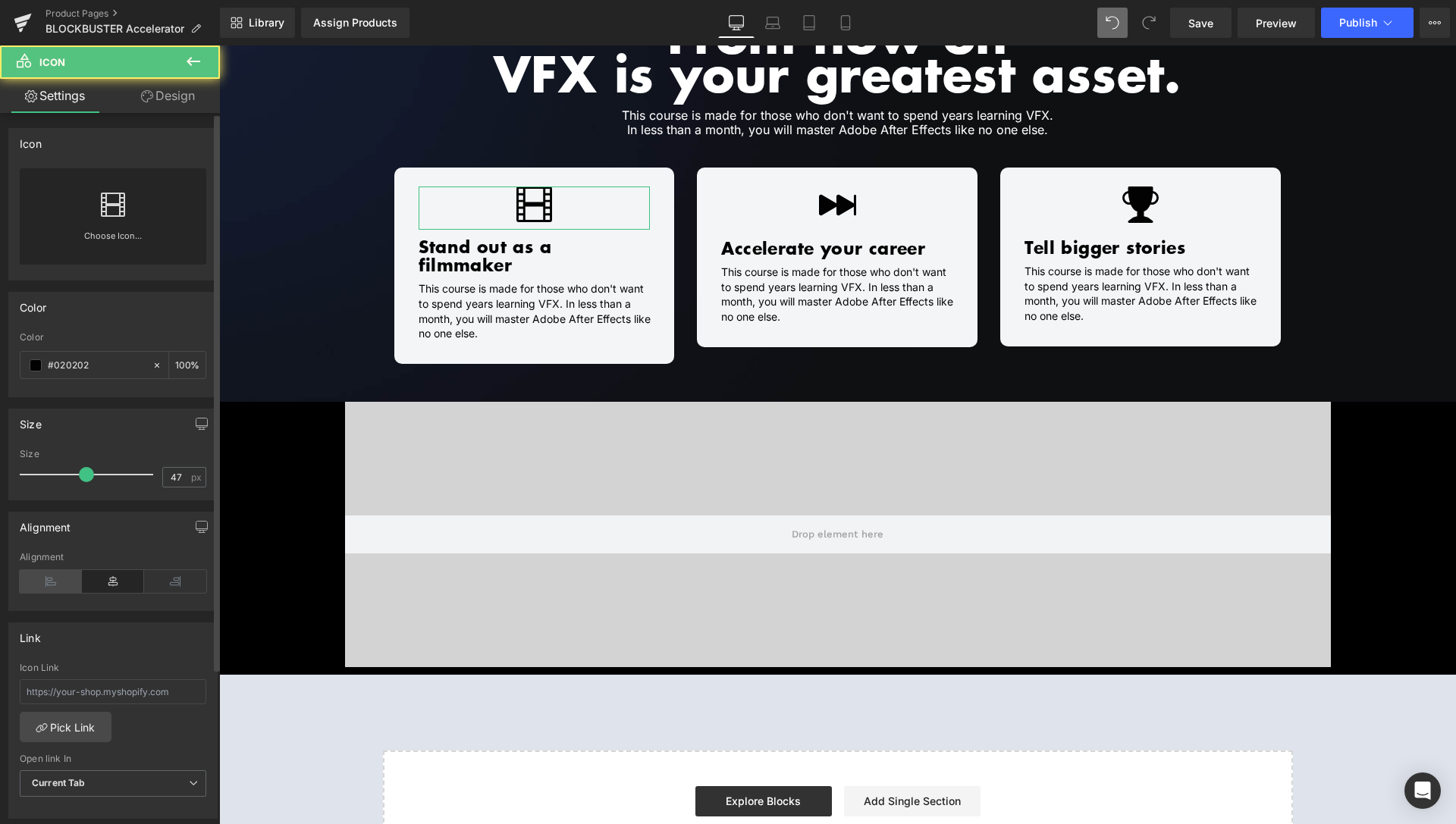
click at [44, 586] on icon at bounding box center [51, 581] width 62 height 23
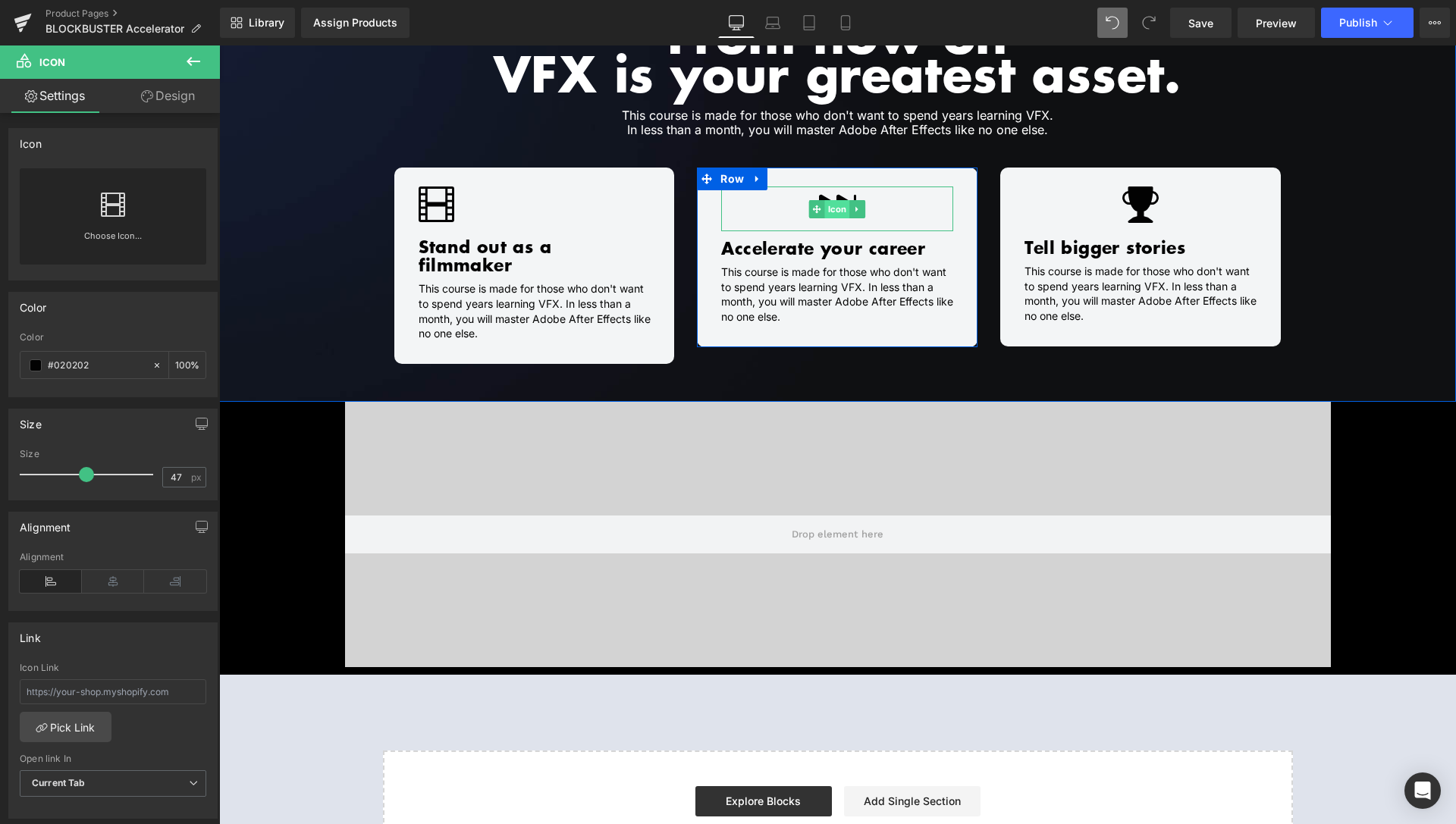
click at [827, 203] on span "Icon" at bounding box center [837, 210] width 25 height 18
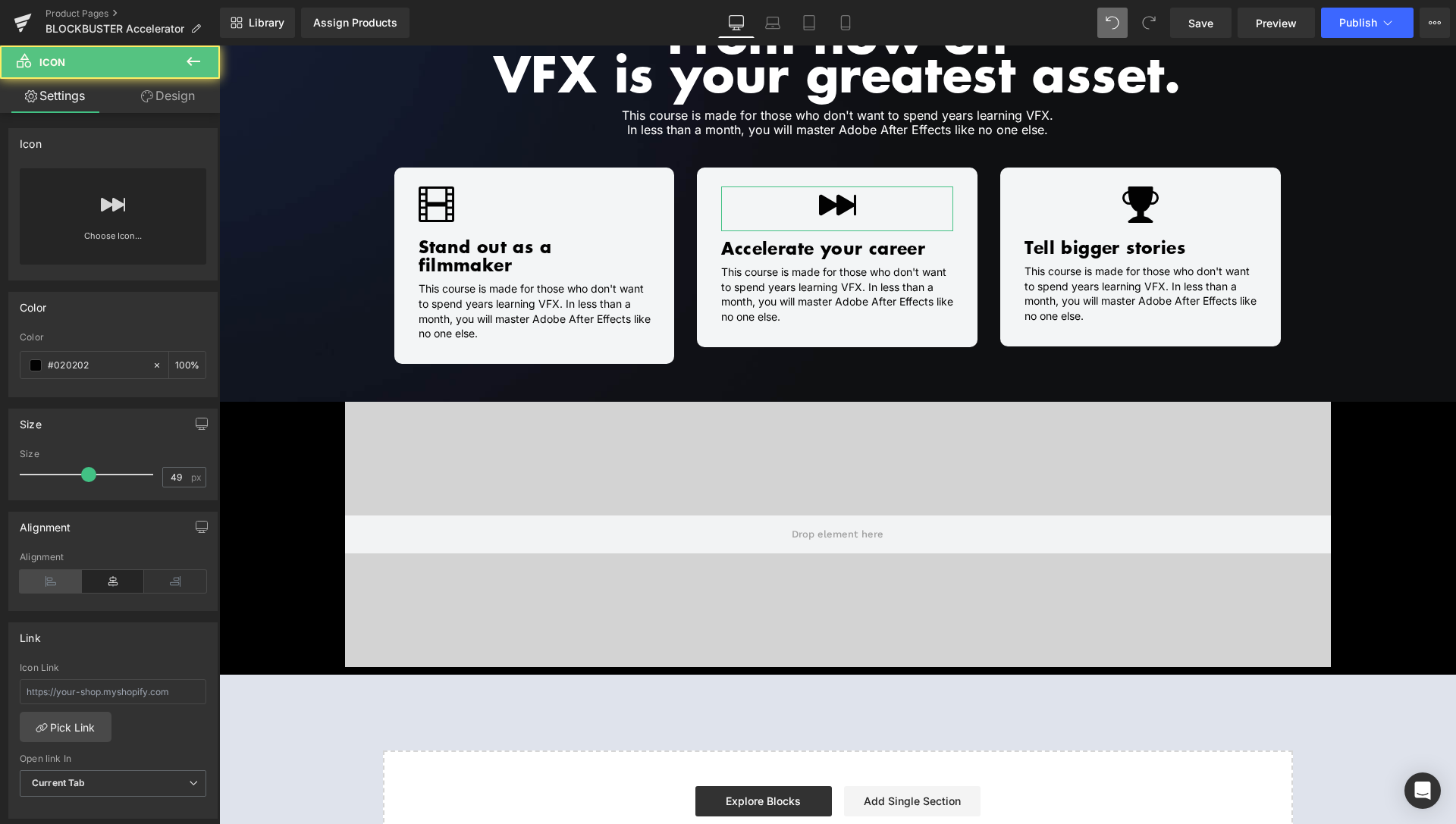
click at [55, 582] on icon at bounding box center [51, 581] width 62 height 23
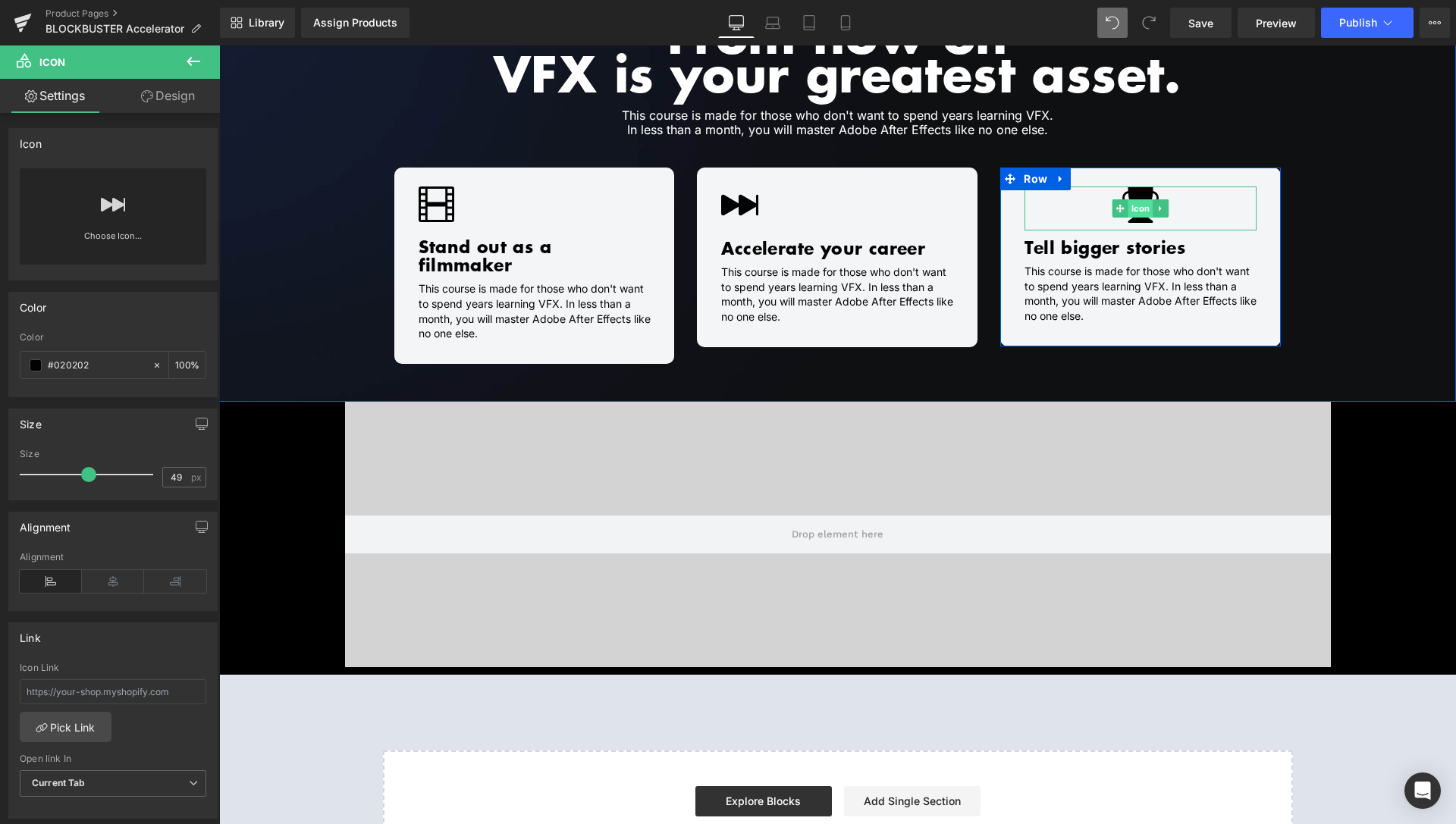
click at [1133, 203] on span "Icon" at bounding box center [1141, 209] width 25 height 18
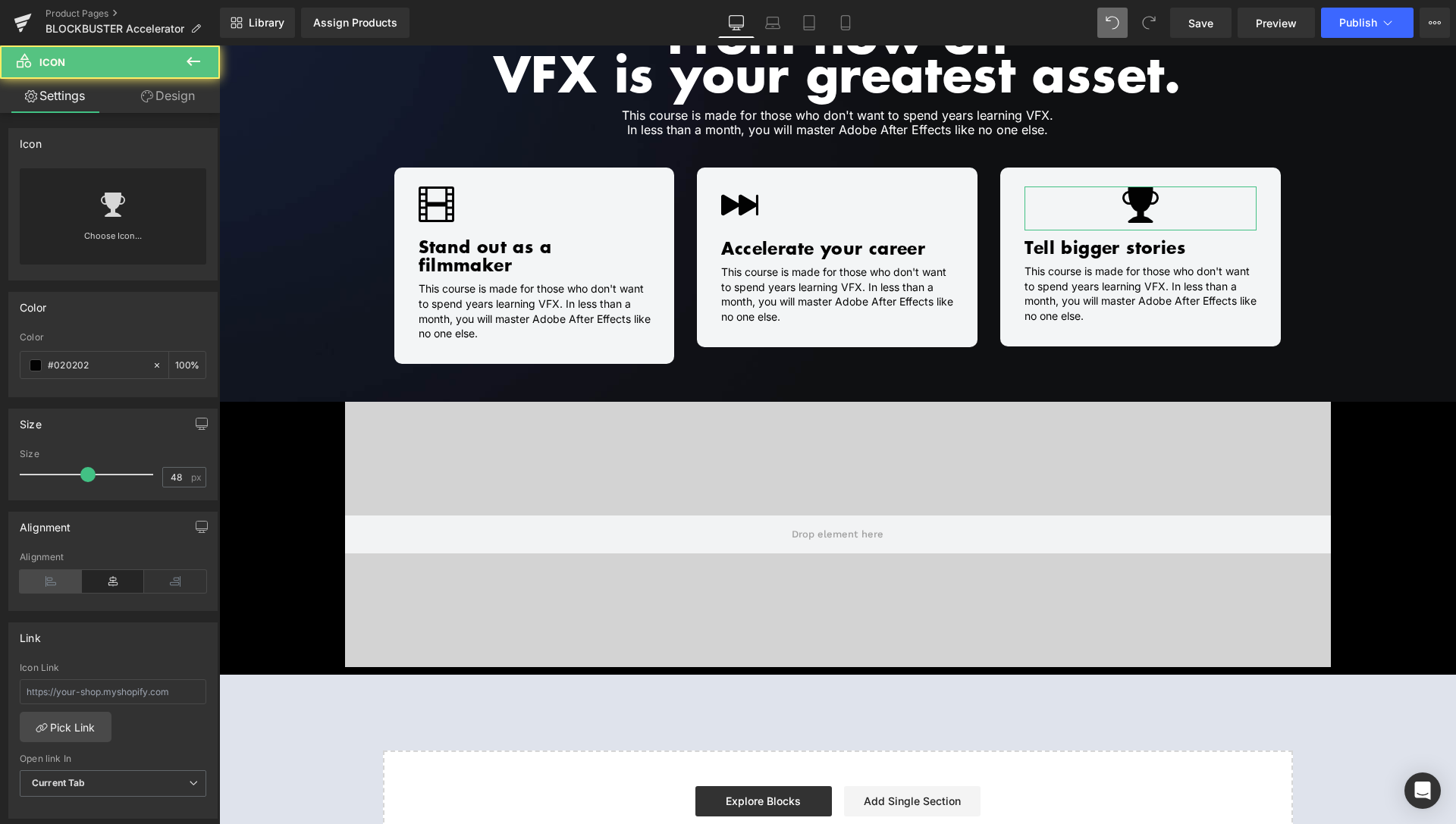
click at [44, 574] on icon at bounding box center [51, 581] width 62 height 23
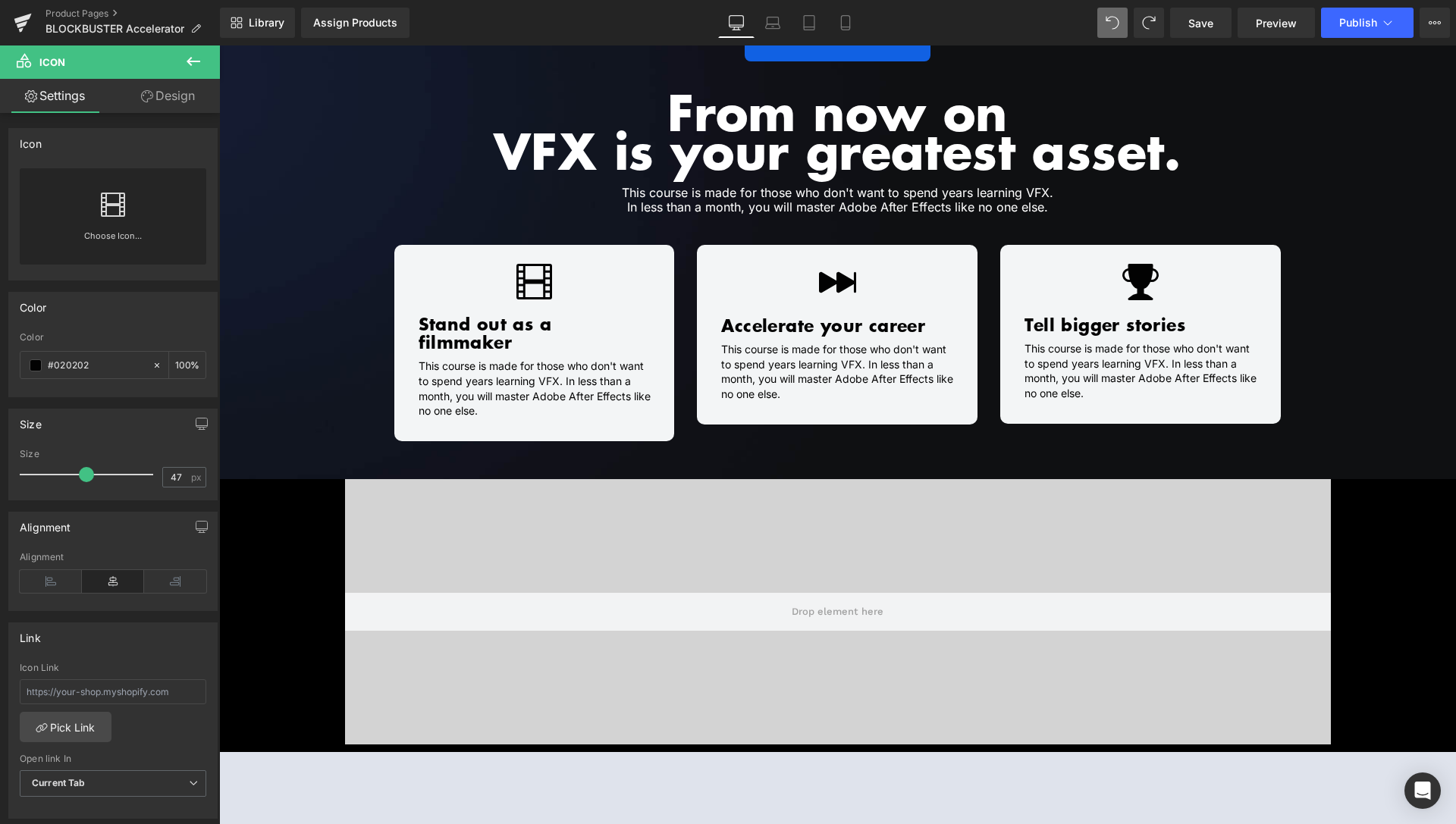
scroll to position [1182, 0]
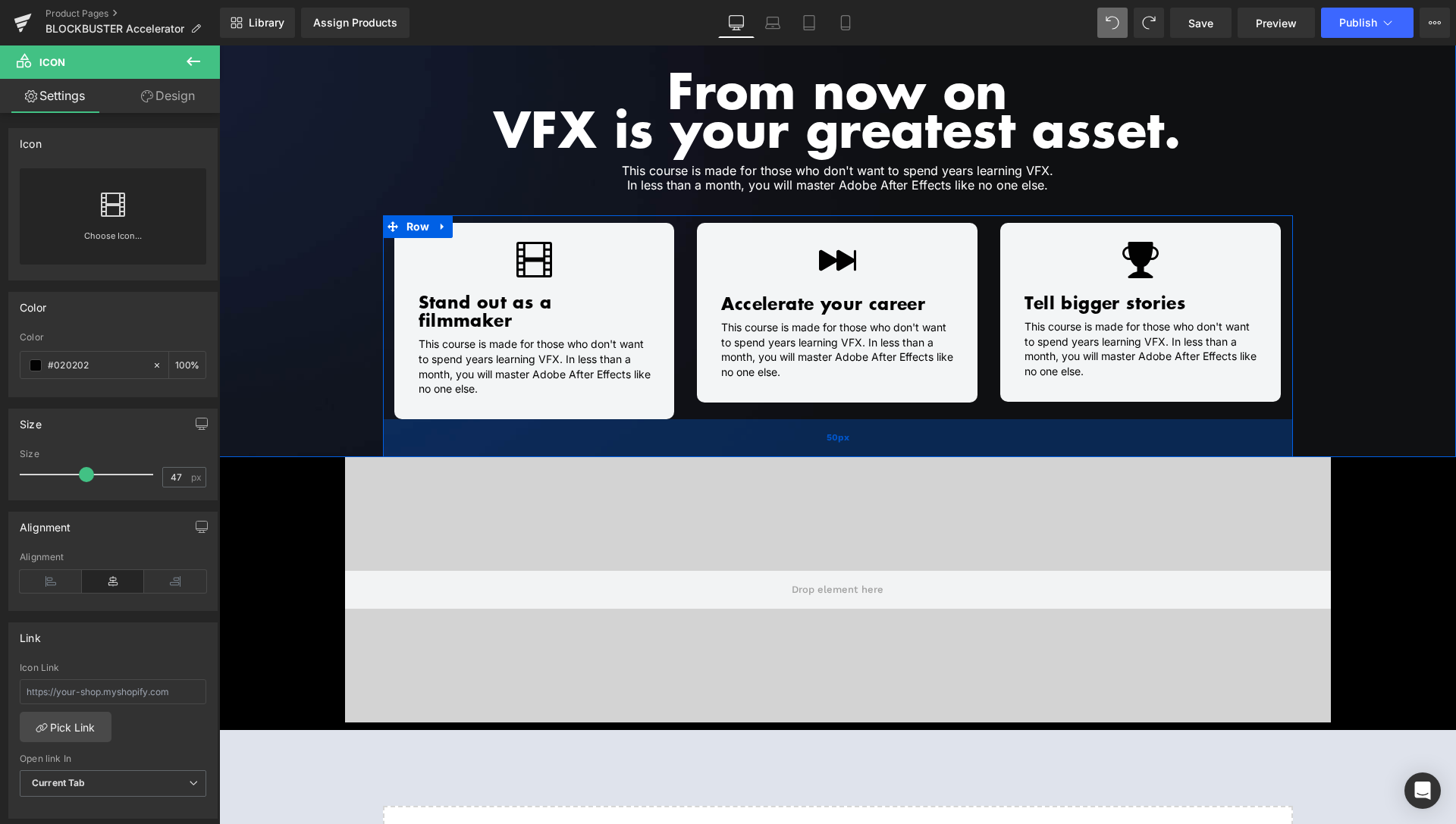
click at [456, 424] on div "50px" at bounding box center [837, 438] width 910 height 38
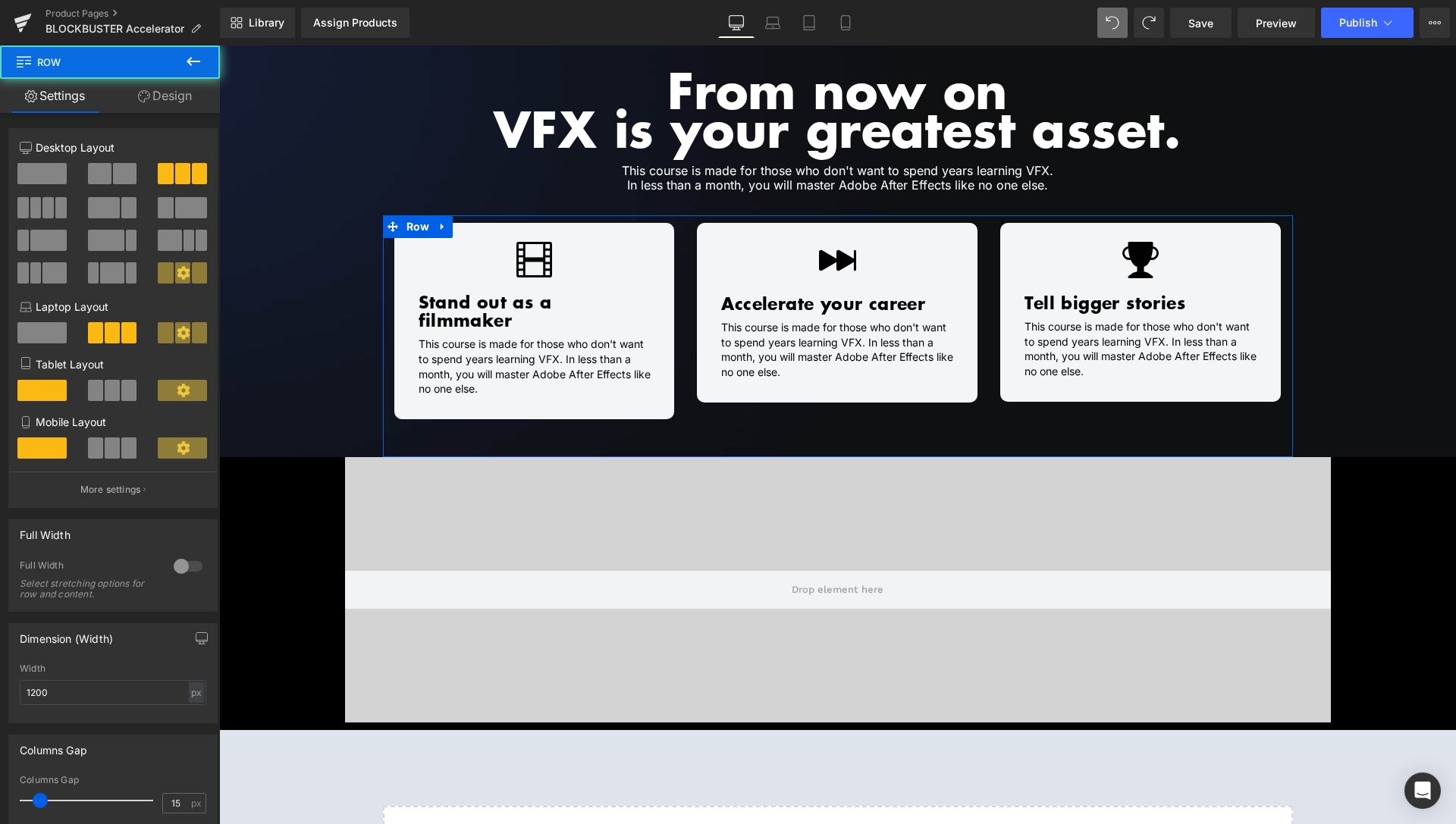
click at [179, 111] on link "Design" at bounding box center [165, 96] width 110 height 34
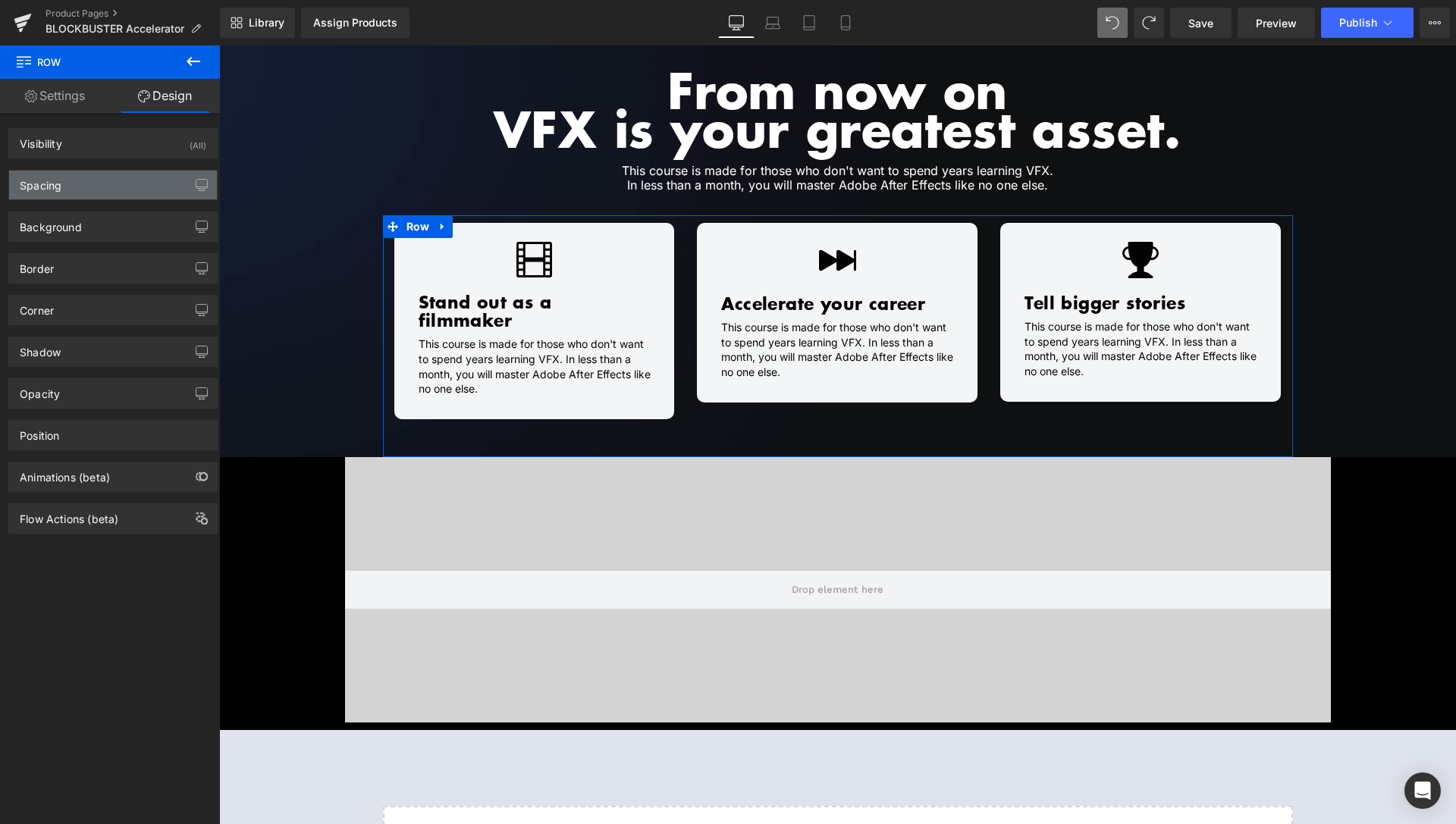
click at [87, 195] on div "Spacing" at bounding box center [113, 185] width 207 height 29
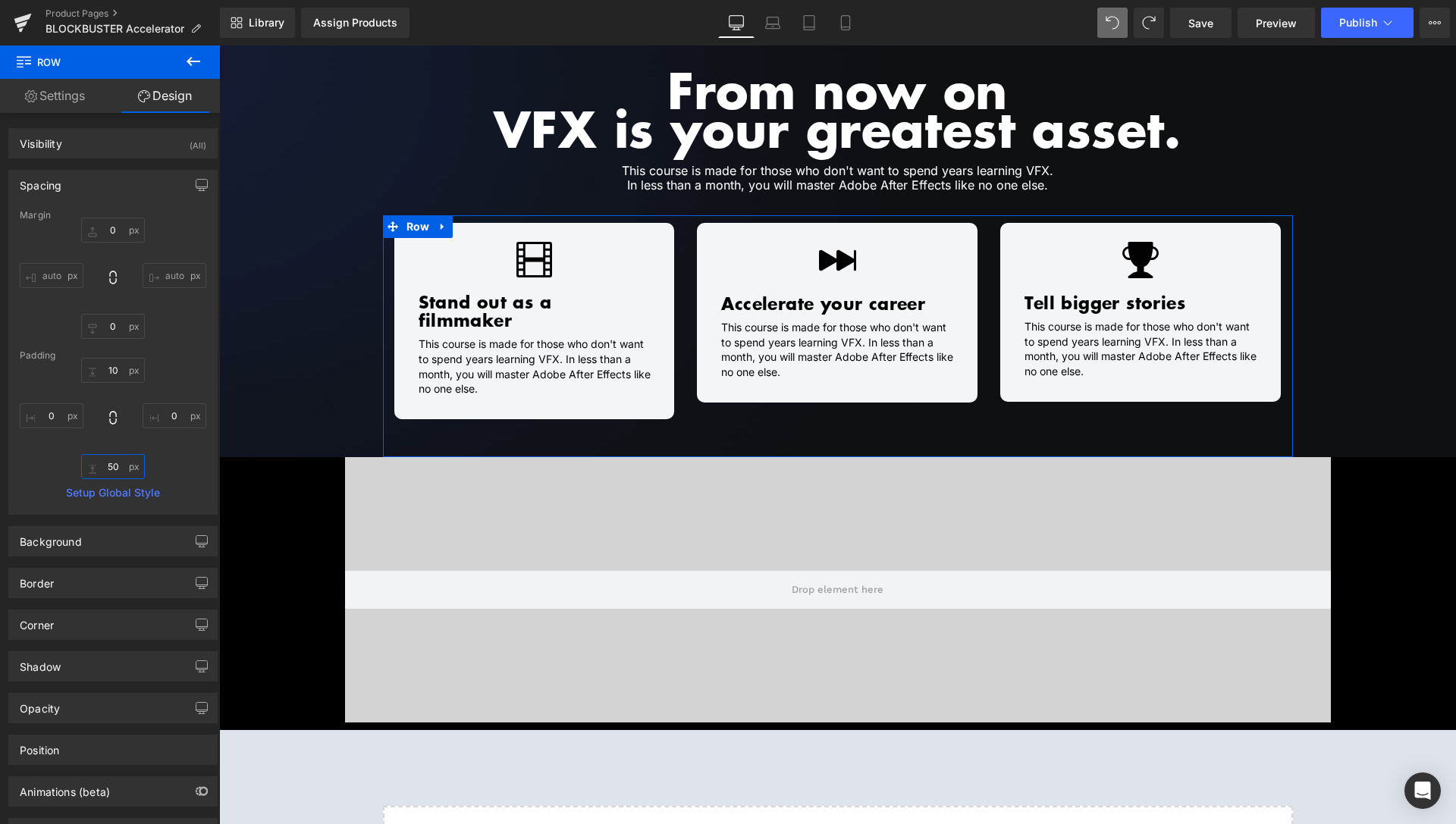
click at [108, 464] on input "50" at bounding box center [113, 467] width 64 height 25
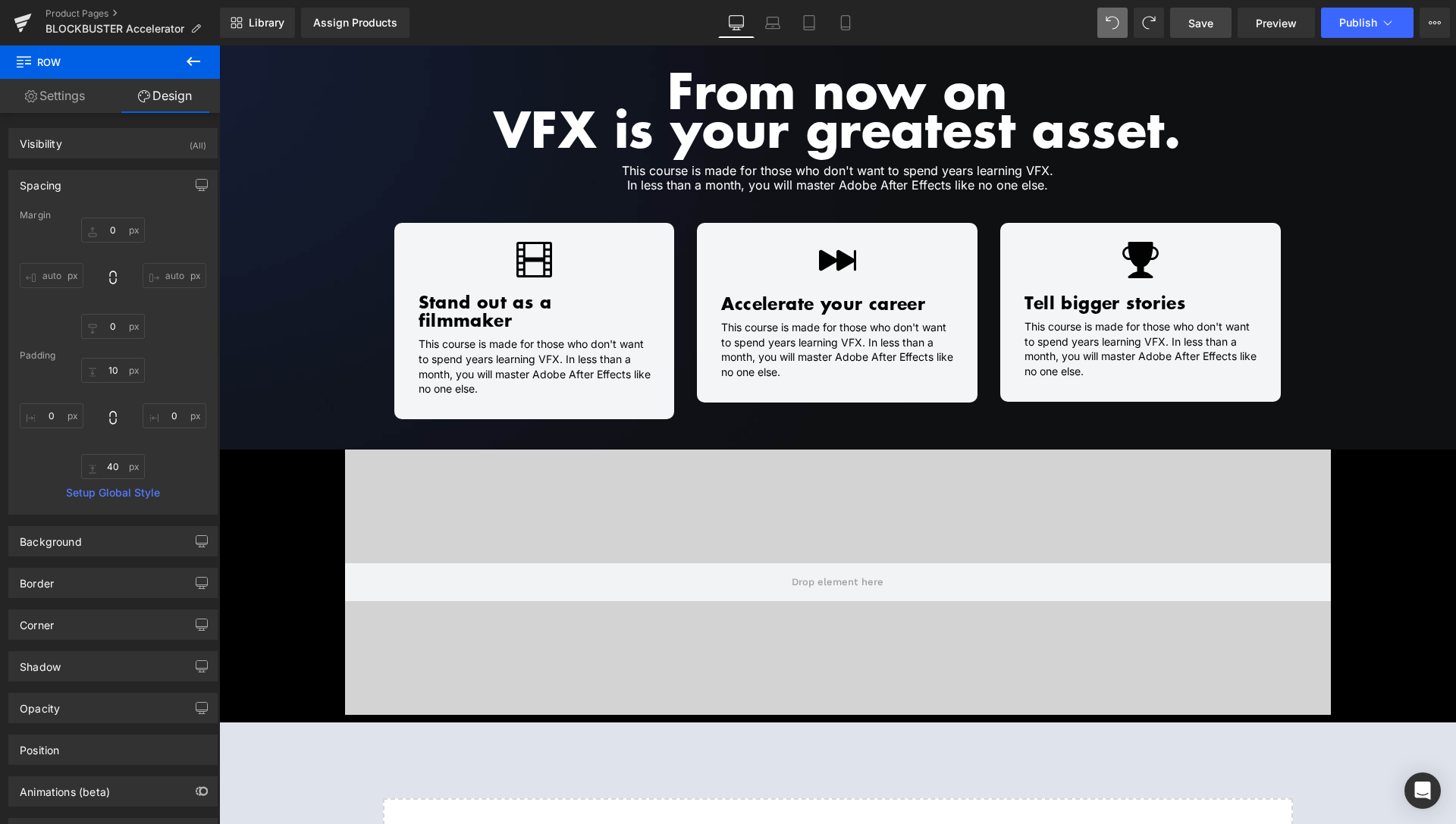
click at [1201, 17] on span "Save" at bounding box center [1201, 23] width 25 height 16
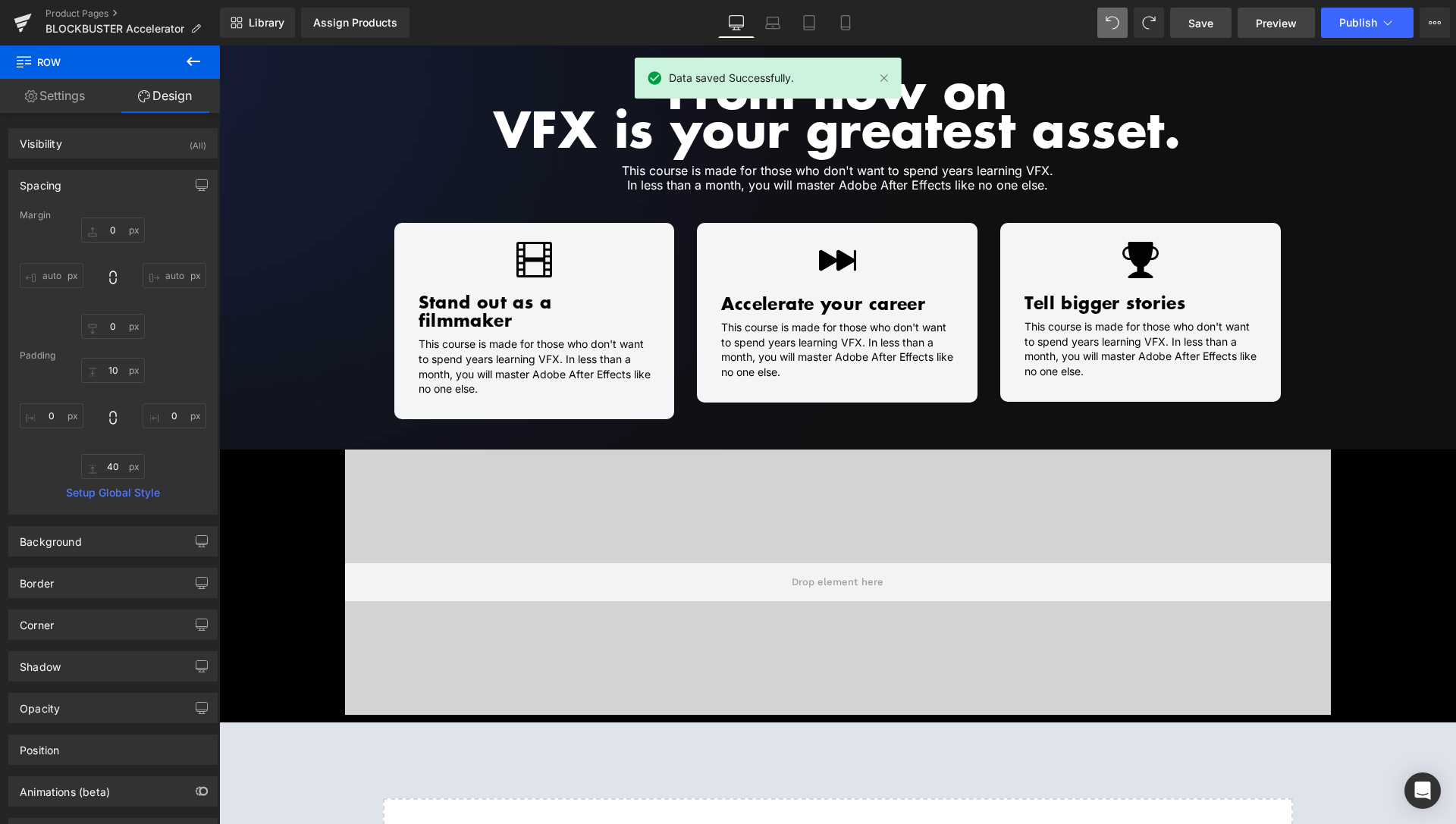
click at [1279, 23] on span "Preview" at bounding box center [1277, 23] width 41 height 16
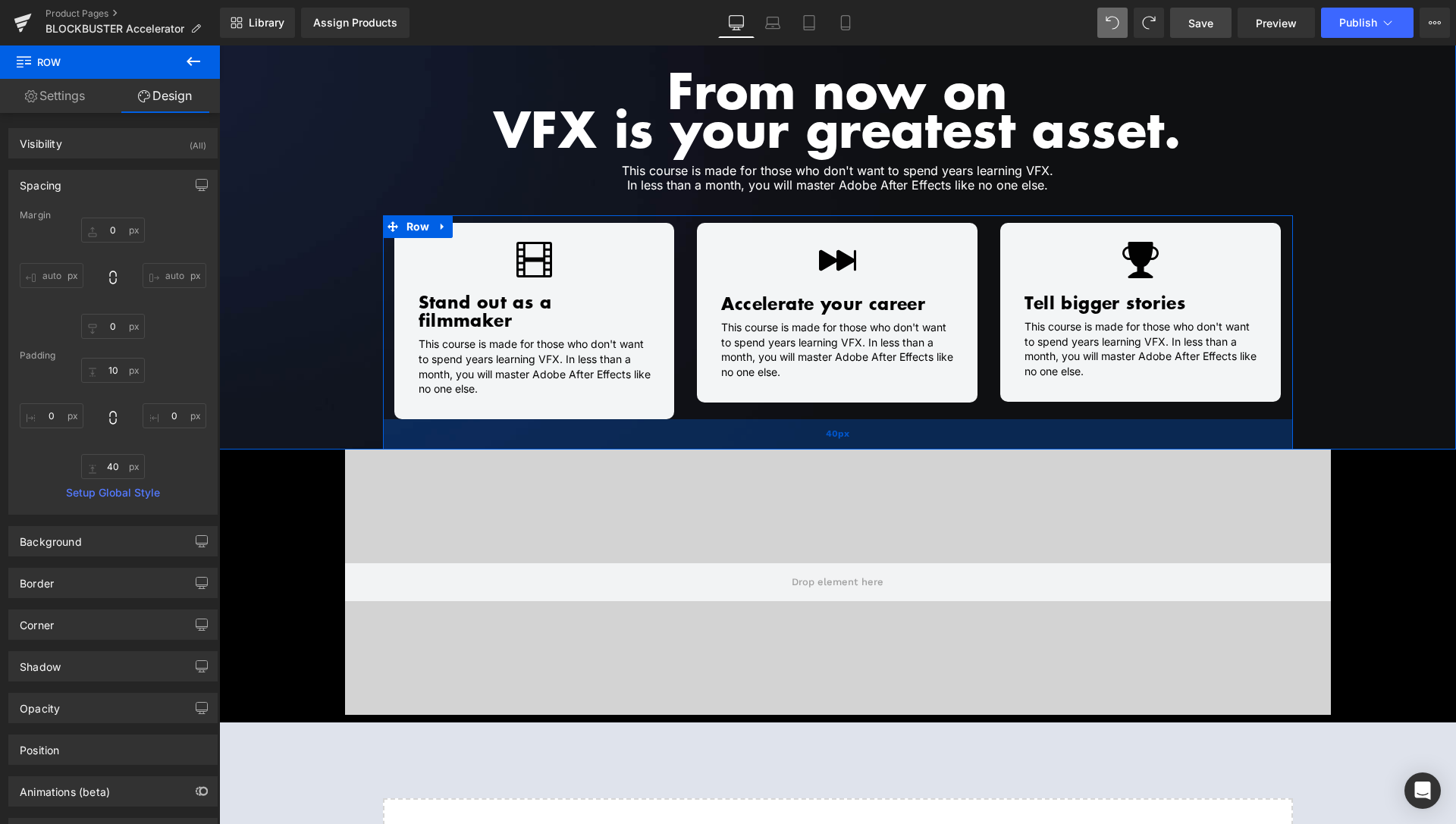
click at [818, 419] on div "40px" at bounding box center [837, 435] width 910 height 31
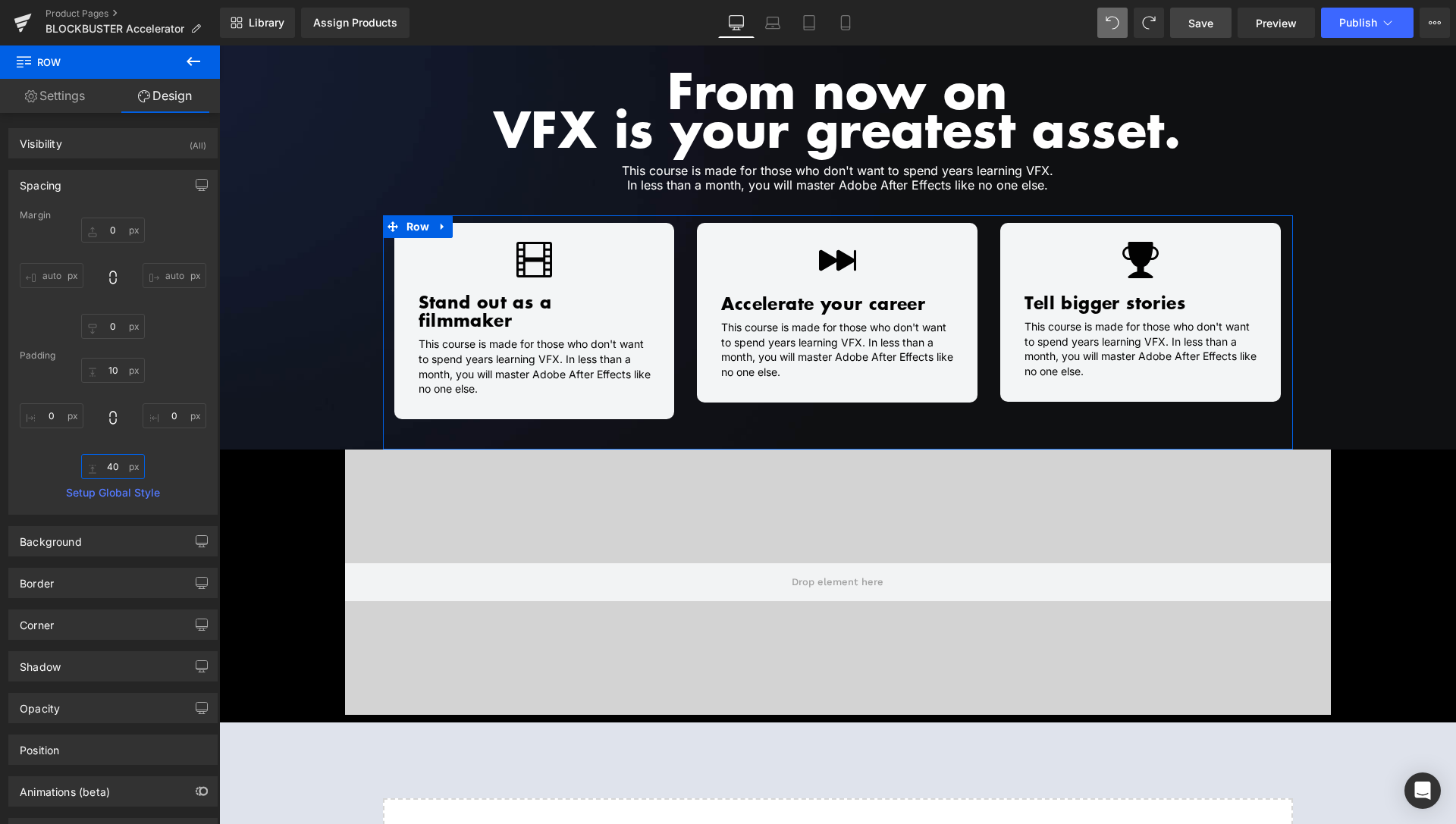
click at [103, 463] on input "40" at bounding box center [113, 467] width 64 height 25
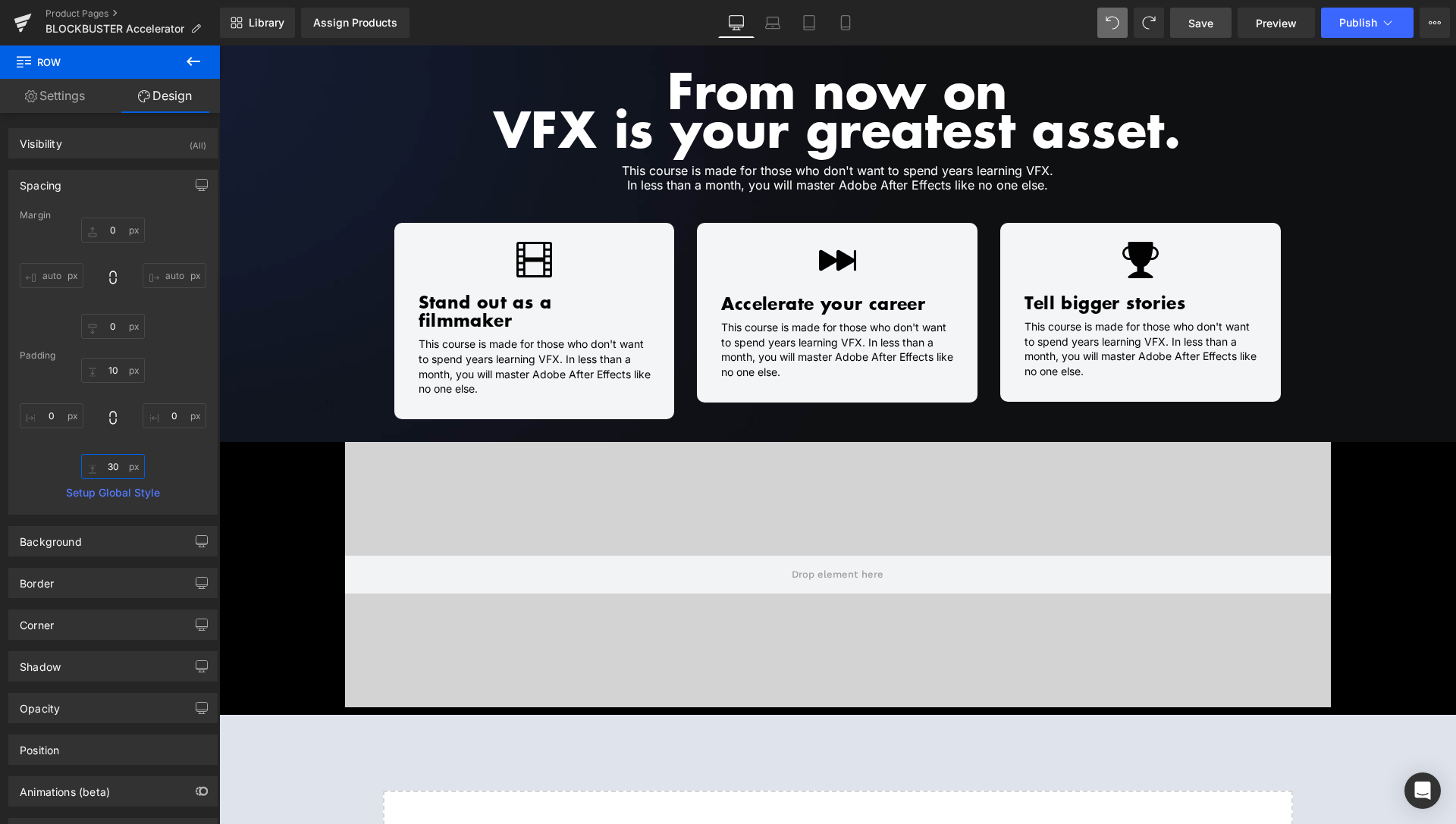
type input "30"
click at [1213, 19] on span "Save" at bounding box center [1201, 23] width 25 height 16
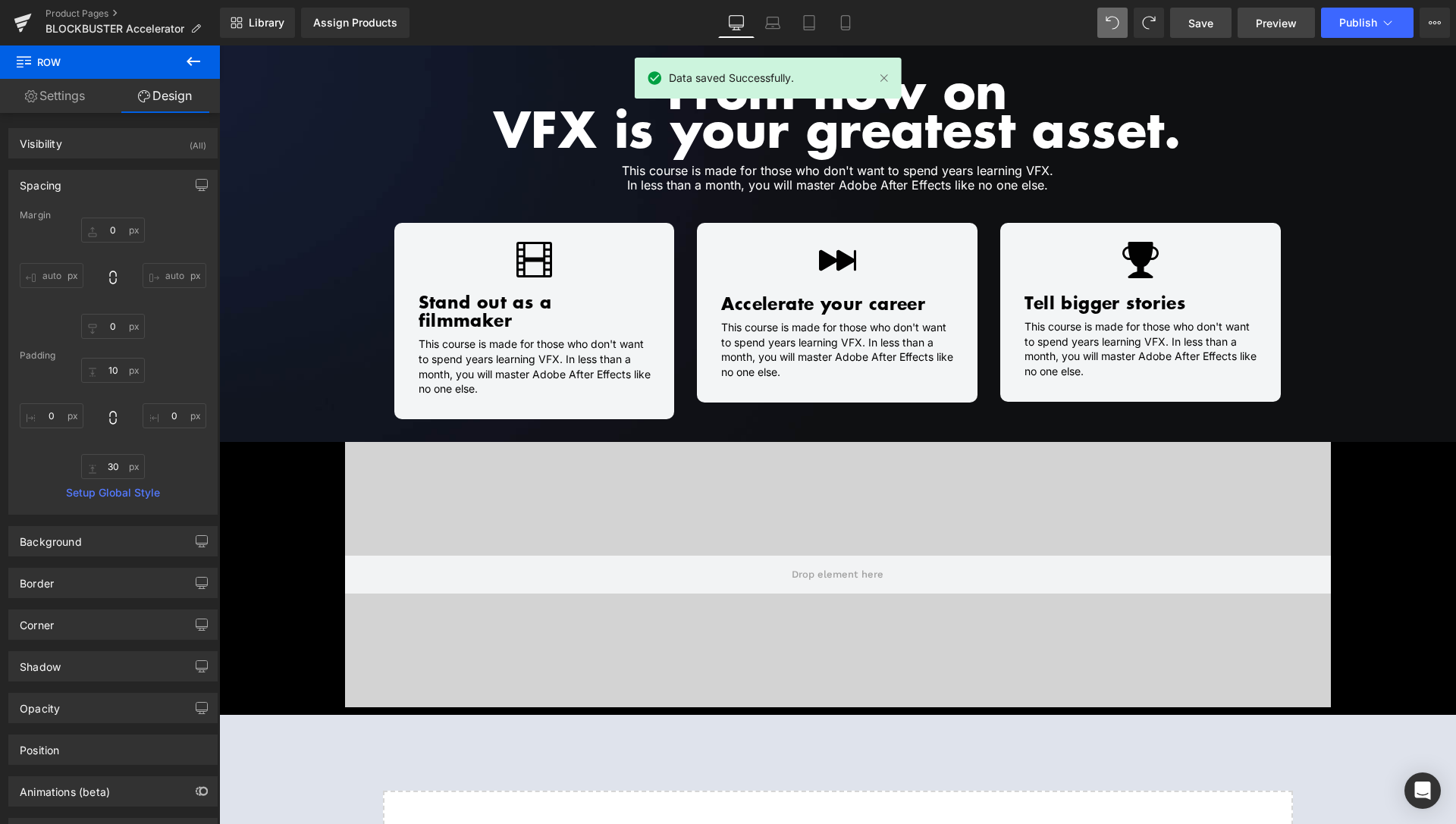
click at [1279, 31] on span "Preview" at bounding box center [1277, 23] width 41 height 16
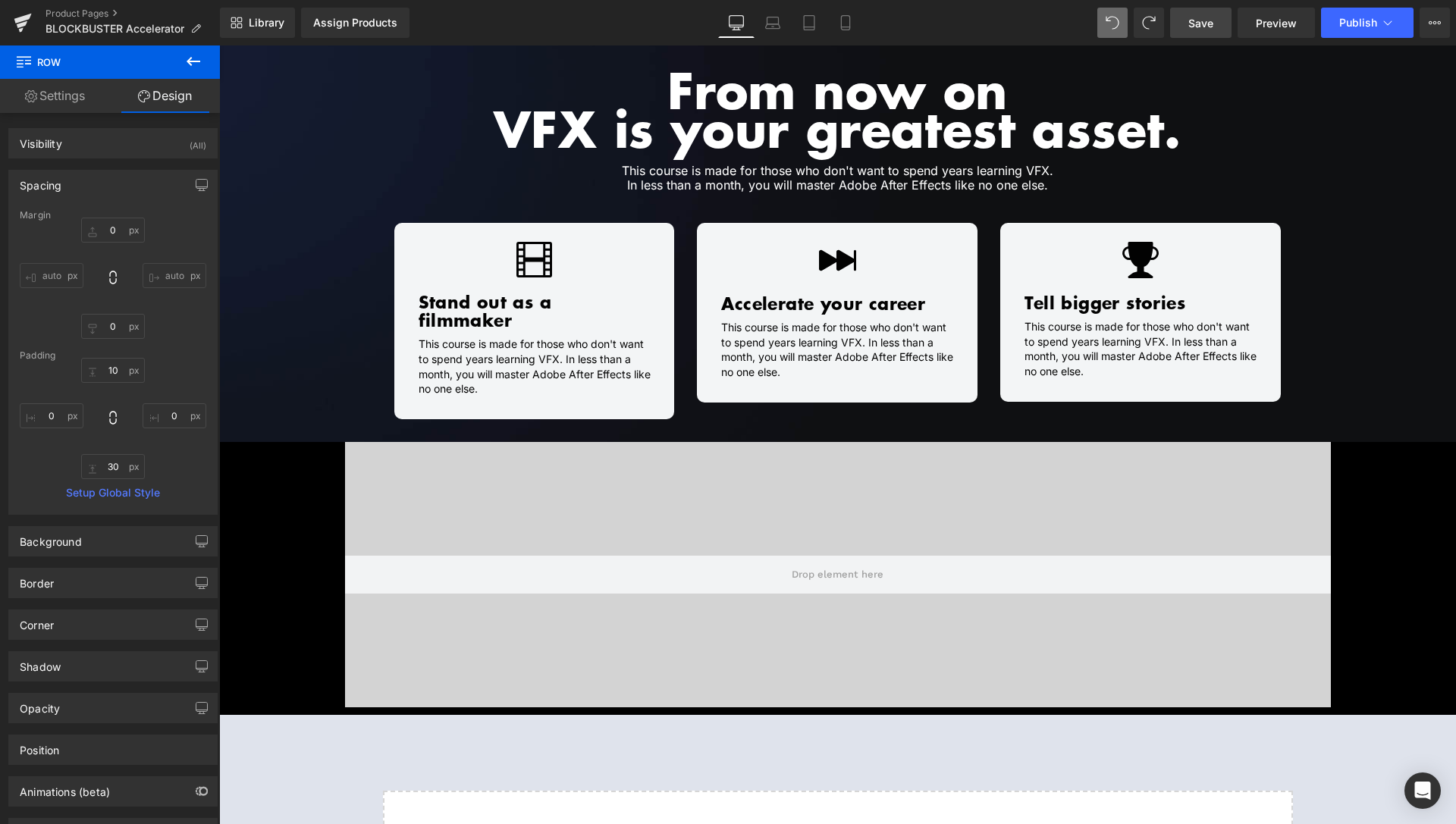
click at [64, 7] on div "Product Pages BLOCKBUSTER Accelerator" at bounding box center [109, 22] width 220 height 45
click at [68, 12] on link "Product Pages" at bounding box center [132, 14] width 175 height 12
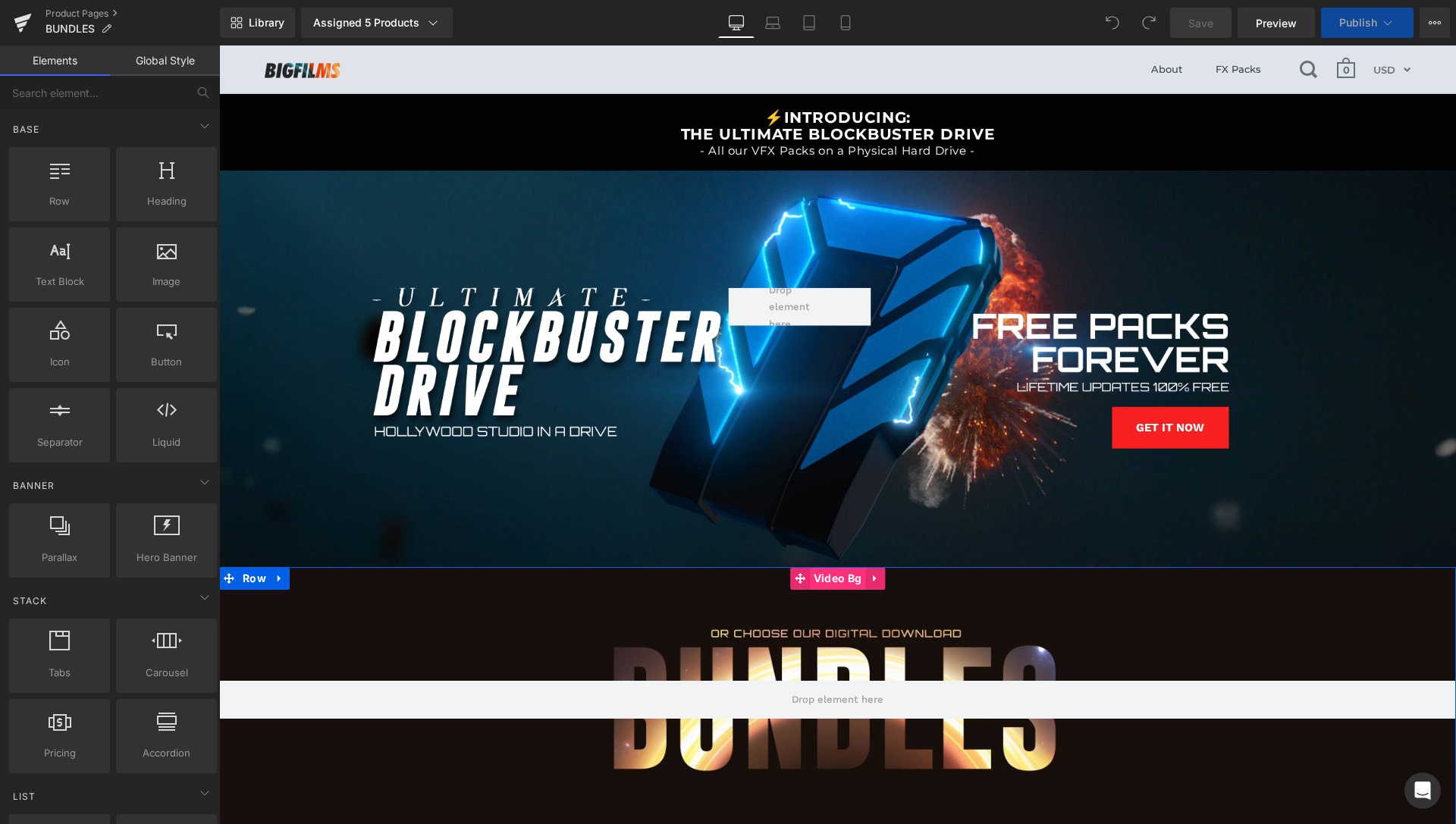
click at [832, 578] on span "Video Bg" at bounding box center [837, 578] width 55 height 23
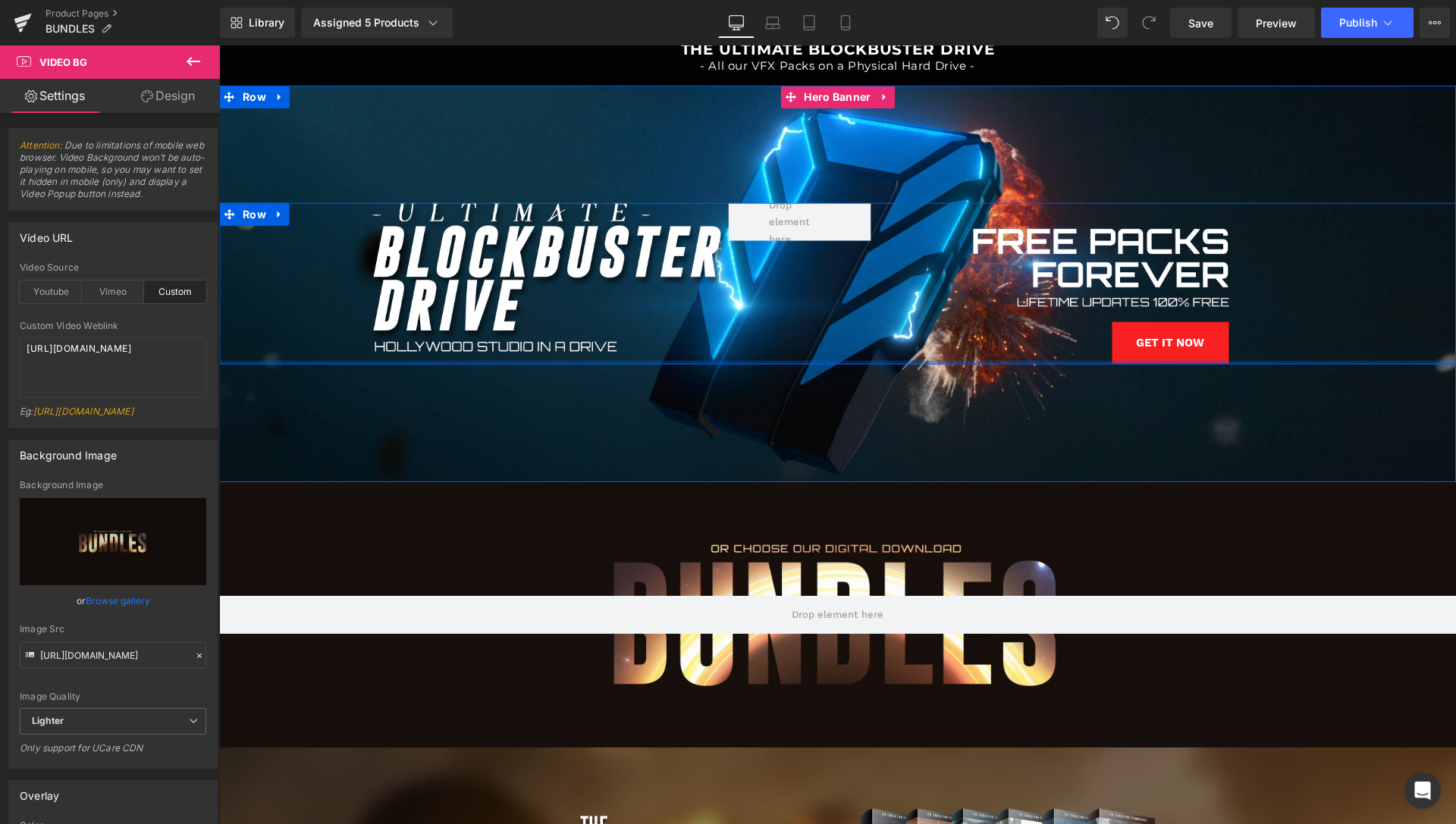
scroll to position [155, 0]
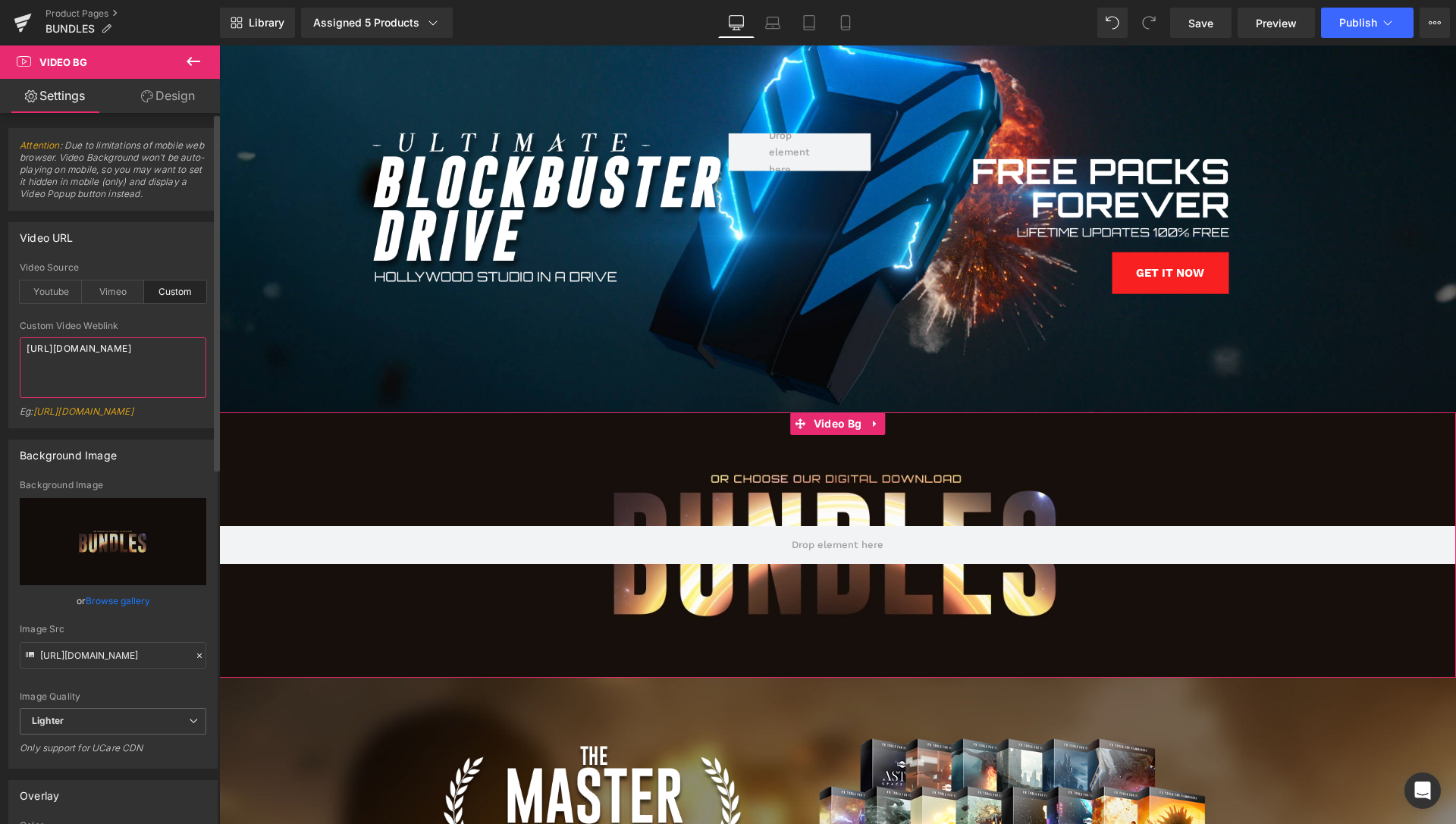
drag, startPoint x: 31, startPoint y: 383, endPoint x: 0, endPoint y: 347, distance: 47.5
click at [20, 347] on textarea "https://cdn.shopify.com/videos/c/o/v/17ff0eb1bbc54057a6bc849a4d3f7a50.mp4" at bounding box center [113, 367] width 187 height 60
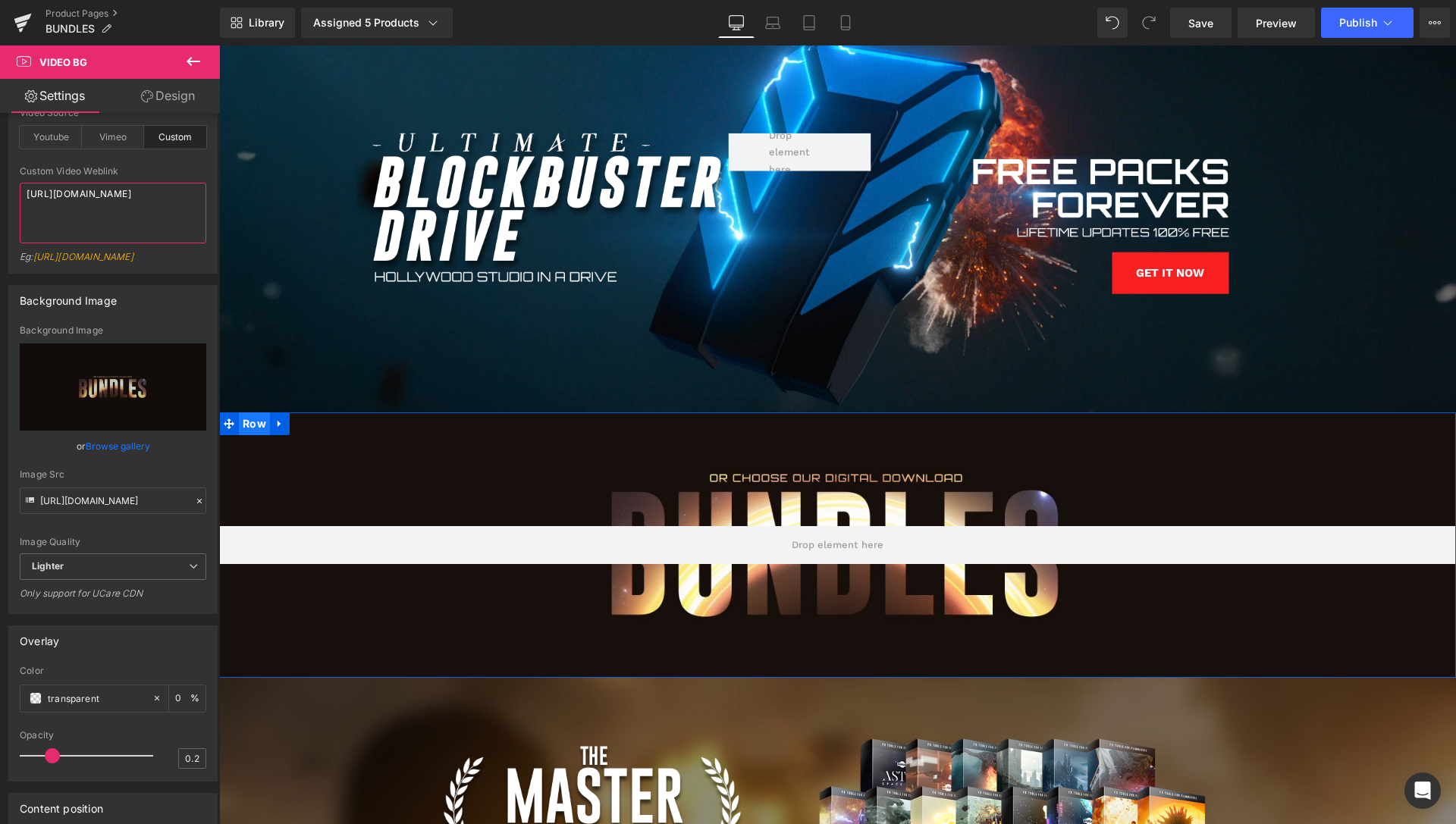
click at [248, 424] on span "Row" at bounding box center [254, 424] width 31 height 23
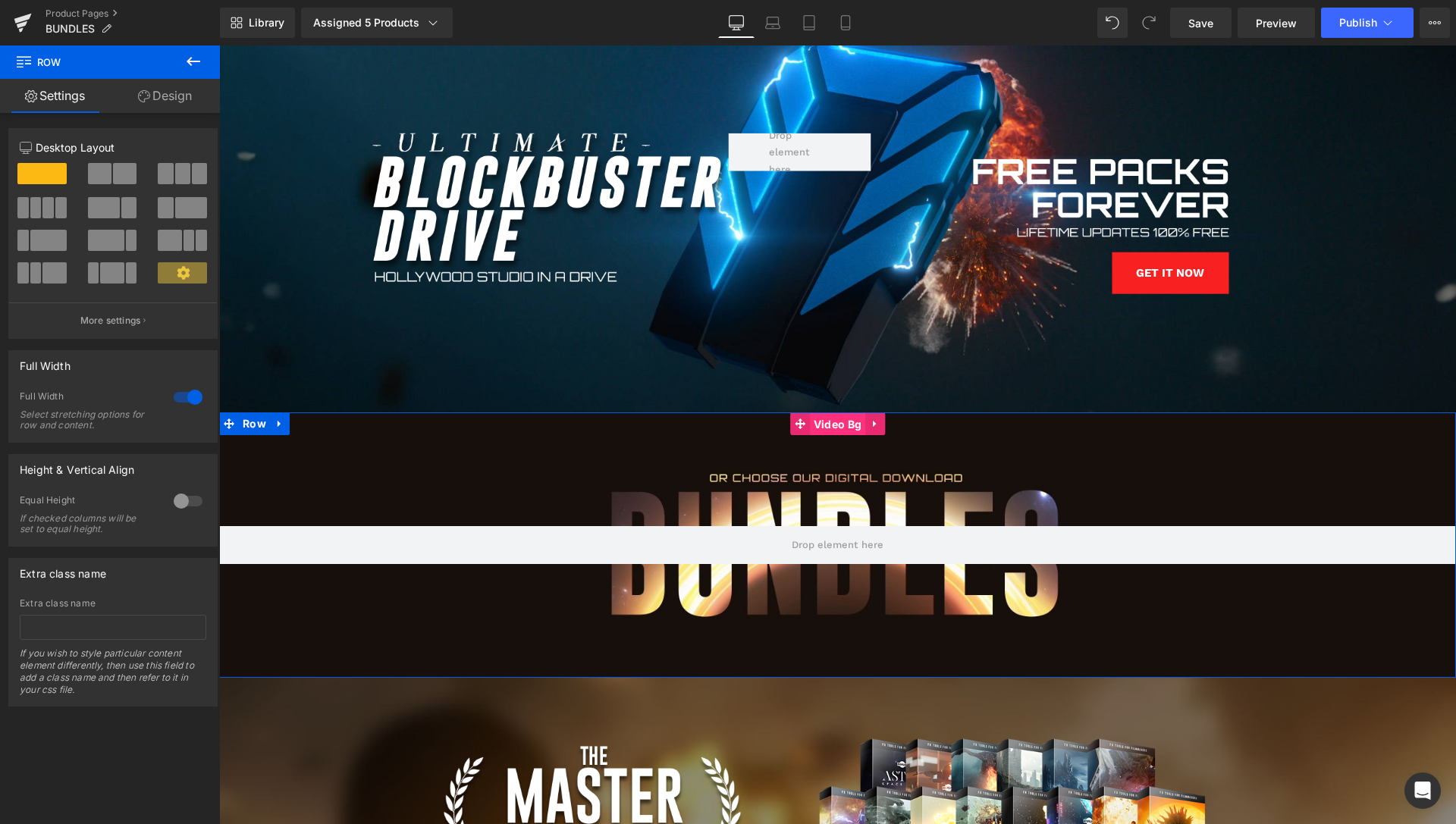
click at [823, 425] on span "Video Bg" at bounding box center [837, 425] width 55 height 23
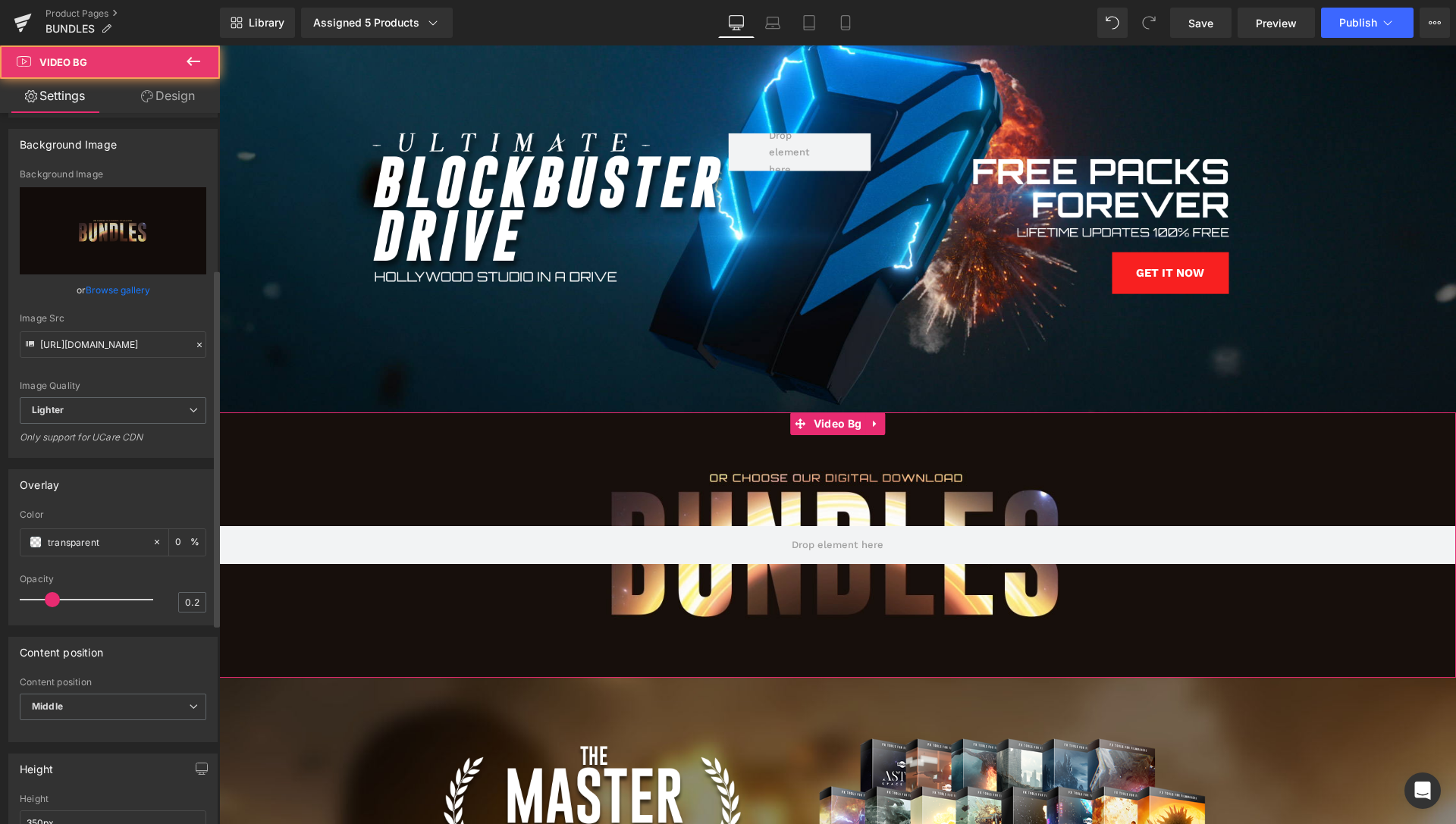
scroll to position [386, 0]
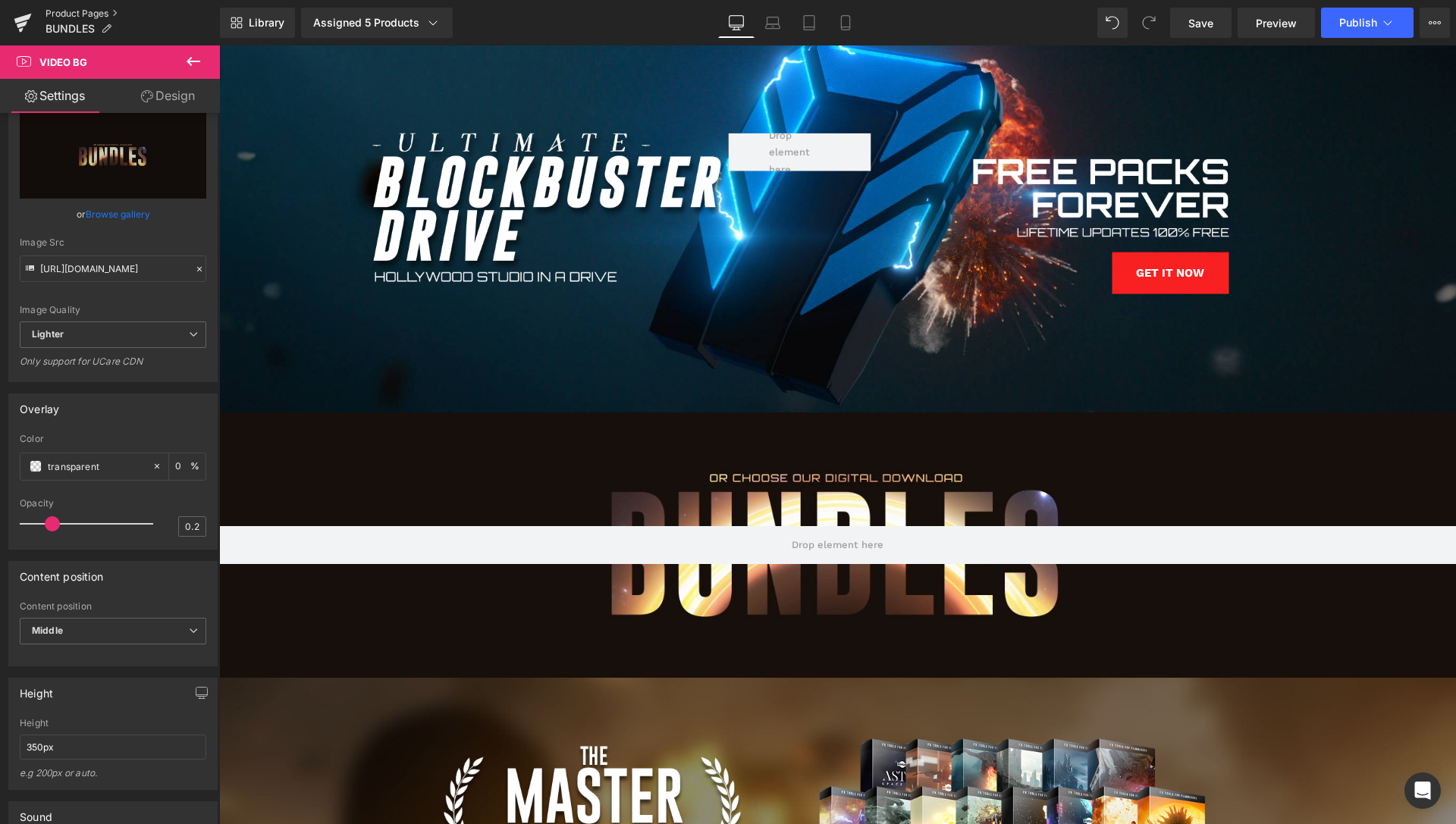
click at [67, 13] on link "Product Pages" at bounding box center [132, 14] width 175 height 12
